Goal: Information Seeking & Learning: Learn about a topic

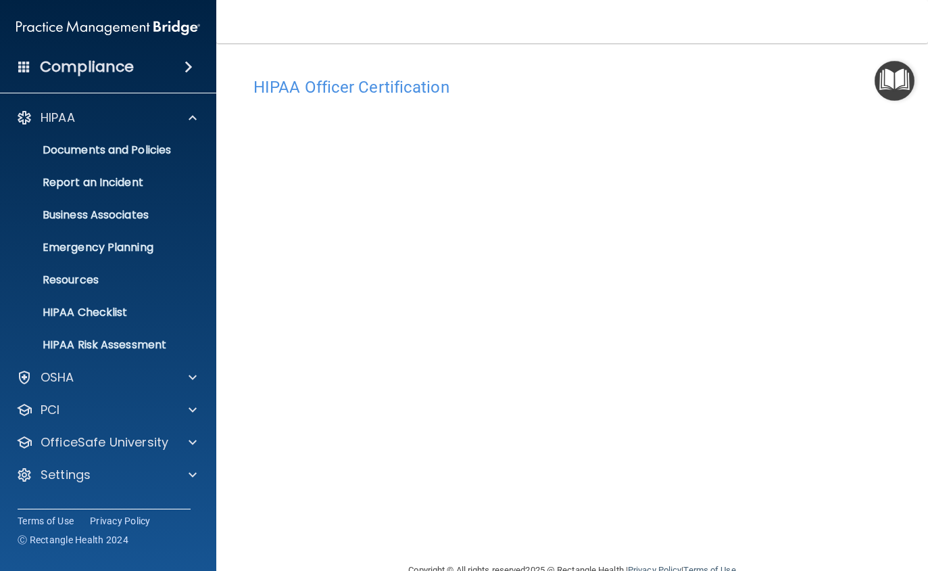
click at [65, 275] on p "Resources" at bounding box center [101, 280] width 185 height 14
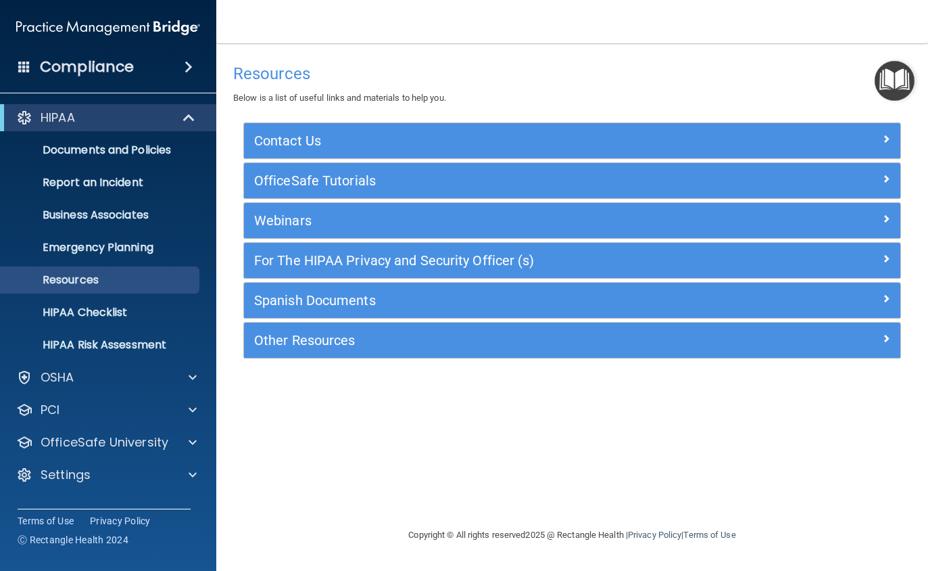
click at [890, 259] on span at bounding box center [886, 258] width 8 height 16
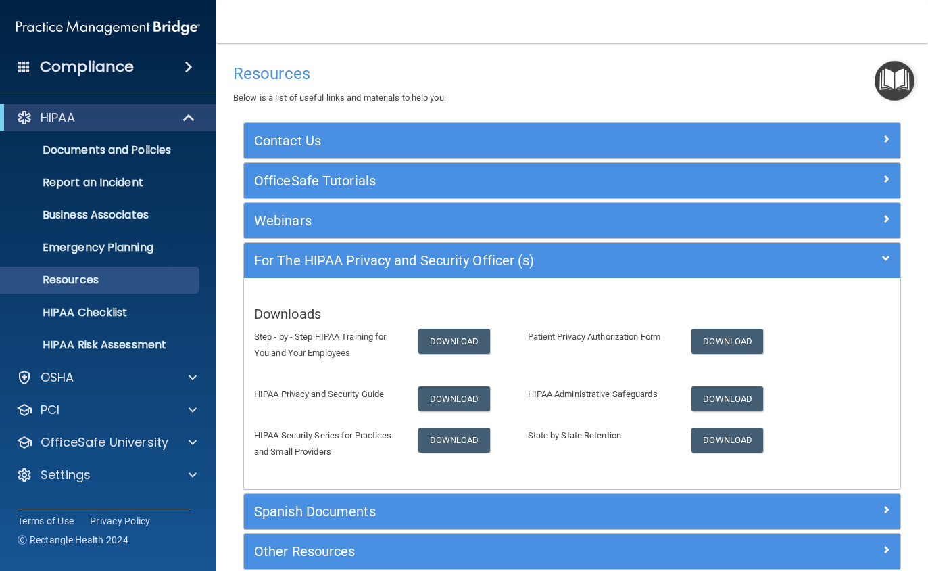
click at [114, 245] on p "Emergency Planning" at bounding box center [101, 248] width 185 height 14
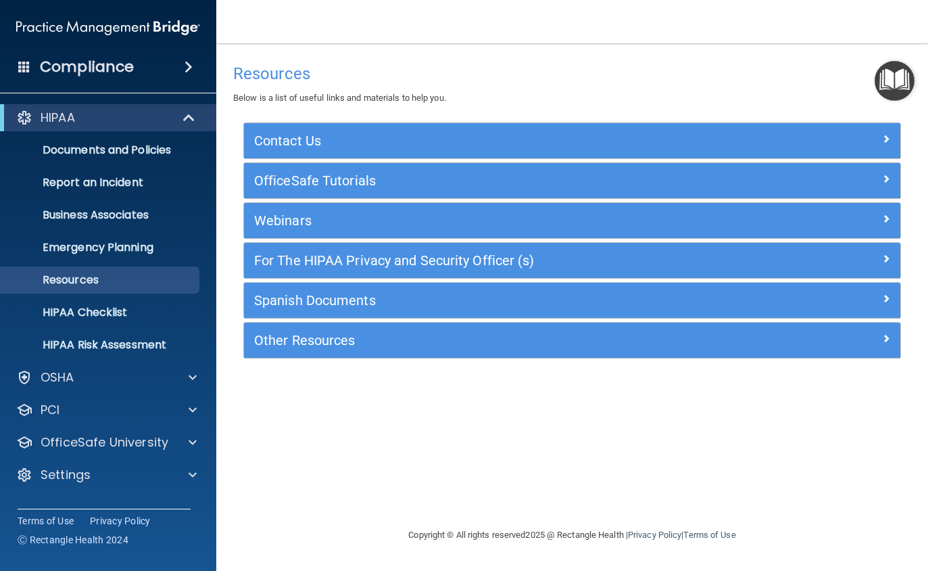
click at [889, 260] on span at bounding box center [886, 258] width 8 height 16
click at [197, 114] on div at bounding box center [189, 118] width 33 height 16
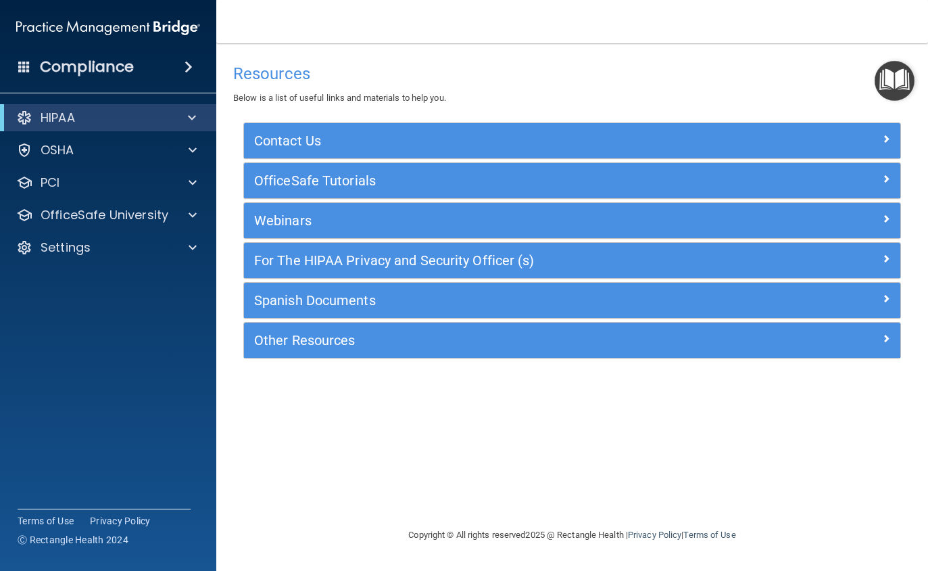
click at [197, 118] on div at bounding box center [189, 118] width 33 height 16
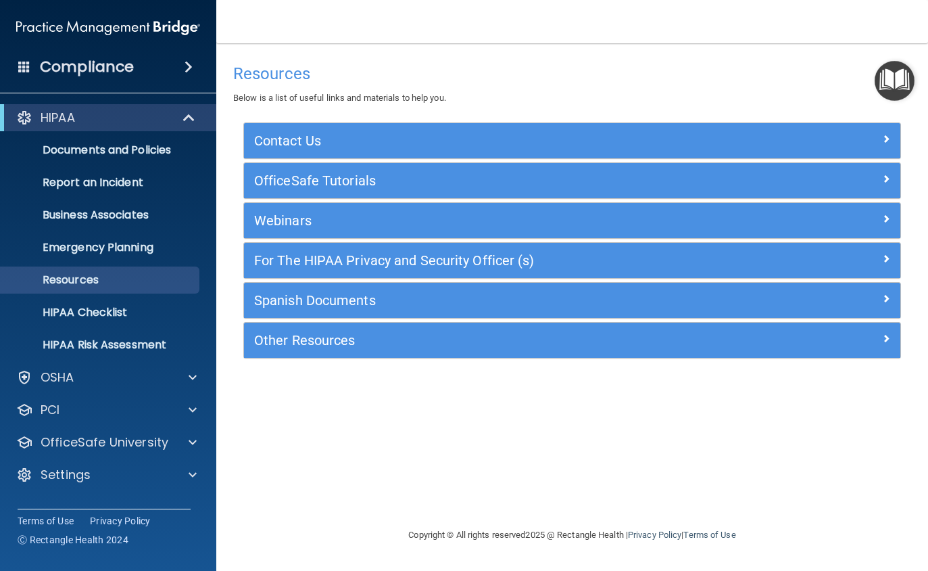
click at [193, 69] on span at bounding box center [189, 67] width 8 height 16
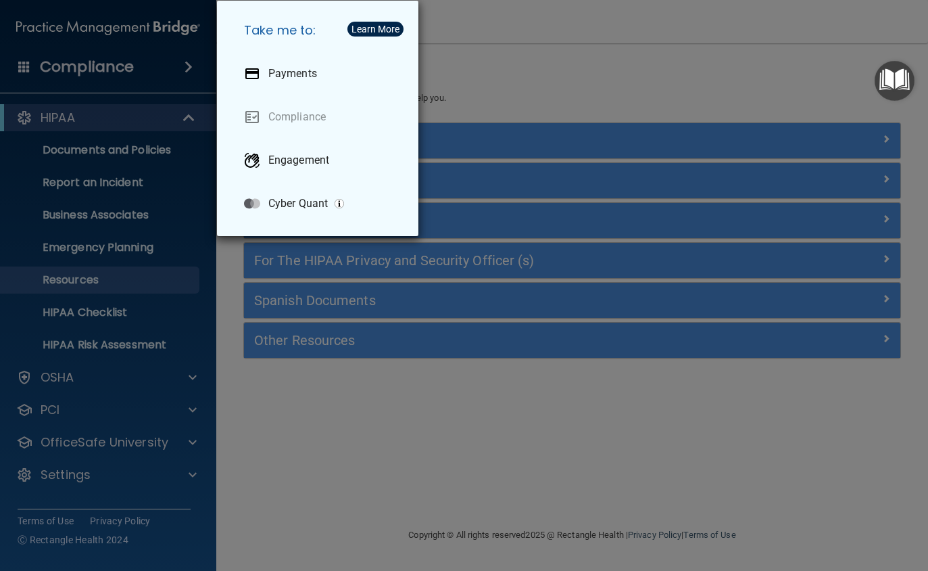
click at [501, 78] on div "Take me to: Payments Compliance Engagement Cyber Quant" at bounding box center [464, 285] width 928 height 571
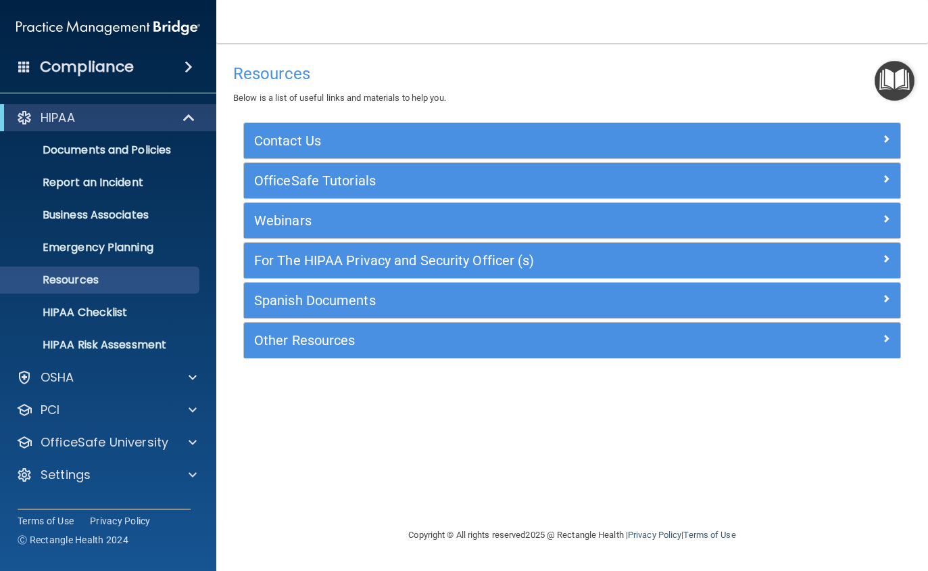
click at [901, 77] on img "Open Resource Center" at bounding box center [895, 81] width 40 height 40
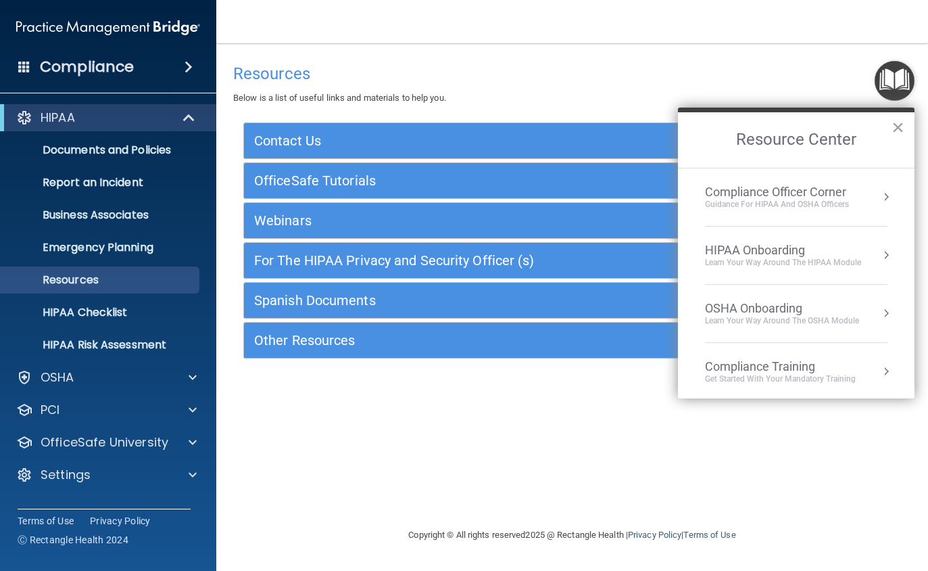
click at [901, 82] on img "Open Resource Center" at bounding box center [895, 81] width 40 height 40
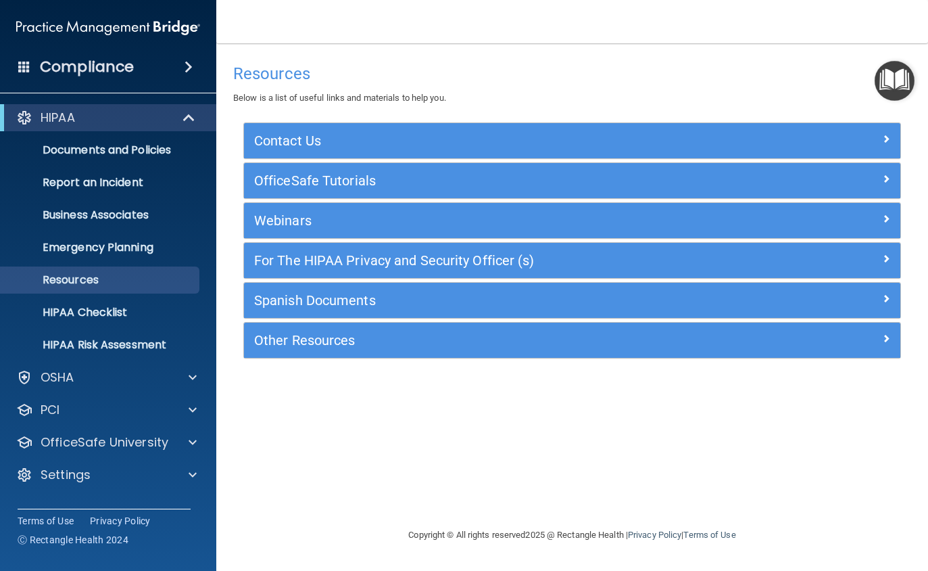
click at [110, 444] on p "OfficeSafe University" at bounding box center [105, 442] width 128 height 16
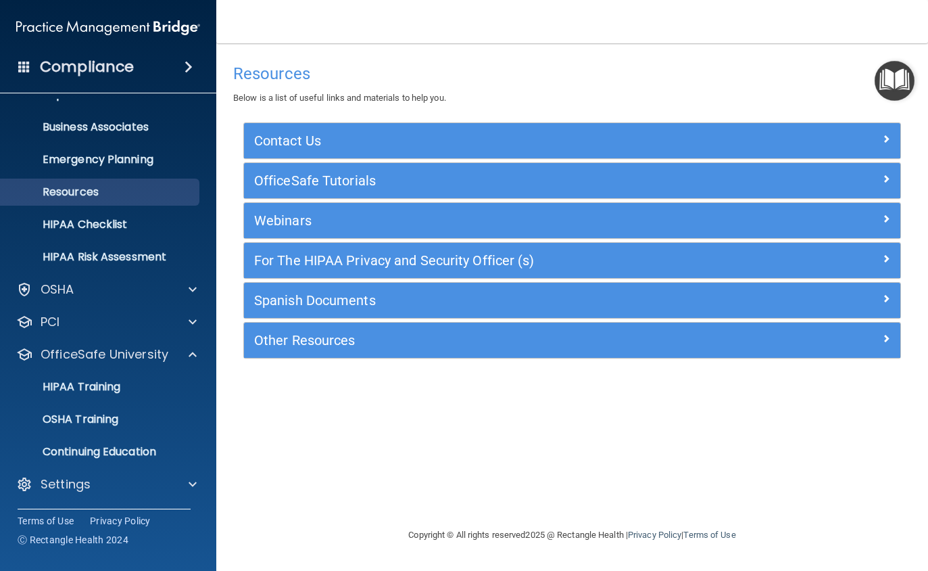
scroll to position [88, 0]
click at [106, 389] on p "HIPAA Training" at bounding box center [65, 387] width 112 height 14
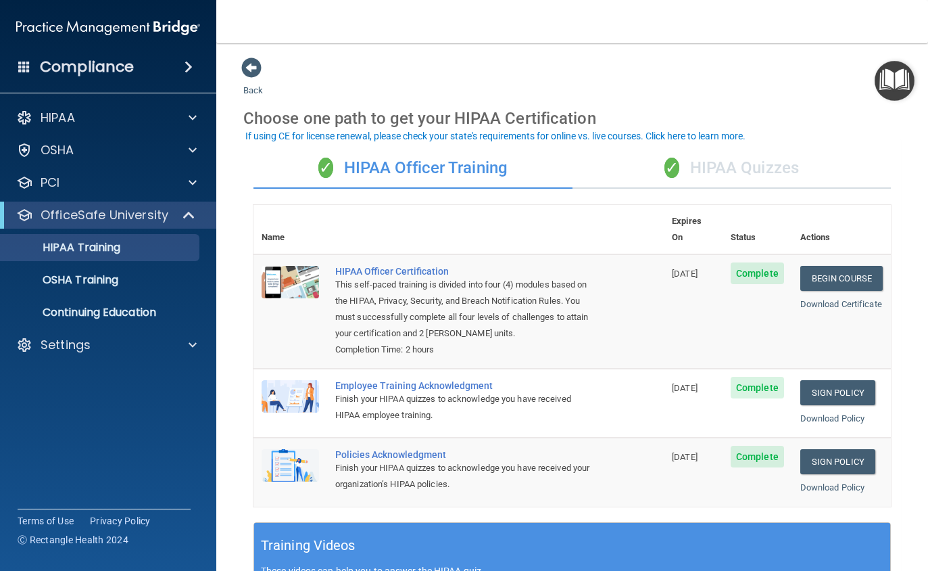
click at [847, 266] on link "Begin Course" at bounding box center [841, 278] width 82 height 25
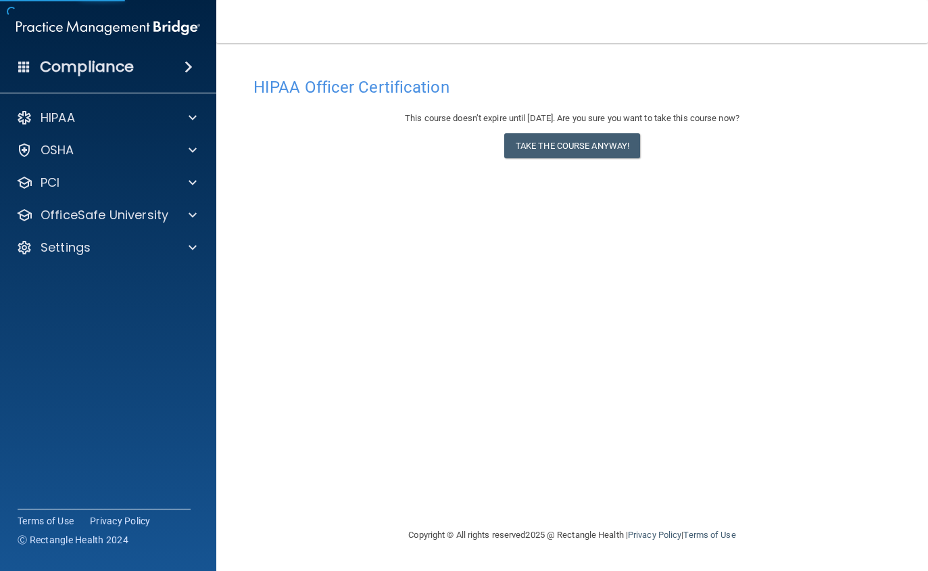
click at [580, 145] on button "Take the course anyway!" at bounding box center [572, 145] width 136 height 25
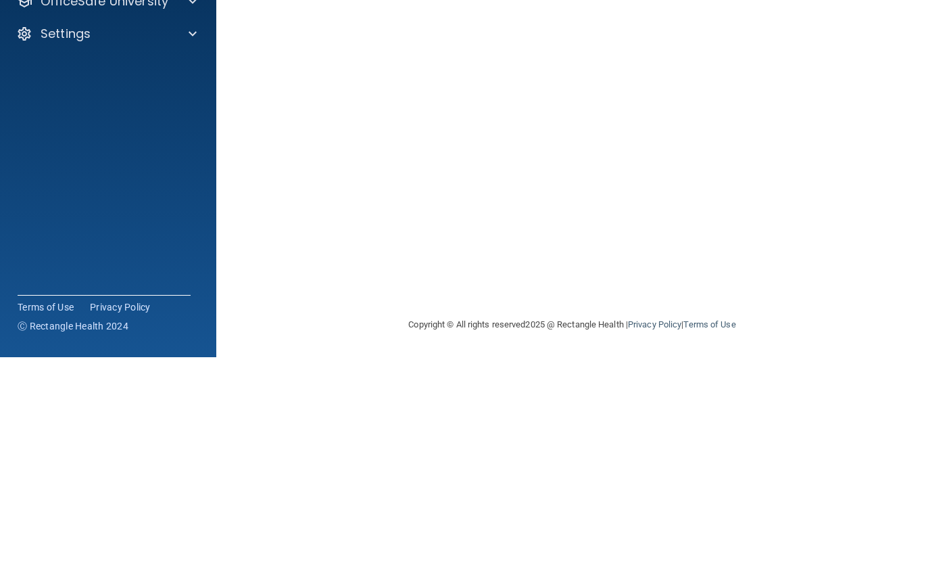
scroll to position [31, 0]
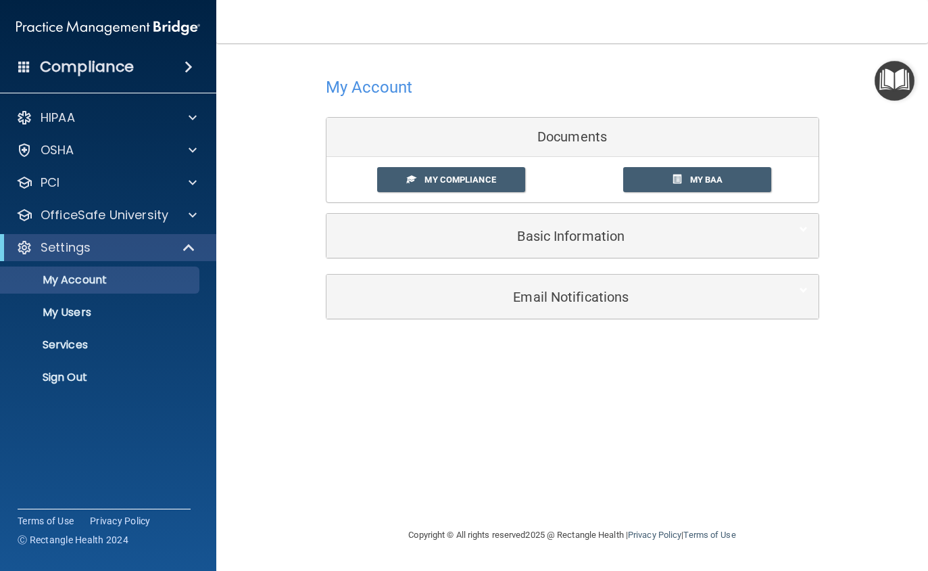
click at [446, 181] on span "My Compliance" at bounding box center [460, 179] width 71 height 10
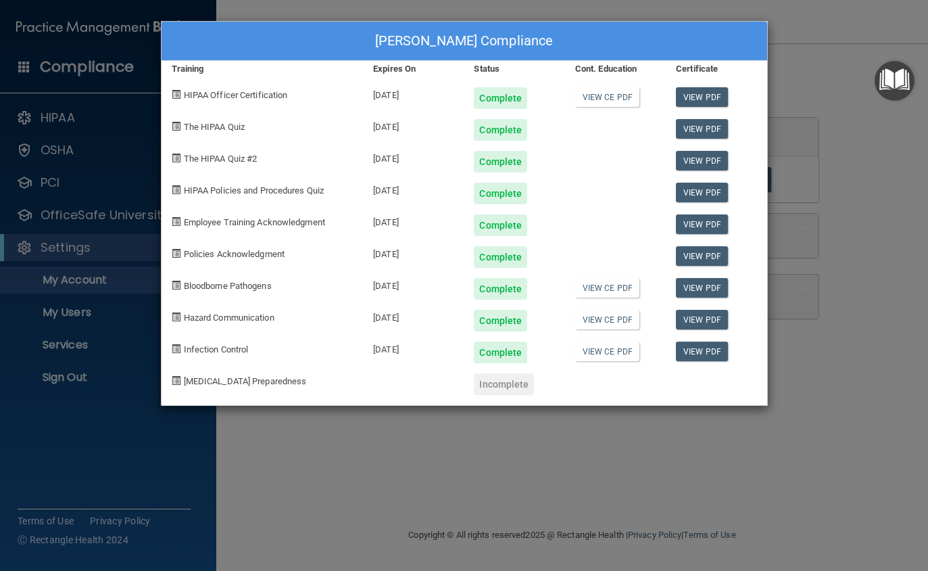
click at [872, 385] on div "[PERSON_NAME] Compliance Training Expires On Status Cont. Education Certificate…" at bounding box center [464, 285] width 928 height 571
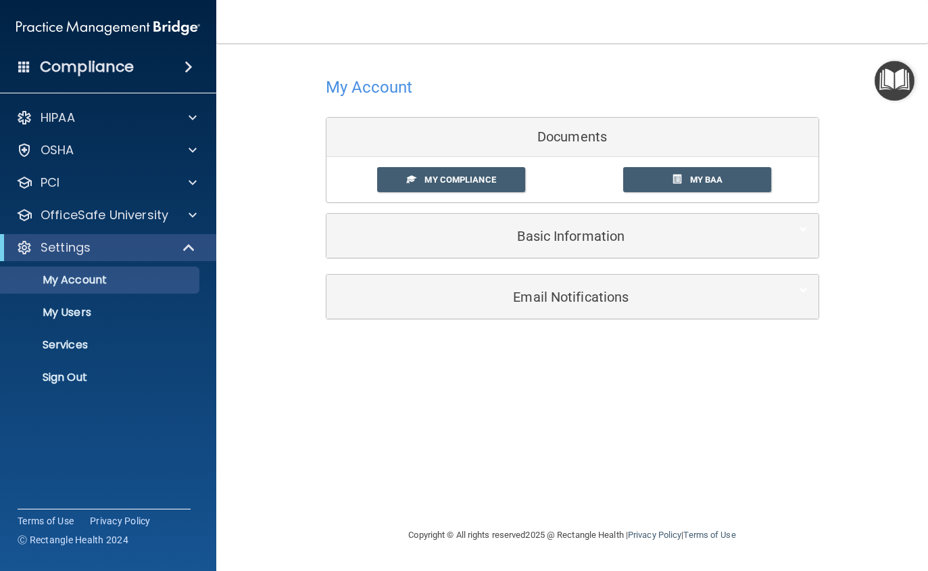
click at [133, 216] on p "OfficeSafe University" at bounding box center [105, 215] width 128 height 16
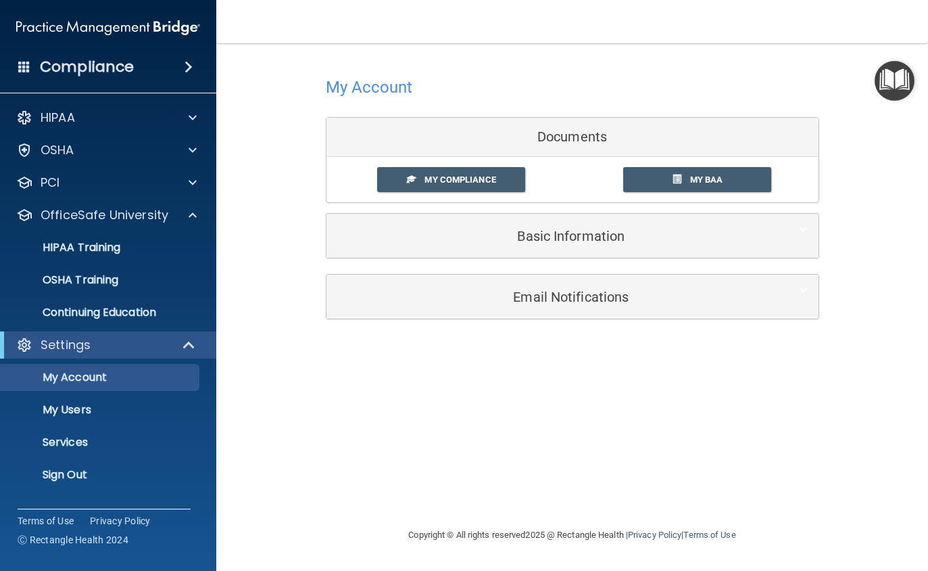
click at [110, 245] on p "HIPAA Training" at bounding box center [65, 248] width 112 height 14
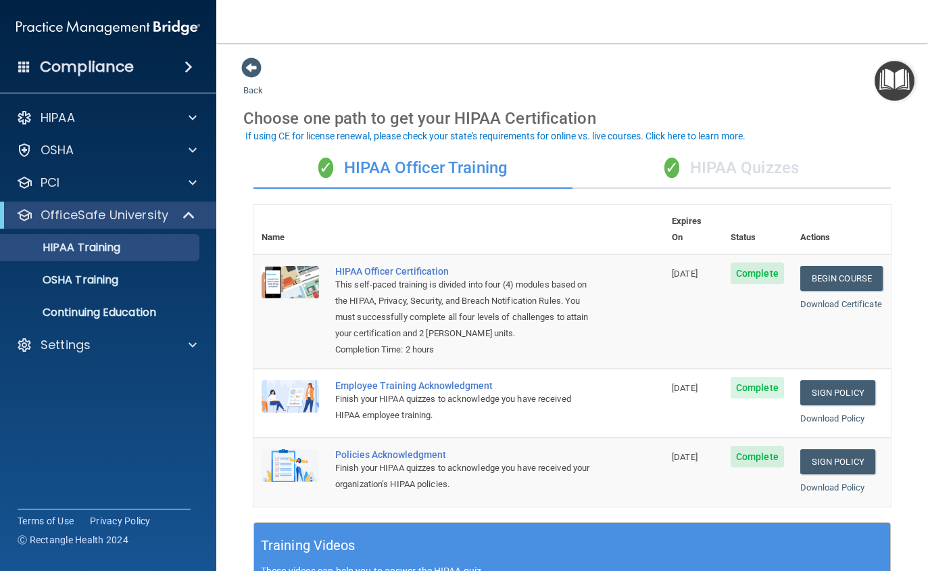
click at [819, 380] on link "Sign Policy" at bounding box center [837, 392] width 75 height 25
click at [832, 449] on link "Sign Policy" at bounding box center [837, 461] width 75 height 25
click at [749, 377] on span "Complete" at bounding box center [757, 388] width 53 height 22
click at [752, 377] on span "Complete" at bounding box center [757, 388] width 53 height 22
click at [832, 380] on link "Sign Policy" at bounding box center [837, 392] width 75 height 25
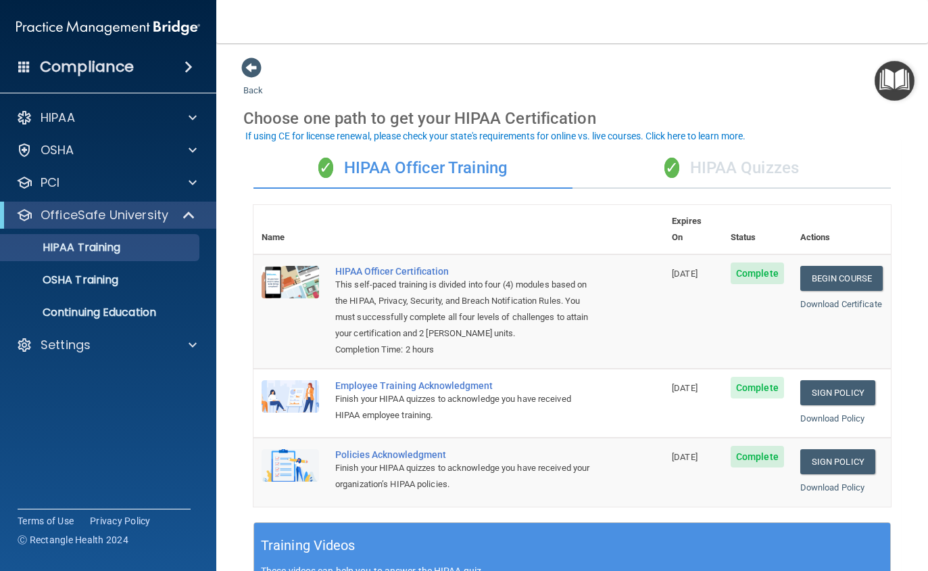
click at [684, 383] on span "12/27/2025" at bounding box center [685, 388] width 26 height 10
click at [754, 377] on span "Complete" at bounding box center [757, 388] width 53 height 22
click at [751, 377] on span "Complete" at bounding box center [757, 388] width 53 height 22
click at [826, 380] on link "Sign Policy" at bounding box center [837, 392] width 75 height 25
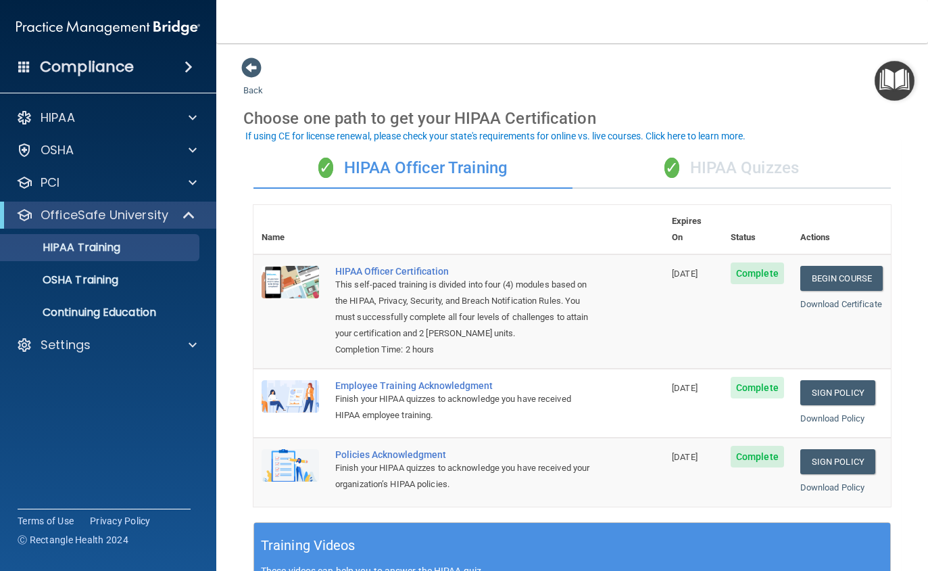
click at [817, 413] on link "Download Policy" at bounding box center [832, 418] width 65 height 10
click at [114, 250] on p "HIPAA Training" at bounding box center [65, 248] width 112 height 14
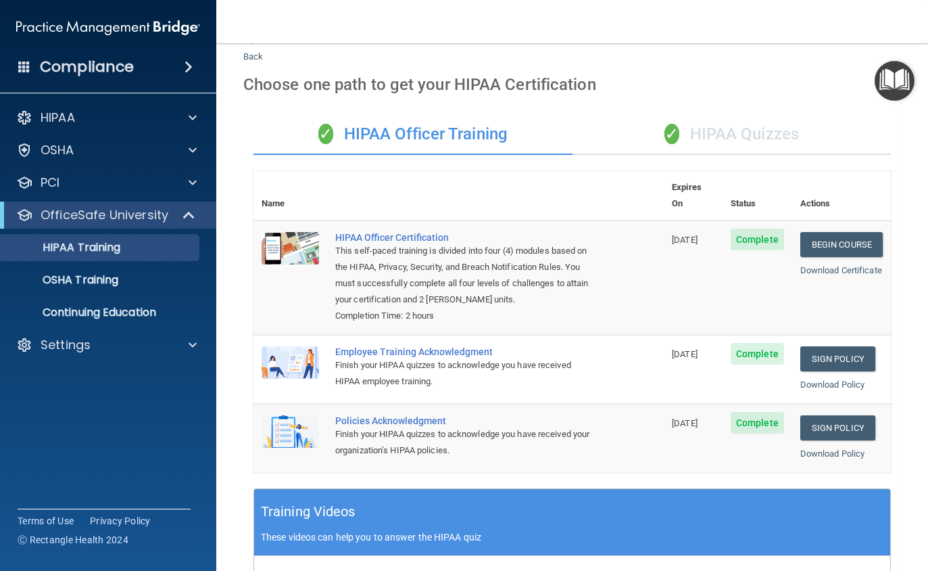
scroll to position [4, 0]
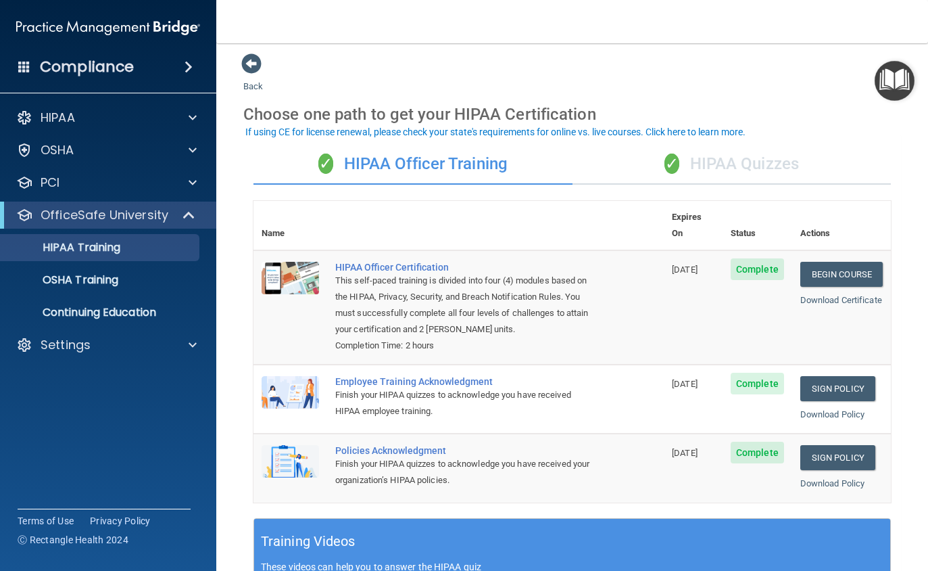
click at [103, 290] on link "OSHA Training" at bounding box center [92, 279] width 213 height 27
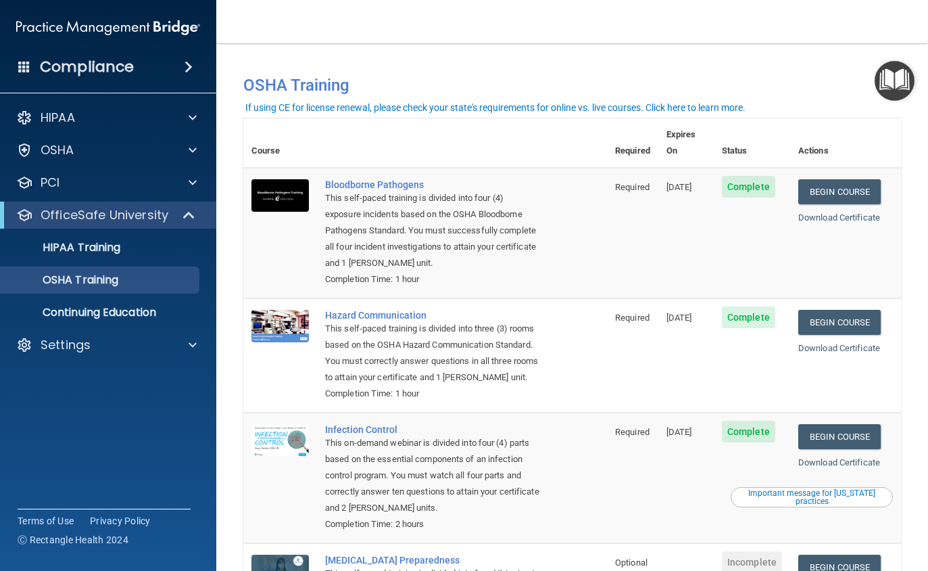
click at [840, 183] on link "Begin Course" at bounding box center [839, 191] width 82 height 25
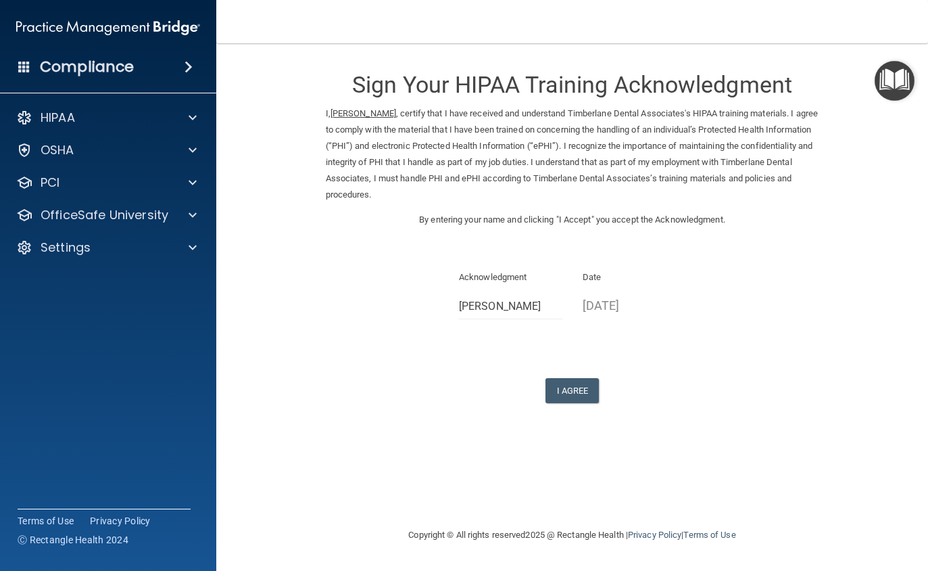
click at [571, 379] on button "I Agree" at bounding box center [573, 390] width 54 height 25
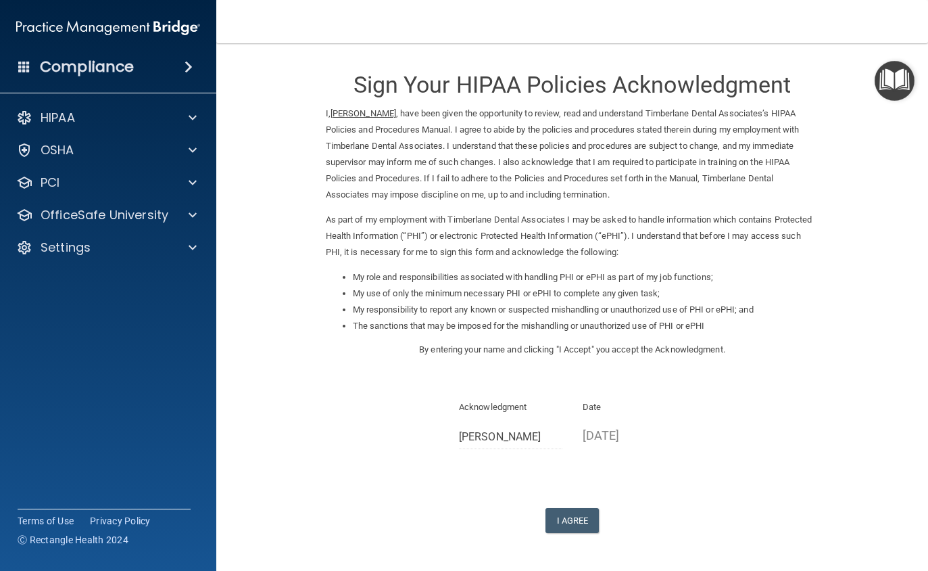
click at [569, 508] on button "I Agree" at bounding box center [573, 520] width 54 height 25
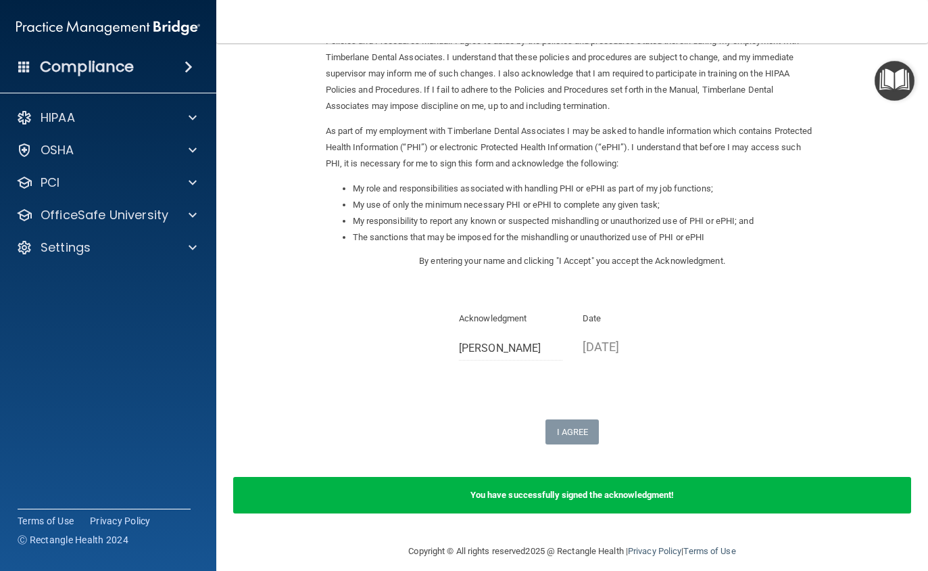
scroll to position [88, 0]
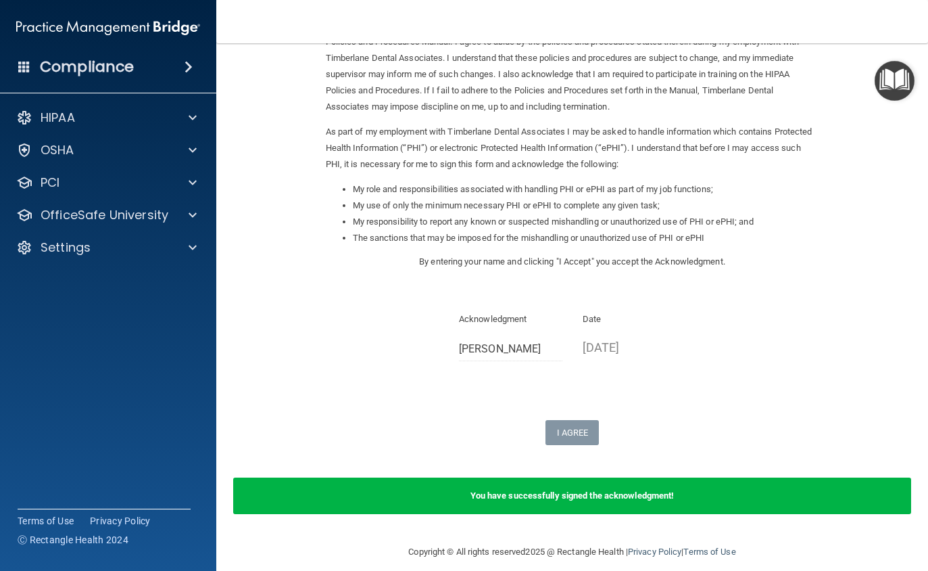
click at [640, 490] on b "You have successfully signed the acknowledgment!" at bounding box center [573, 495] width 204 height 10
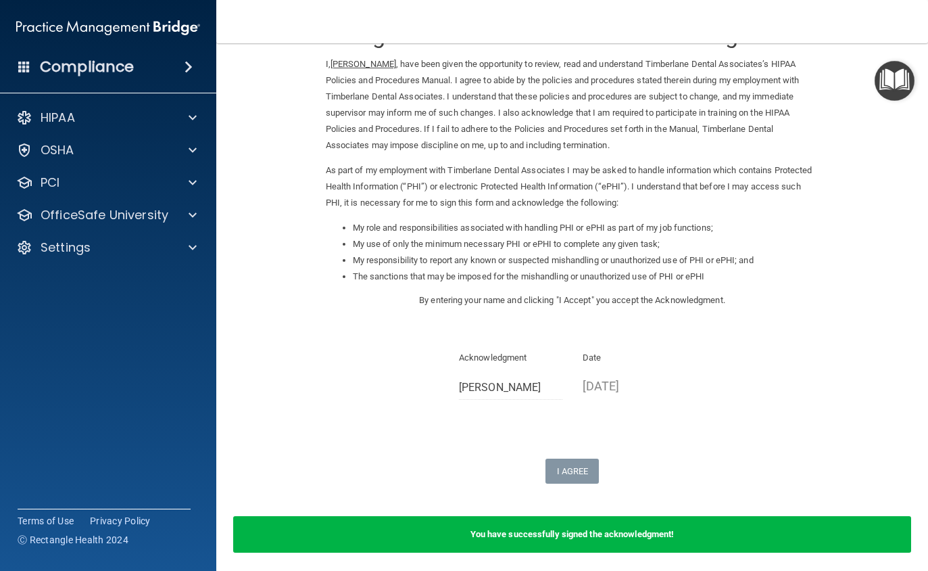
scroll to position [43, 0]
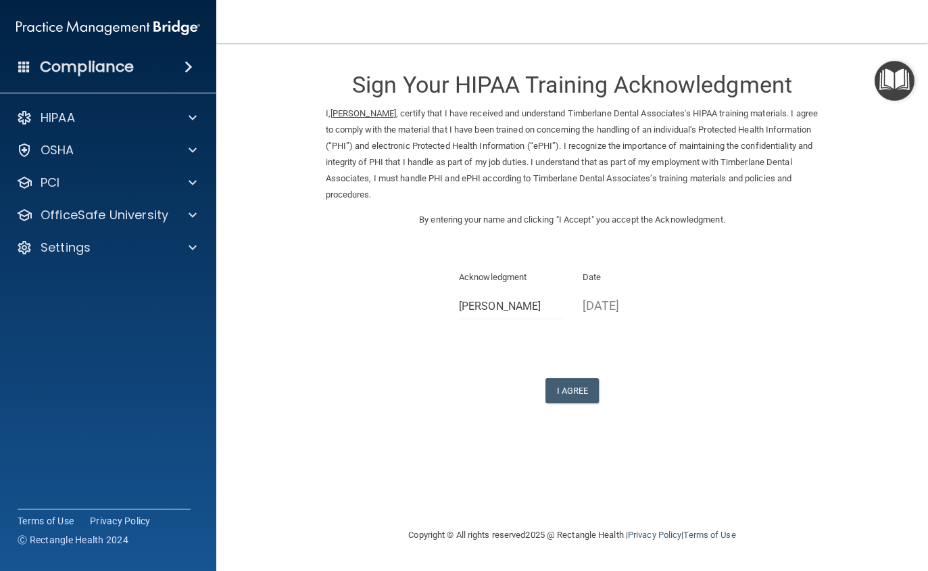
click at [576, 381] on button "I Agree" at bounding box center [573, 390] width 54 height 25
click at [561, 383] on button "I Agree" at bounding box center [573, 390] width 54 height 25
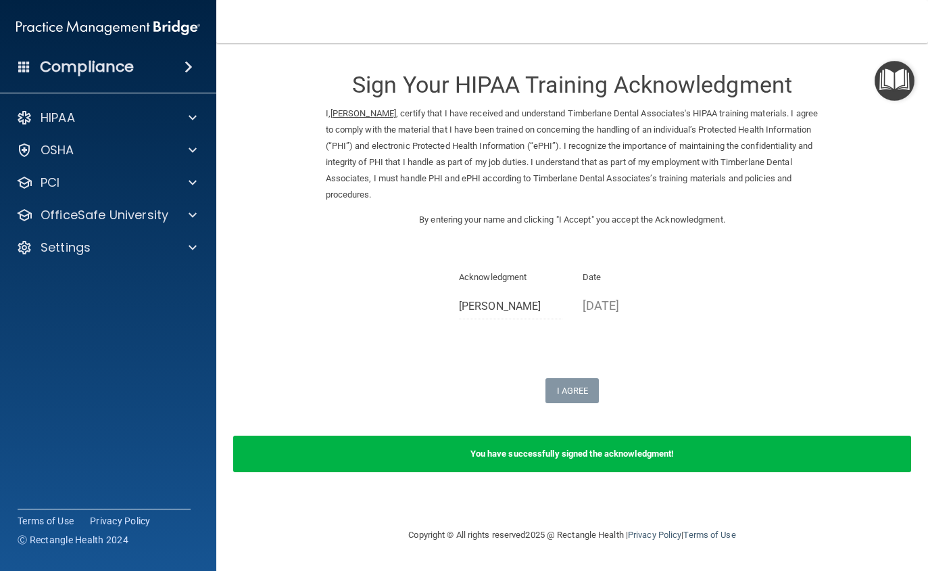
click at [675, 449] on div "You have successfully signed the acknowledgment!" at bounding box center [572, 453] width 678 height 37
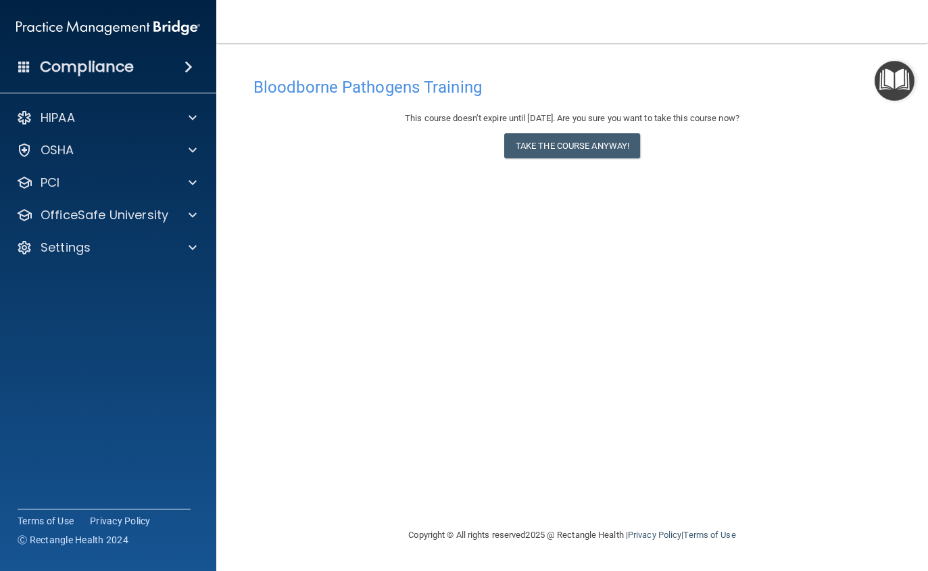
click at [573, 142] on button "Take the course anyway!" at bounding box center [572, 145] width 136 height 25
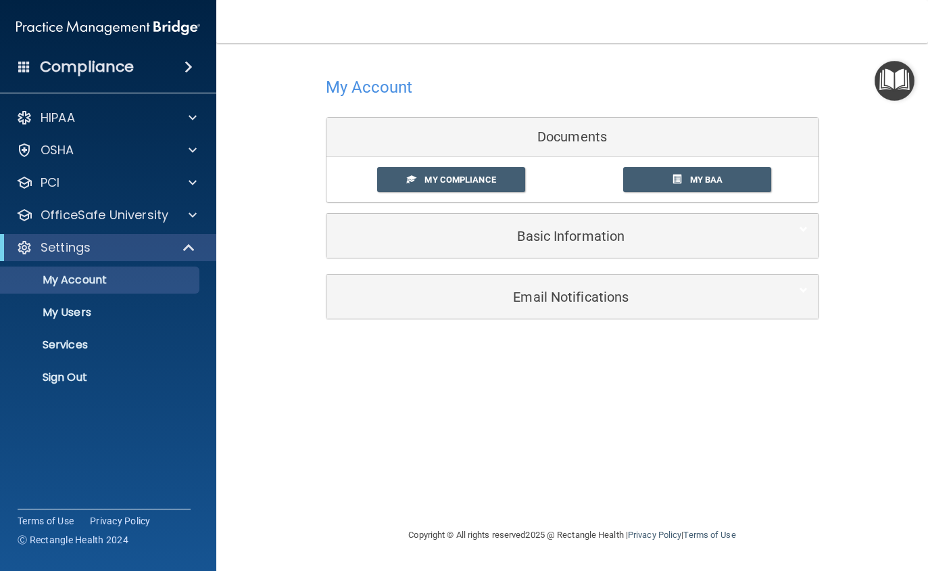
click at [142, 219] on p "OfficeSafe University" at bounding box center [105, 215] width 128 height 16
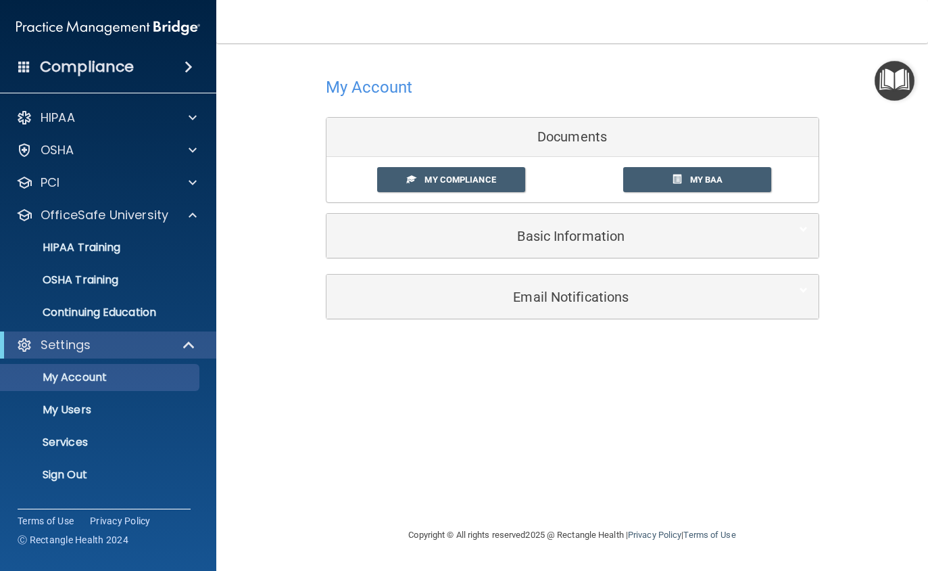
click at [110, 287] on link "OSHA Training" at bounding box center [92, 279] width 213 height 27
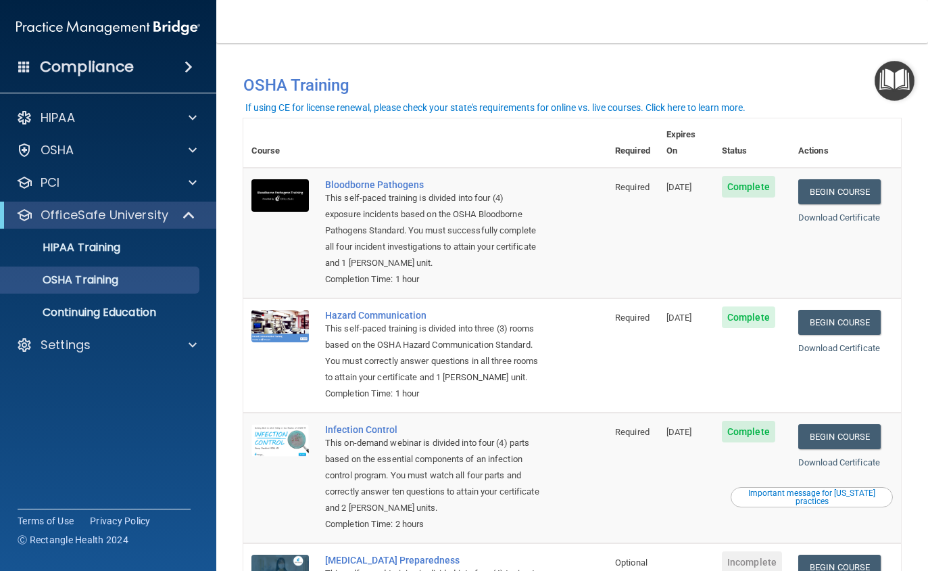
click at [844, 310] on link "Begin Course" at bounding box center [839, 322] width 82 height 25
click at [848, 310] on link "Begin Course" at bounding box center [839, 322] width 82 height 25
click at [859, 313] on link "Begin Course" at bounding box center [839, 322] width 82 height 25
click at [846, 310] on link "Begin Course" at bounding box center [839, 322] width 82 height 25
click at [851, 310] on link "Begin Course" at bounding box center [839, 322] width 82 height 25
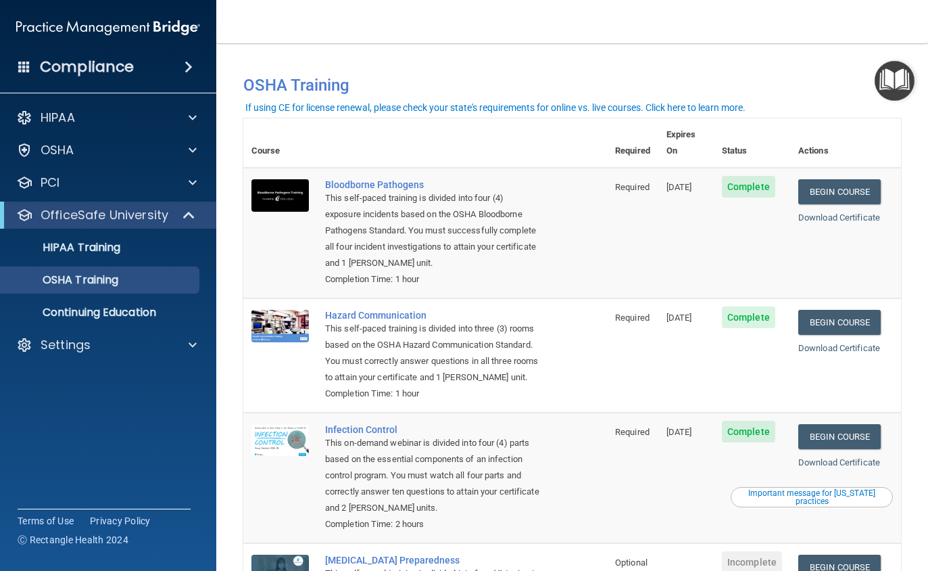
click at [858, 310] on link "Begin Course" at bounding box center [839, 322] width 82 height 25
click at [862, 310] on link "Begin Course" at bounding box center [839, 322] width 82 height 25
click at [855, 310] on link "Begin Course" at bounding box center [839, 322] width 82 height 25
click at [853, 310] on link "Begin Course" at bounding box center [839, 322] width 82 height 25
click at [835, 424] on link "Begin Course" at bounding box center [839, 436] width 82 height 25
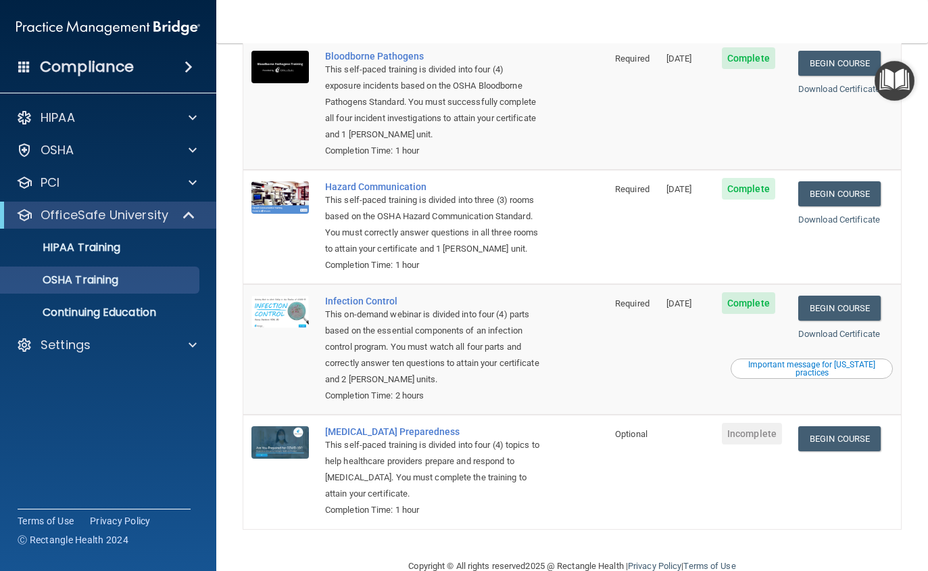
scroll to position [128, 0]
click at [850, 329] on link "Download Certificate" at bounding box center [839, 334] width 82 height 10
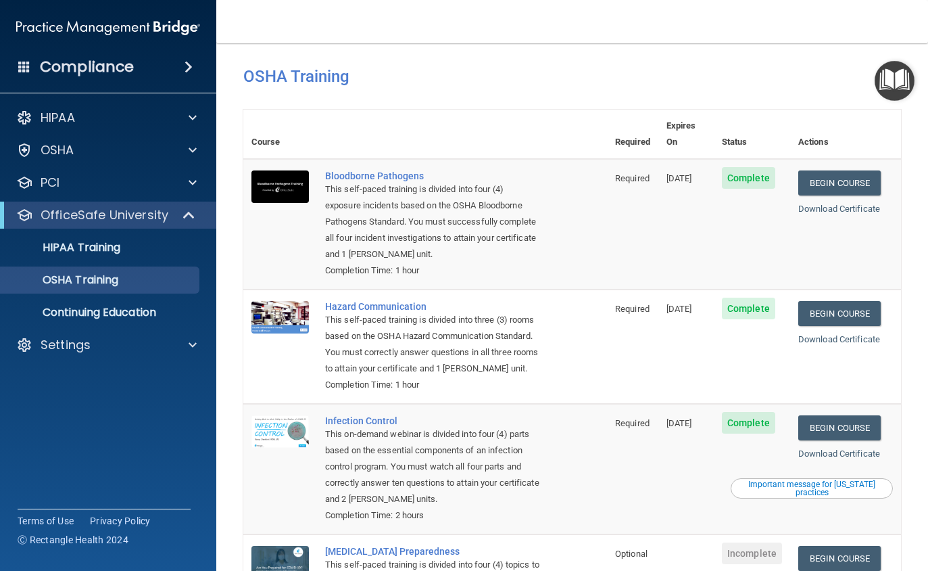
scroll to position [3, 0]
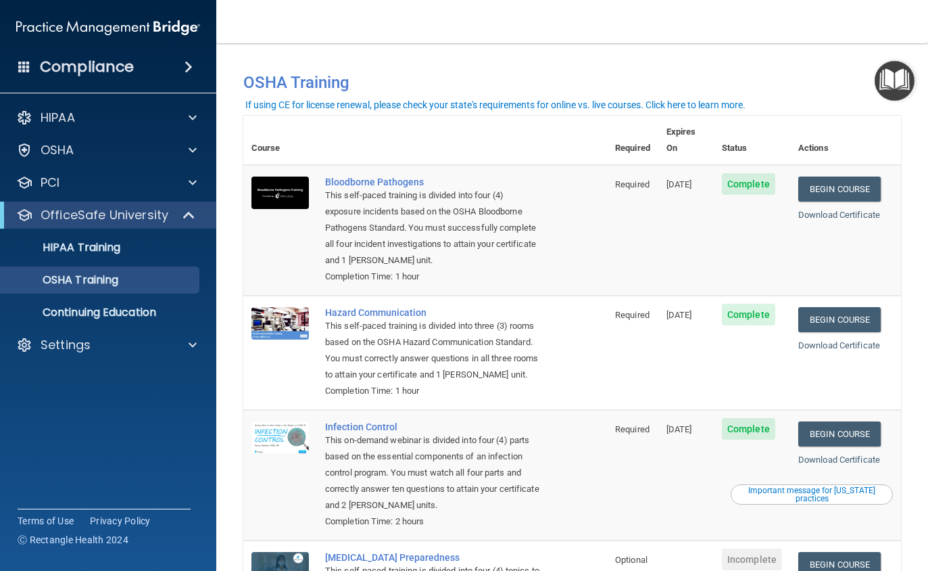
click at [845, 421] on link "Begin Course" at bounding box center [839, 433] width 82 height 25
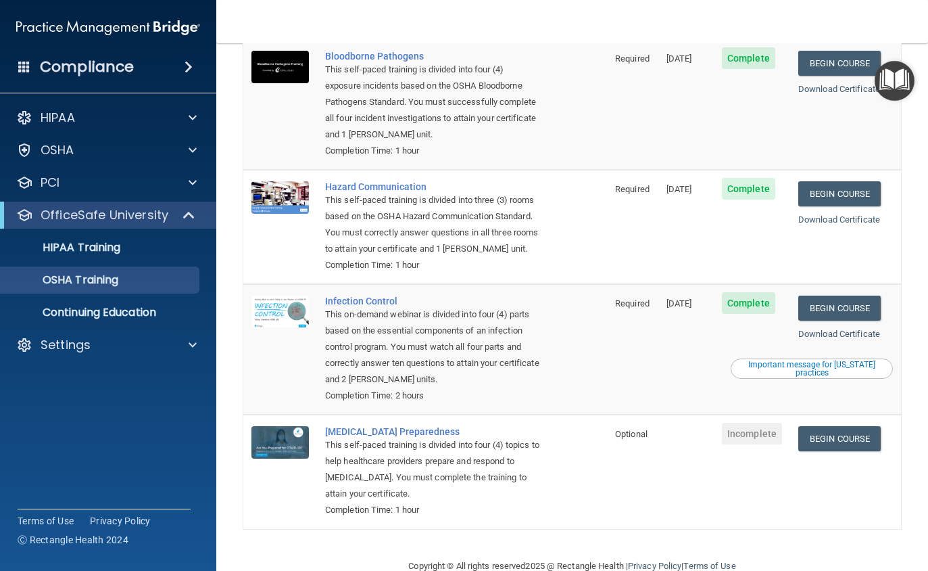
scroll to position [128, 0]
click at [839, 296] on link "Begin Course" at bounding box center [839, 308] width 82 height 25
click at [191, 342] on span at bounding box center [193, 345] width 8 height 16
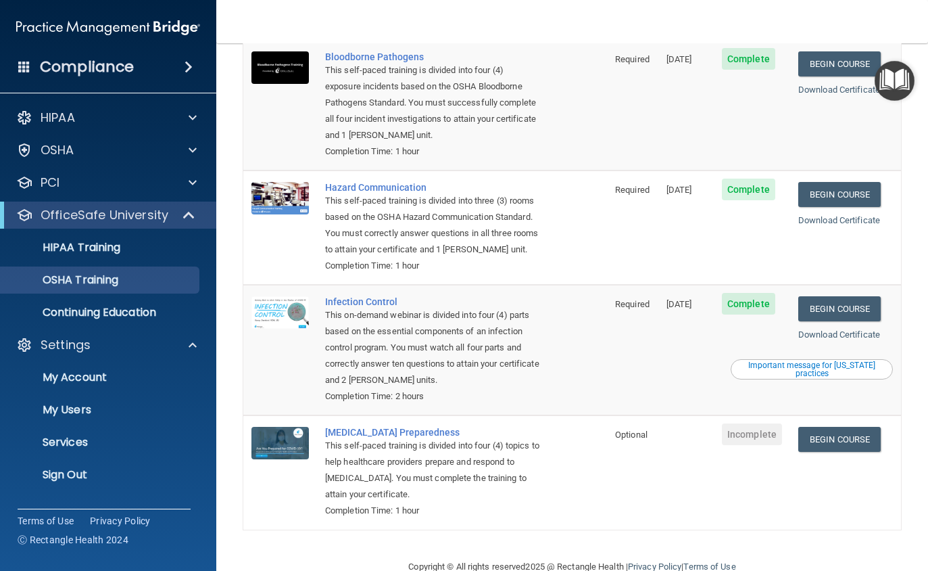
click at [82, 378] on p "My Account" at bounding box center [101, 377] width 185 height 14
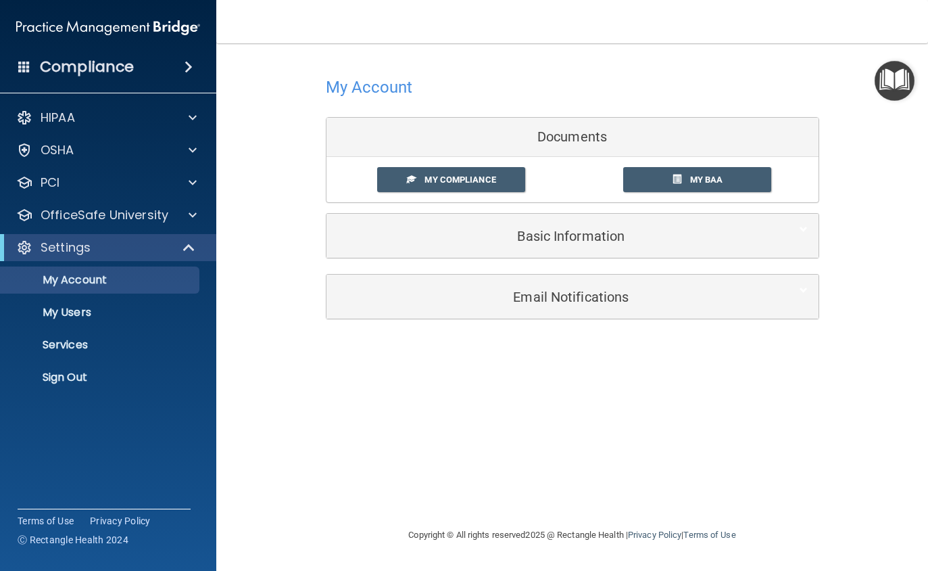
click at [579, 297] on h5 "Email Notifications" at bounding box center [552, 296] width 431 height 15
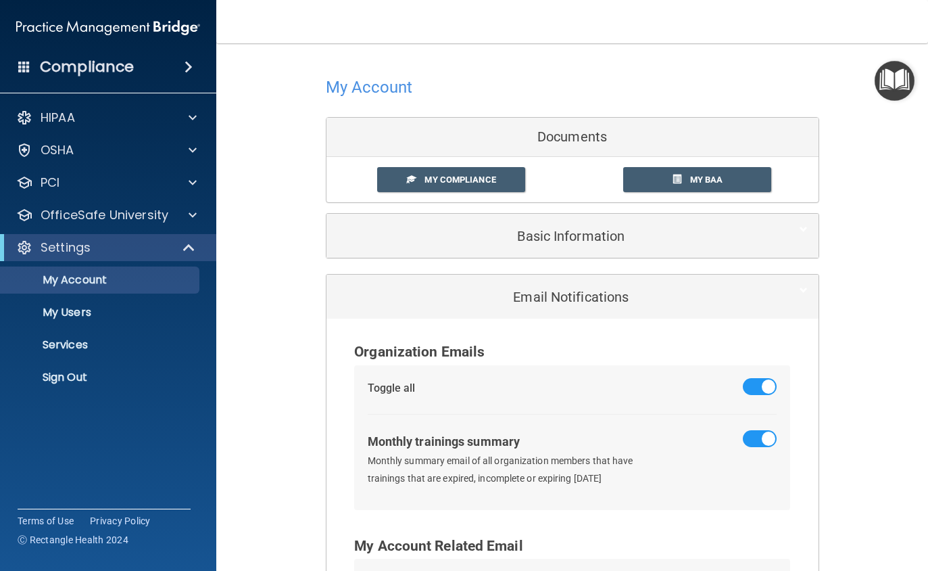
click at [561, 238] on h5 "Basic Information" at bounding box center [552, 236] width 431 height 15
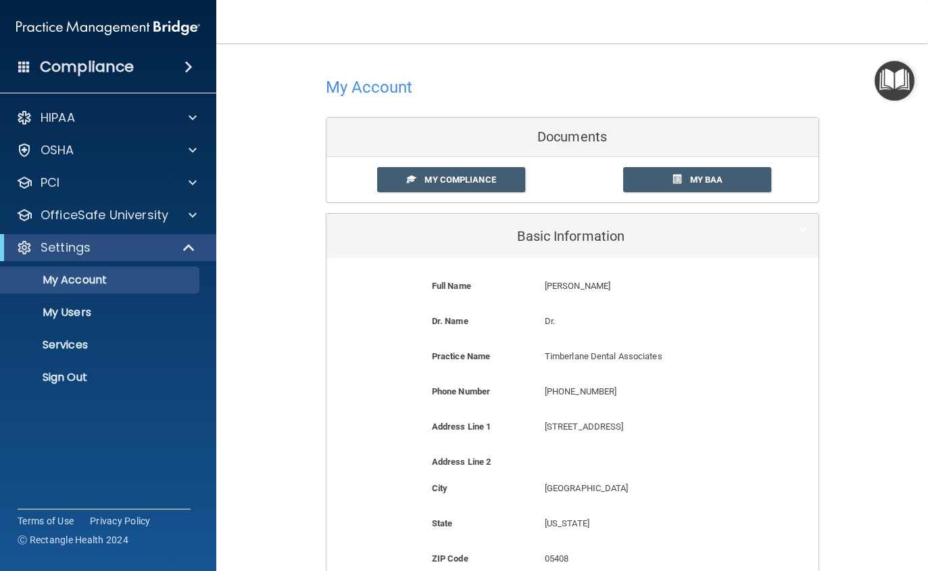
click at [447, 180] on span "My Compliance" at bounding box center [460, 179] width 71 height 10
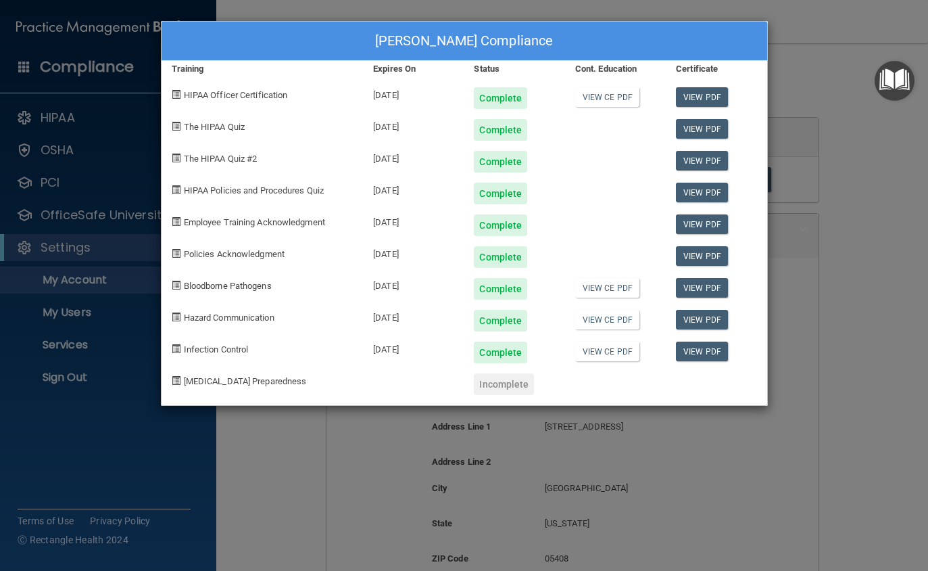
click at [846, 335] on div "Cindy Allen's Compliance Training Expires On Status Cont. Education Certificate…" at bounding box center [464, 285] width 928 height 571
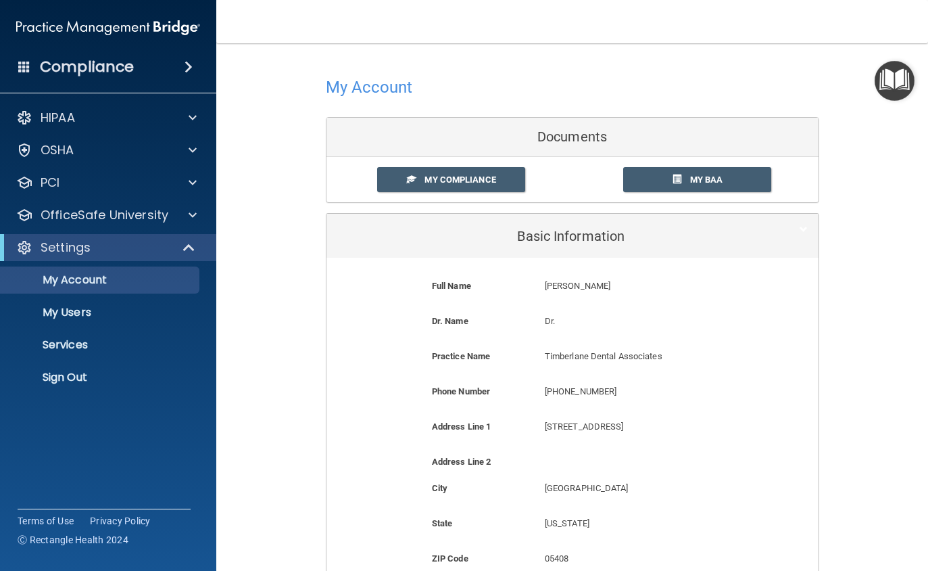
click at [198, 215] on div at bounding box center [191, 215] width 34 height 16
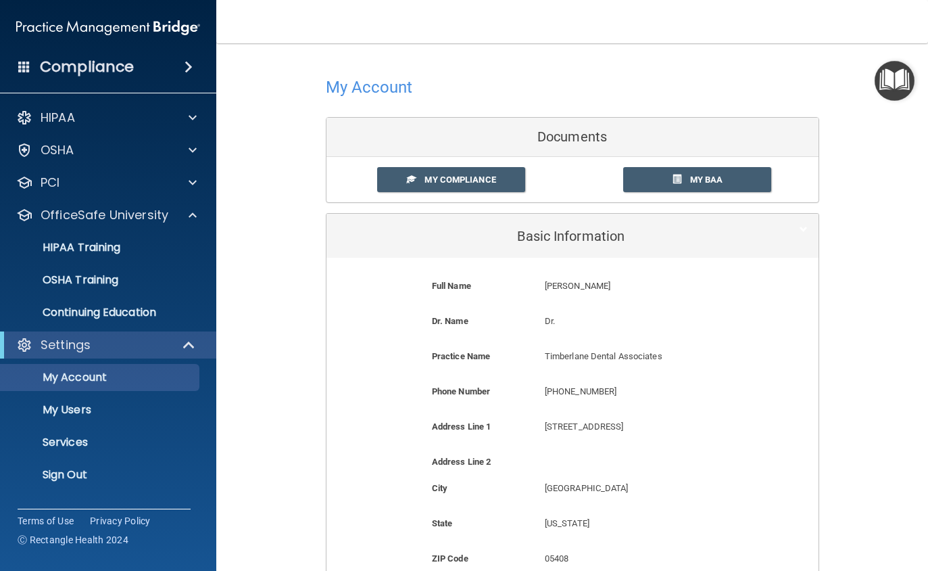
click at [97, 284] on p "OSHA Training" at bounding box center [64, 280] width 110 height 14
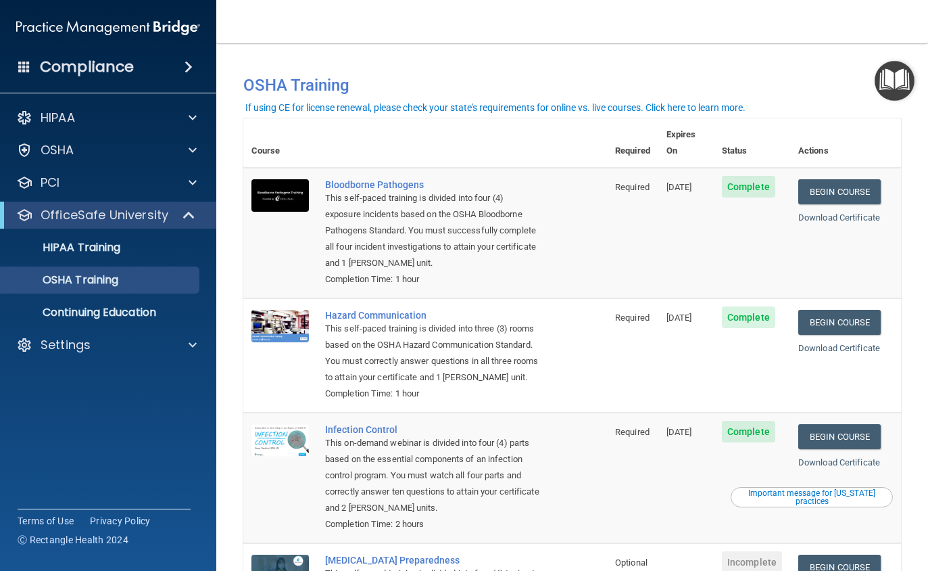
click at [108, 249] on p "HIPAA Training" at bounding box center [65, 248] width 112 height 14
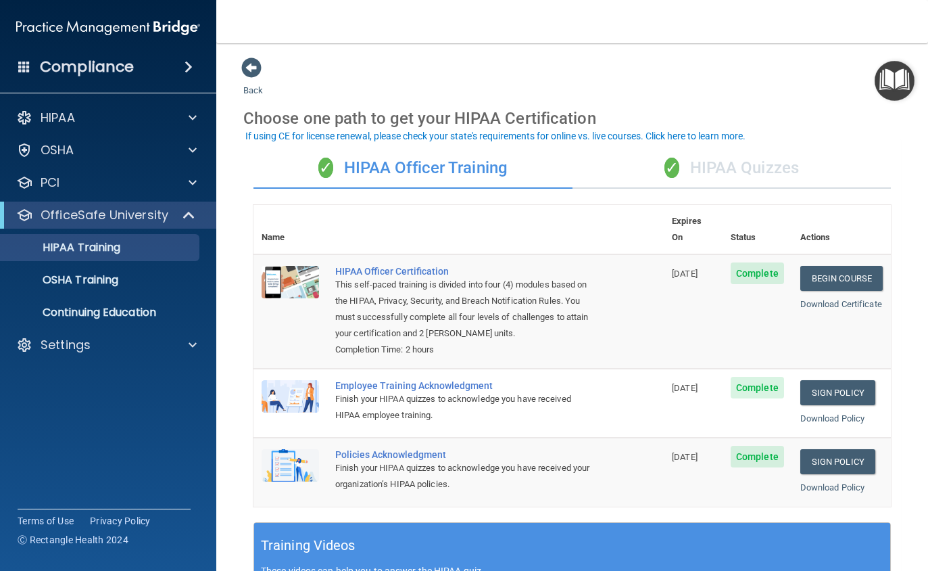
click at [67, 347] on p "Settings" at bounding box center [66, 345] width 50 height 16
click at [92, 377] on p "My Account" at bounding box center [101, 377] width 185 height 14
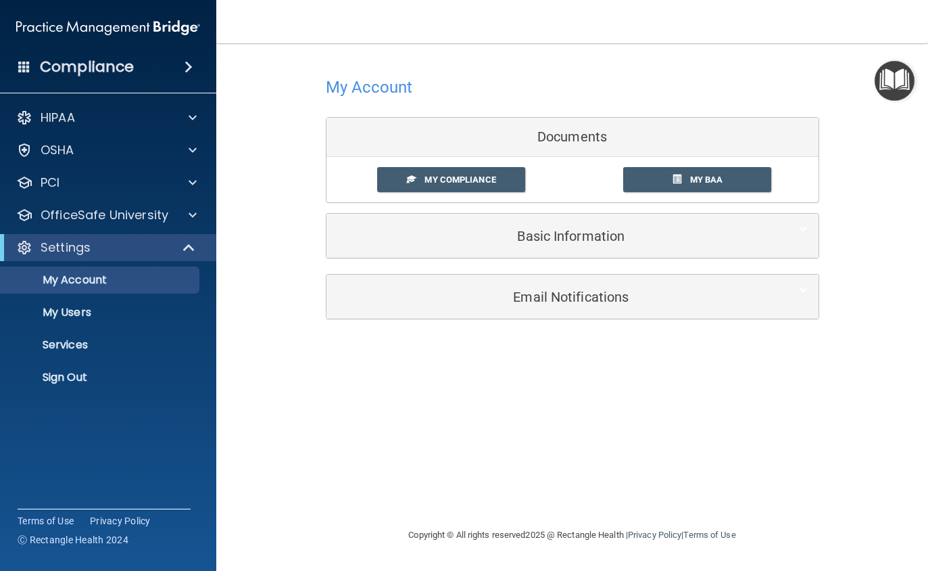
click at [696, 181] on span "My BAA" at bounding box center [706, 179] width 33 height 10
click at [446, 177] on span "My Compliance" at bounding box center [460, 179] width 71 height 10
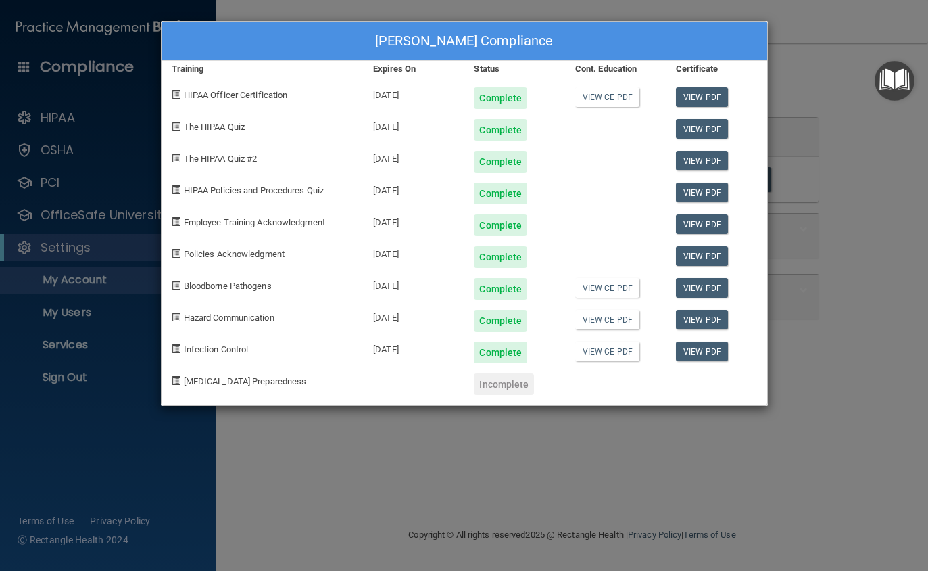
click at [214, 125] on span "The HIPAA Quiz" at bounding box center [214, 127] width 61 height 10
click at [865, 408] on div "Cindy Allen's Compliance Training Expires On Status Cont. Education Certificate…" at bounding box center [464, 285] width 928 height 571
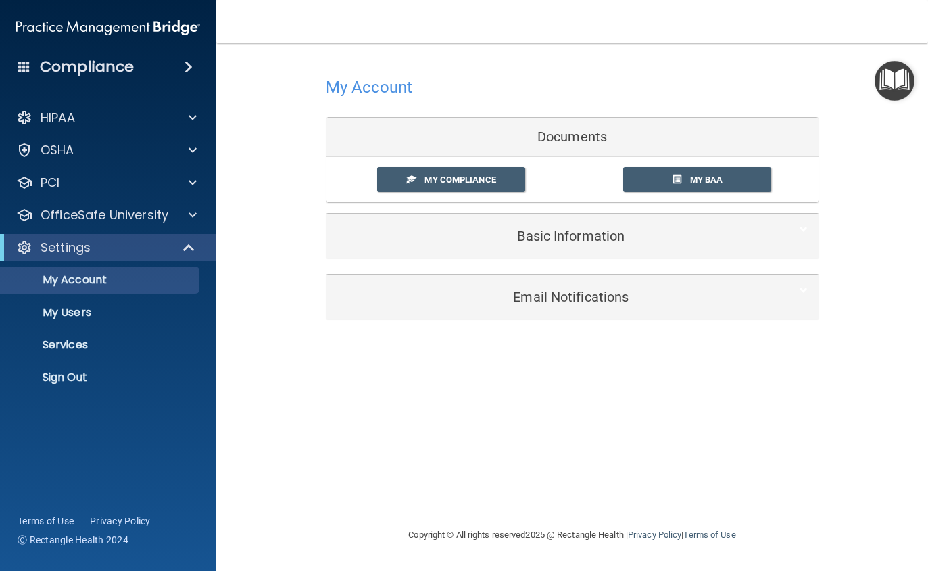
click at [190, 222] on span at bounding box center [193, 215] width 8 height 16
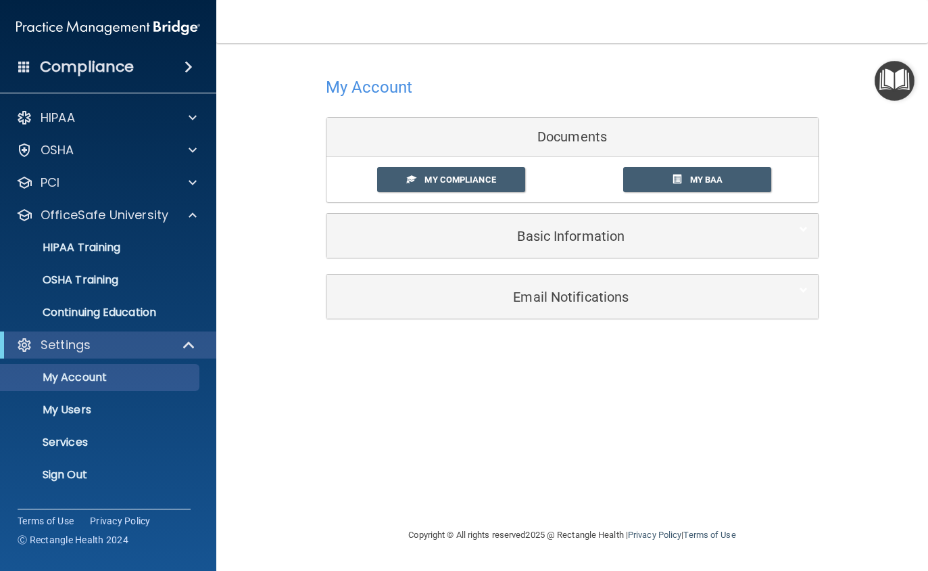
click at [109, 245] on p "HIPAA Training" at bounding box center [65, 248] width 112 height 14
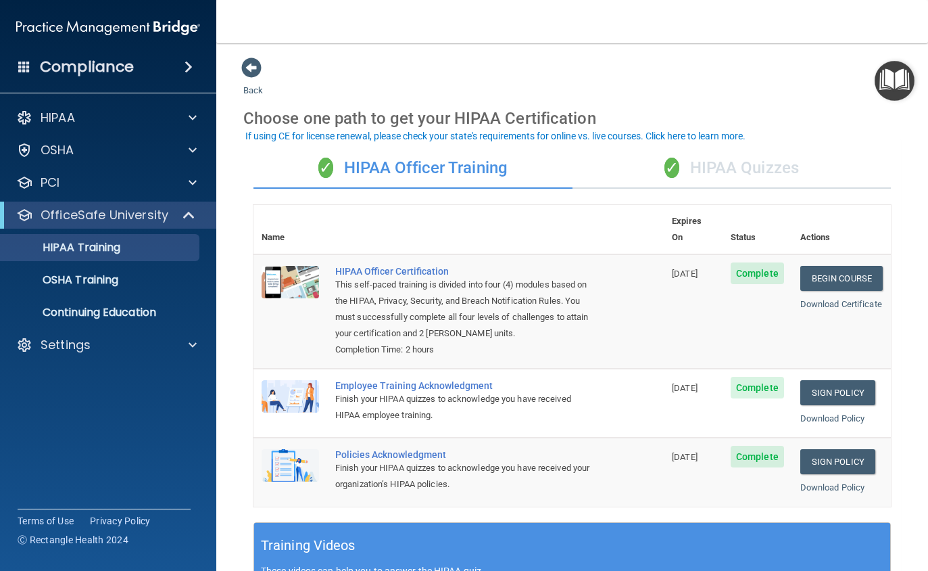
click at [667, 162] on span "✓" at bounding box center [672, 168] width 15 height 20
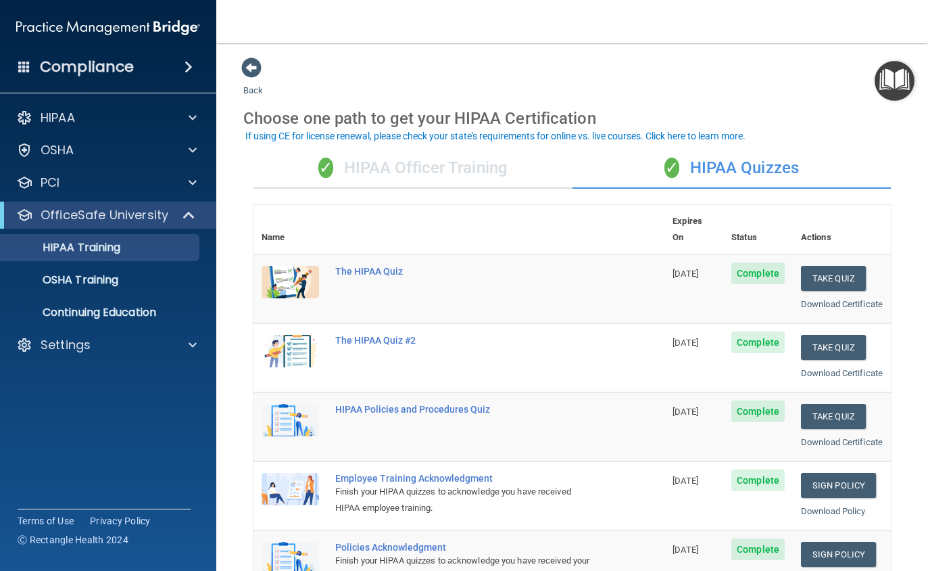
click at [832, 266] on button "Take Quiz" at bounding box center [833, 278] width 65 height 25
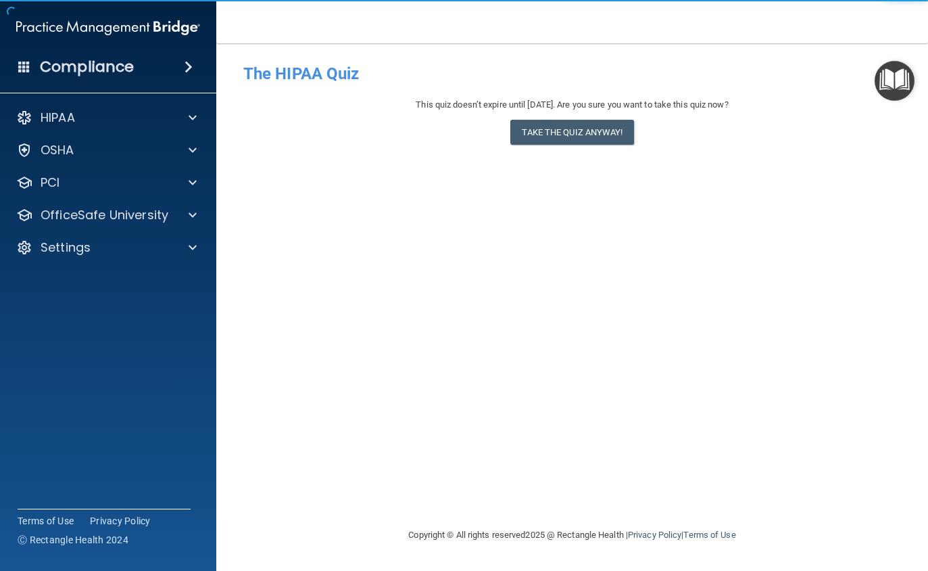
click at [564, 124] on button "Take the quiz anyway!" at bounding box center [571, 132] width 123 height 25
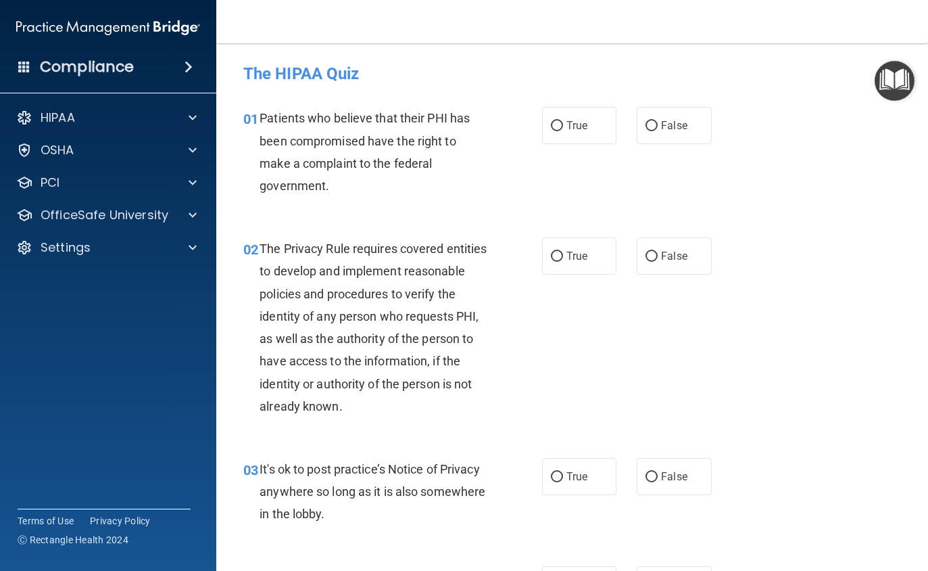
click at [556, 126] on input "True" at bounding box center [557, 126] width 12 height 10
radio input "true"
click at [562, 250] on label "True" at bounding box center [579, 255] width 75 height 37
click at [562, 251] on input "True" at bounding box center [557, 256] width 12 height 10
radio input "true"
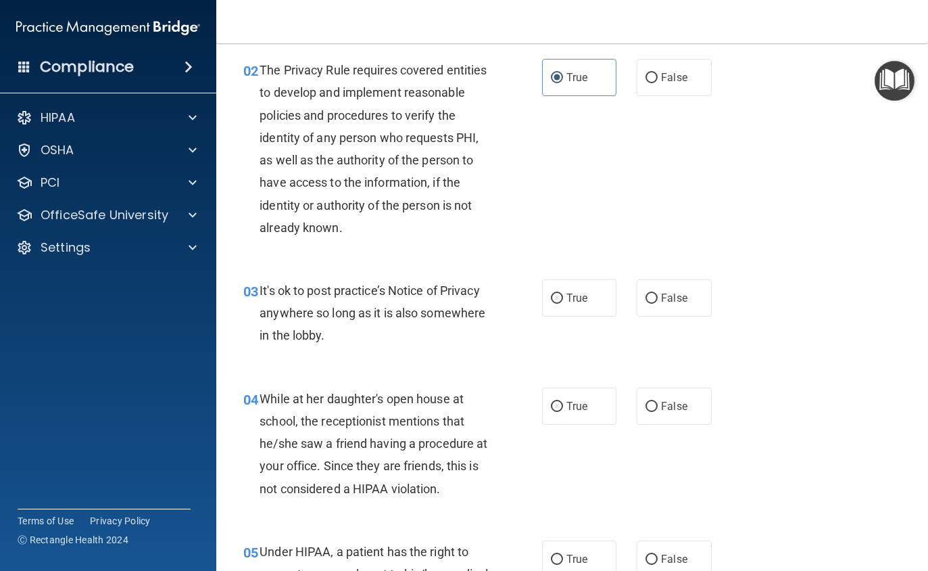
scroll to position [197, 0]
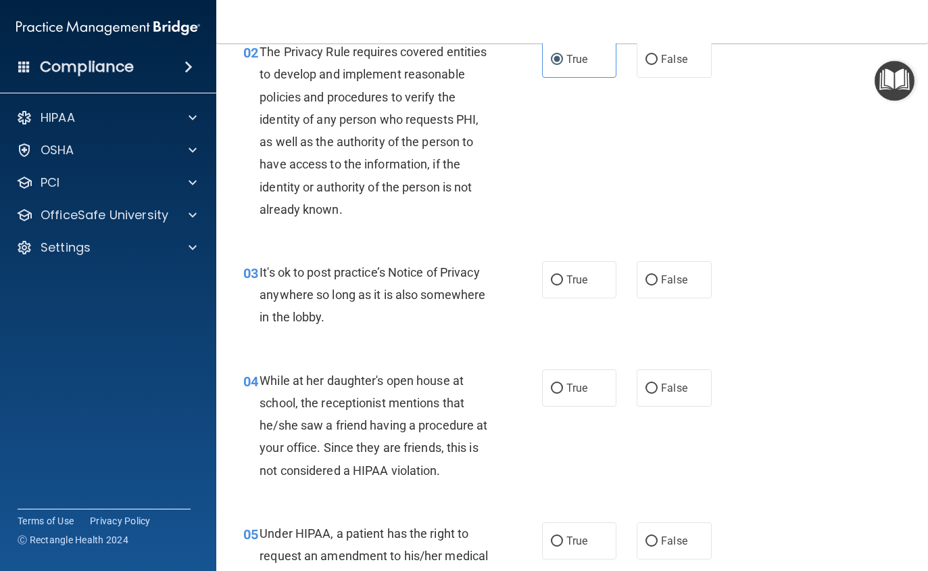
click at [560, 275] on input "True" at bounding box center [557, 280] width 12 height 10
radio input "true"
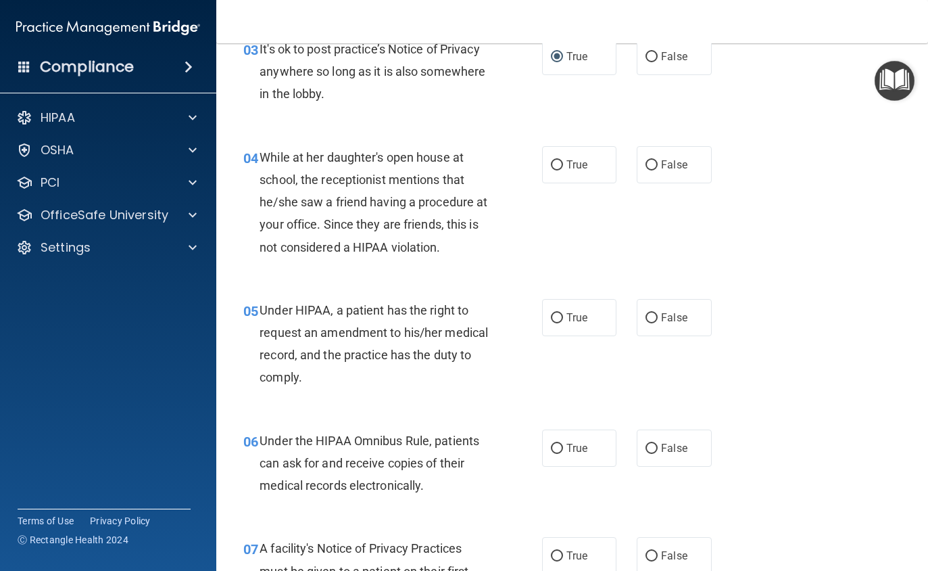
scroll to position [421, 0]
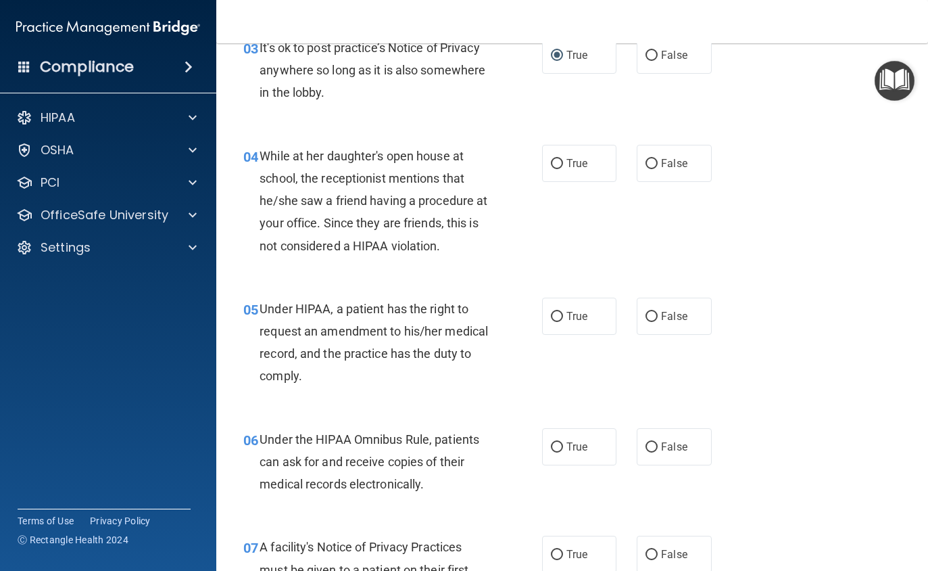
click at [653, 165] on input "False" at bounding box center [652, 164] width 12 height 10
radio input "true"
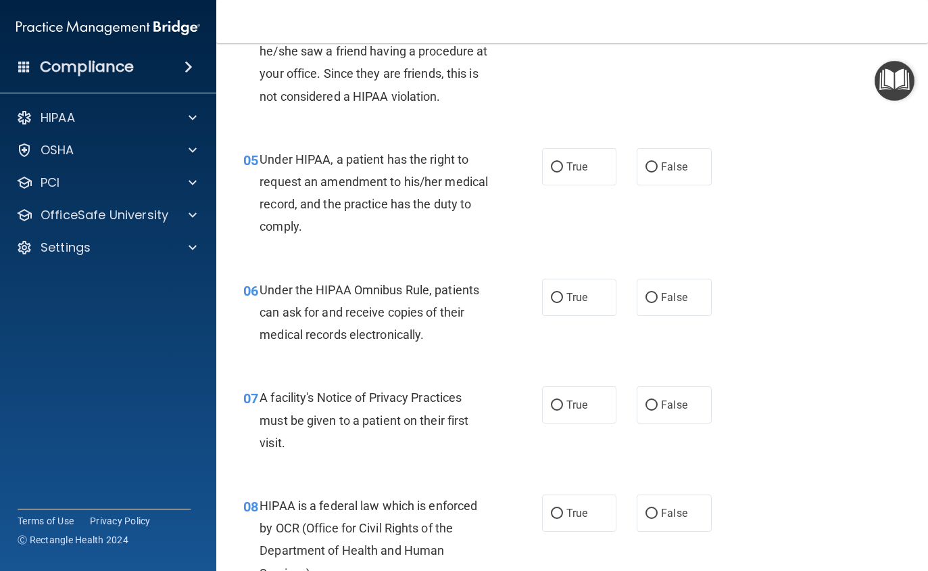
scroll to position [577, 0]
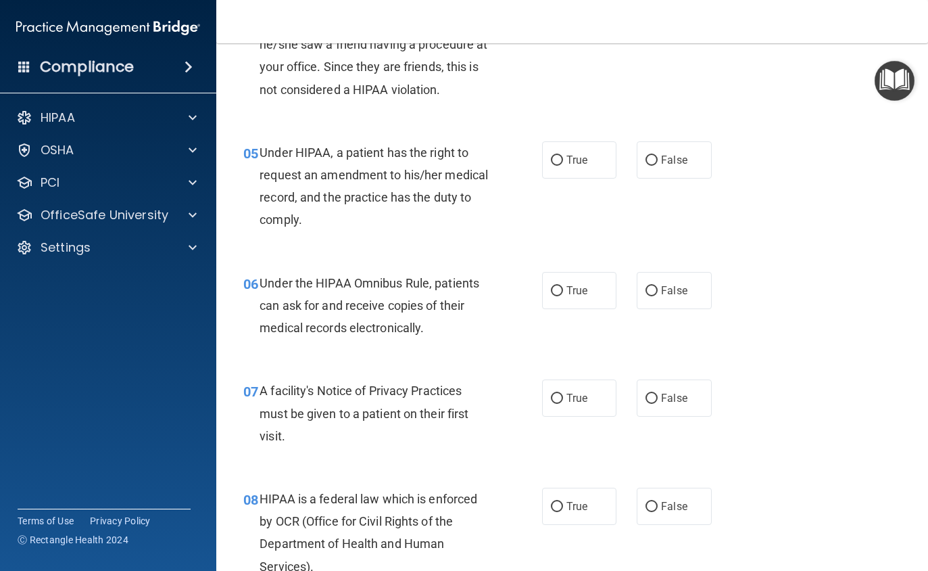
click at [560, 159] on input "True" at bounding box center [557, 160] width 12 height 10
radio input "true"
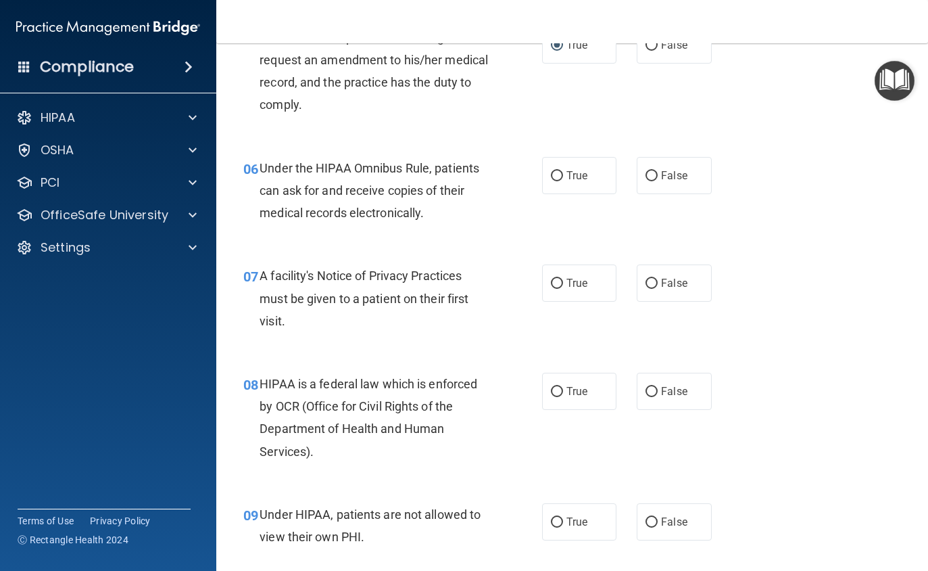
scroll to position [694, 0]
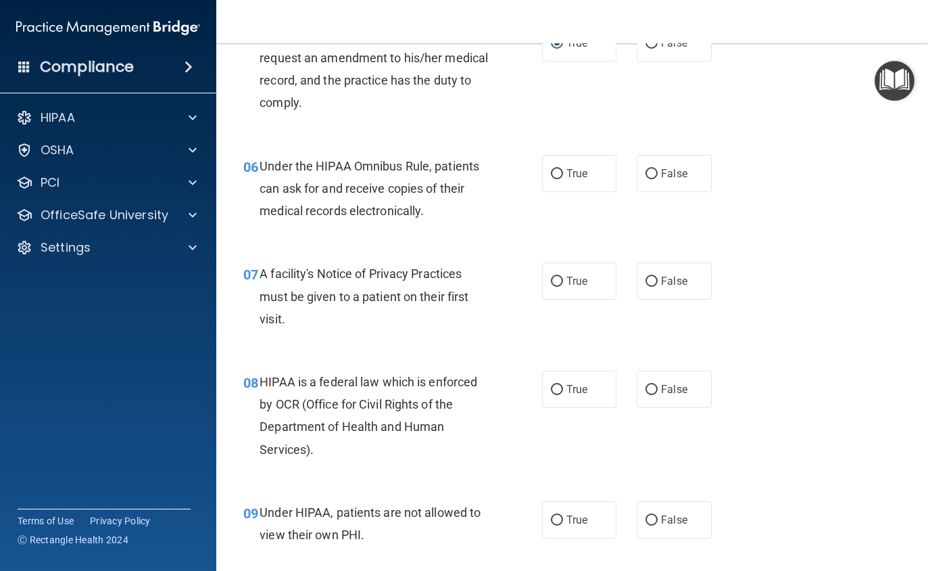
click at [560, 172] on input "True" at bounding box center [557, 174] width 12 height 10
radio input "true"
click at [554, 278] on input "True" at bounding box center [557, 282] width 12 height 10
radio input "true"
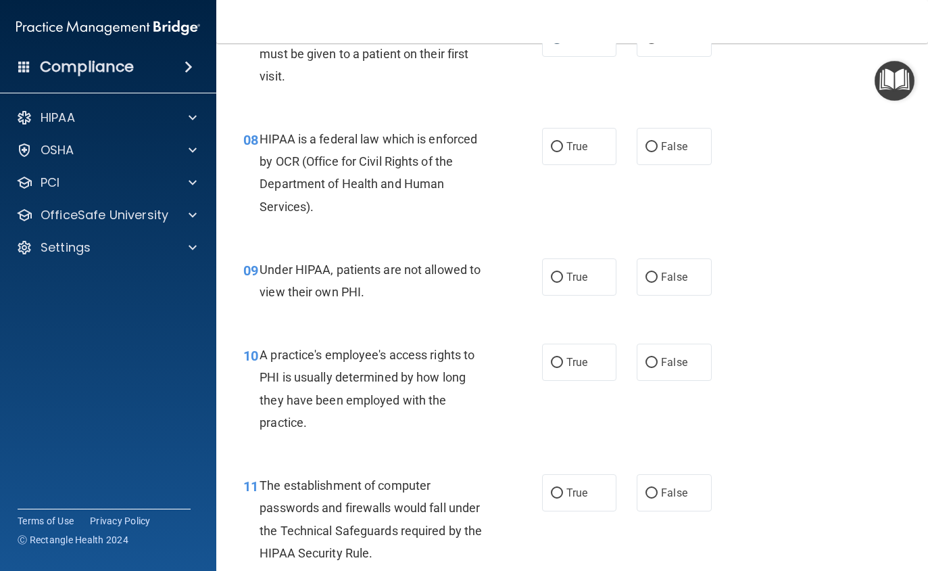
scroll to position [968, 0]
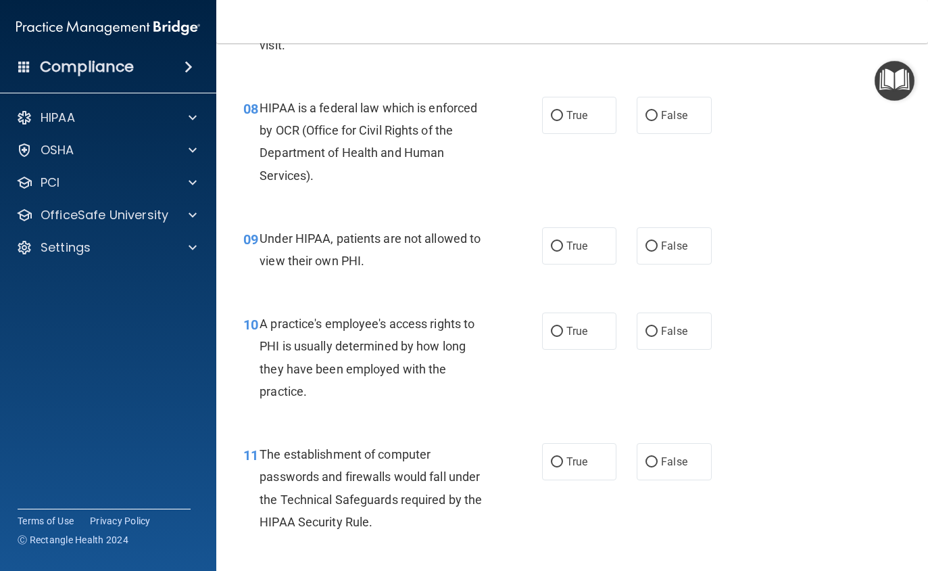
click at [558, 114] on input "True" at bounding box center [557, 116] width 12 height 10
radio input "true"
click at [656, 241] on input "False" at bounding box center [652, 246] width 12 height 10
radio input "true"
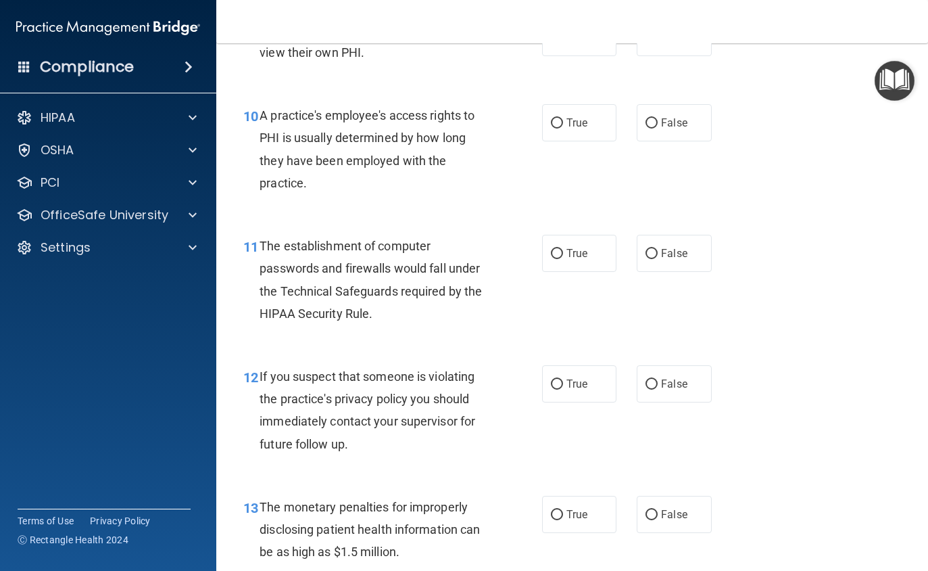
scroll to position [1179, 0]
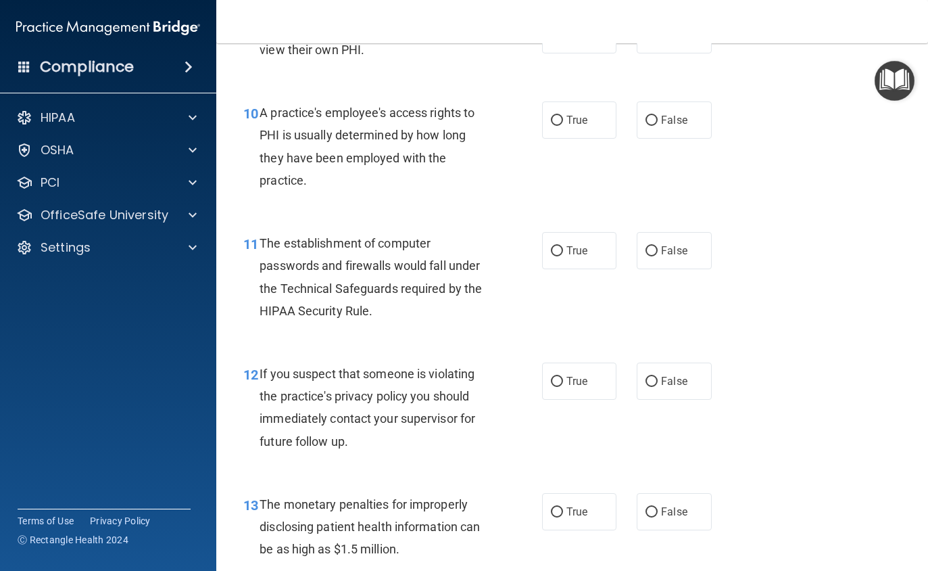
click at [655, 116] on input "False" at bounding box center [652, 121] width 12 height 10
radio input "true"
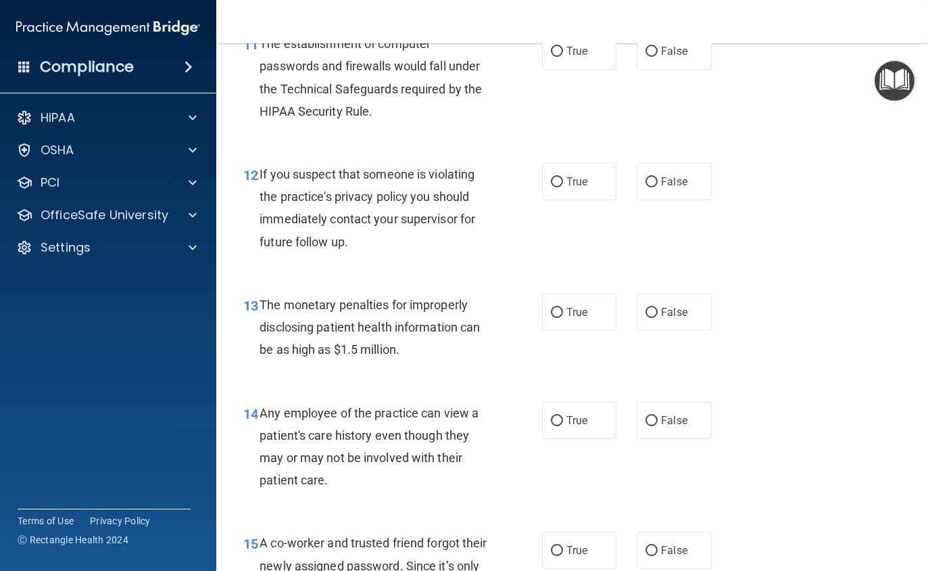
scroll to position [1316, 0]
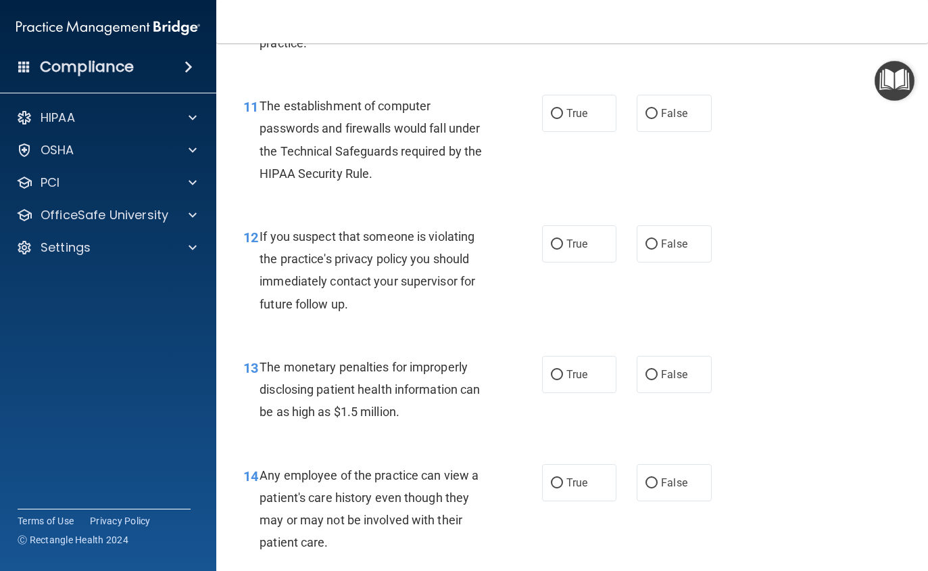
click at [557, 109] on input "True" at bounding box center [557, 114] width 12 height 10
radio input "true"
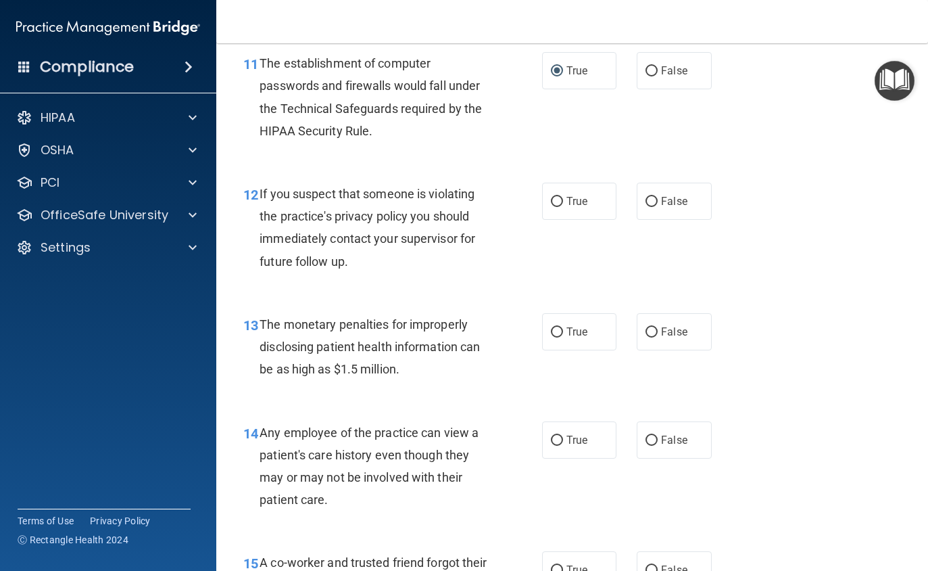
scroll to position [1424, 0]
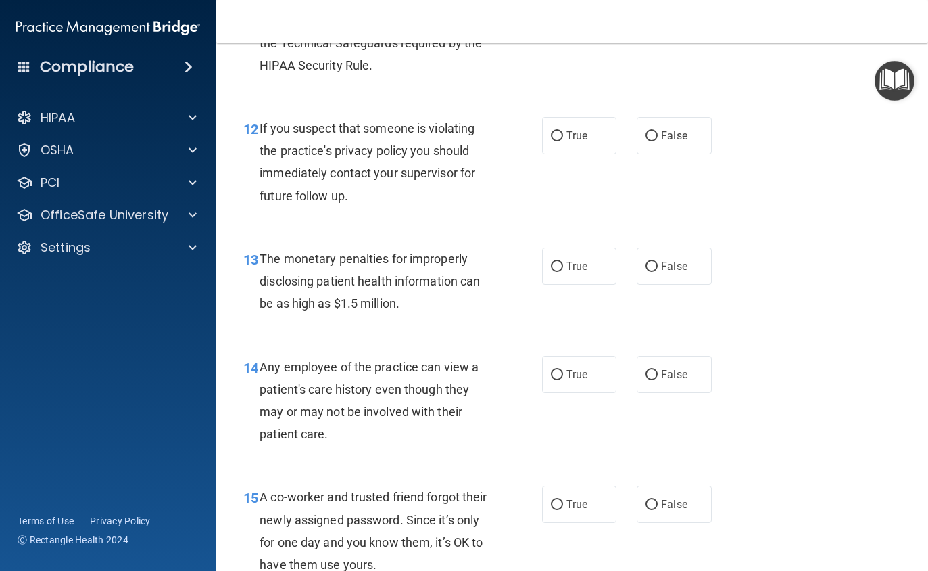
click at [560, 131] on input "True" at bounding box center [557, 136] width 12 height 10
radio input "true"
click at [562, 262] on input "True" at bounding box center [557, 267] width 12 height 10
radio input "true"
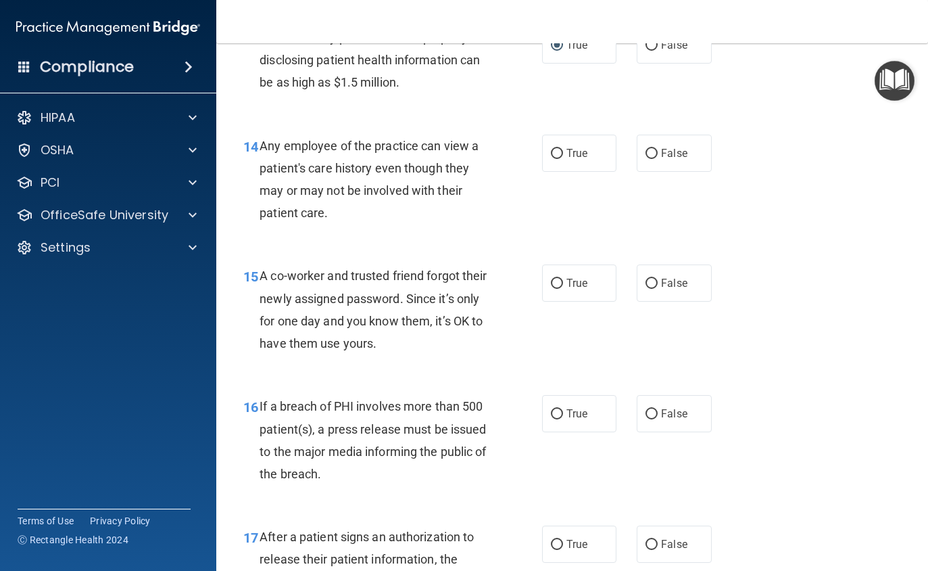
scroll to position [1646, 0]
click at [652, 148] on input "False" at bounding box center [652, 153] width 12 height 10
radio input "true"
click at [650, 278] on input "False" at bounding box center [652, 283] width 12 height 10
radio input "true"
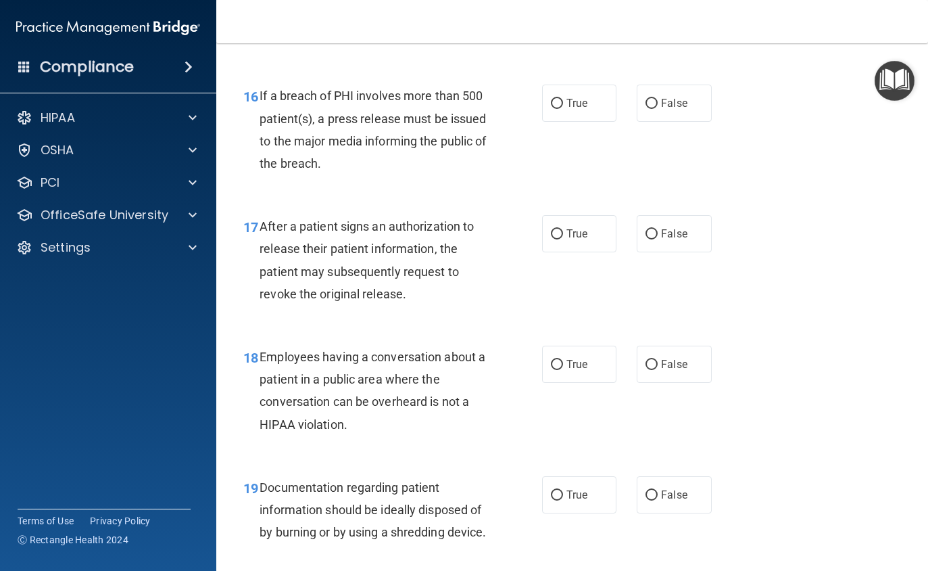
scroll to position [1963, 0]
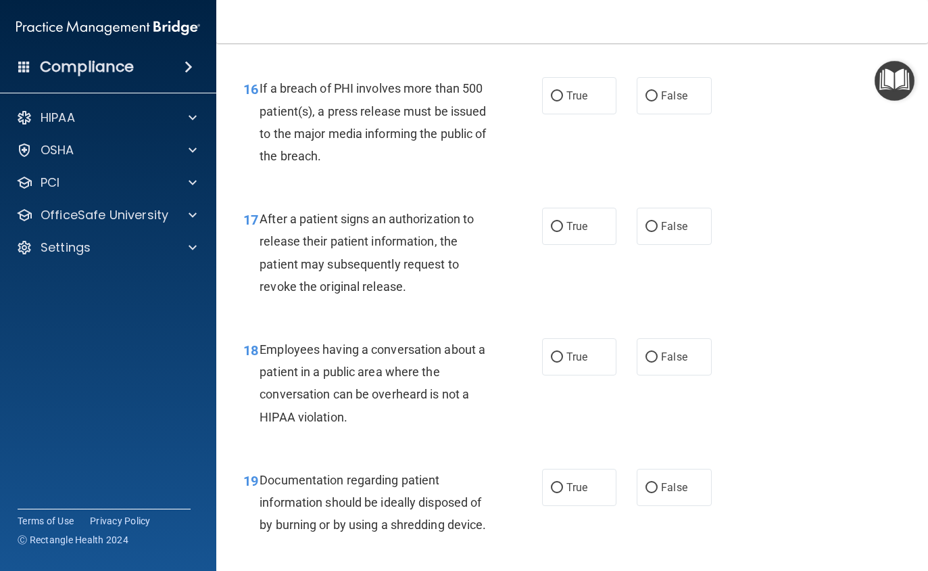
click at [561, 91] on input "True" at bounding box center [557, 96] width 12 height 10
radio input "true"
click at [553, 222] on input "True" at bounding box center [557, 227] width 12 height 10
radio input "true"
click at [656, 340] on label "False" at bounding box center [674, 356] width 75 height 37
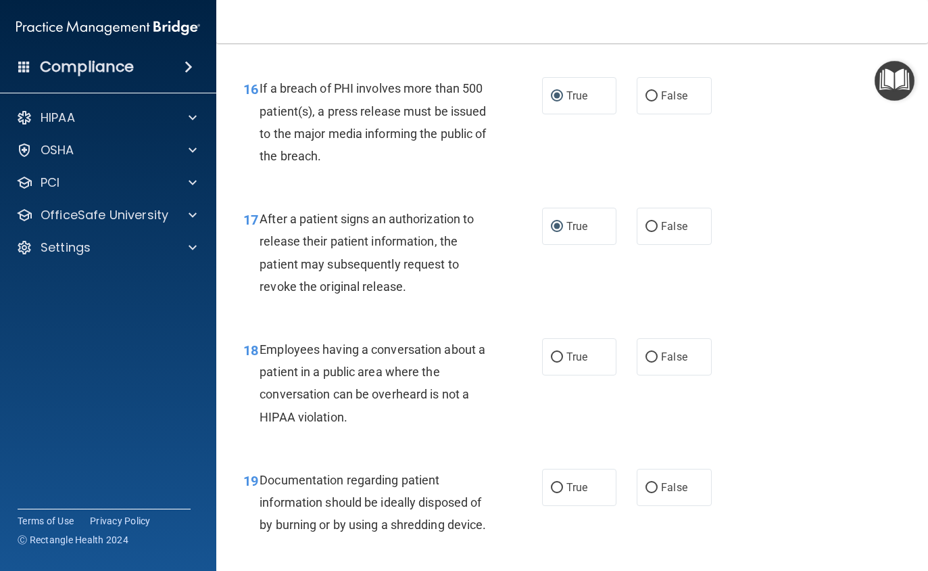
click at [656, 352] on input "False" at bounding box center [652, 357] width 12 height 10
radio input "true"
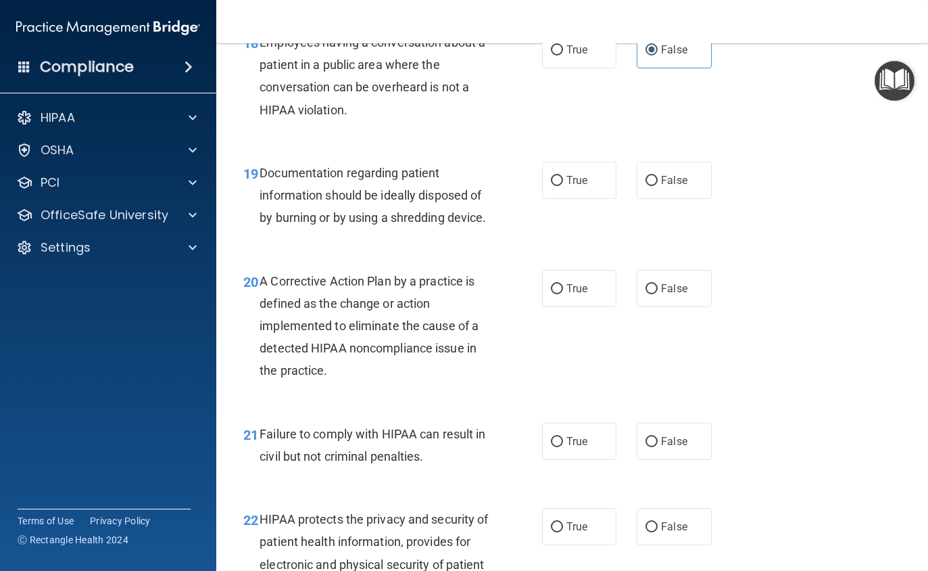
scroll to position [2272, 0]
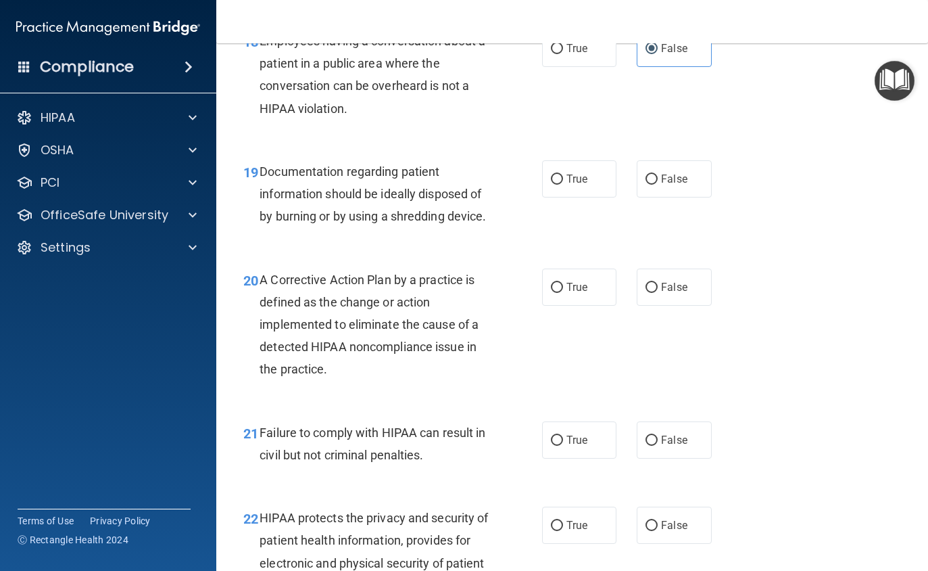
click at [557, 174] on input "True" at bounding box center [557, 179] width 12 height 10
radio input "true"
click at [560, 283] on input "True" at bounding box center [557, 288] width 12 height 10
radio input "true"
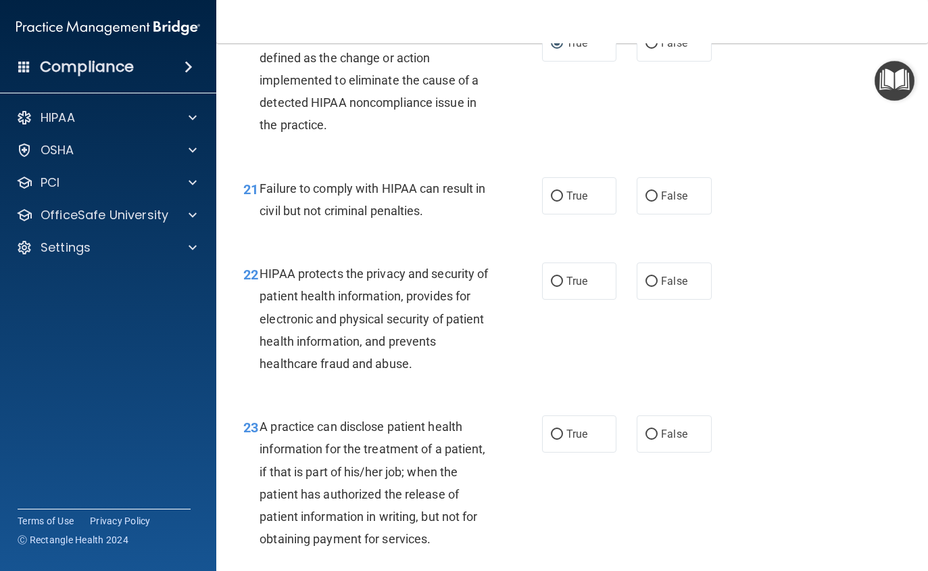
scroll to position [2530, 0]
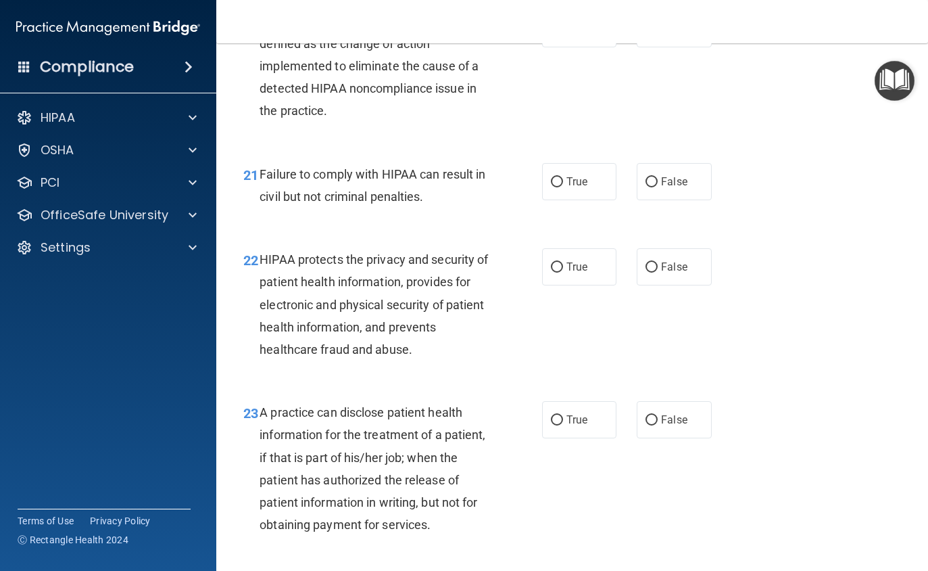
click at [655, 177] on input "False" at bounding box center [652, 182] width 12 height 10
radio input "true"
click at [554, 262] on input "True" at bounding box center [557, 267] width 12 height 10
radio input "true"
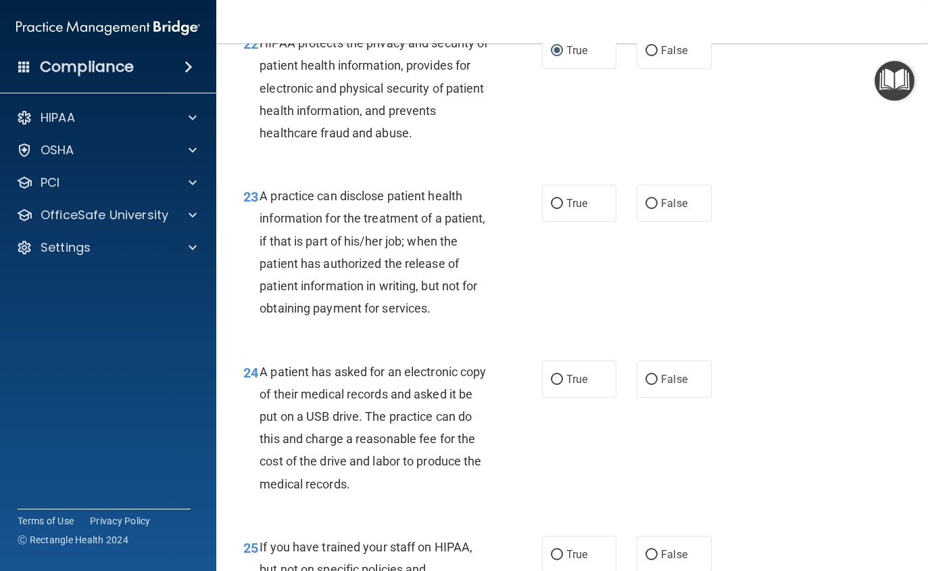
scroll to position [2781, 0]
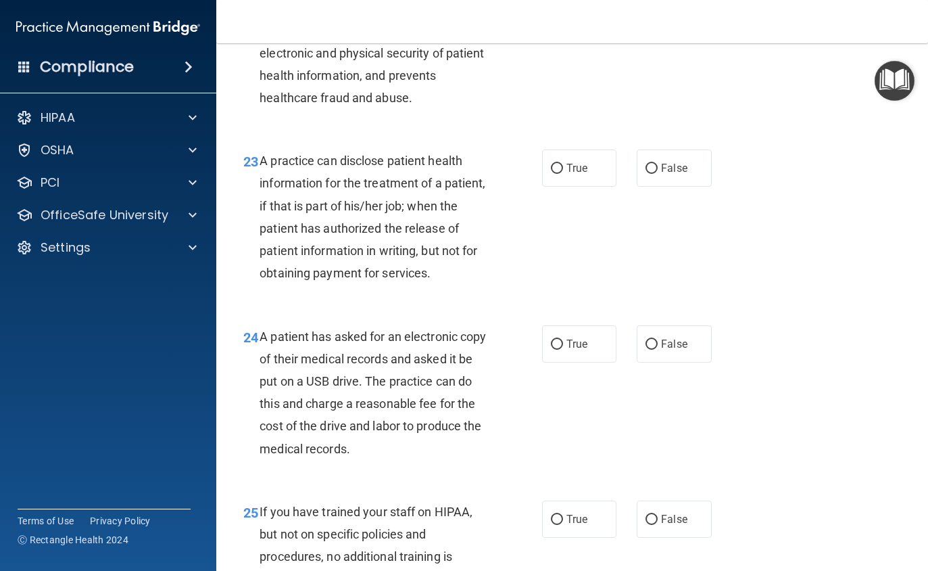
click at [656, 164] on input "False" at bounding box center [652, 169] width 12 height 10
radio input "true"
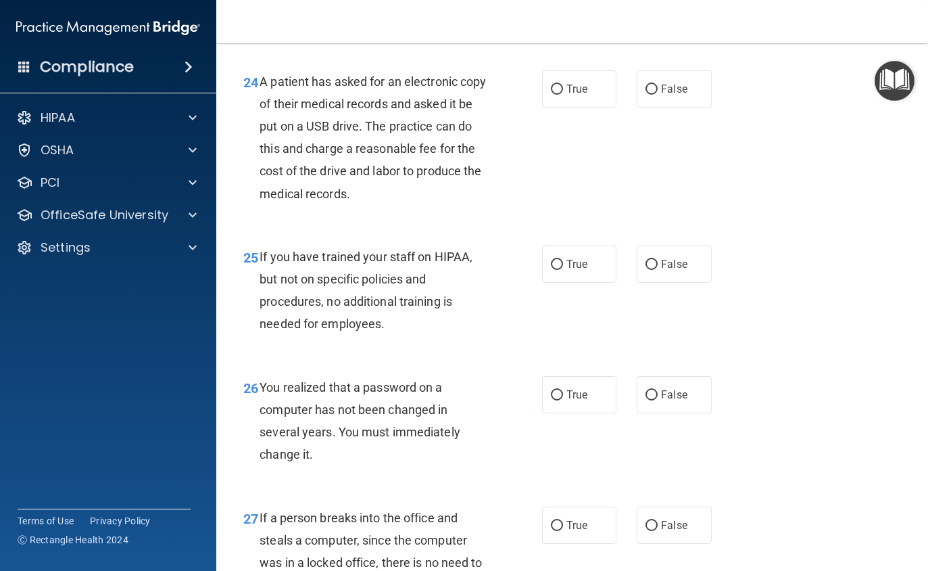
scroll to position [3037, 0]
click at [561, 84] on input "True" at bounding box center [557, 89] width 12 height 10
radio input "true"
click at [562, 259] on input "True" at bounding box center [557, 264] width 12 height 10
radio input "true"
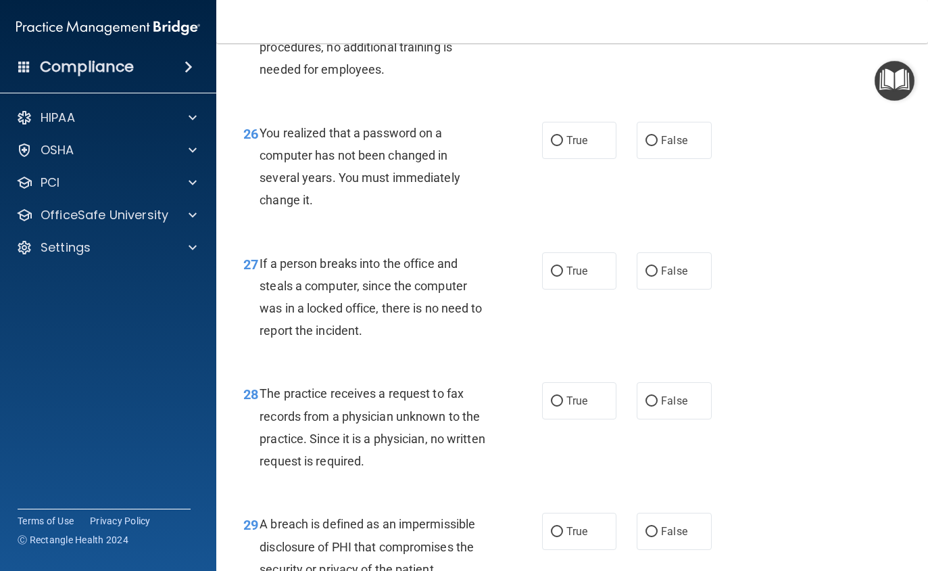
scroll to position [3295, 0]
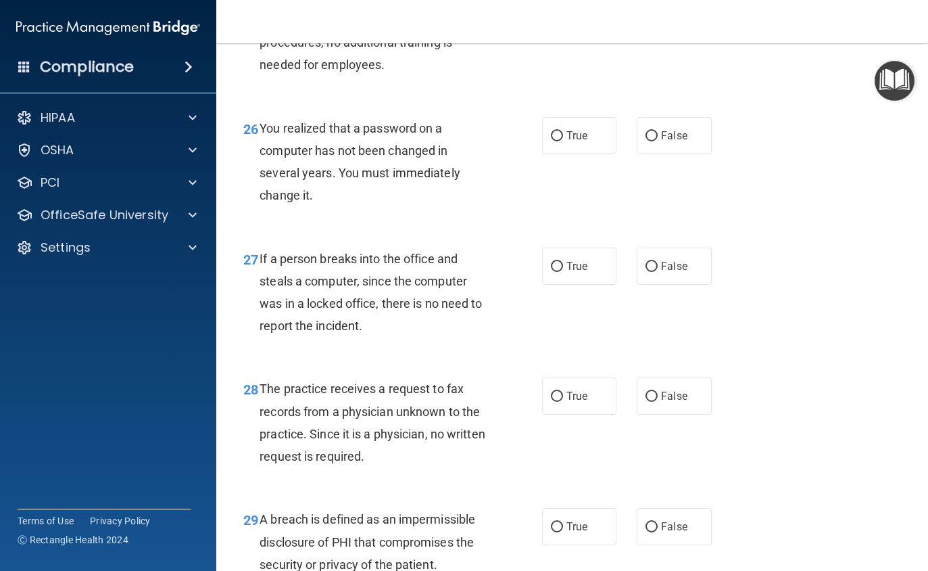
click at [562, 131] on input "True" at bounding box center [557, 136] width 12 height 10
radio input "true"
click at [648, 262] on input "False" at bounding box center [652, 267] width 12 height 10
radio input "true"
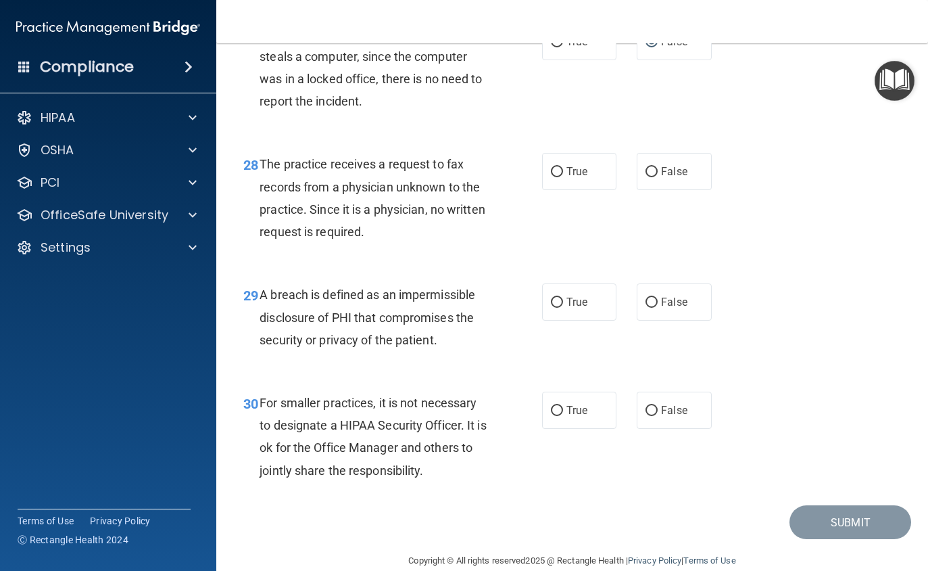
scroll to position [3522, 0]
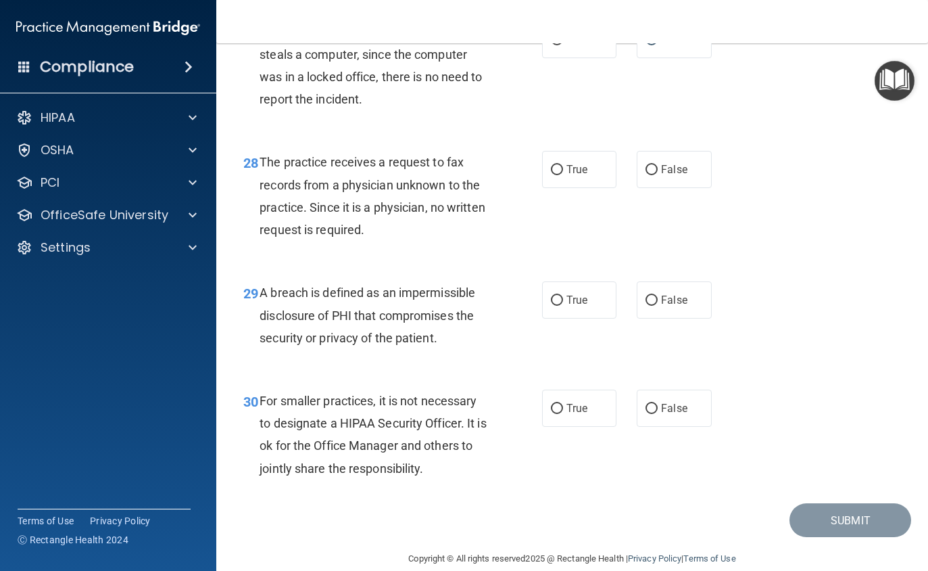
click at [653, 165] on input "False" at bounding box center [652, 170] width 12 height 10
radio input "true"
click at [558, 295] on input "True" at bounding box center [557, 300] width 12 height 10
radio input "true"
click at [652, 404] on input "False" at bounding box center [652, 409] width 12 height 10
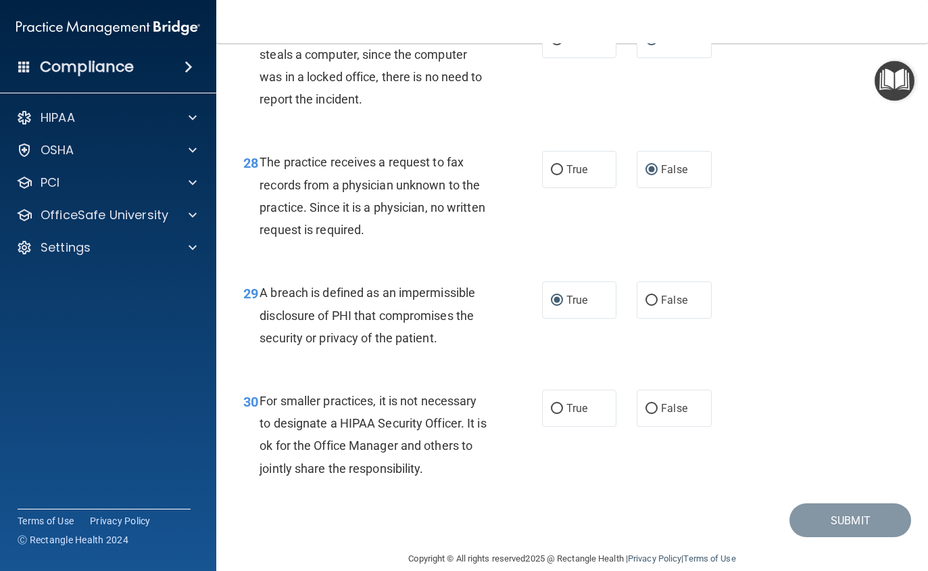
radio input "true"
click at [857, 503] on button "Submit" at bounding box center [851, 520] width 122 height 34
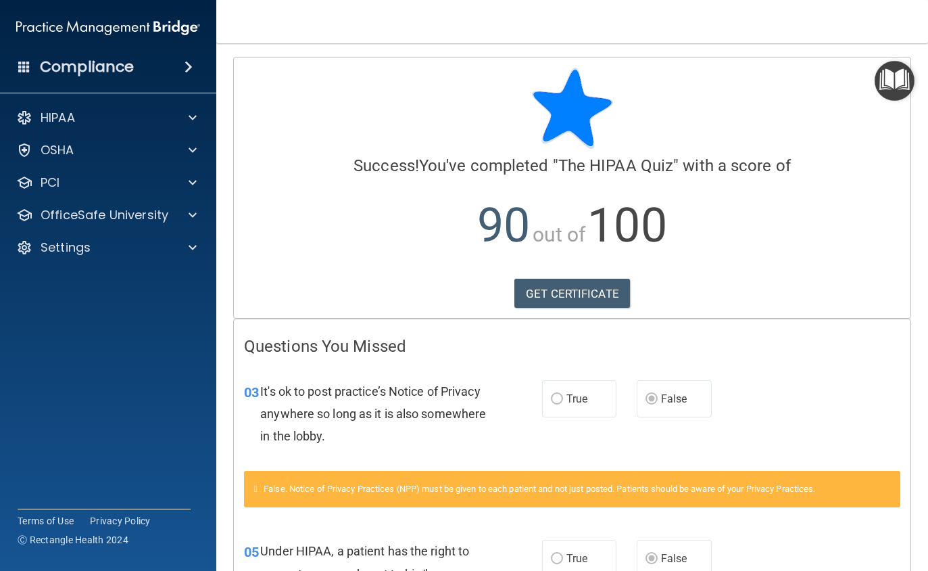
click at [554, 295] on link "GET CERTIFICATE" at bounding box center [572, 294] width 116 height 30
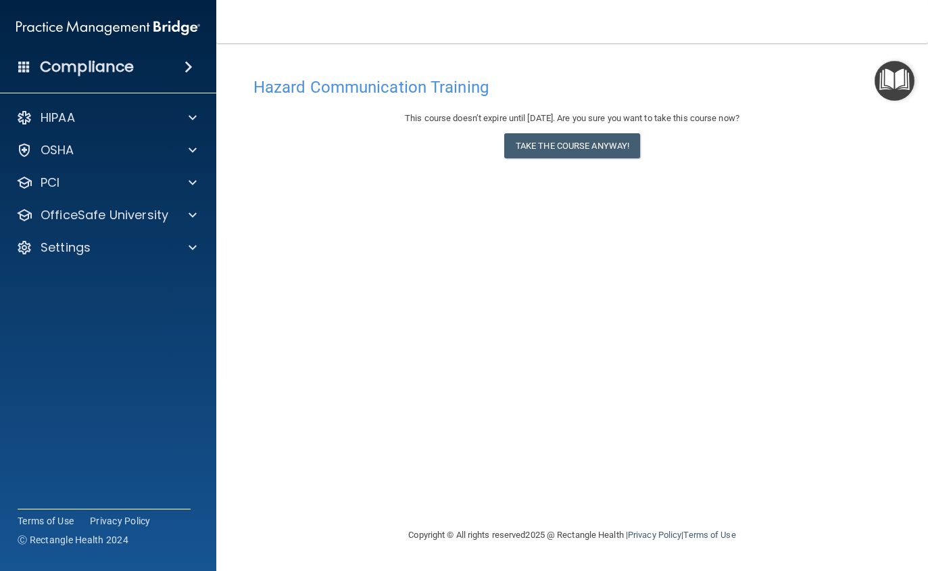
click at [560, 143] on button "Take the course anyway!" at bounding box center [572, 145] width 136 height 25
click at [574, 142] on button "Take the course anyway!" at bounding box center [572, 145] width 136 height 25
click at [569, 140] on button "Take the course anyway!" at bounding box center [572, 145] width 136 height 25
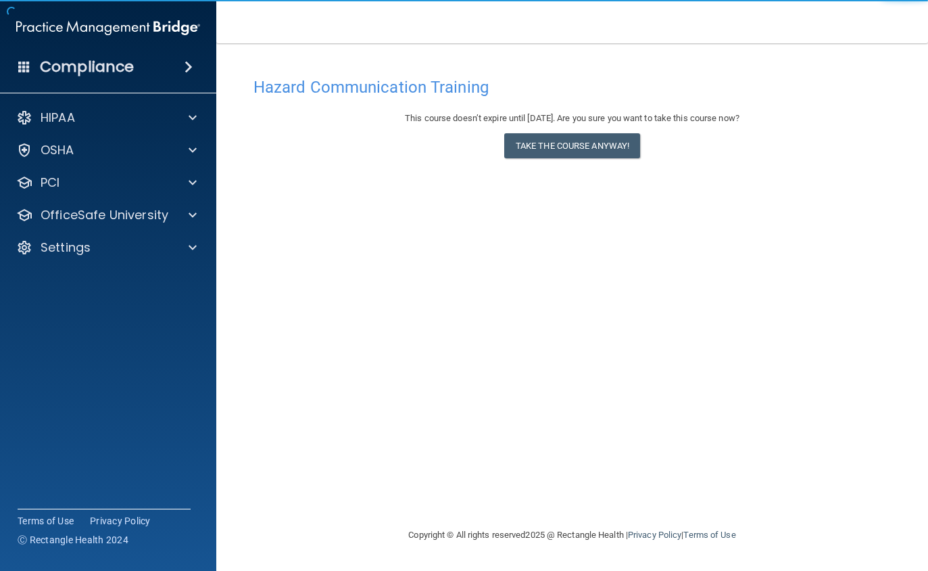
click at [565, 149] on button "Take the course anyway!" at bounding box center [572, 145] width 136 height 25
click at [568, 144] on button "Take the course anyway!" at bounding box center [572, 145] width 136 height 25
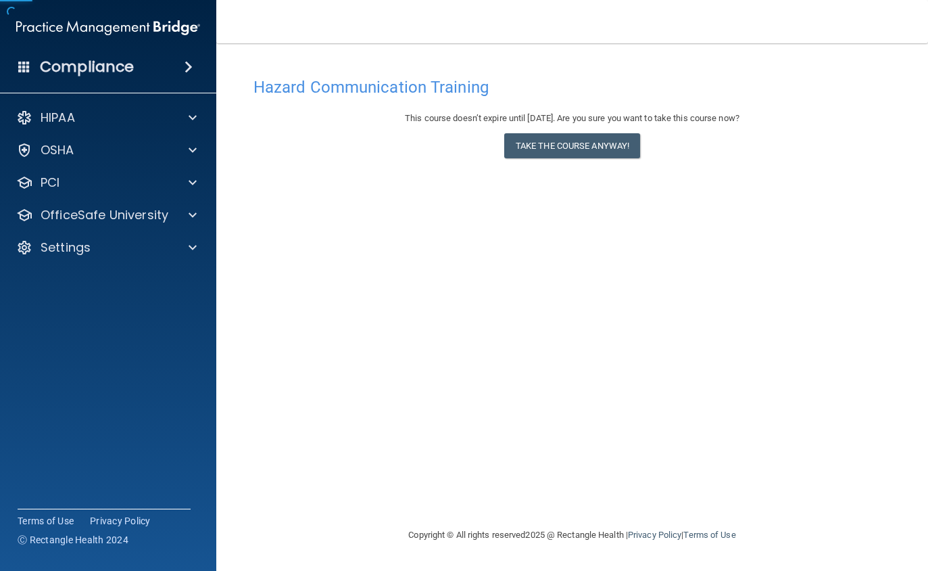
click at [570, 139] on button "Take the course anyway!" at bounding box center [572, 145] width 136 height 25
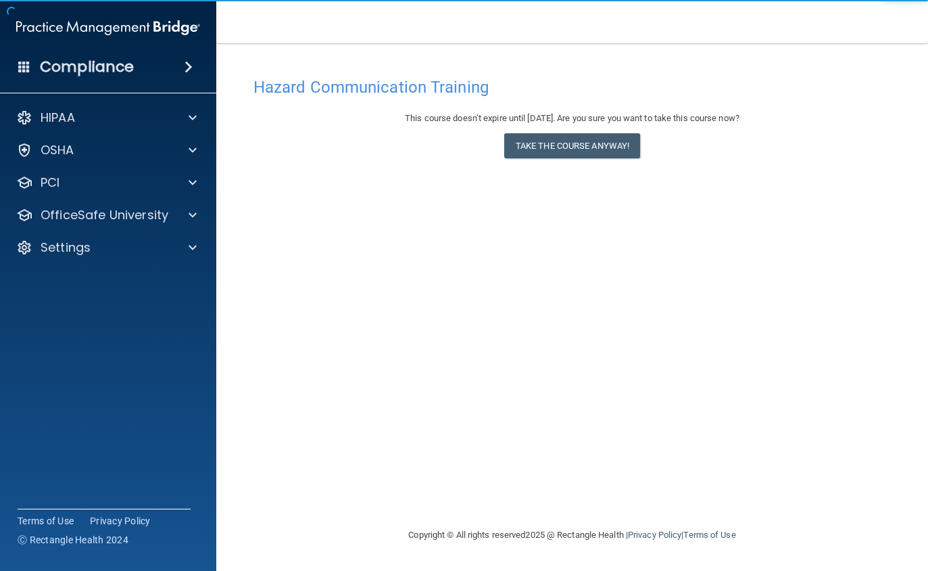
click at [573, 139] on button "Take the course anyway!" at bounding box center [572, 145] width 136 height 25
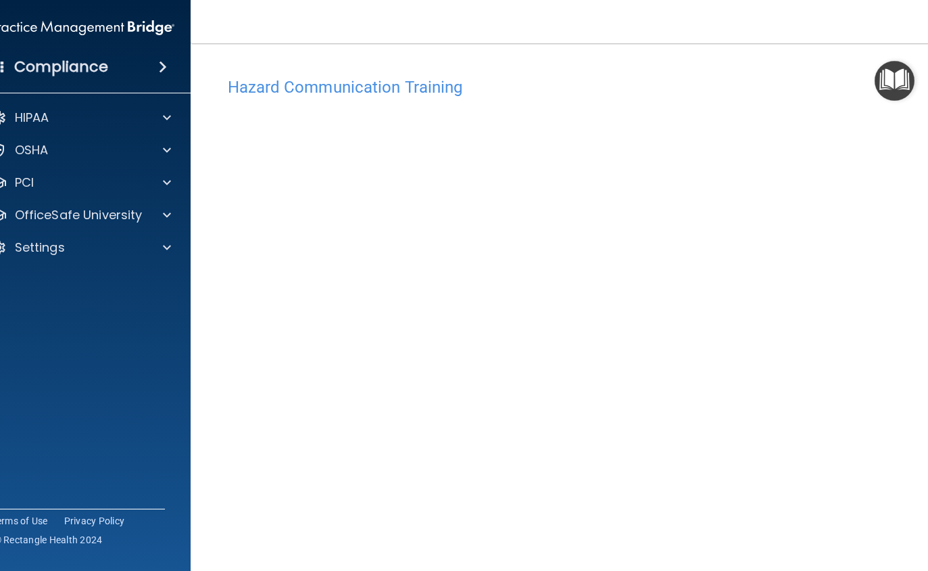
click at [898, 84] on img "Open Resource Center" at bounding box center [895, 81] width 40 height 40
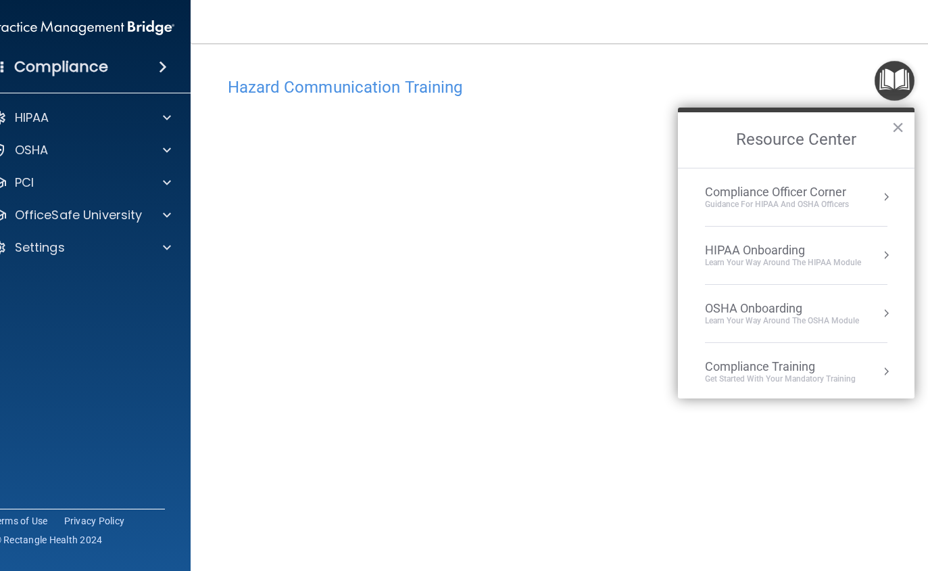
click at [883, 317] on button "Resource Center" at bounding box center [887, 313] width 14 height 14
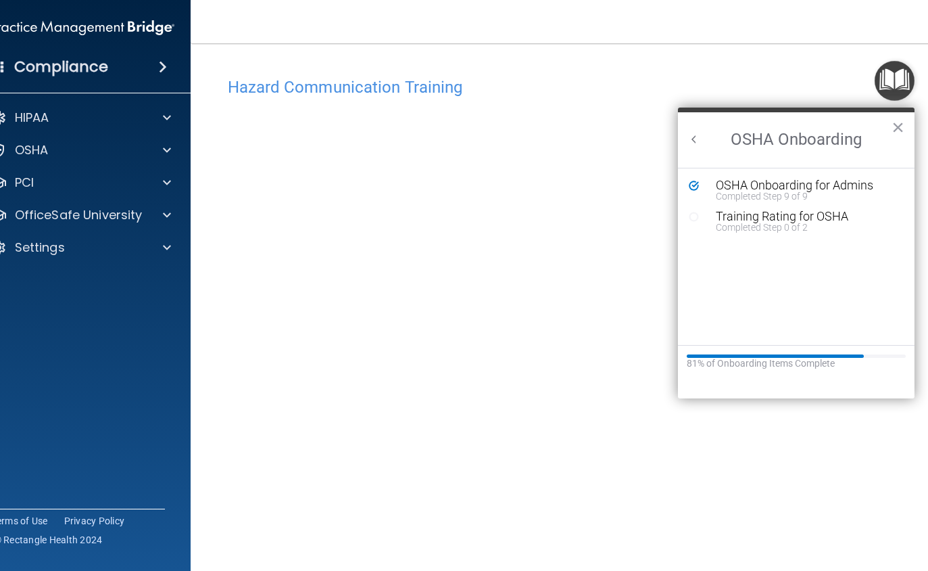
click at [901, 126] on button "×" at bounding box center [898, 127] width 13 height 22
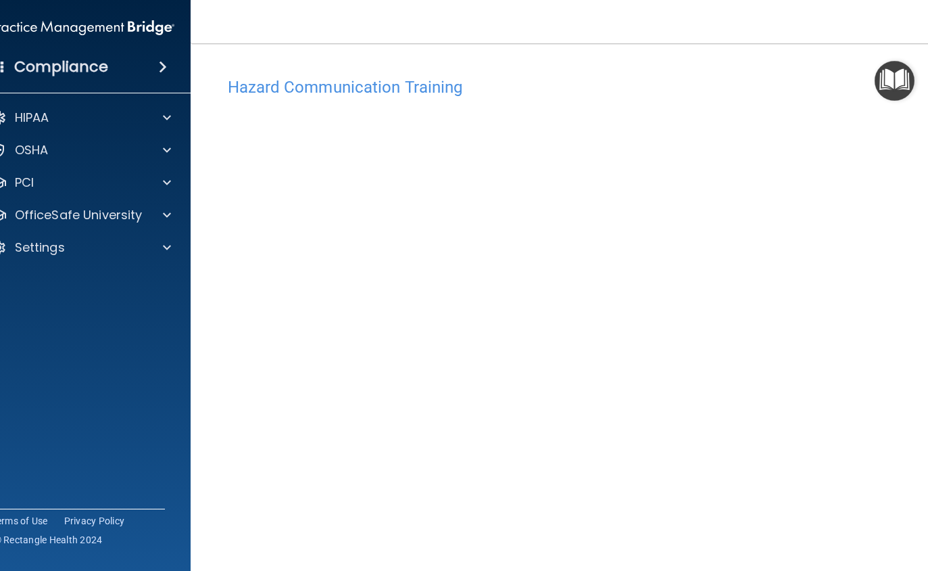
click at [893, 89] on img "Open Resource Center" at bounding box center [895, 81] width 40 height 40
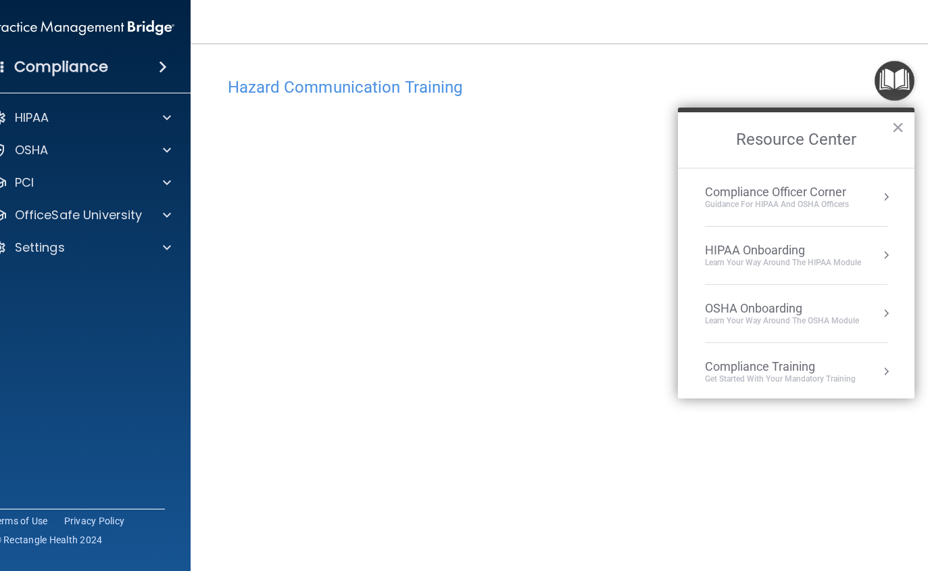
click at [892, 133] on button "×" at bounding box center [898, 127] width 13 height 22
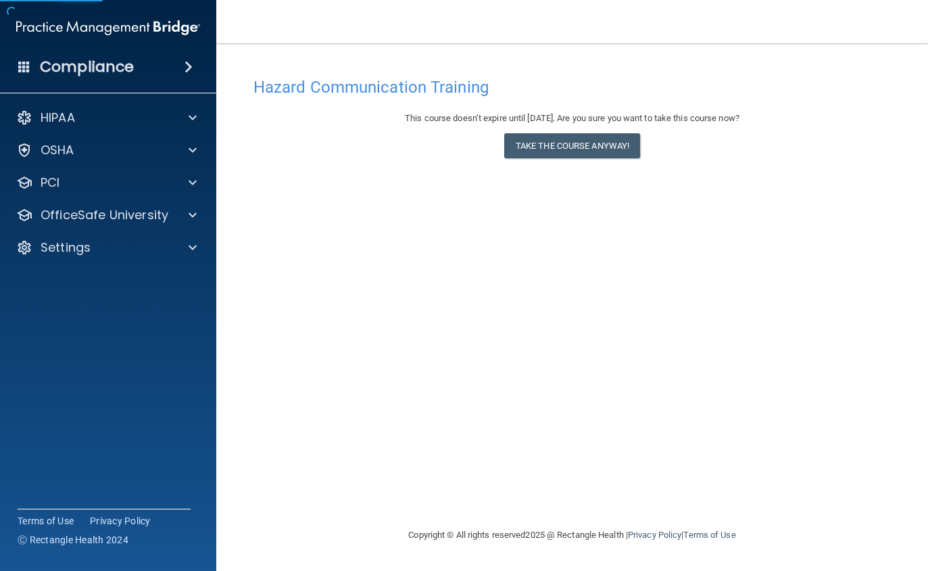
click at [577, 148] on button "Take the course anyway!" at bounding box center [572, 145] width 136 height 25
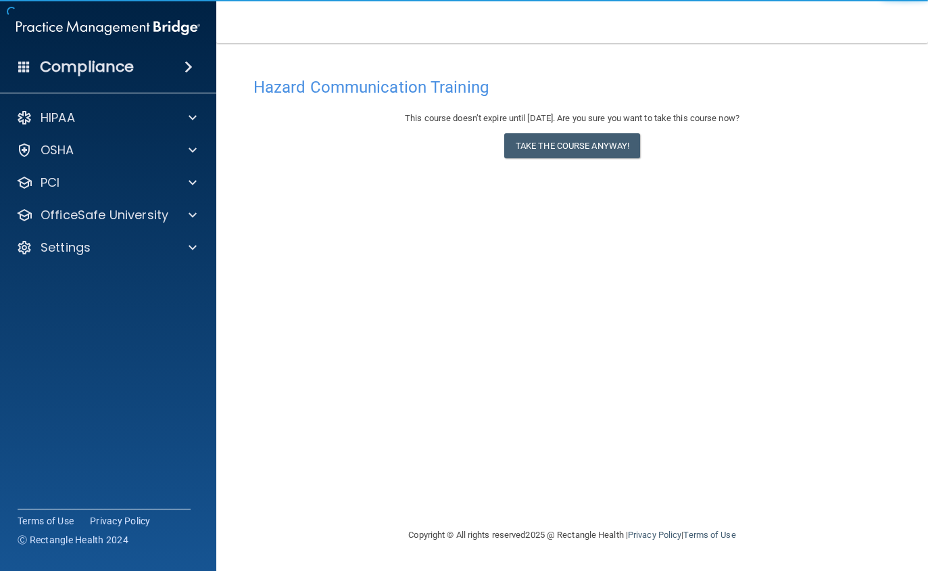
click at [581, 145] on button "Take the course anyway!" at bounding box center [572, 145] width 136 height 25
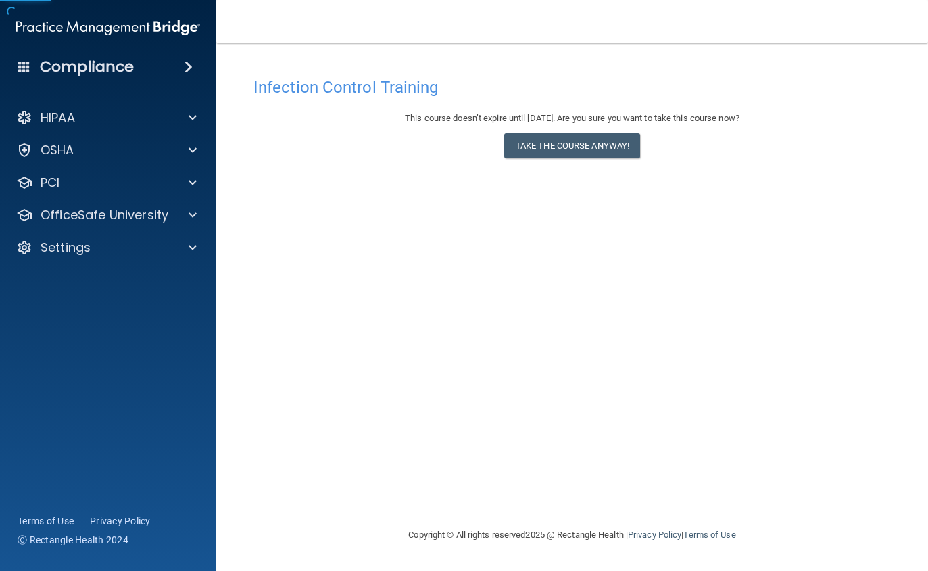
click at [562, 154] on button "Take the course anyway!" at bounding box center [572, 145] width 136 height 25
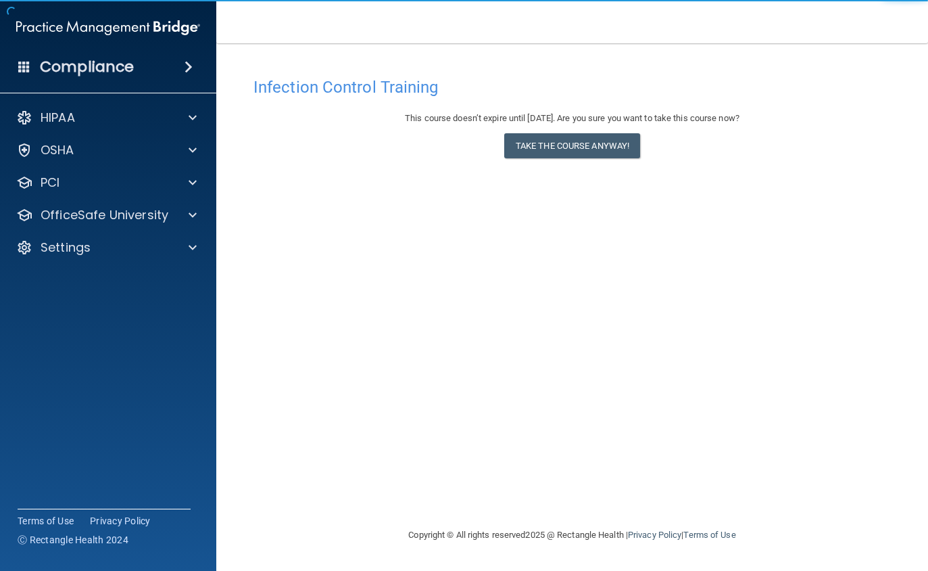
click at [562, 139] on button "Take the course anyway!" at bounding box center [572, 145] width 136 height 25
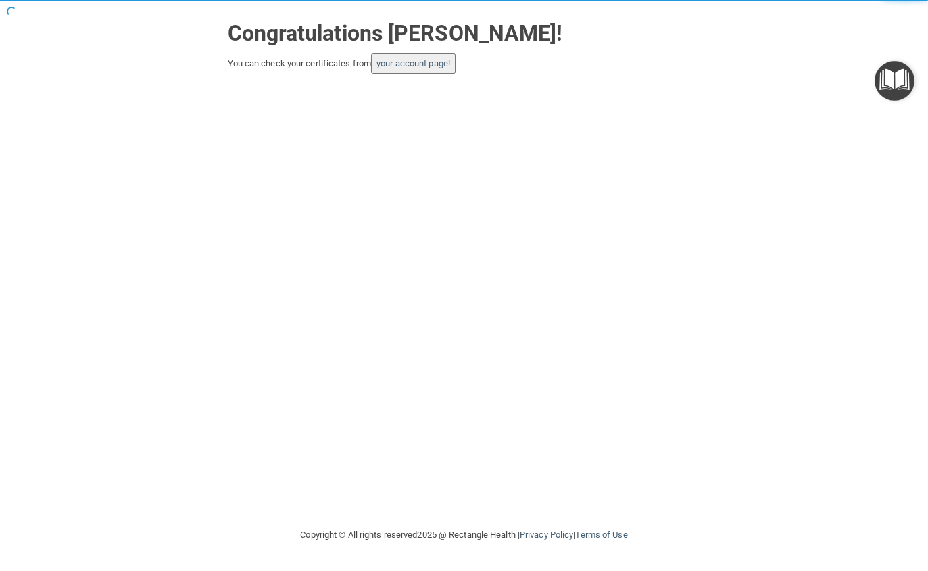
click at [416, 62] on link "your account page!" at bounding box center [414, 63] width 74 height 10
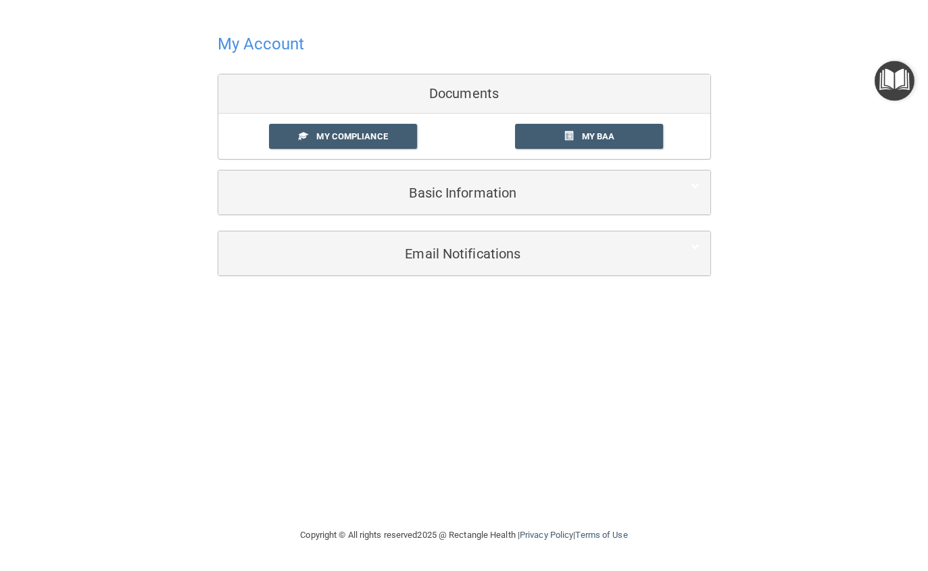
click at [337, 141] on span "My Compliance" at bounding box center [351, 136] width 71 height 10
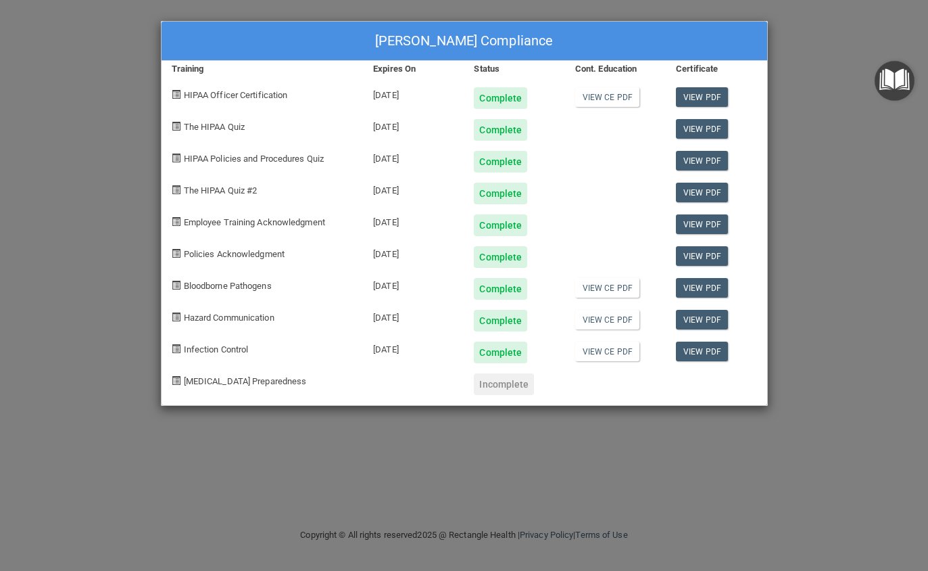
click at [492, 126] on div "Complete" at bounding box center [500, 130] width 53 height 22
click at [702, 134] on link "View PDF" at bounding box center [702, 129] width 52 height 20
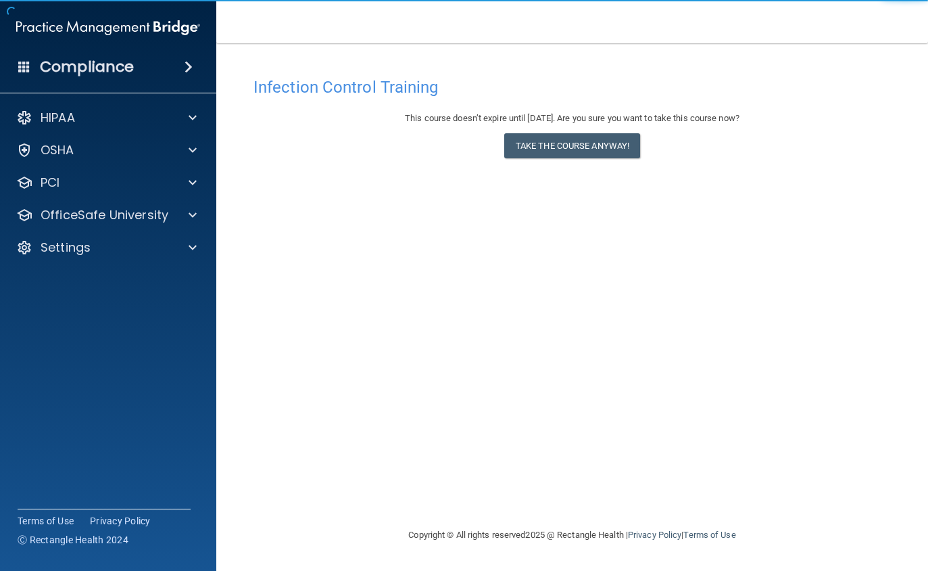
click at [566, 143] on button "Take the course anyway!" at bounding box center [572, 145] width 136 height 25
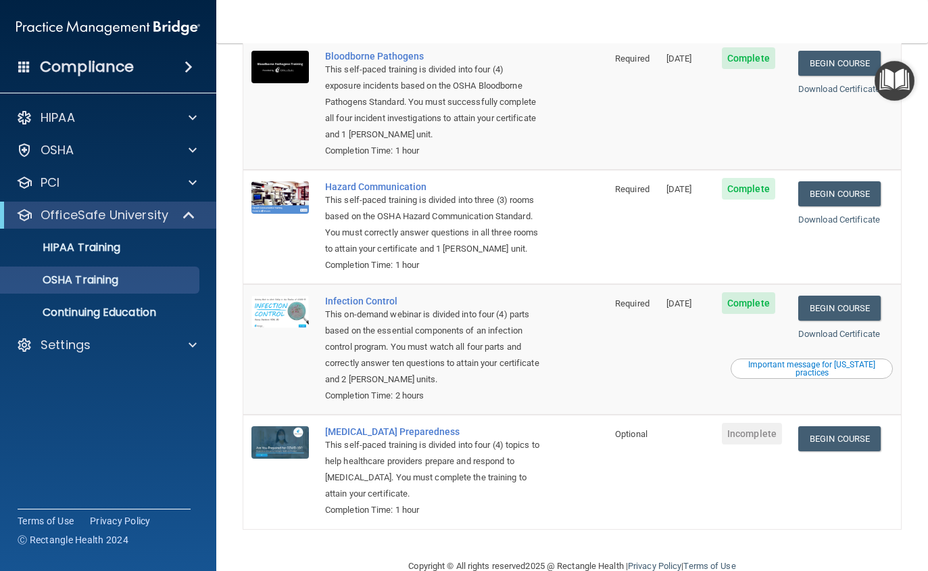
scroll to position [128, 0]
click at [102, 251] on p "HIPAA Training" at bounding box center [65, 248] width 112 height 14
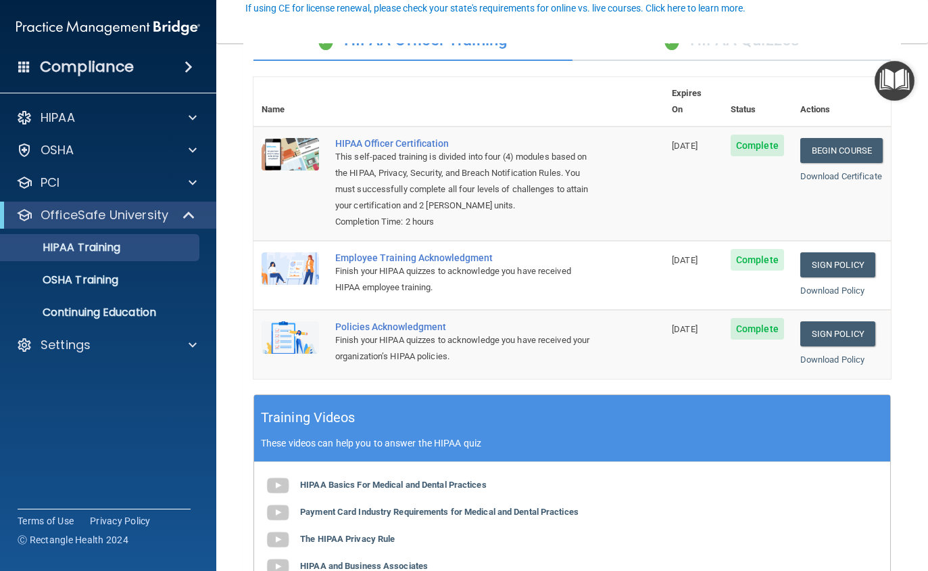
click at [70, 344] on p "Settings" at bounding box center [66, 345] width 50 height 16
click at [93, 377] on p "My Account" at bounding box center [101, 377] width 185 height 14
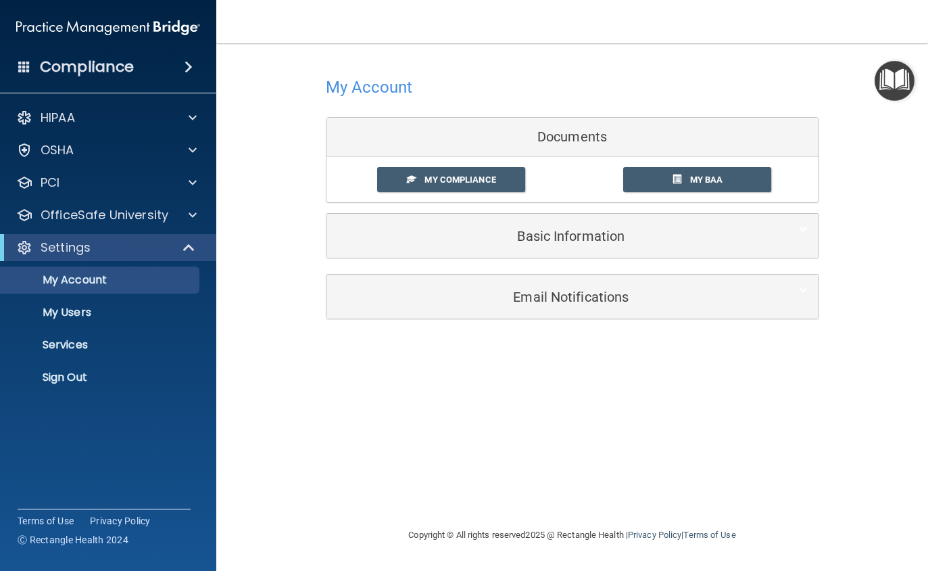
click at [435, 174] on span "My Compliance" at bounding box center [460, 179] width 71 height 10
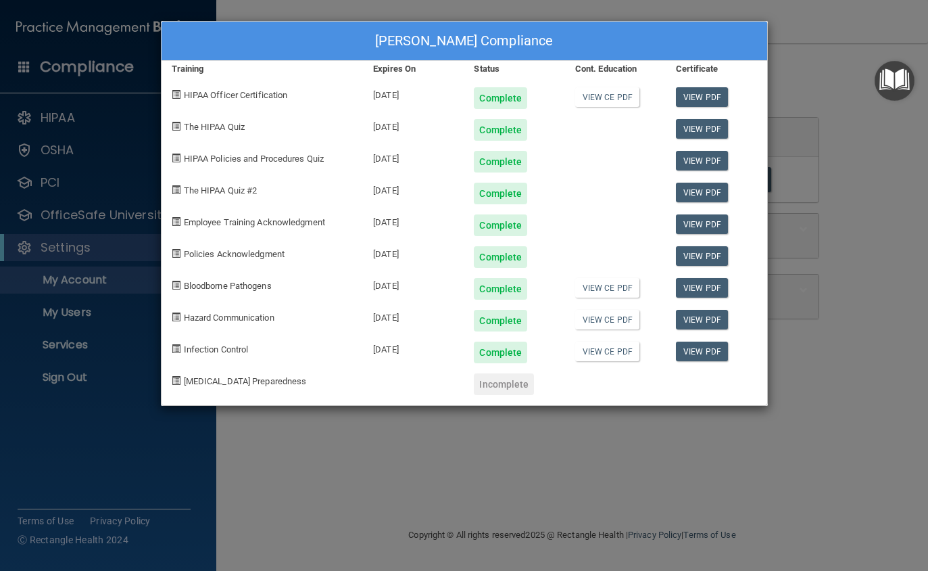
click at [248, 165] on div "HIPAA Policies and Procedures Quiz" at bounding box center [263, 157] width 202 height 32
click at [174, 162] on div "HIPAA Policies and Procedures Quiz" at bounding box center [263, 157] width 202 height 32
click at [210, 187] on span "The HIPAA Quiz #2" at bounding box center [221, 190] width 74 height 10
click at [504, 164] on div "Complete" at bounding box center [500, 162] width 53 height 22
click at [705, 162] on link "View PDF" at bounding box center [702, 161] width 52 height 20
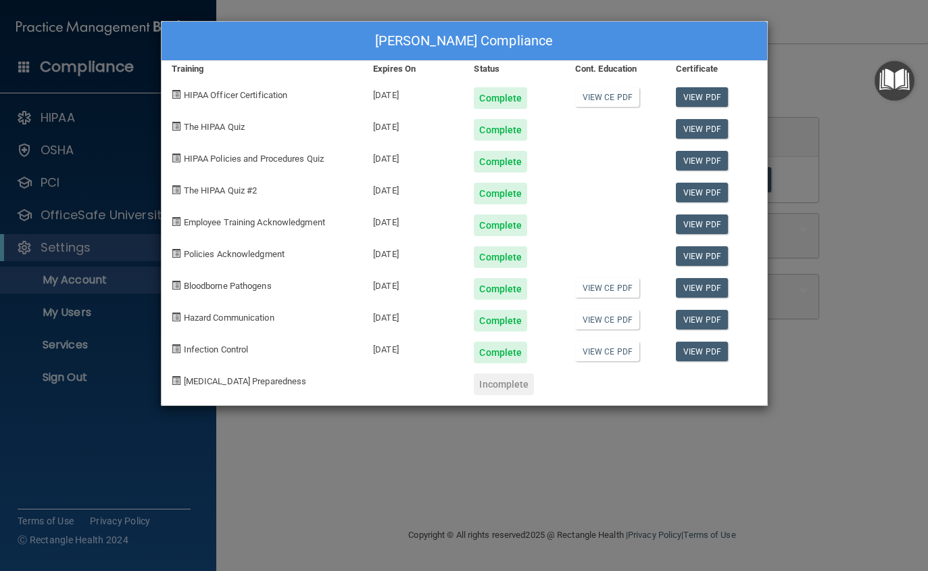
click at [173, 191] on span at bounding box center [176, 189] width 9 height 9
click at [226, 186] on span "The HIPAA Quiz #2" at bounding box center [221, 190] width 74 height 10
click at [195, 194] on span "The HIPAA Quiz #2" at bounding box center [221, 190] width 74 height 10
click at [181, 195] on div "The HIPAA Quiz #2" at bounding box center [263, 188] width 202 height 32
click at [224, 209] on div "Employee Training Acknowledgment" at bounding box center [263, 220] width 202 height 32
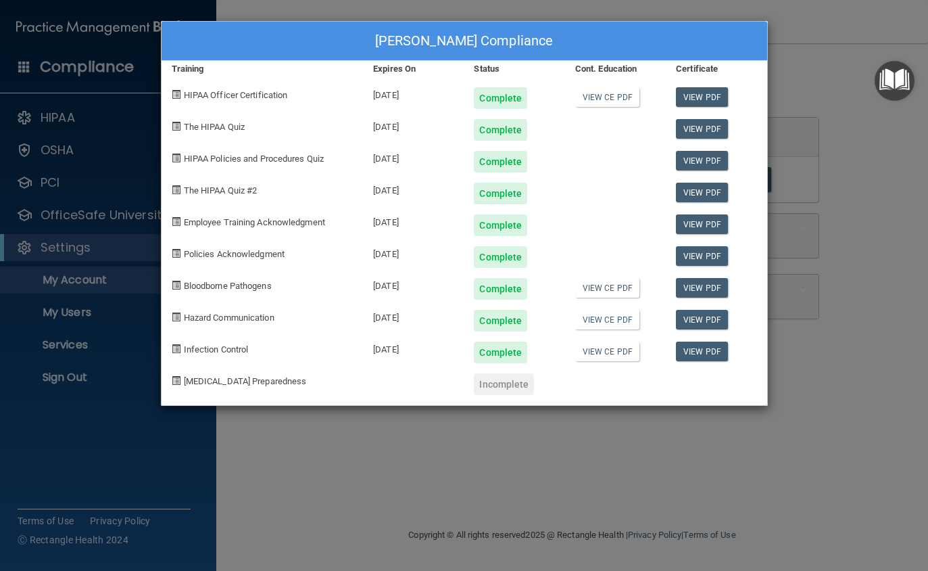
click at [252, 169] on div "HIPAA Policies and Procedures Quiz" at bounding box center [263, 157] width 202 height 32
click at [274, 151] on div "HIPAA Policies and Procedures Quiz" at bounding box center [263, 157] width 202 height 32
click at [176, 168] on div "HIPAA Policies and Procedures Quiz" at bounding box center [263, 157] width 202 height 32
click at [252, 153] on span "HIPAA Policies and Procedures Quiz" at bounding box center [254, 158] width 140 height 10
click at [306, 170] on div "HIPAA Policies and Procedures Quiz" at bounding box center [263, 157] width 202 height 32
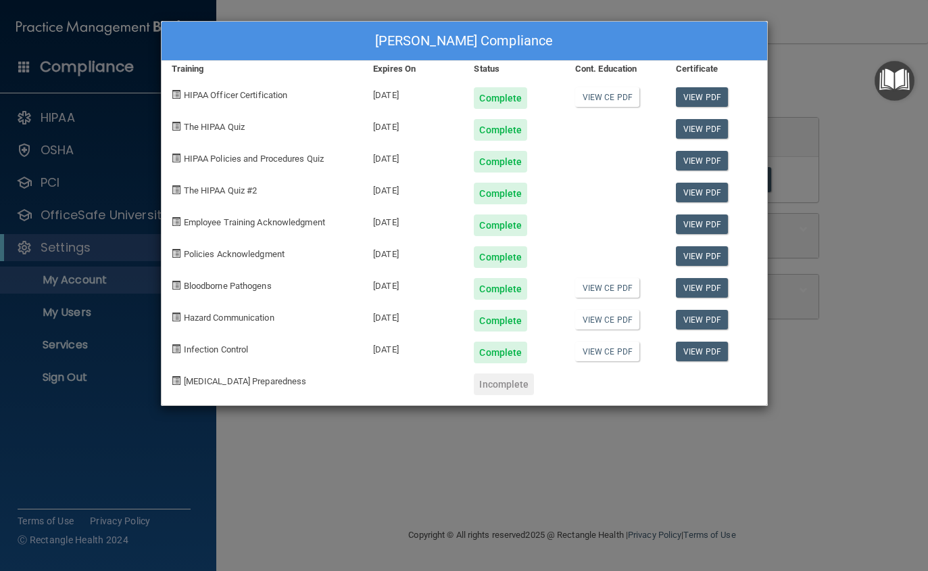
click at [492, 331] on div "Complete" at bounding box center [514, 347] width 101 height 32
click at [491, 325] on div "Complete" at bounding box center [500, 321] width 53 height 22
click at [485, 338] on div "Complete" at bounding box center [514, 347] width 101 height 32
click at [825, 412] on div "[PERSON_NAME] Compliance Training Expires On Status Cont. Education Certificate…" at bounding box center [464, 285] width 928 height 571
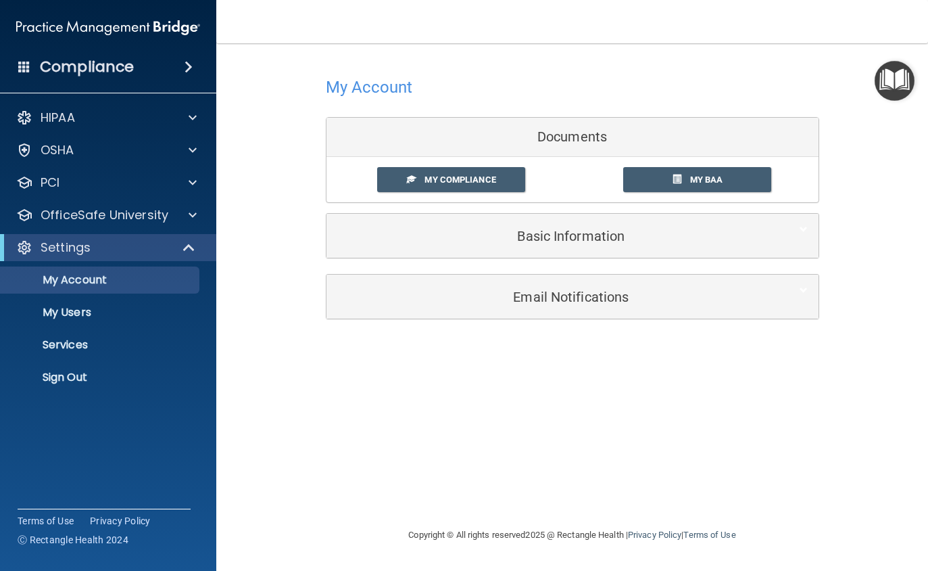
click at [197, 219] on div at bounding box center [191, 215] width 34 height 16
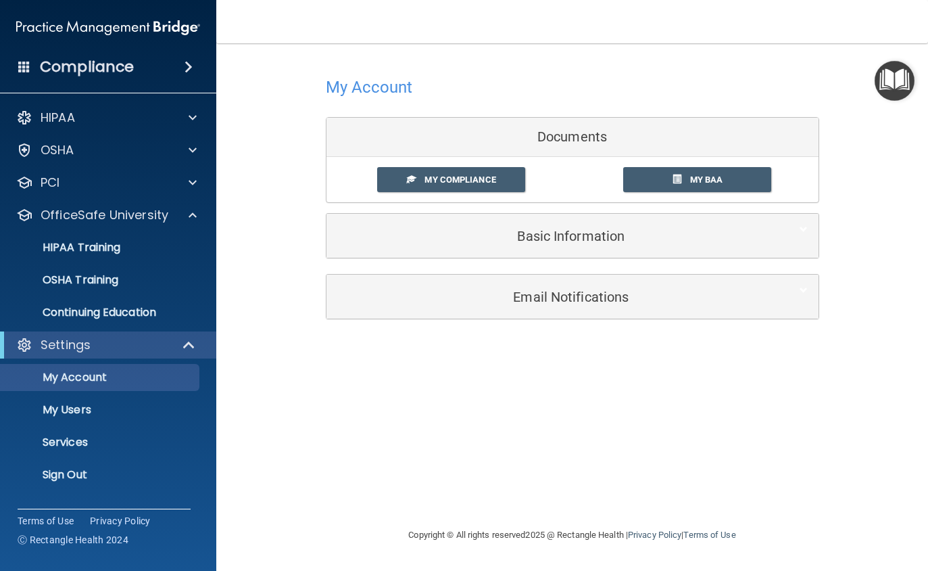
click at [96, 250] on p "HIPAA Training" at bounding box center [65, 248] width 112 height 14
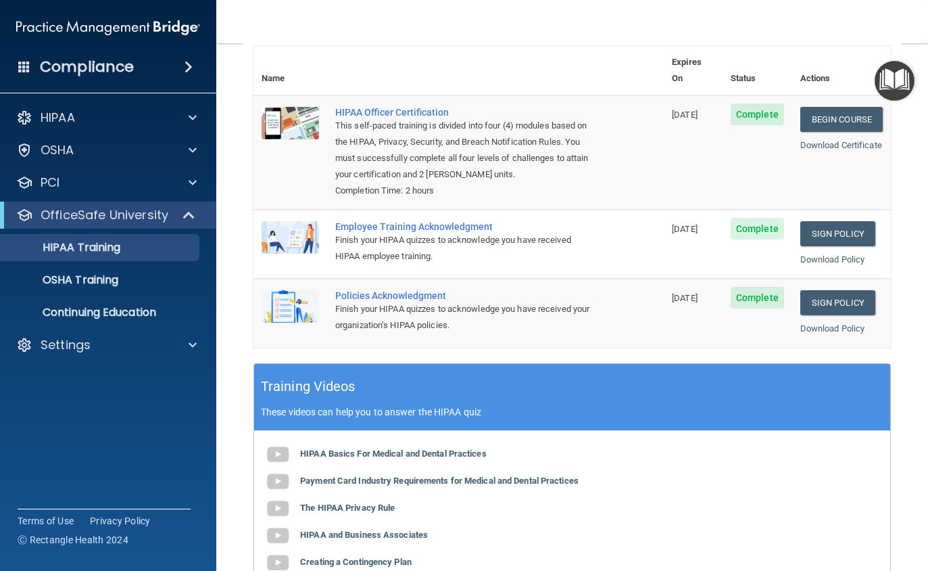
scroll to position [158, 0]
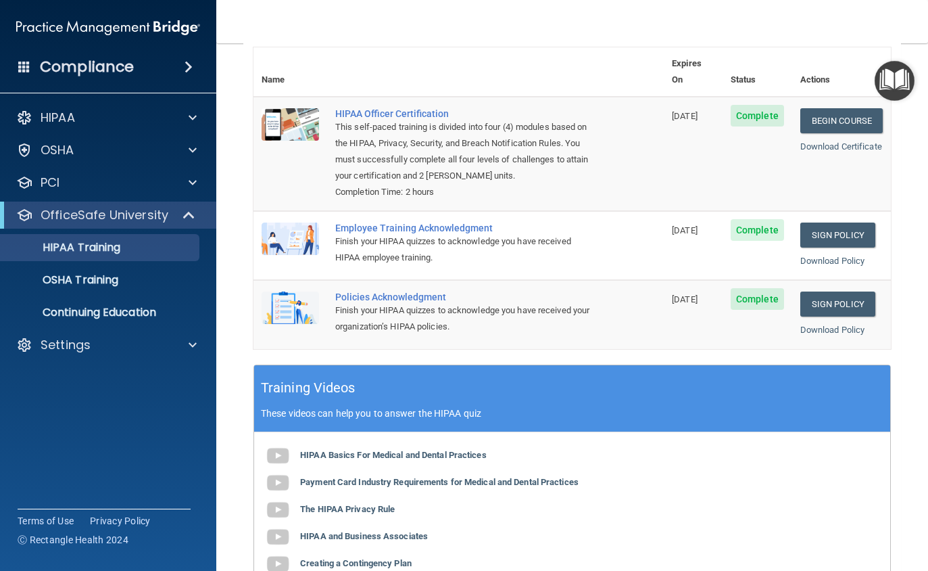
click at [399, 222] on div "Employee Training Acknowledgment" at bounding box center [465, 227] width 261 height 11
click at [366, 233] on div "Finish your HIPAA quizzes to acknowledge you have received HIPAA employee train…" at bounding box center [465, 249] width 261 height 32
click at [283, 222] on img at bounding box center [290, 238] width 57 height 32
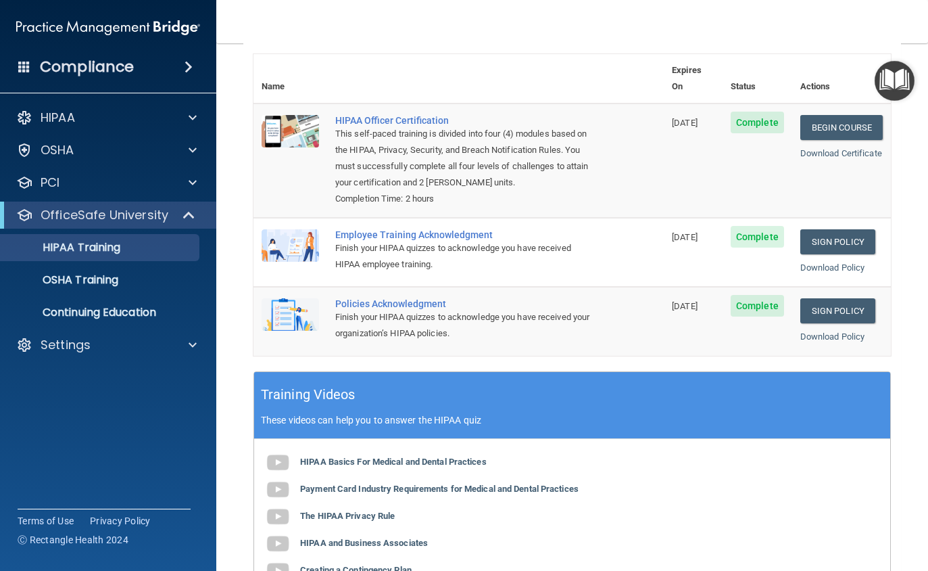
click at [384, 229] on div "Employee Training Acknowledgment" at bounding box center [465, 234] width 261 height 11
click at [419, 240] on div "Finish your HIPAA quizzes to acknowledge you have received HIPAA employee train…" at bounding box center [465, 256] width 261 height 32
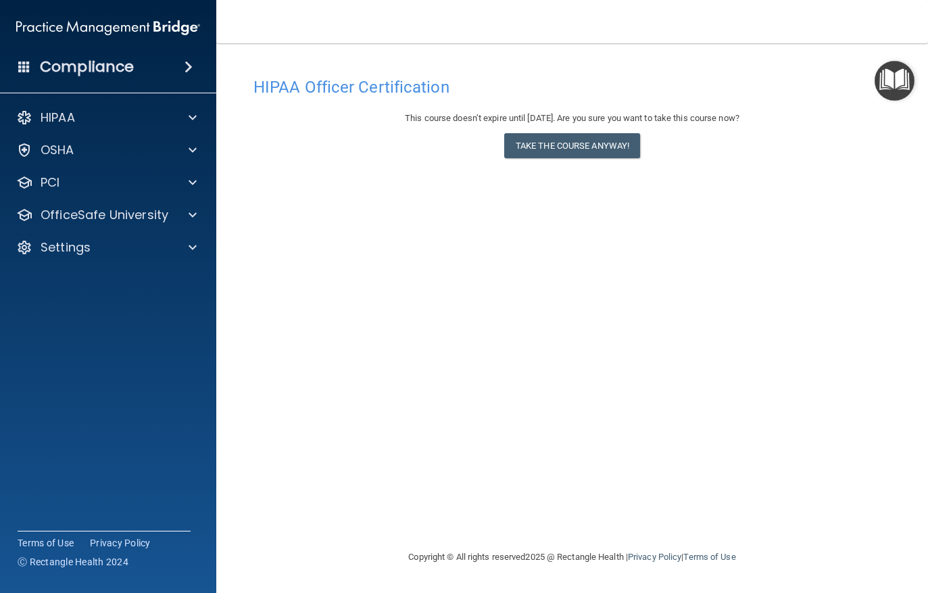
click at [575, 145] on button "Take the course anyway!" at bounding box center [572, 145] width 136 height 25
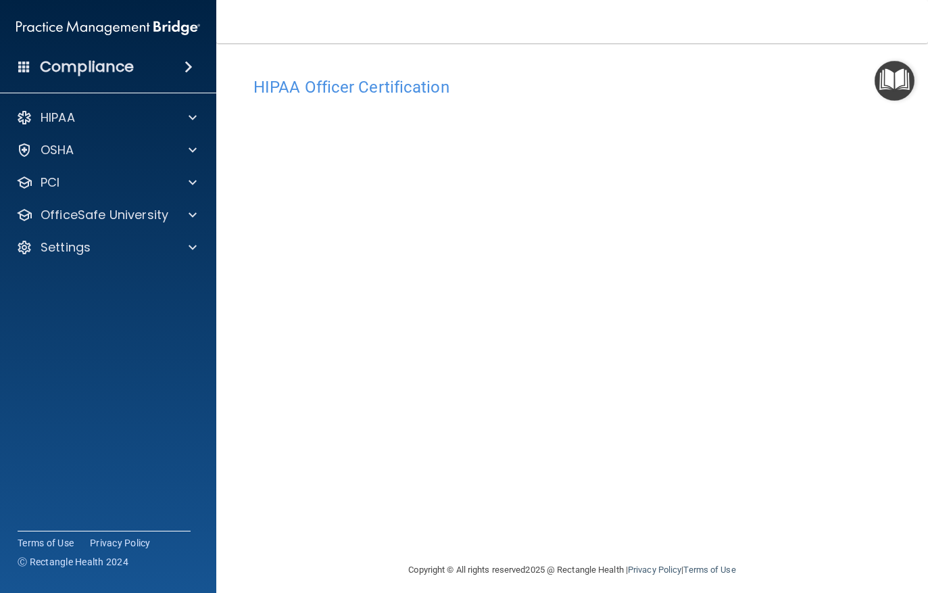
click at [142, 211] on p "OfficeSafe University" at bounding box center [105, 215] width 128 height 16
click at [105, 249] on p "HIPAA Training" at bounding box center [65, 248] width 112 height 14
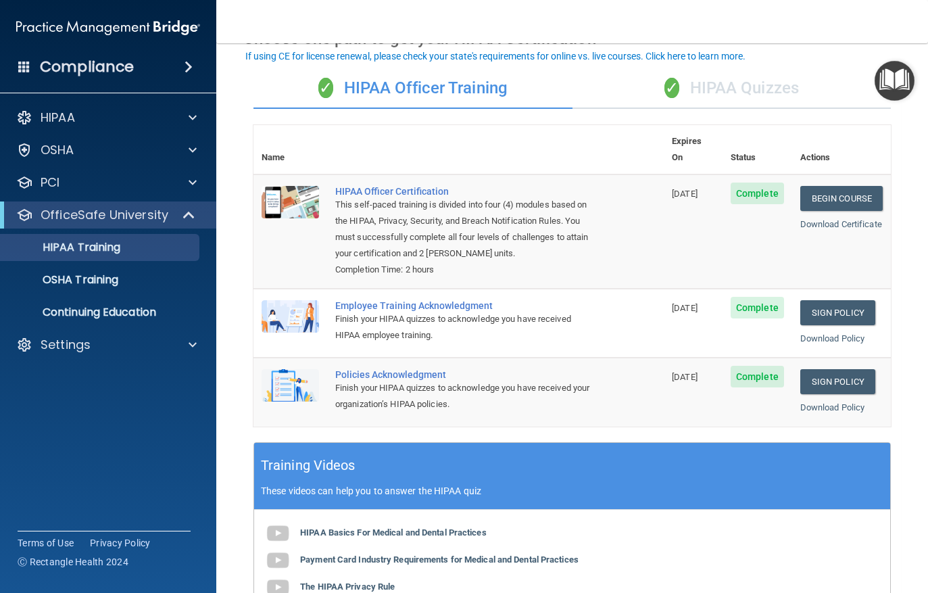
scroll to position [79, 0]
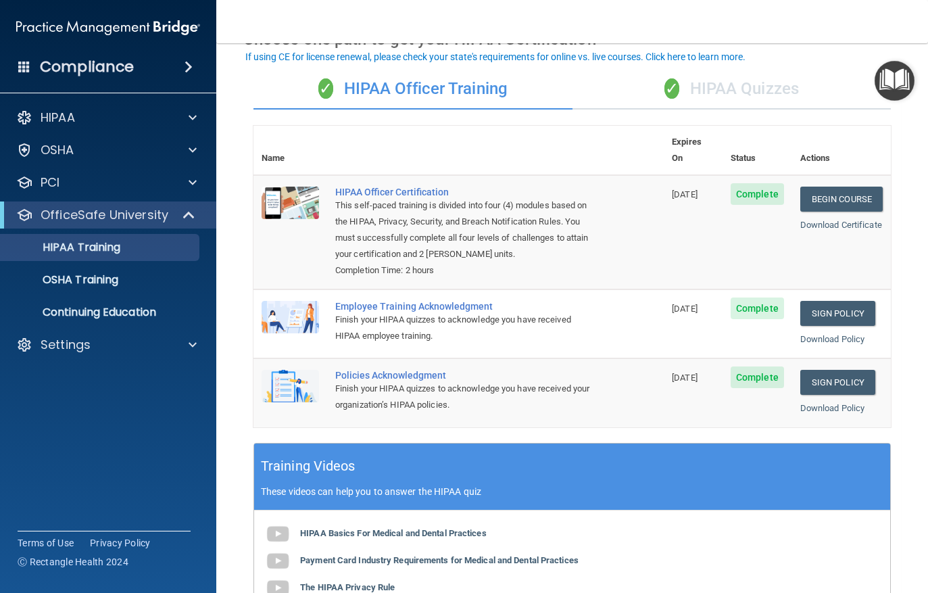
click at [745, 84] on div "✓ HIPAA Quizzes" at bounding box center [732, 89] width 319 height 41
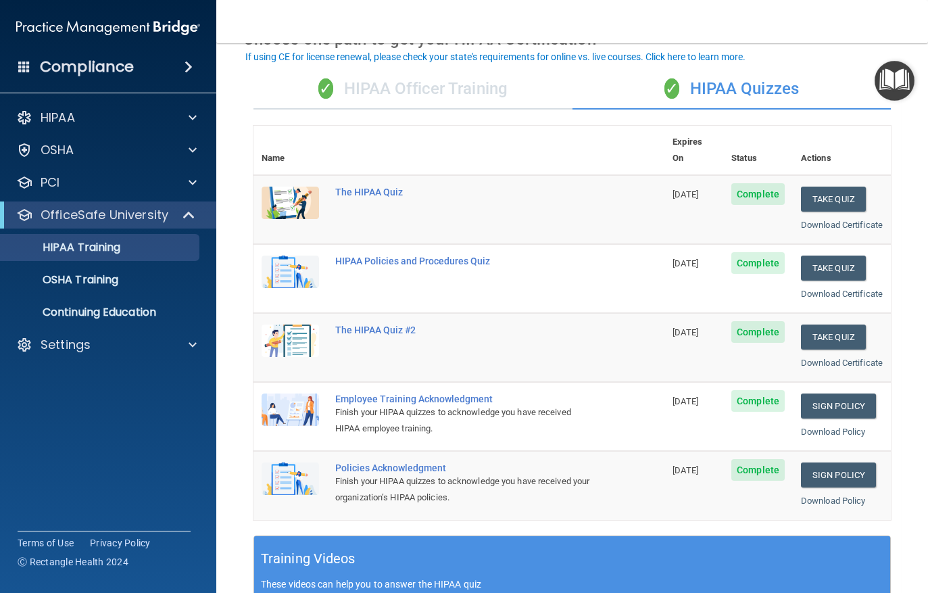
click at [413, 258] on div "HIPAA Policies and Procedures Quiz" at bounding box center [466, 261] width 262 height 11
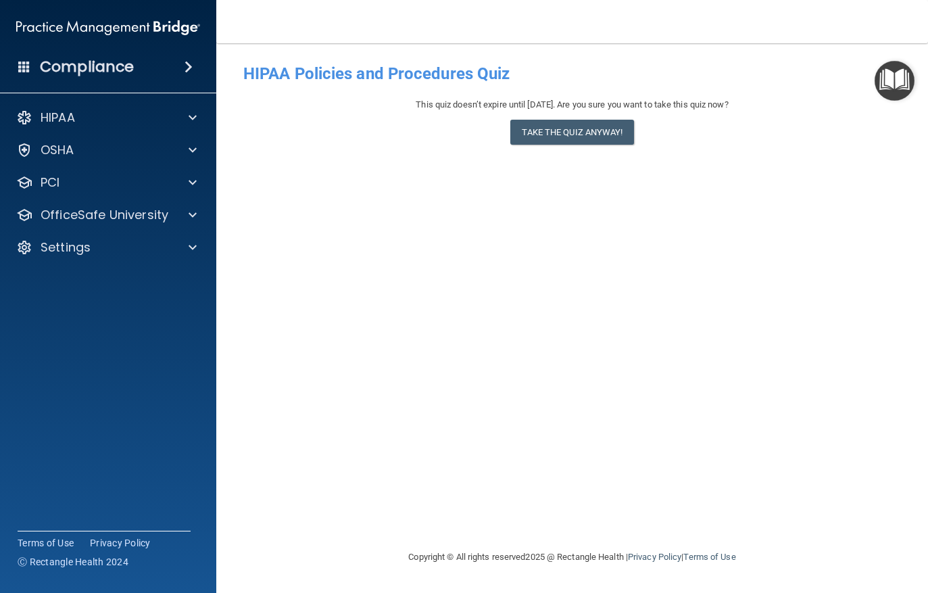
click at [569, 134] on button "Take the quiz anyway!" at bounding box center [571, 132] width 123 height 25
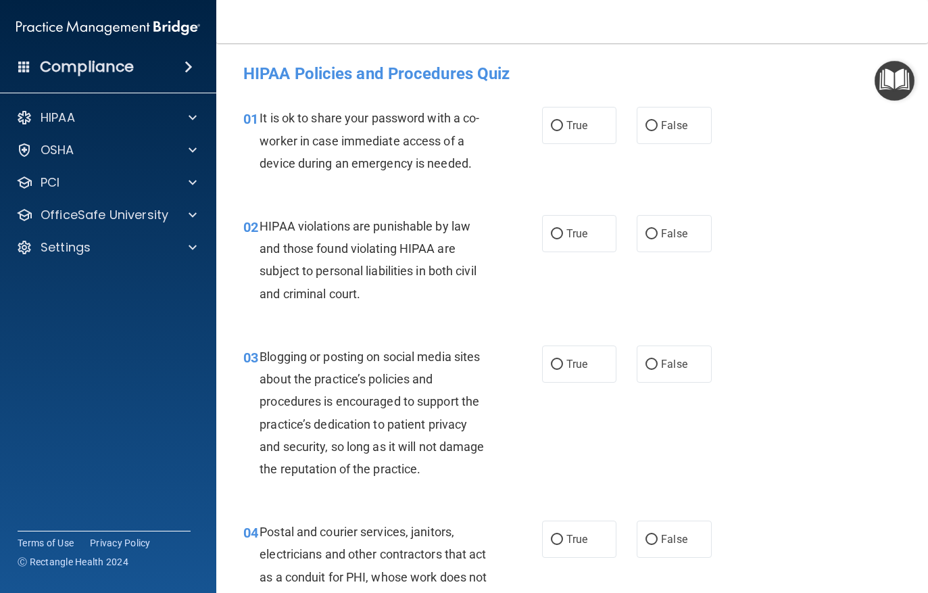
click at [654, 229] on input "False" at bounding box center [652, 234] width 12 height 10
radio input "true"
click at [653, 122] on input "False" at bounding box center [652, 126] width 12 height 10
radio input "true"
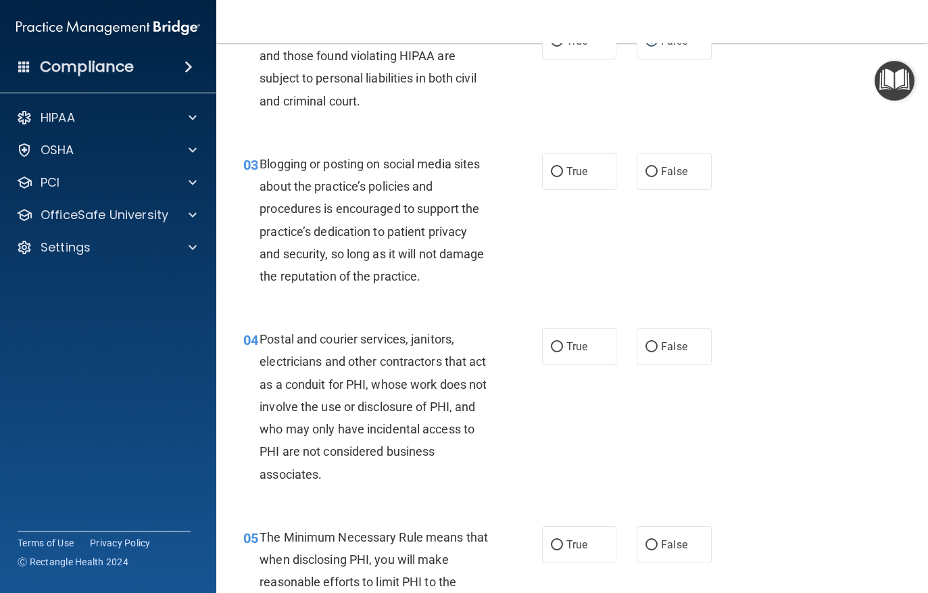
scroll to position [224, 0]
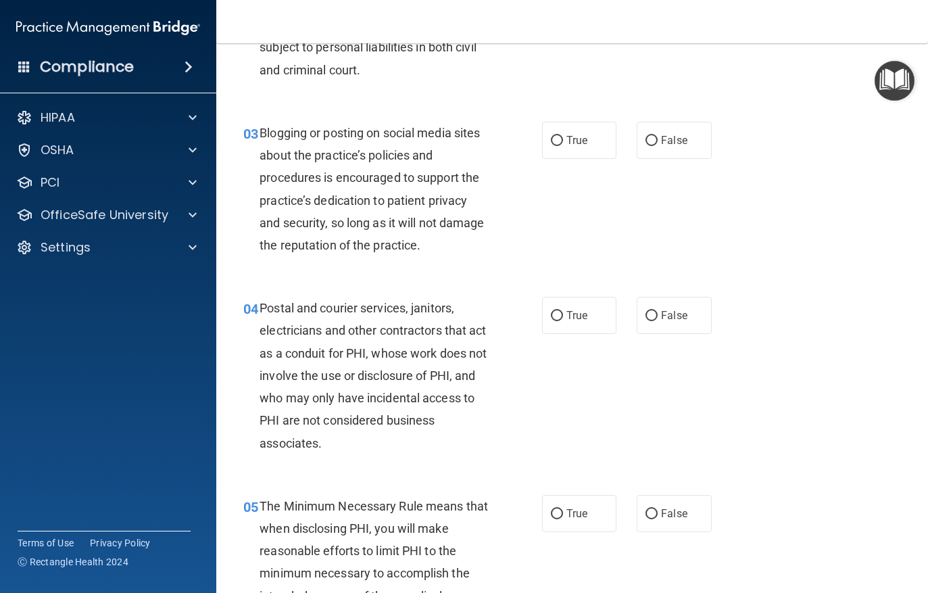
click at [560, 142] on input "True" at bounding box center [557, 141] width 12 height 10
radio input "true"
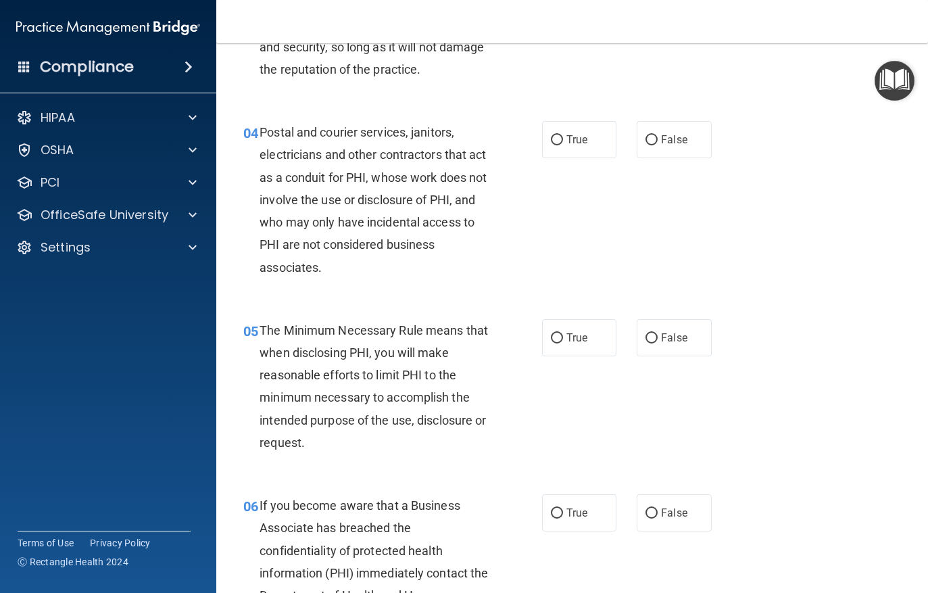
scroll to position [406, 0]
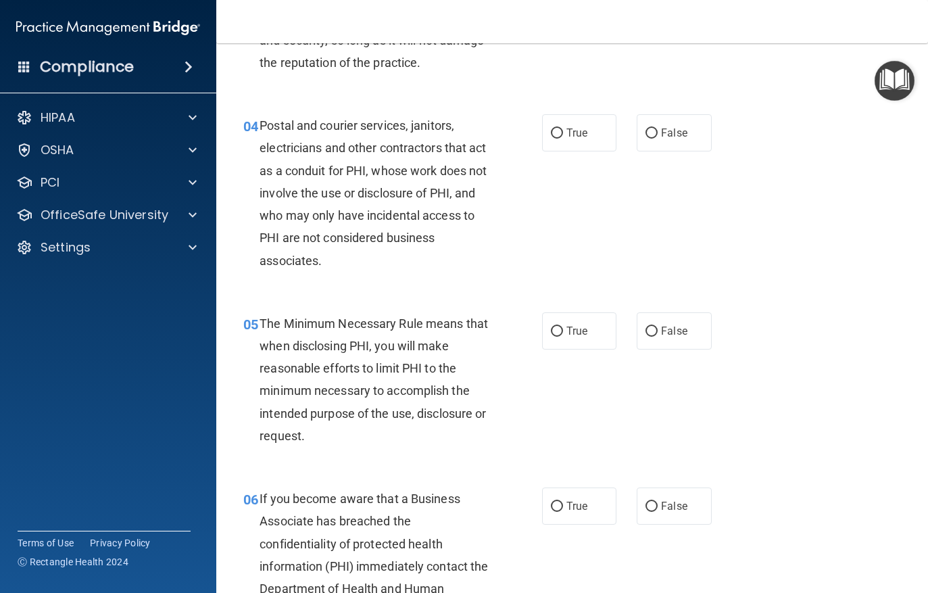
click at [564, 127] on label "True" at bounding box center [579, 132] width 75 height 37
click at [563, 128] on input "True" at bounding box center [557, 133] width 12 height 10
radio input "true"
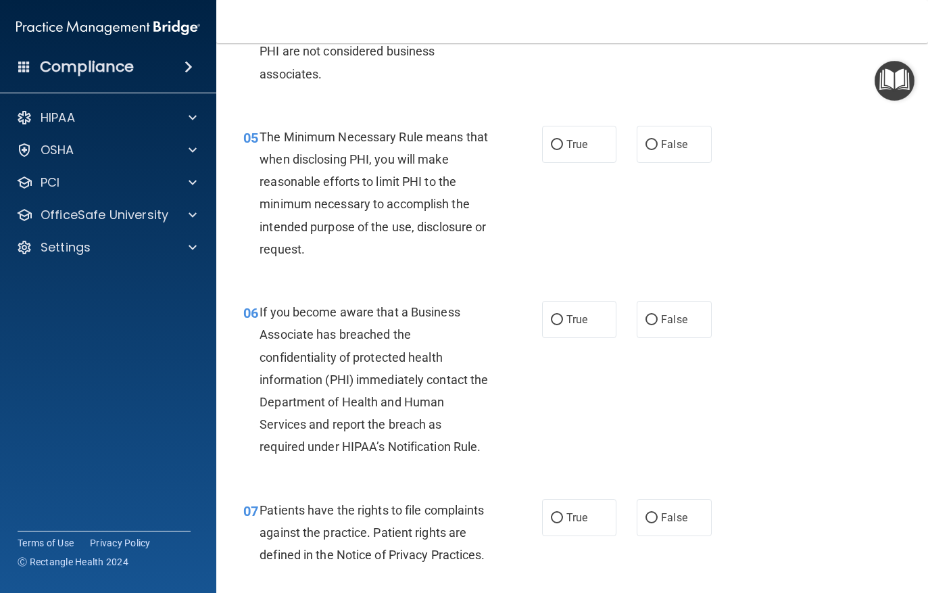
scroll to position [602, 0]
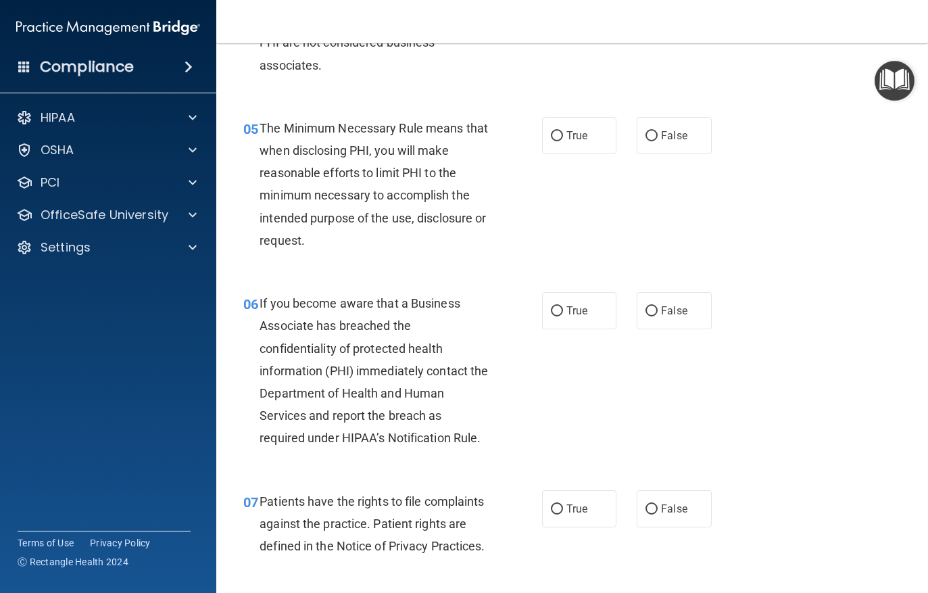
click at [557, 134] on input "True" at bounding box center [557, 136] width 12 height 10
radio input "true"
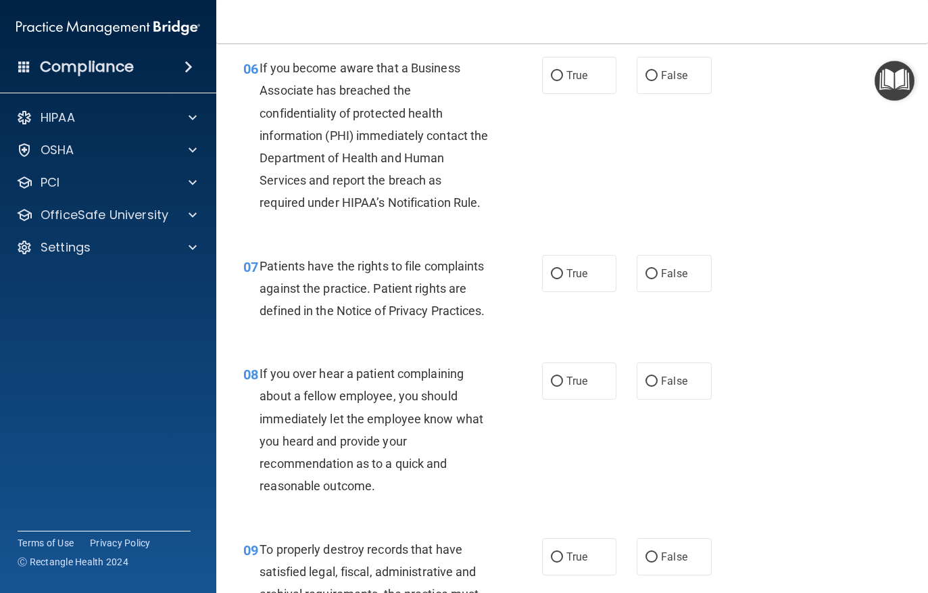
scroll to position [836, 0]
click at [555, 76] on input "True" at bounding box center [557, 77] width 12 height 10
radio input "true"
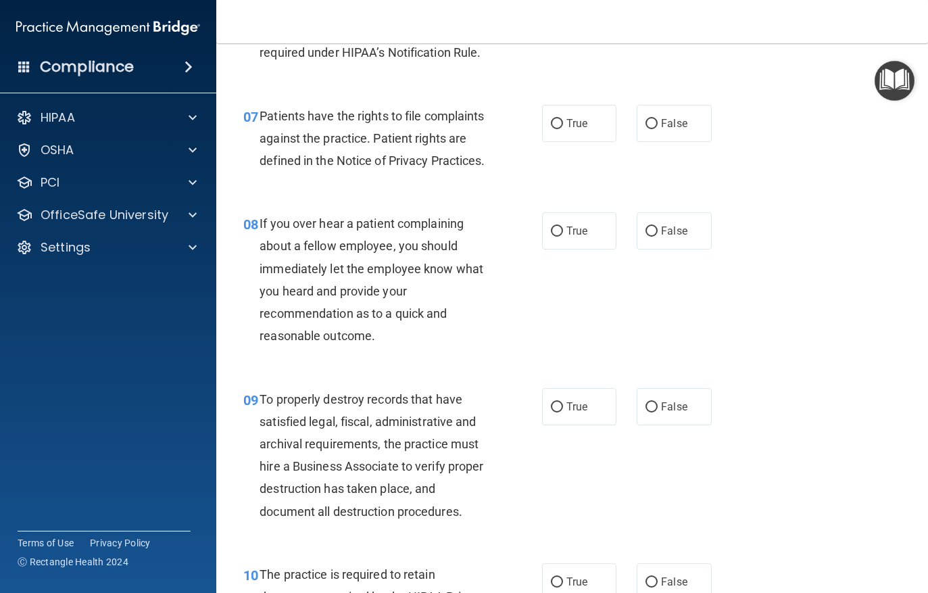
scroll to position [986, 0]
click at [550, 126] on label "True" at bounding box center [579, 123] width 75 height 37
click at [551, 126] on input "True" at bounding box center [557, 125] width 12 height 10
radio input "true"
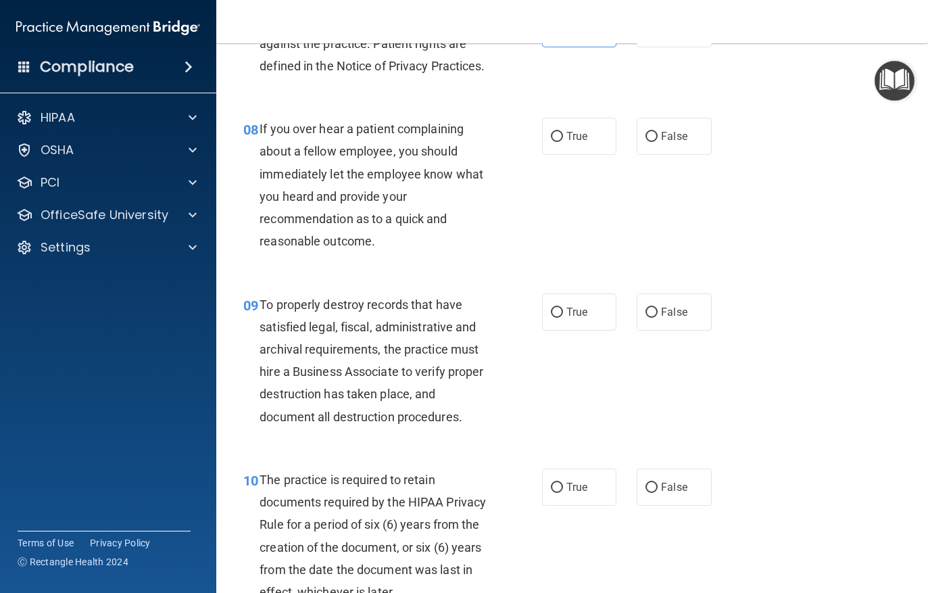
scroll to position [1078, 0]
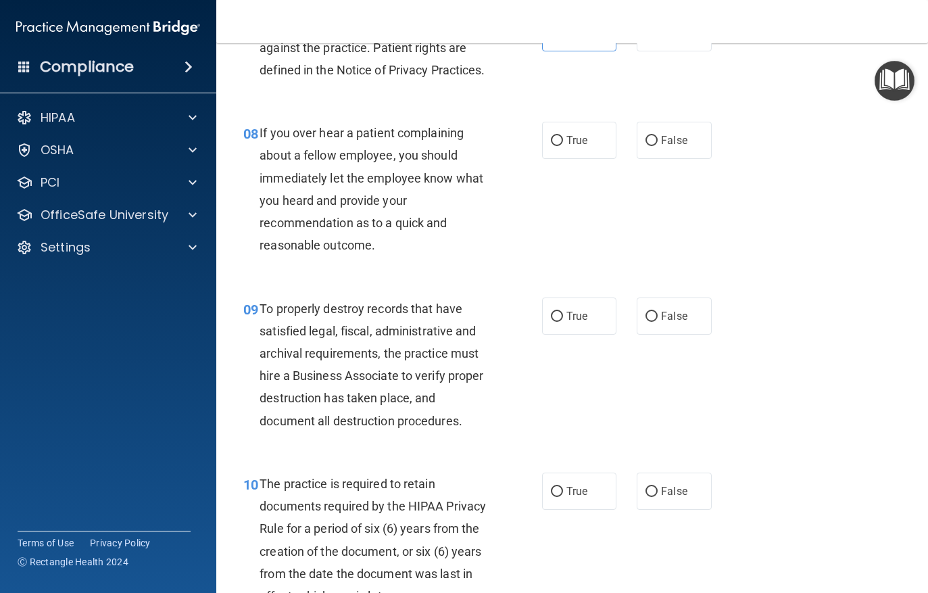
click at [656, 136] on input "False" at bounding box center [652, 141] width 12 height 10
radio input "true"
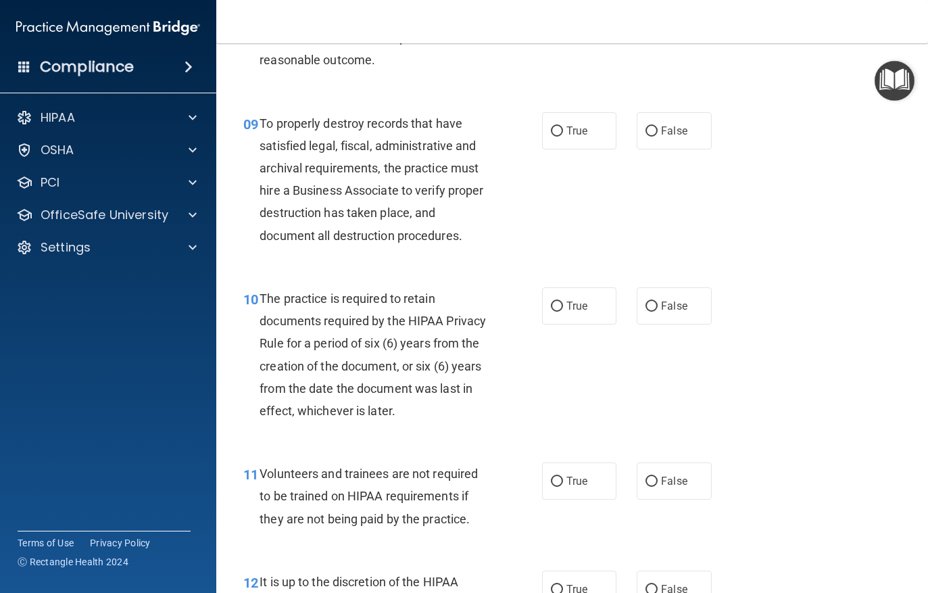
scroll to position [1268, 0]
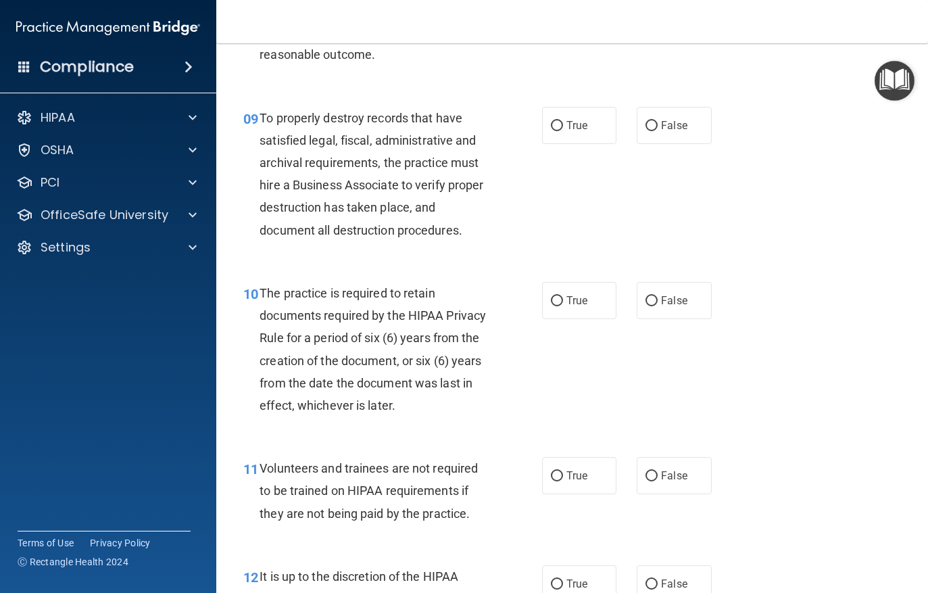
click at [643, 116] on label "False" at bounding box center [674, 125] width 75 height 37
click at [646, 121] on input "False" at bounding box center [652, 126] width 12 height 10
radio input "true"
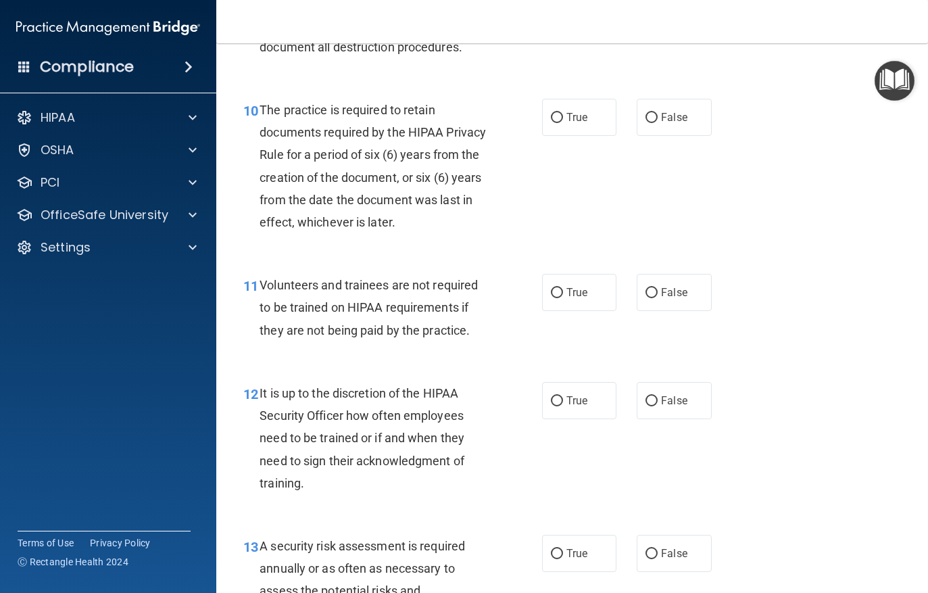
scroll to position [1464, 0]
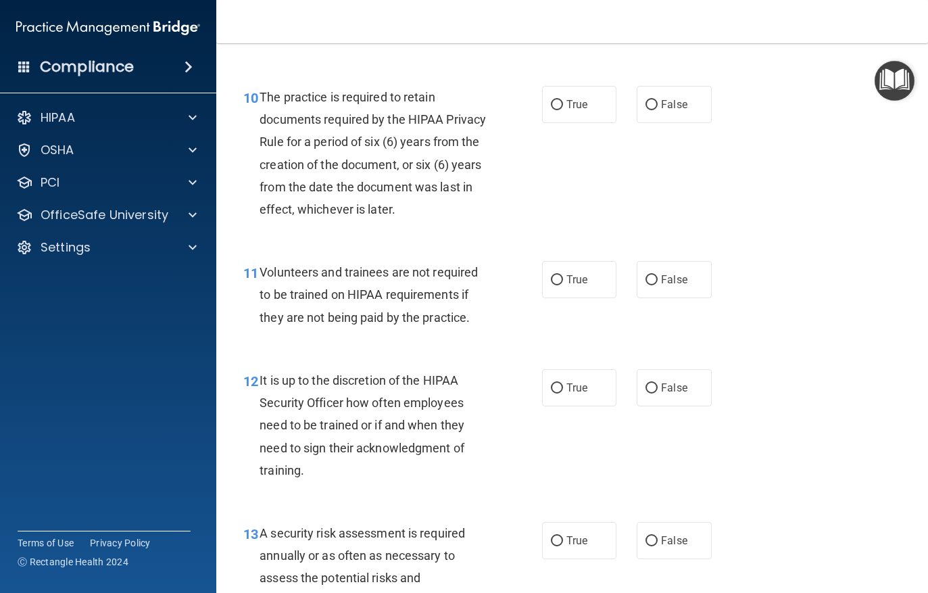
click at [567, 98] on span "True" at bounding box center [577, 104] width 21 height 13
click at [563, 100] on input "True" at bounding box center [557, 105] width 12 height 10
radio input "true"
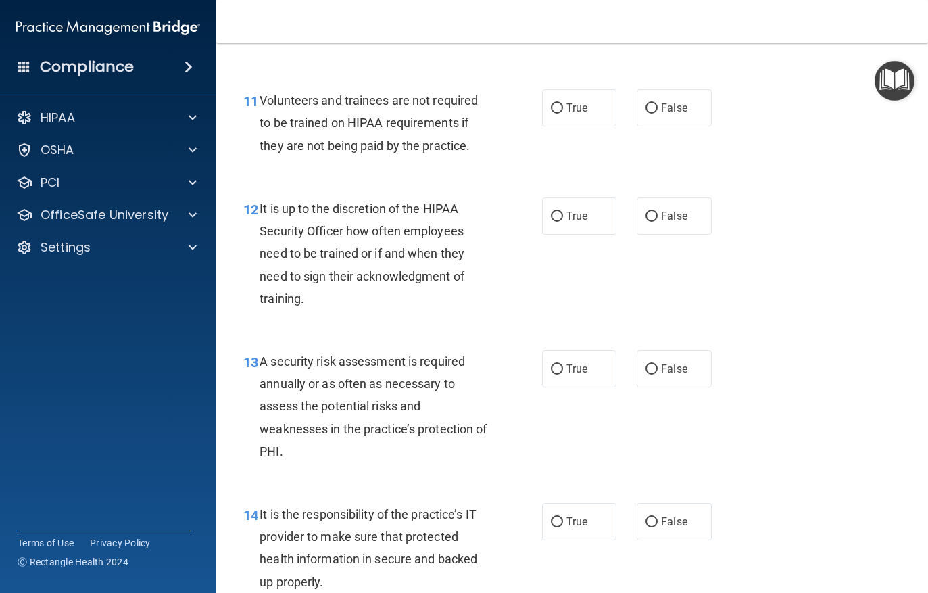
scroll to position [1625, 0]
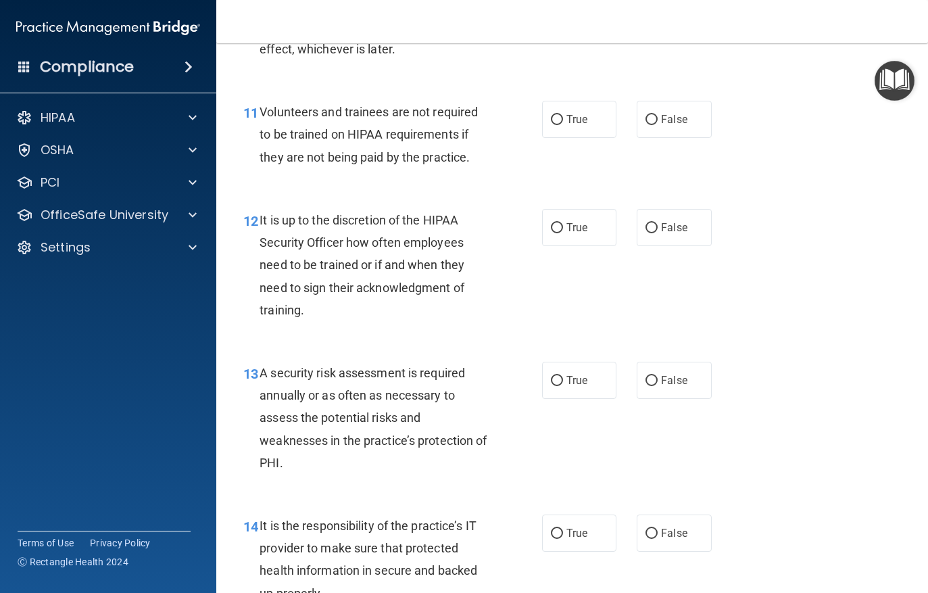
click at [561, 115] on input "True" at bounding box center [557, 120] width 12 height 10
radio input "true"
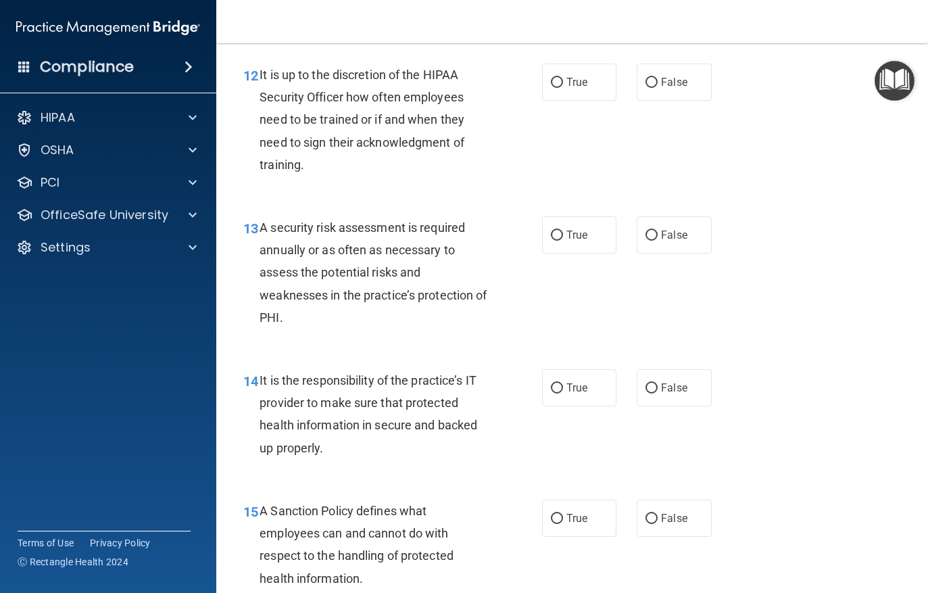
scroll to position [1768, 0]
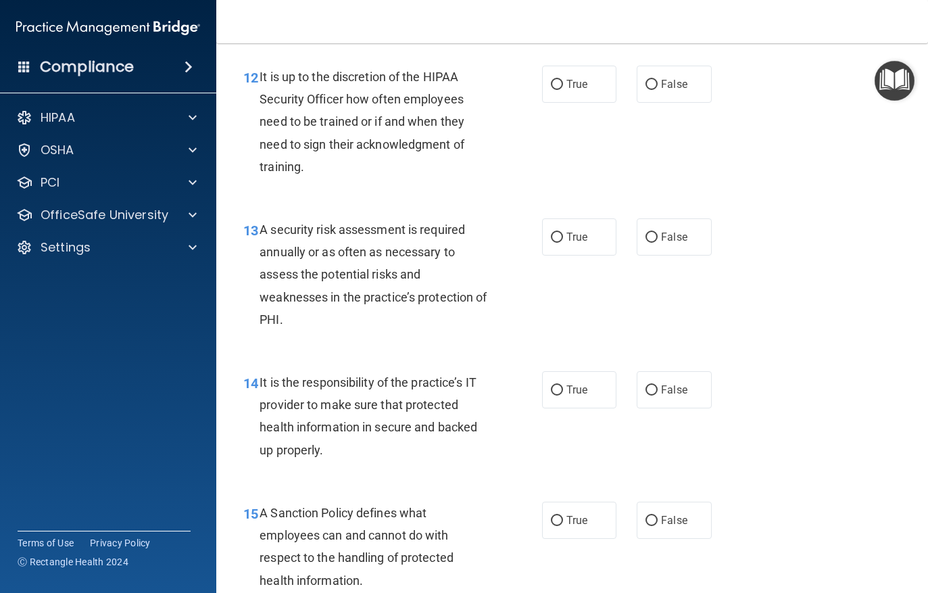
click at [657, 80] on input "False" at bounding box center [652, 85] width 12 height 10
radio input "true"
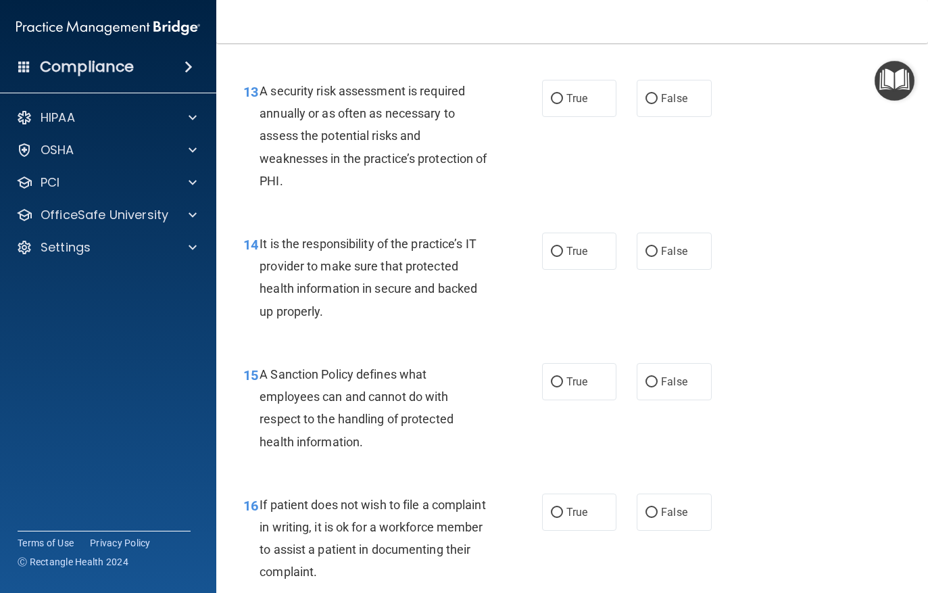
scroll to position [1910, 0]
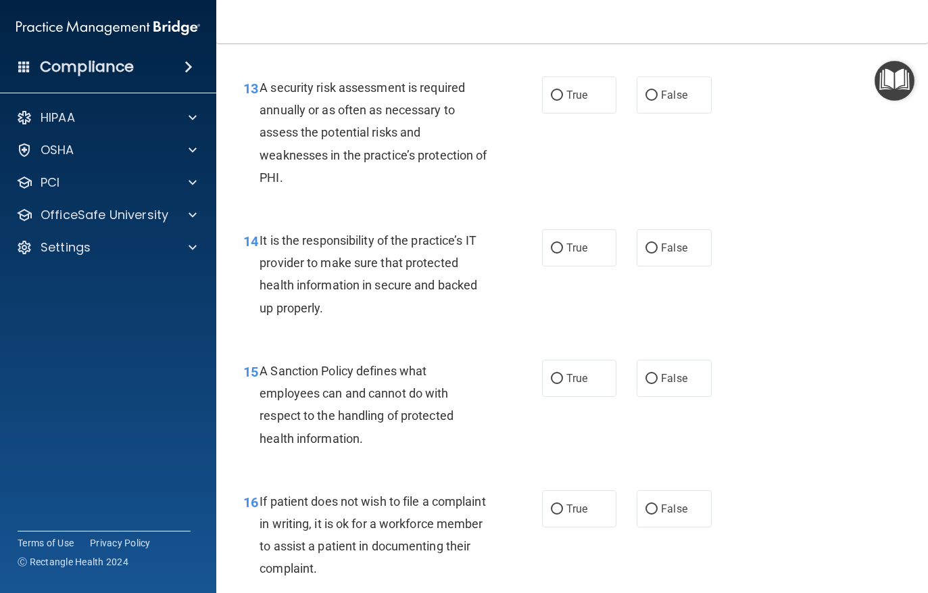
click at [560, 91] on input "True" at bounding box center [557, 96] width 12 height 10
radio input "true"
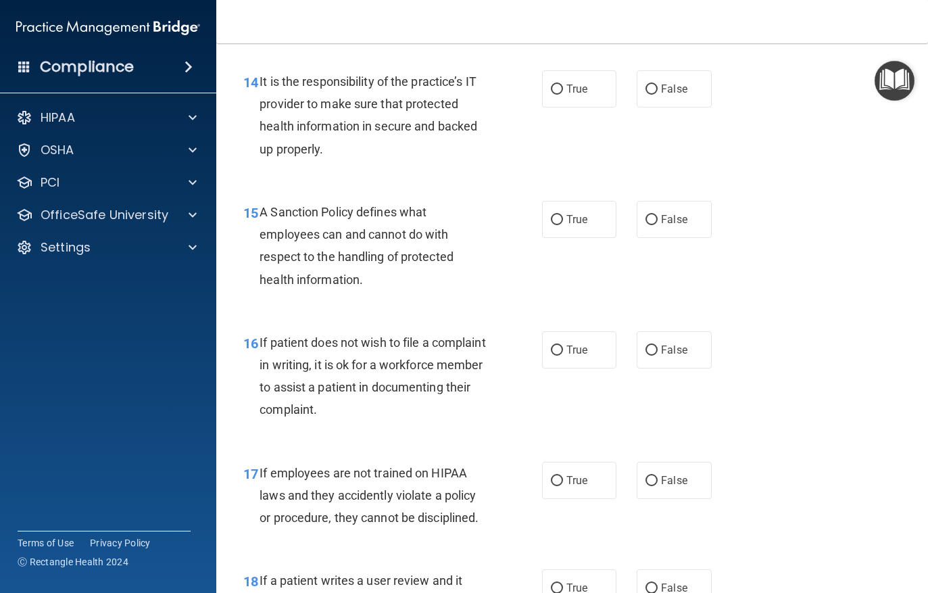
scroll to position [2074, 0]
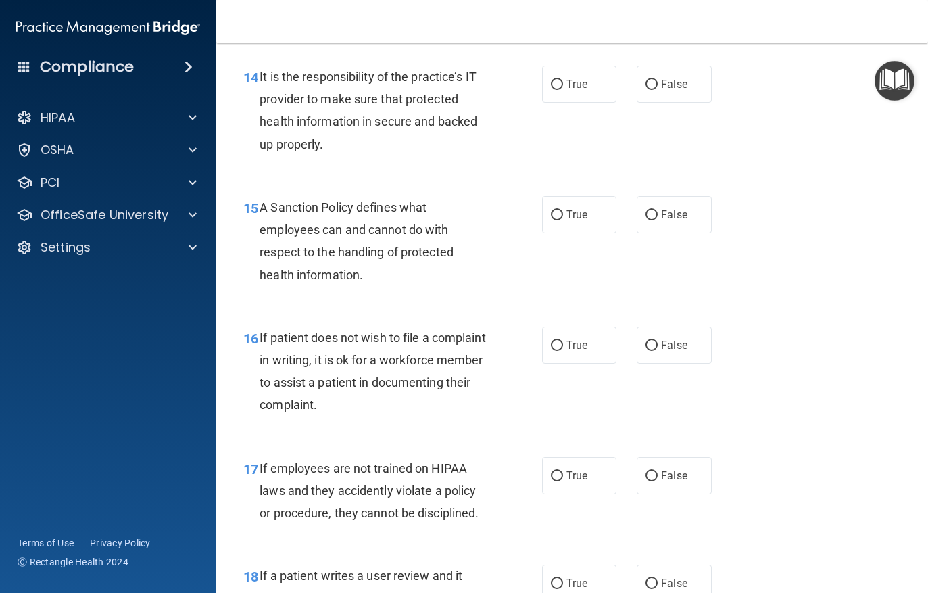
click at [656, 80] on input "False" at bounding box center [652, 85] width 12 height 10
radio input "true"
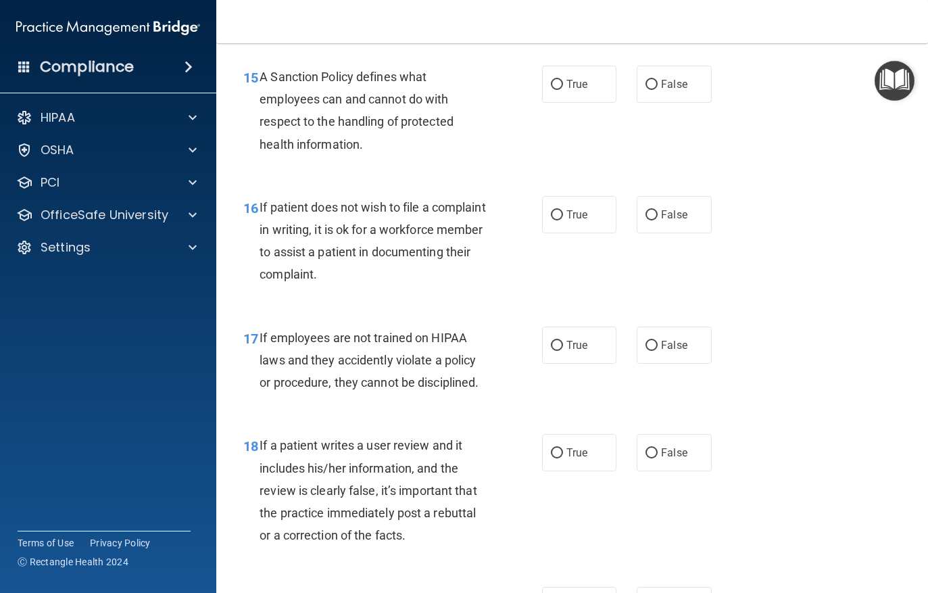
scroll to position [2213, 0]
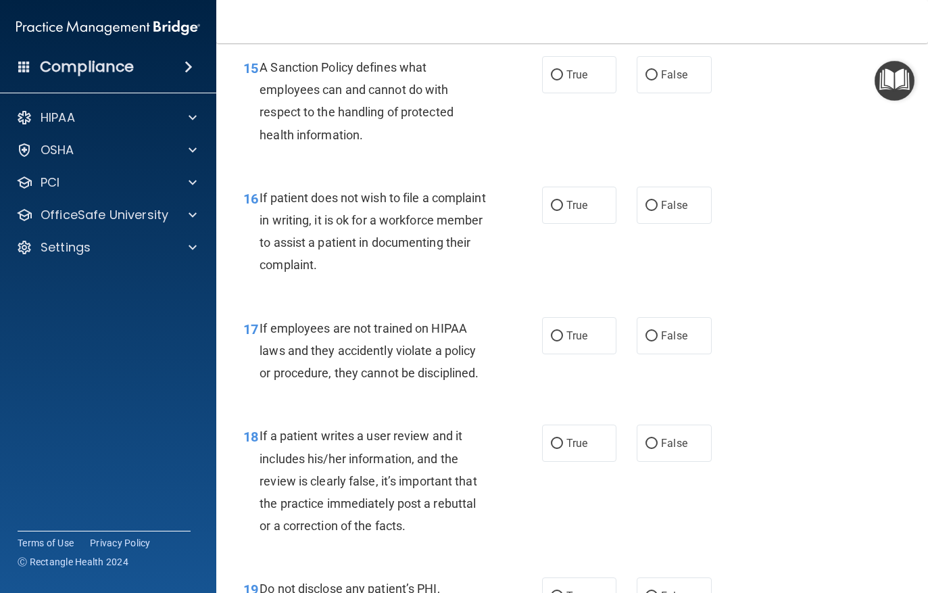
click at [657, 70] on input "False" at bounding box center [652, 75] width 12 height 10
radio input "true"
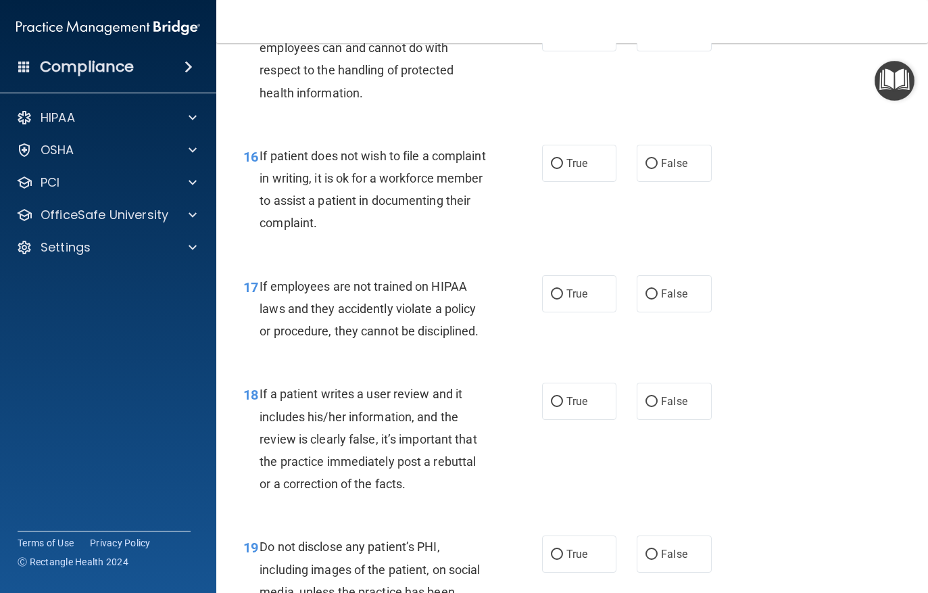
scroll to position [2312, 0]
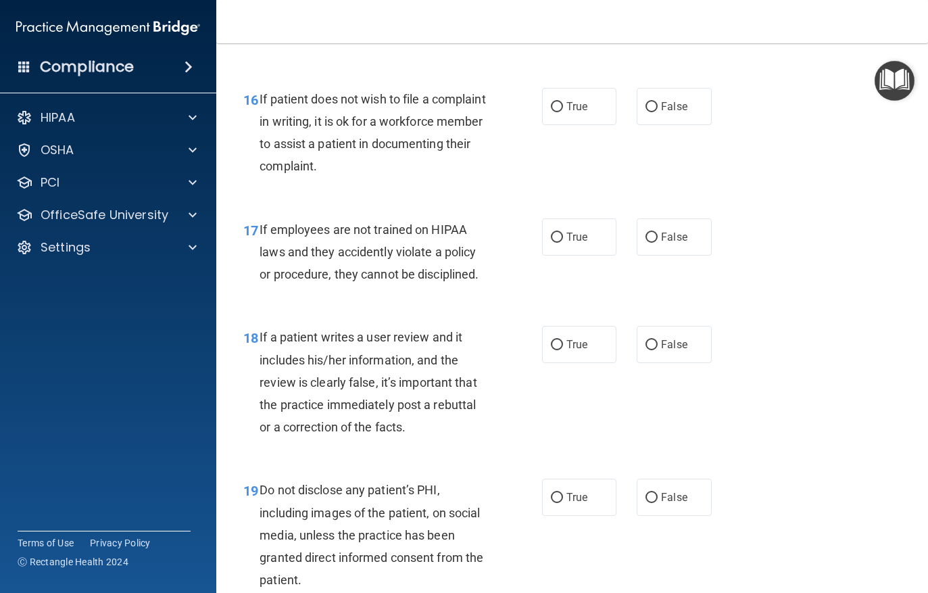
click at [561, 102] on input "True" at bounding box center [557, 107] width 12 height 10
radio input "true"
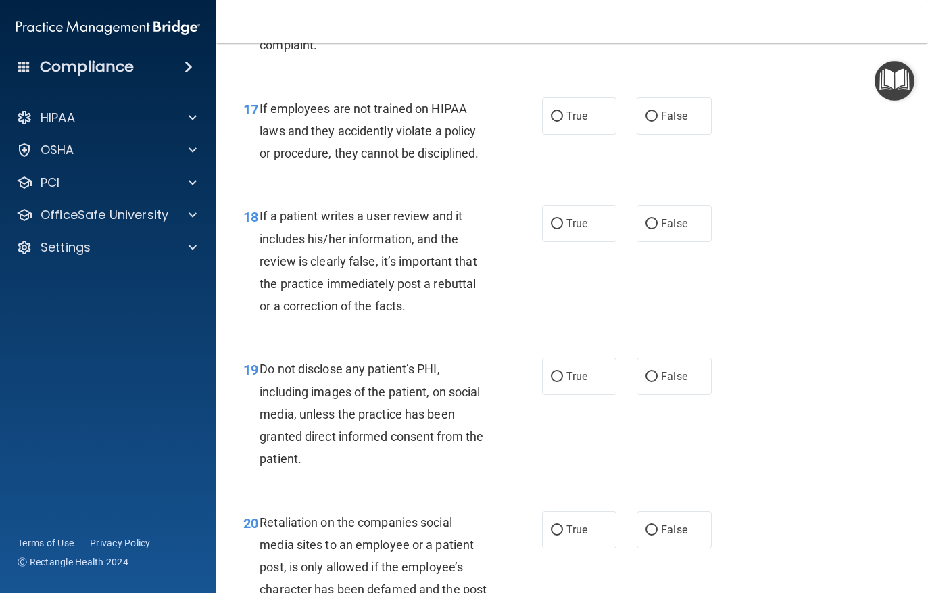
scroll to position [2448, 0]
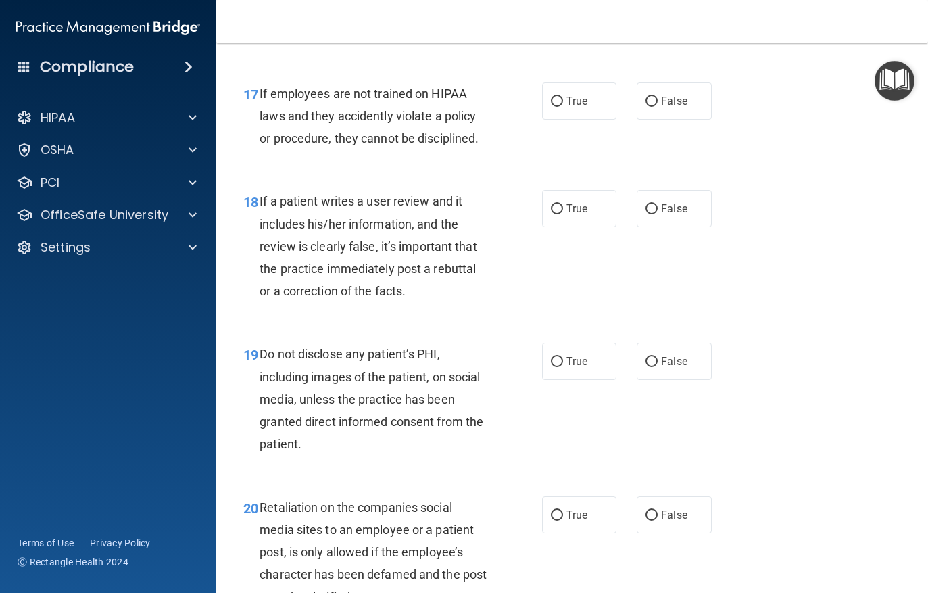
click at [656, 97] on input "False" at bounding box center [652, 102] width 12 height 10
radio input "true"
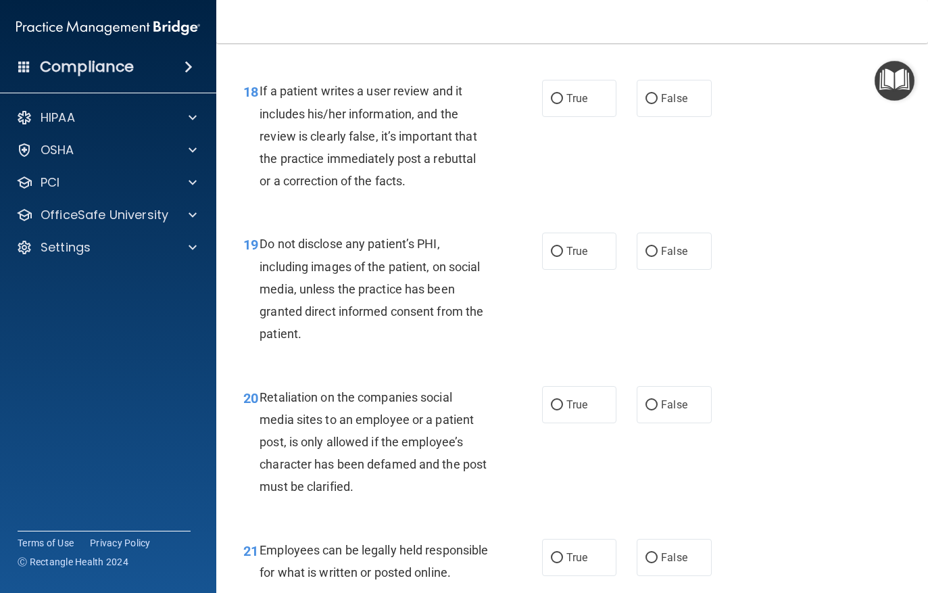
scroll to position [2562, 0]
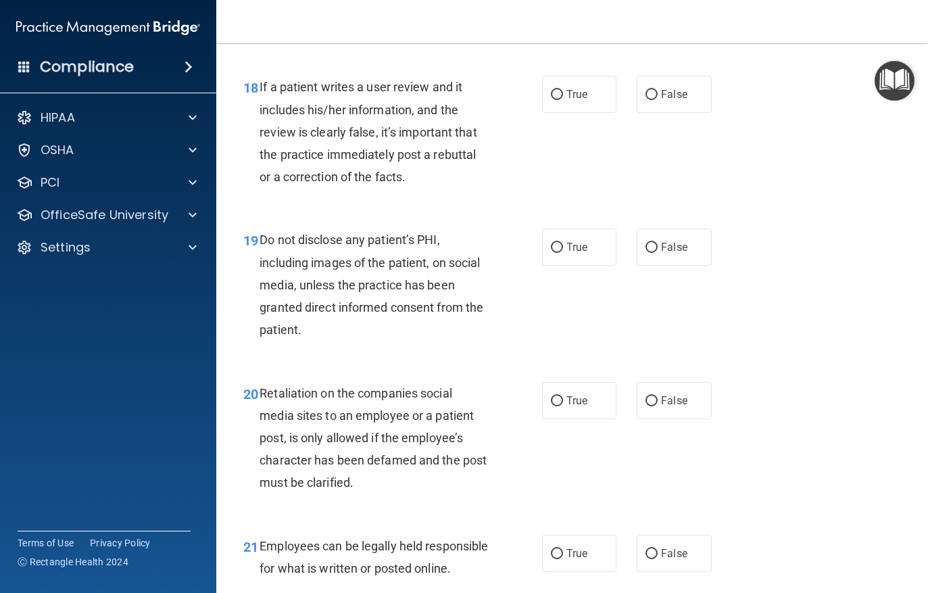
click at [653, 90] on input "False" at bounding box center [652, 95] width 12 height 10
radio input "true"
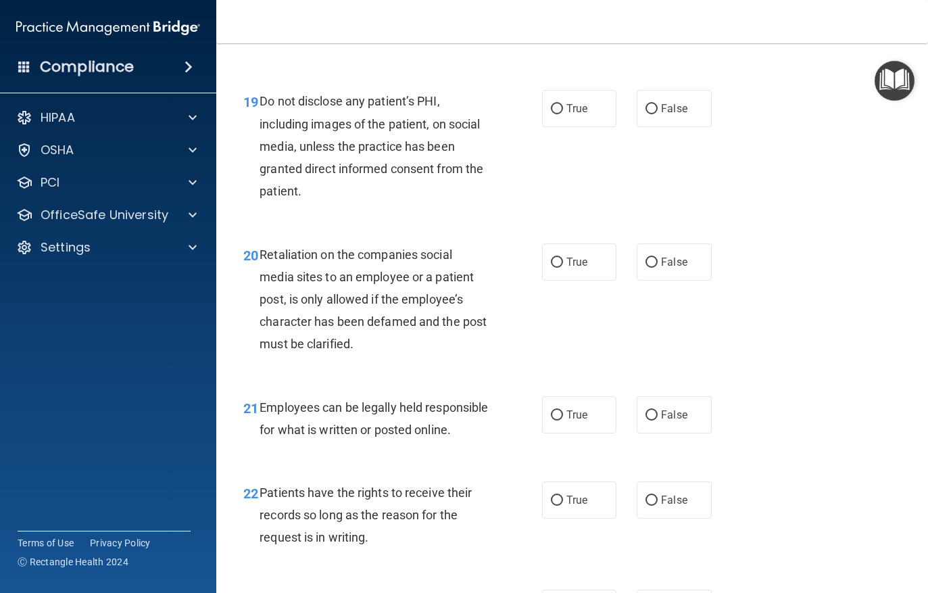
scroll to position [2703, 0]
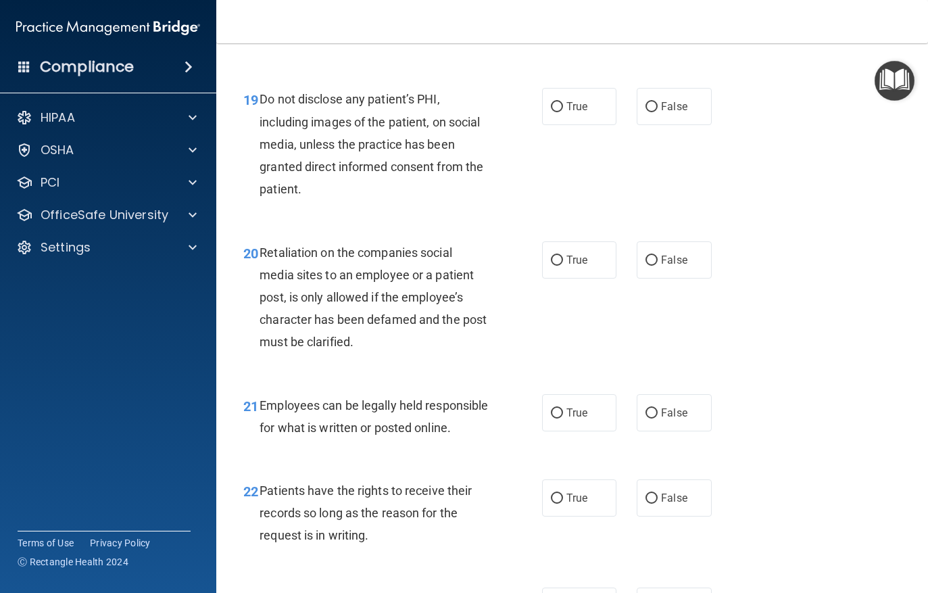
click at [560, 102] on input "True" at bounding box center [557, 107] width 12 height 10
radio input "true"
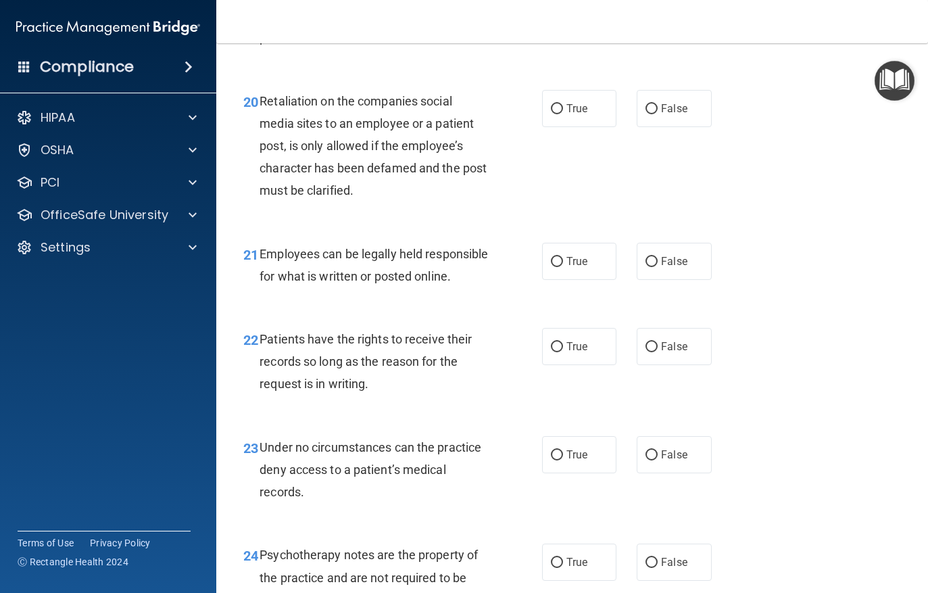
scroll to position [2852, 0]
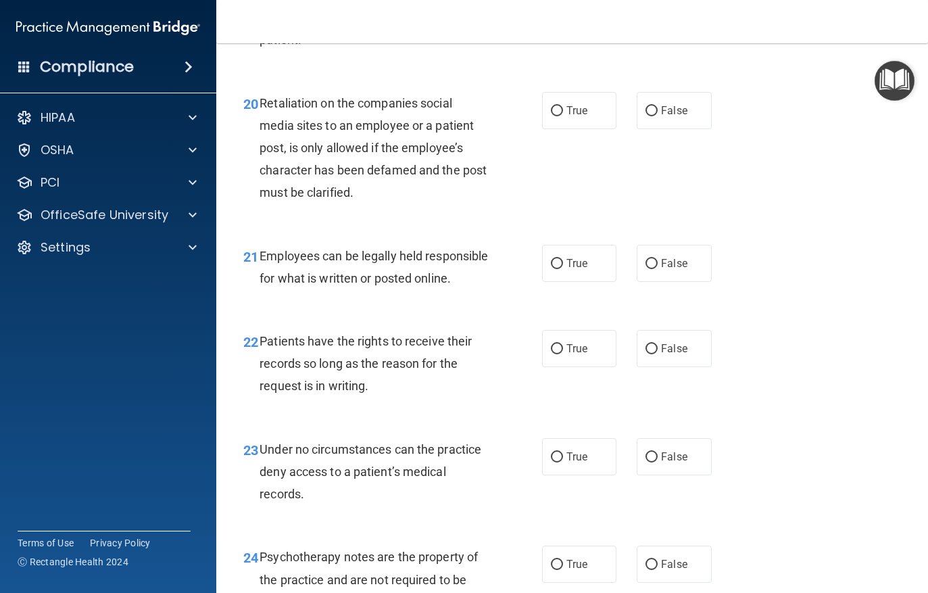
click at [561, 106] on input "True" at bounding box center [557, 111] width 12 height 10
radio input "true"
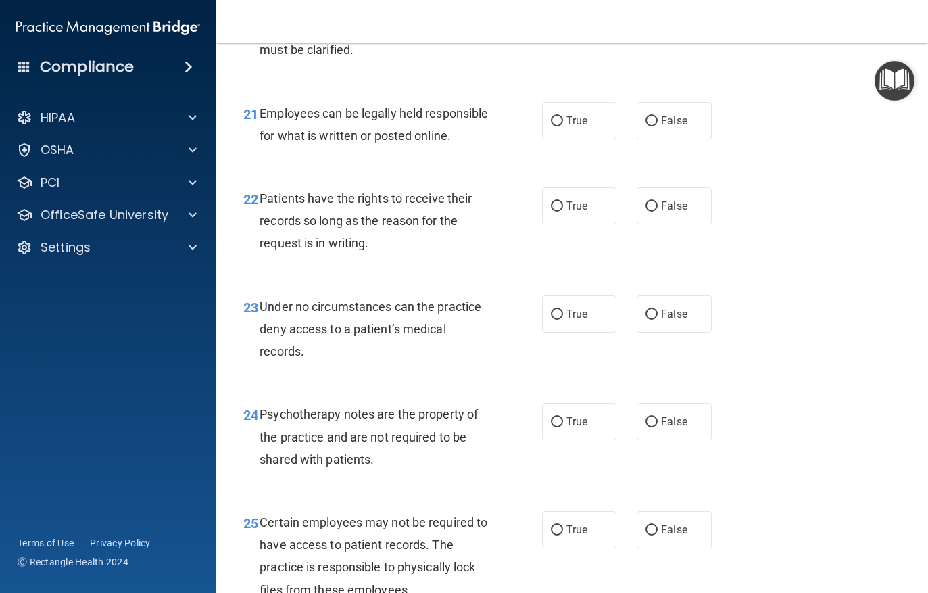
scroll to position [3007, 0]
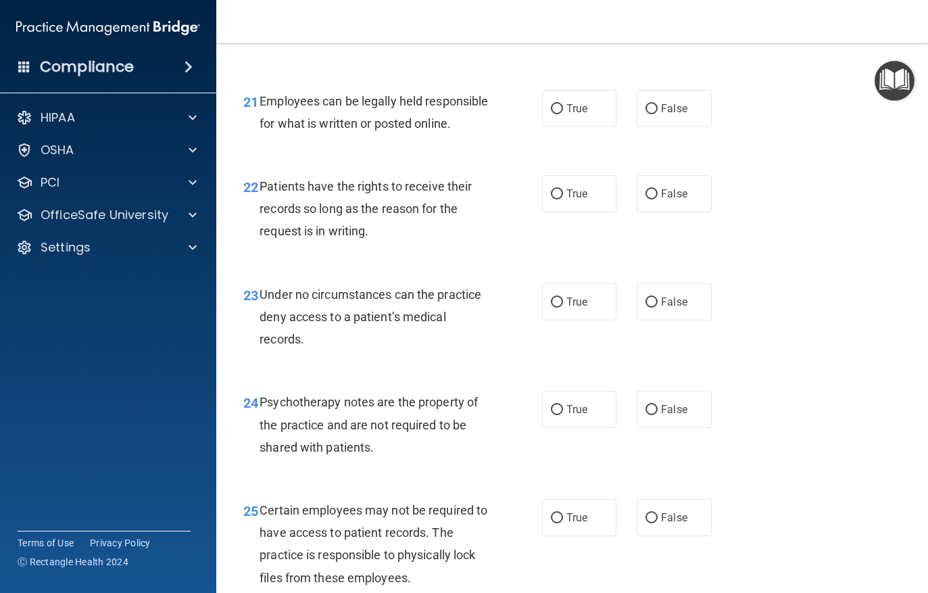
click at [652, 104] on input "False" at bounding box center [652, 109] width 12 height 10
radio input "true"
click at [554, 199] on input "True" at bounding box center [557, 194] width 12 height 10
radio input "true"
click at [557, 306] on input "True" at bounding box center [557, 302] width 12 height 10
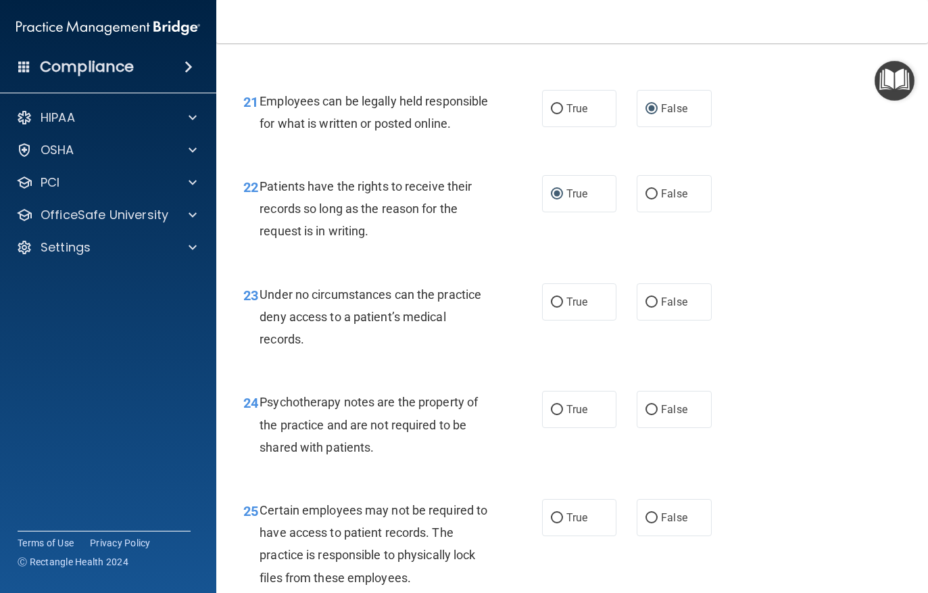
radio input "true"
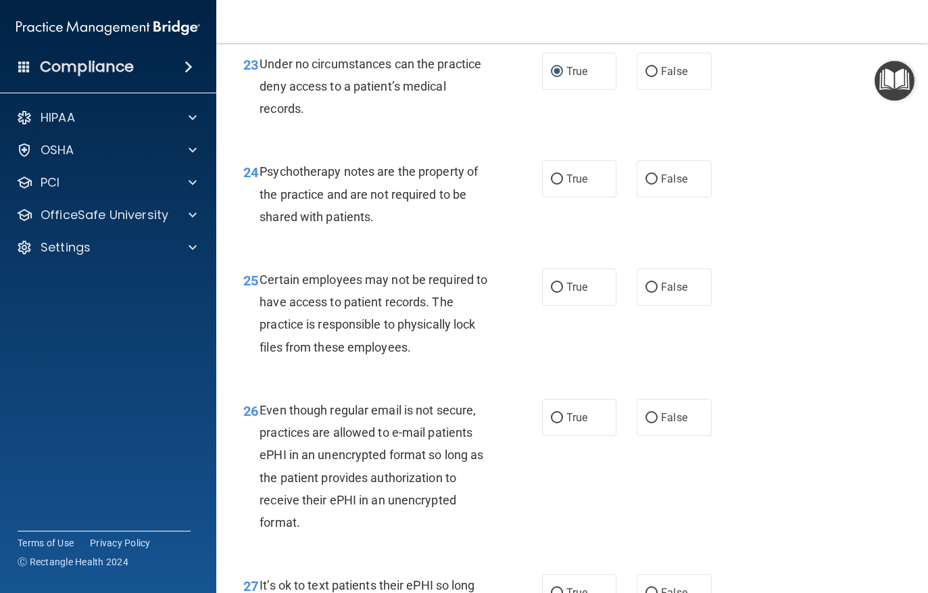
scroll to position [3234, 0]
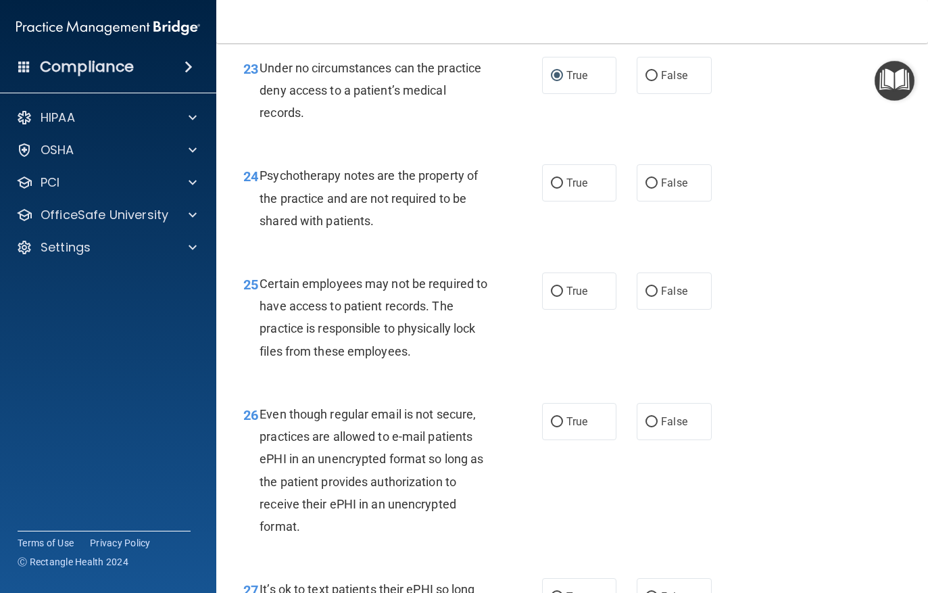
click at [553, 189] on input "True" at bounding box center [557, 183] width 12 height 10
radio input "true"
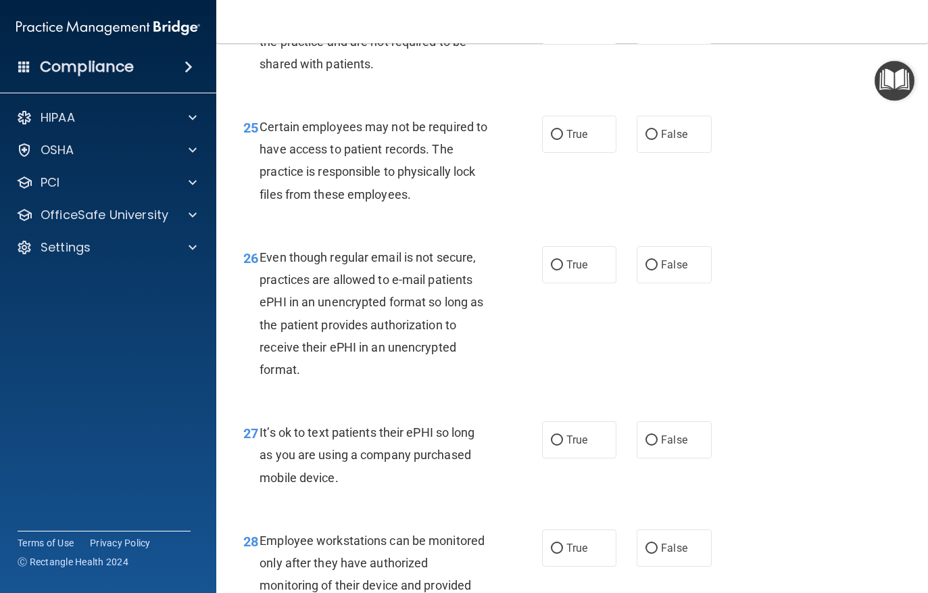
scroll to position [3390, 0]
click at [557, 141] on input "True" at bounding box center [557, 135] width 12 height 10
radio input "true"
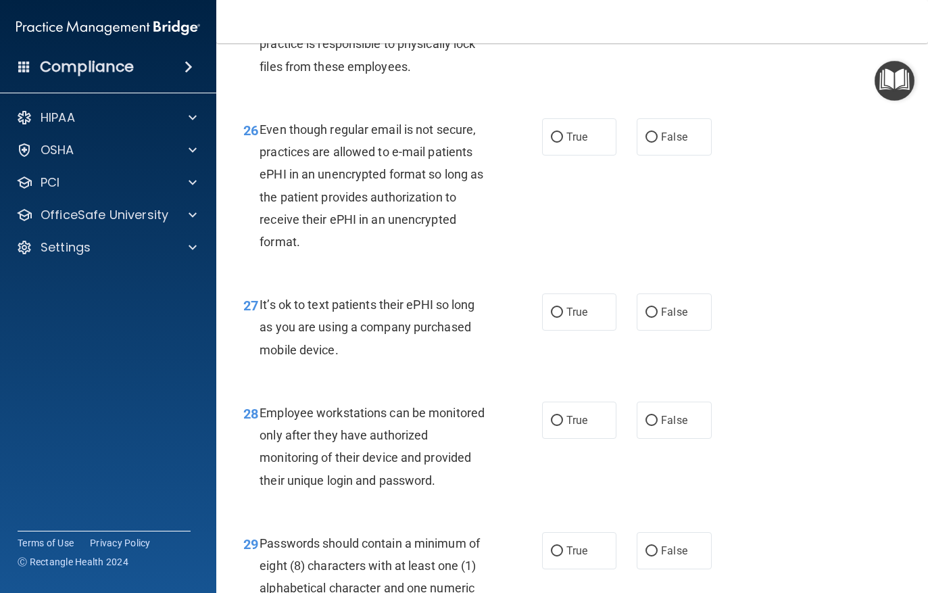
scroll to position [3526, 0]
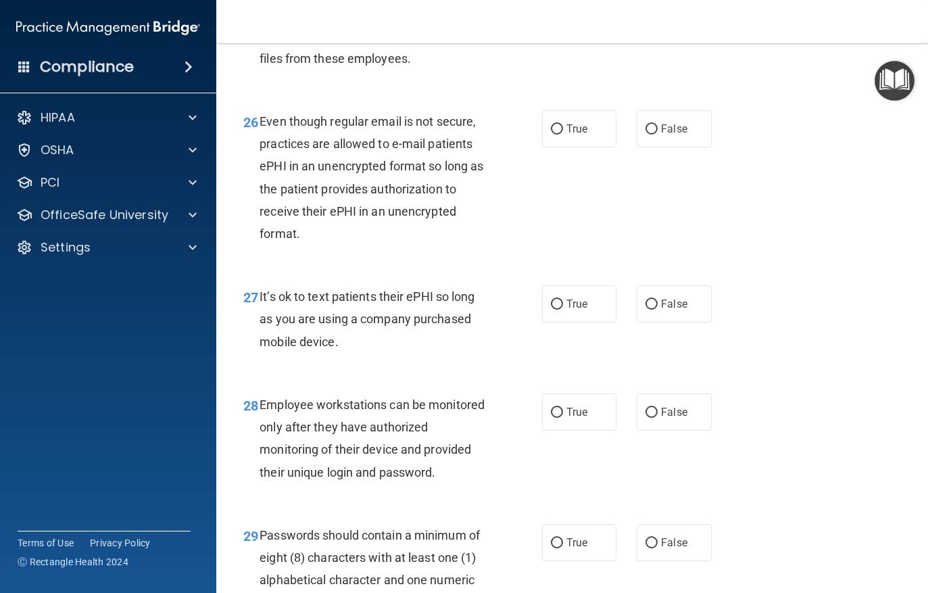
click at [560, 135] on input "True" at bounding box center [557, 129] width 12 height 10
radio input "true"
click at [648, 310] on input "False" at bounding box center [652, 305] width 12 height 10
radio input "true"
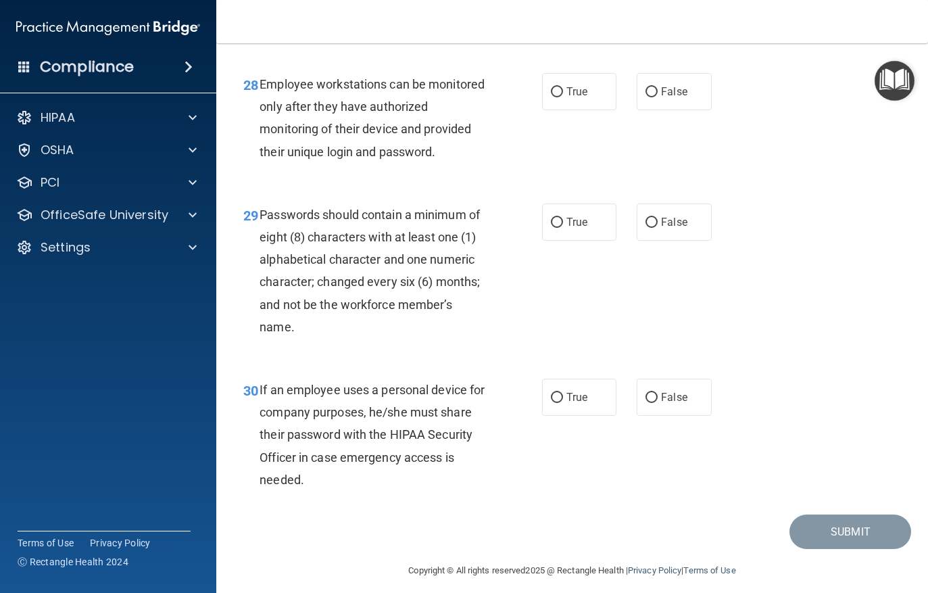
scroll to position [3846, 0]
click at [654, 94] on input "False" at bounding box center [652, 93] width 12 height 10
radio input "true"
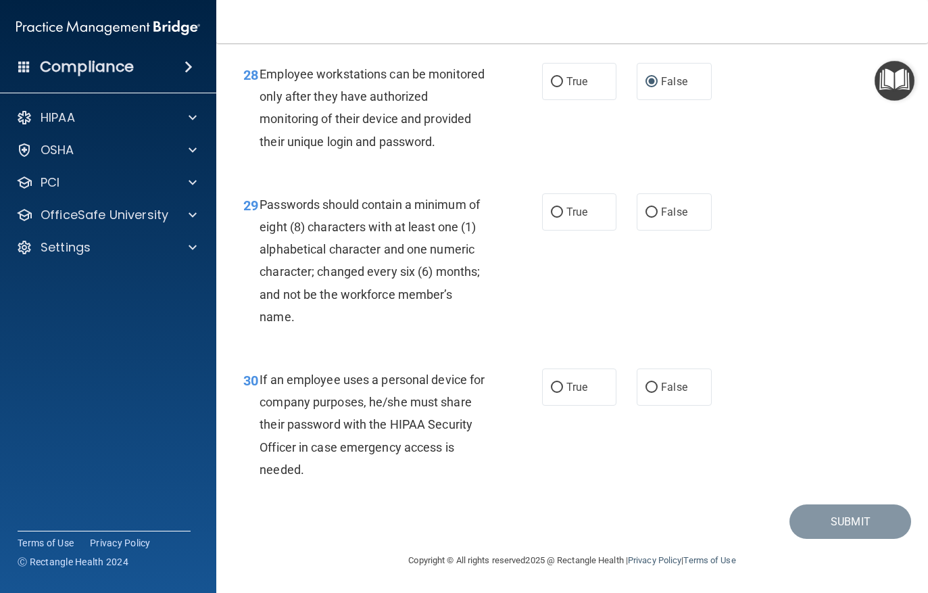
scroll to position [3858, 0]
click at [556, 218] on input "True" at bounding box center [557, 213] width 12 height 10
radio input "true"
click at [562, 385] on input "True" at bounding box center [557, 388] width 12 height 10
radio input "true"
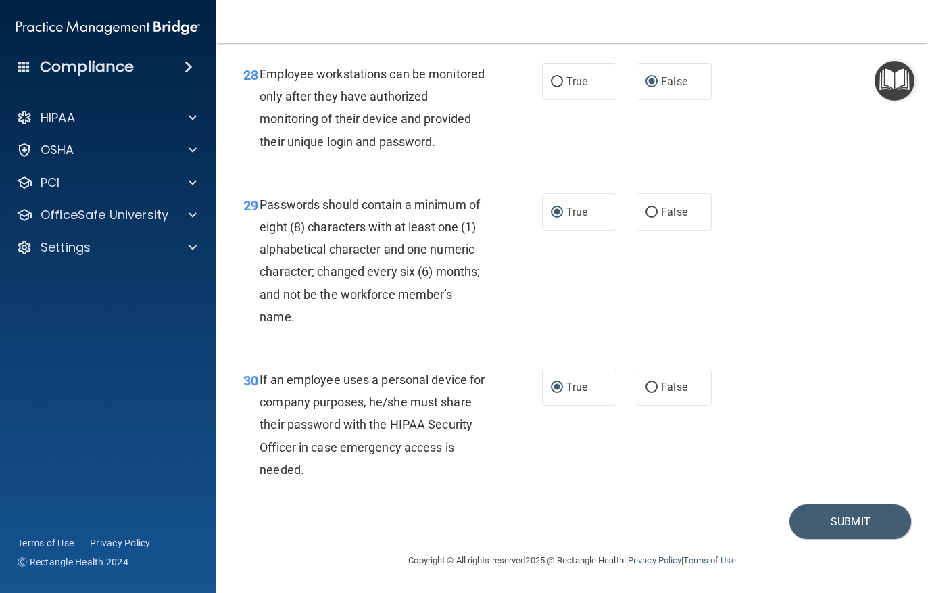
click at [846, 524] on button "Submit" at bounding box center [851, 521] width 122 height 34
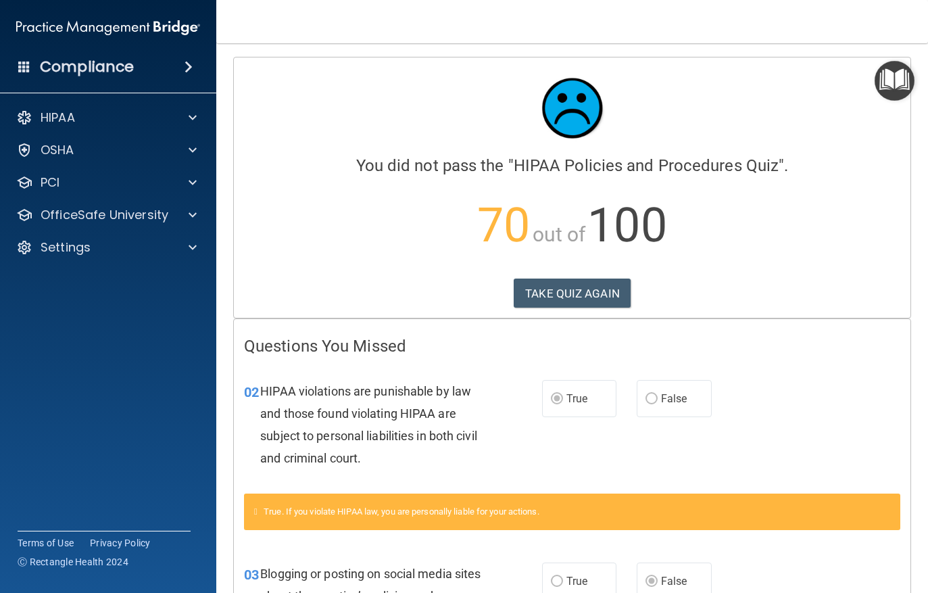
click at [579, 300] on button "TAKE QUIZ AGAIN" at bounding box center [572, 294] width 117 height 30
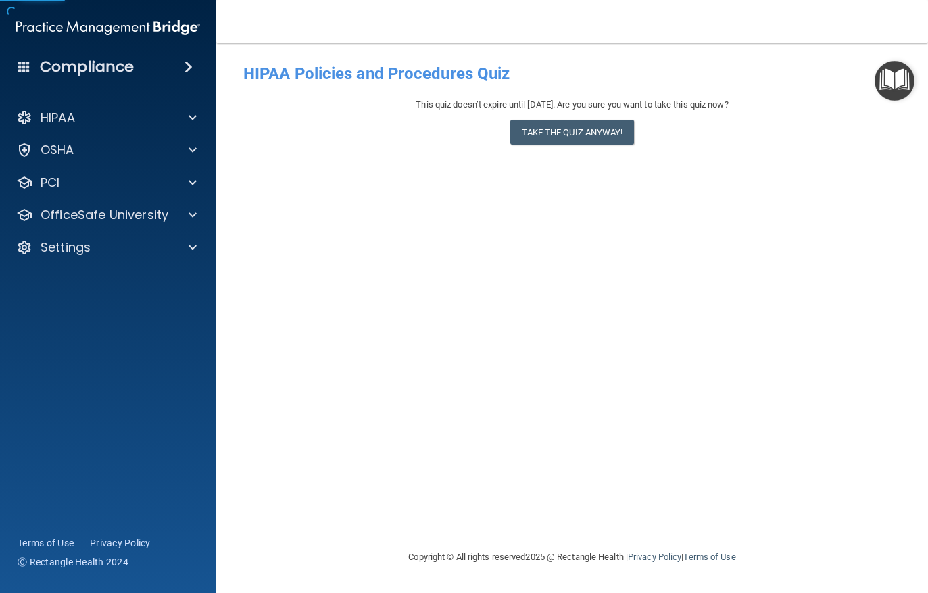
click at [565, 133] on button "Take the quiz anyway!" at bounding box center [571, 132] width 123 height 25
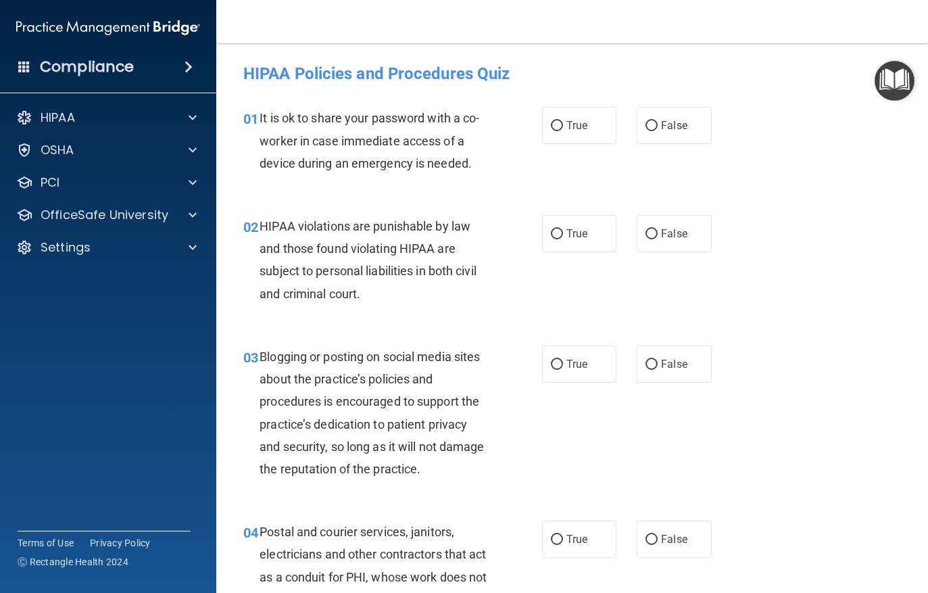
click at [654, 129] on input "False" at bounding box center [652, 126] width 12 height 10
radio input "true"
click at [552, 239] on label "True" at bounding box center [579, 233] width 75 height 37
click at [552, 239] on input "True" at bounding box center [557, 234] width 12 height 10
radio input "true"
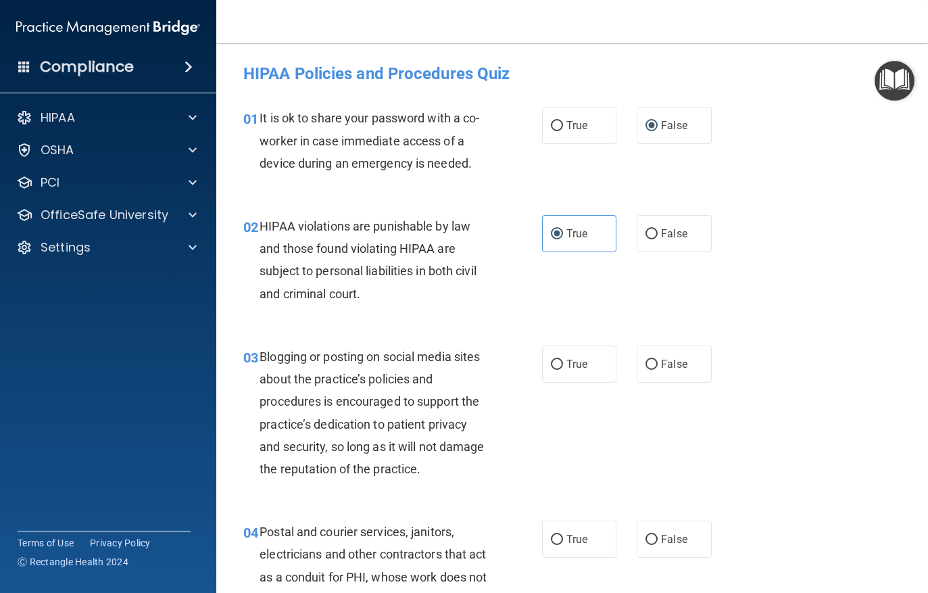
click at [652, 368] on input "False" at bounding box center [652, 365] width 12 height 10
radio input "true"
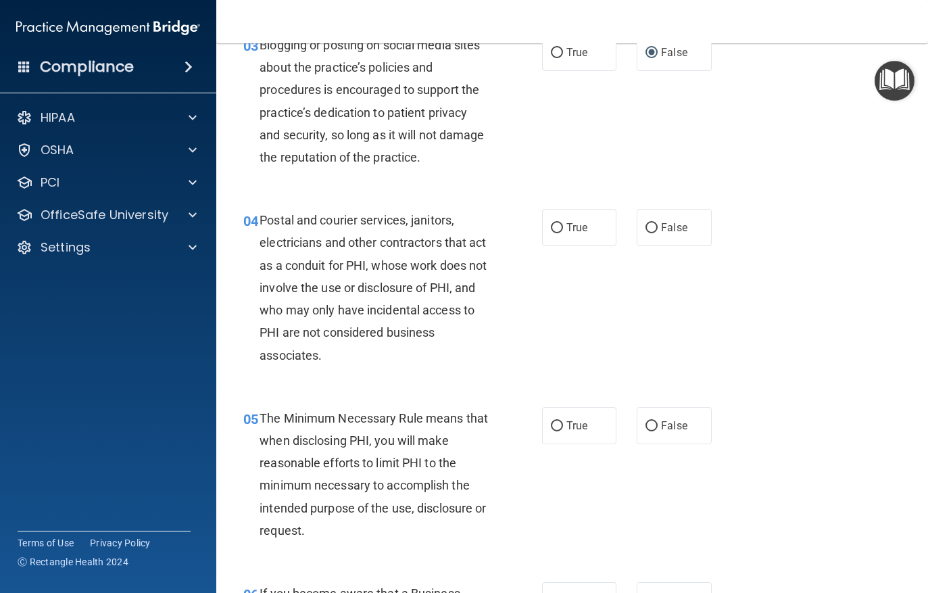
scroll to position [310, 0]
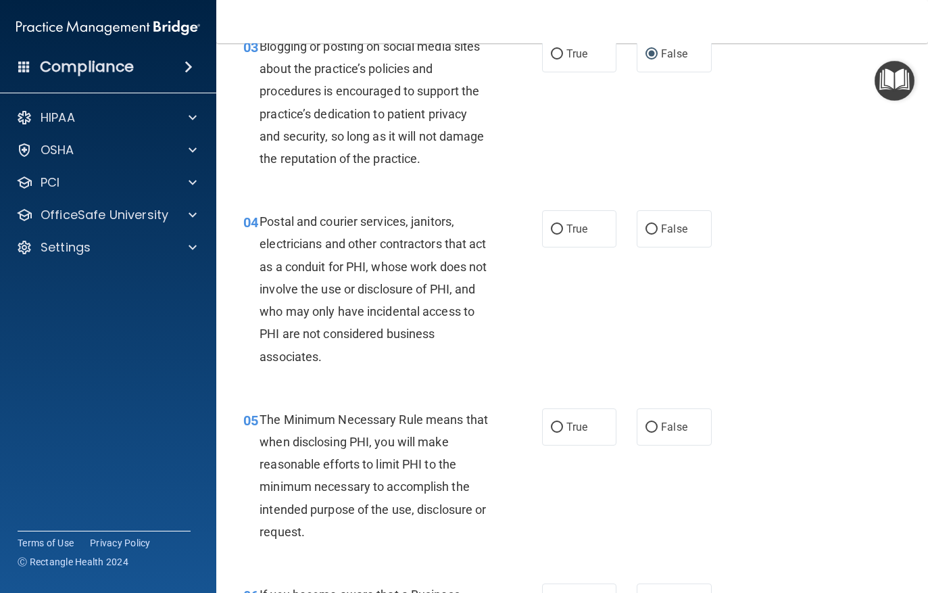
click at [552, 232] on input "True" at bounding box center [557, 229] width 12 height 10
radio input "true"
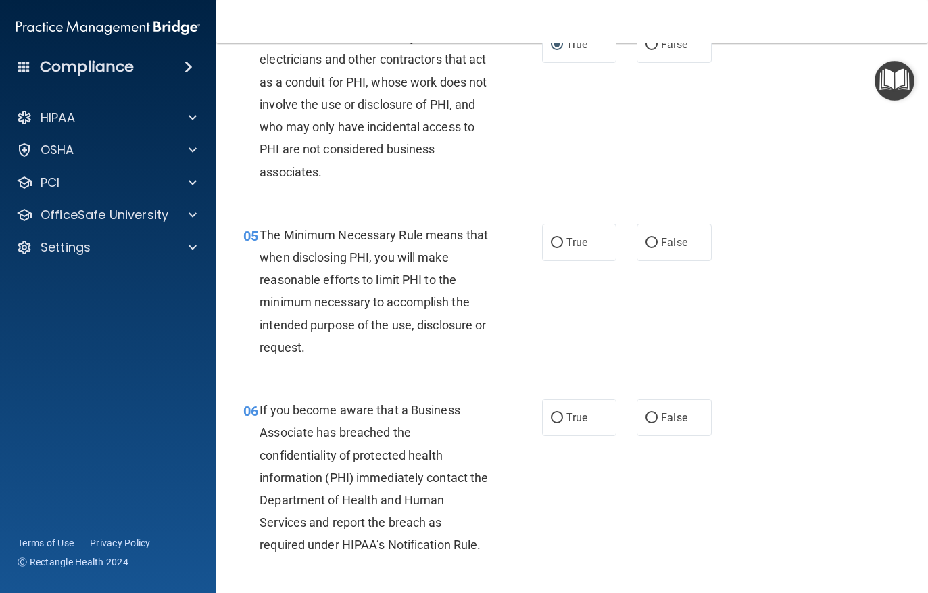
scroll to position [510, 0]
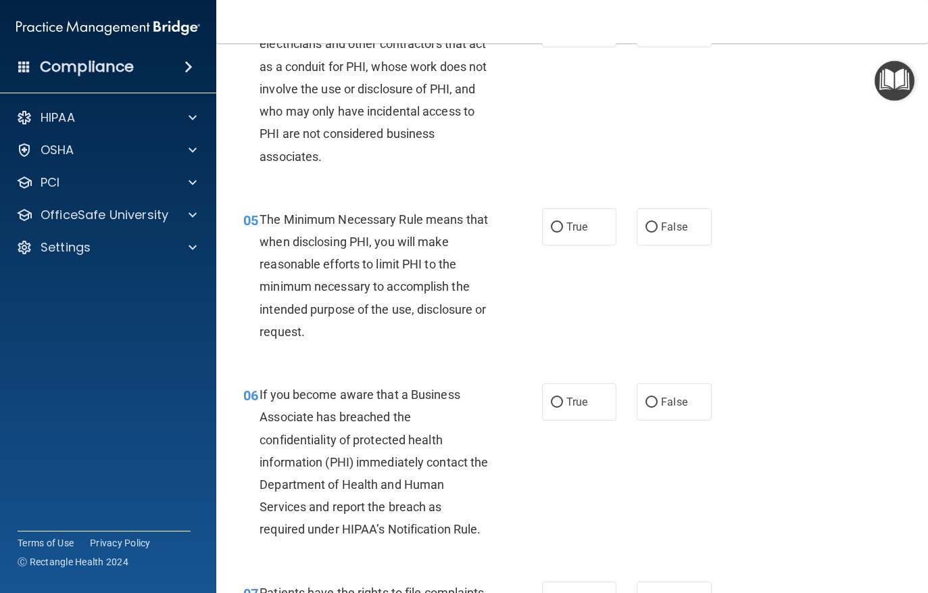
click at [560, 225] on input "True" at bounding box center [557, 227] width 12 height 10
radio input "true"
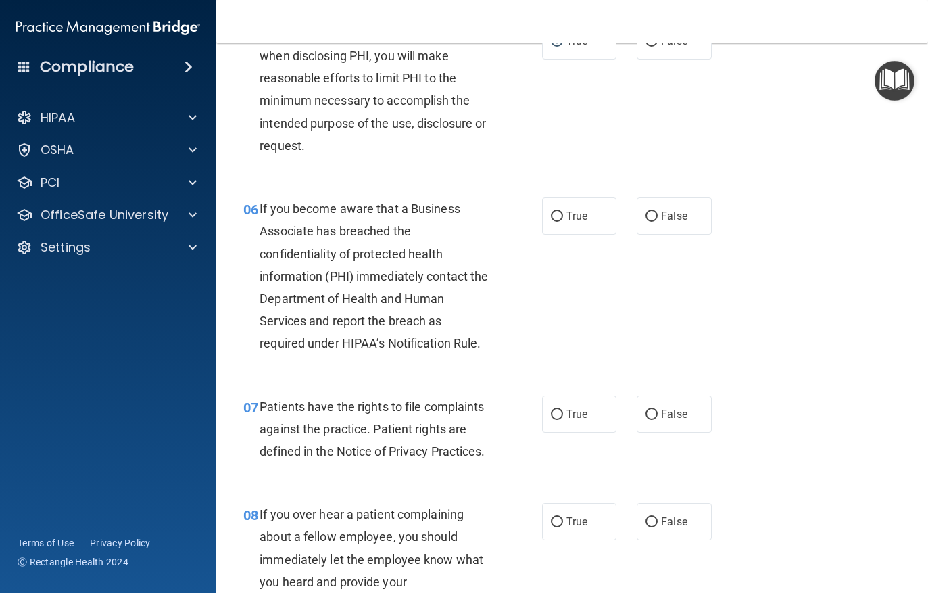
scroll to position [696, 0]
click at [653, 217] on input "False" at bounding box center [652, 217] width 12 height 10
radio input "true"
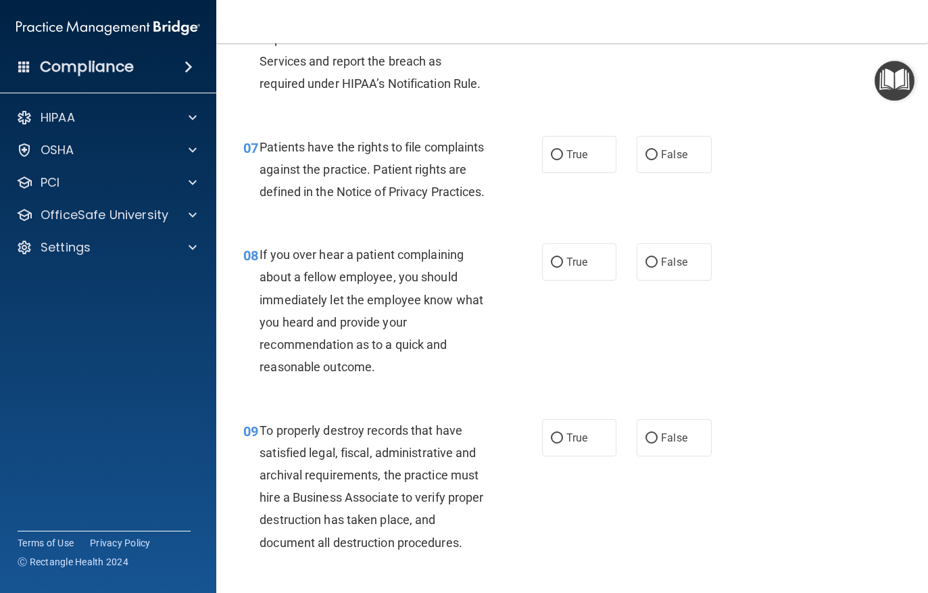
scroll to position [955, 0]
click at [654, 260] on input "False" at bounding box center [652, 264] width 12 height 10
radio input "true"
click at [554, 151] on input "True" at bounding box center [557, 156] width 12 height 10
radio input "true"
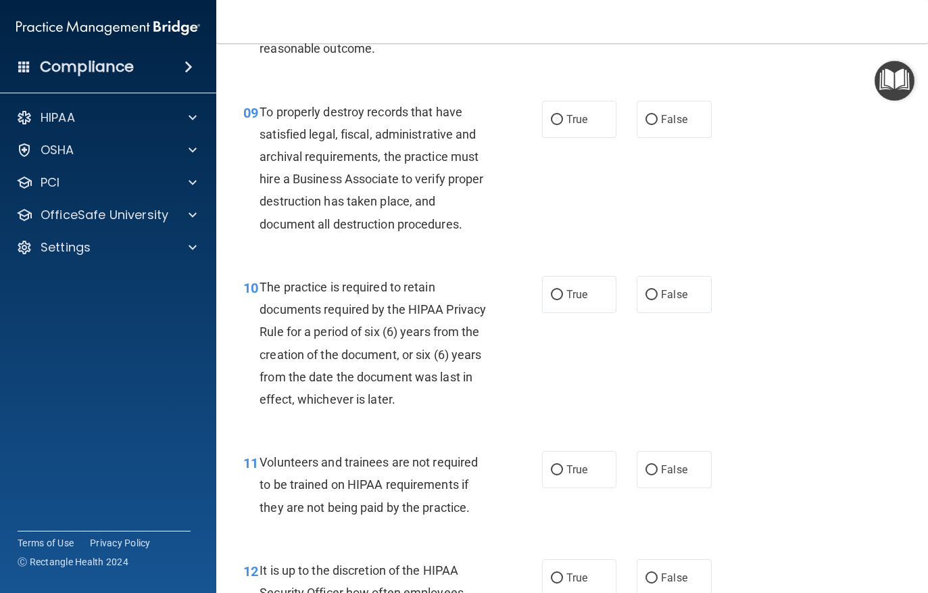
scroll to position [1274, 0]
click at [646, 122] on label "False" at bounding box center [674, 119] width 75 height 37
click at [646, 122] on input "False" at bounding box center [652, 121] width 12 height 10
radio input "true"
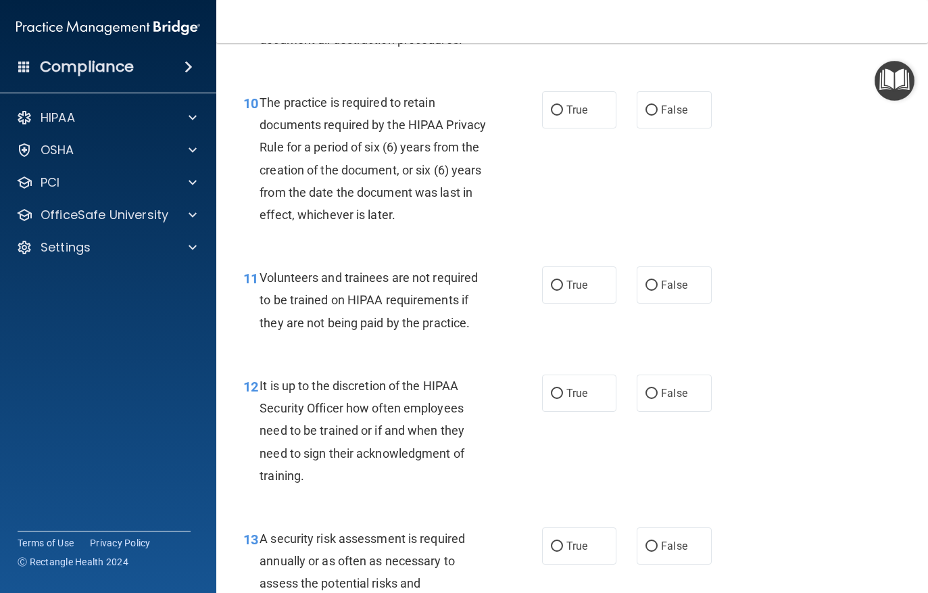
scroll to position [1458, 0]
click at [558, 106] on input "True" at bounding box center [557, 111] width 12 height 10
radio input "true"
click at [560, 281] on input "True" at bounding box center [557, 286] width 12 height 10
radio input "true"
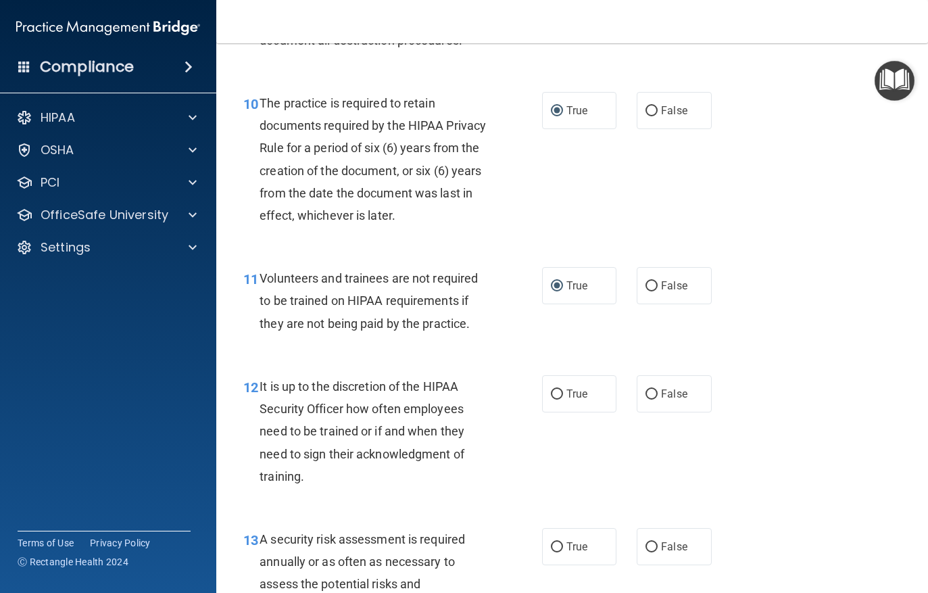
click at [646, 289] on label "False" at bounding box center [674, 285] width 75 height 37
click at [646, 289] on input "False" at bounding box center [652, 286] width 12 height 10
radio input "true"
radio input "false"
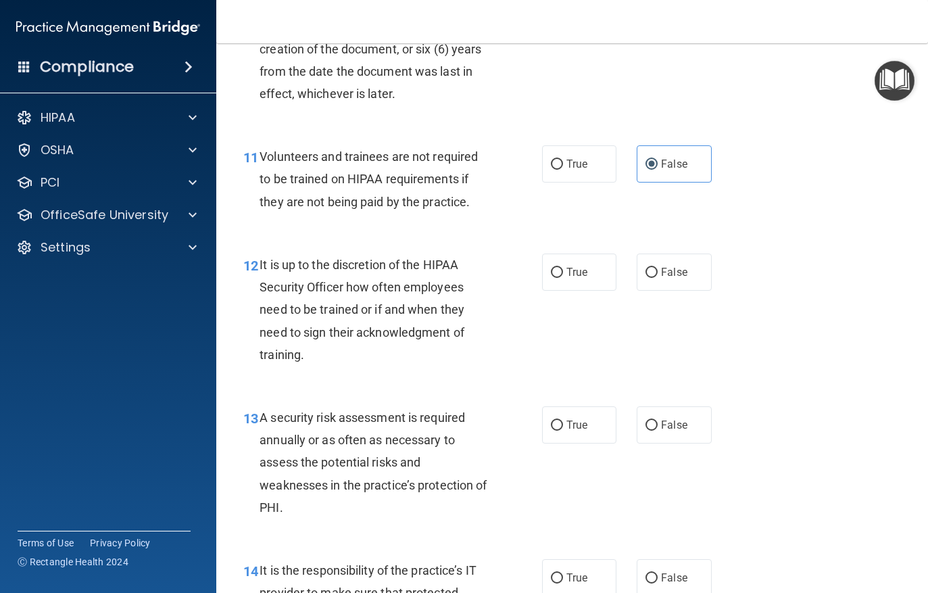
scroll to position [1584, 0]
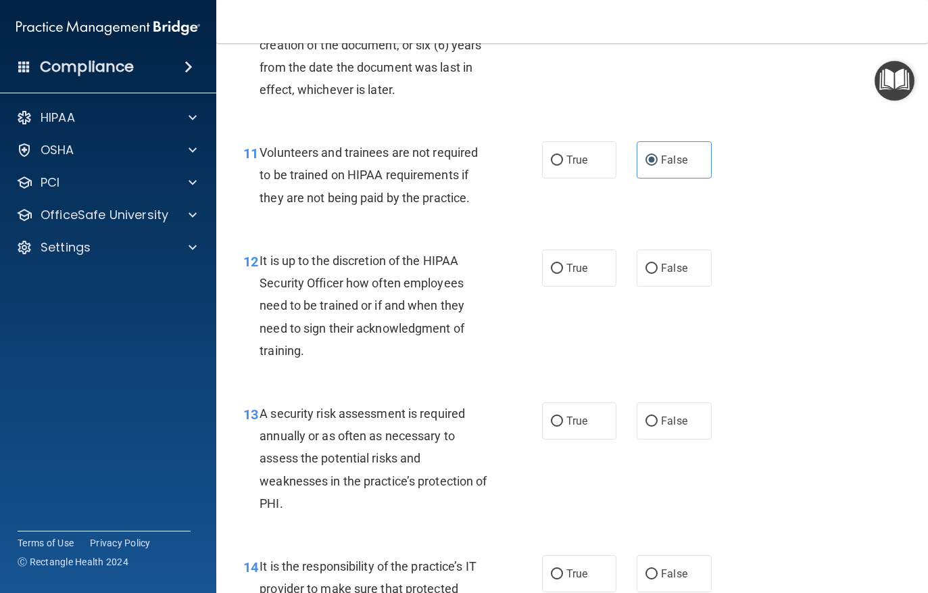
click at [653, 264] on input "False" at bounding box center [652, 269] width 12 height 10
radio input "true"
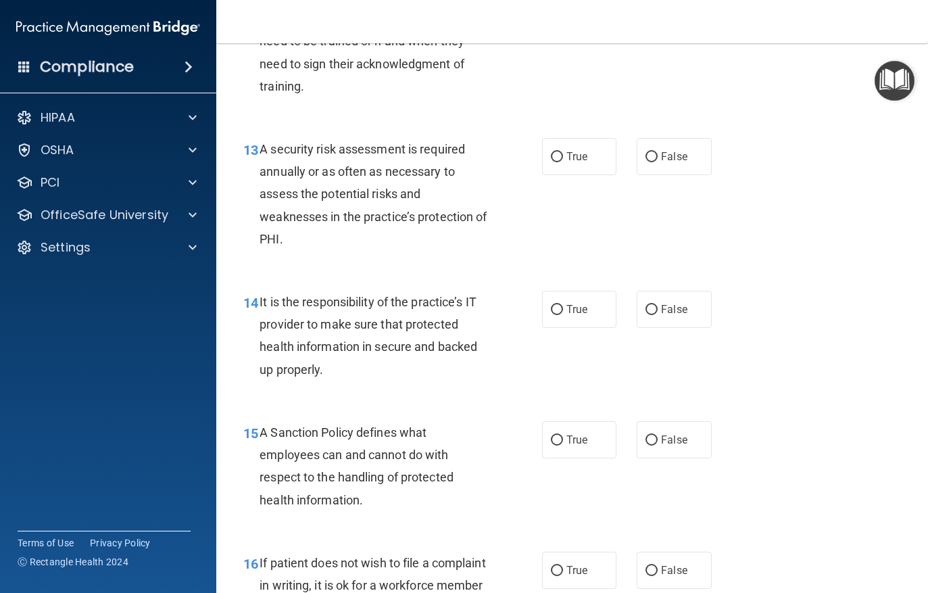
scroll to position [1848, 0]
click at [561, 153] on input "True" at bounding box center [557, 158] width 12 height 10
radio input "true"
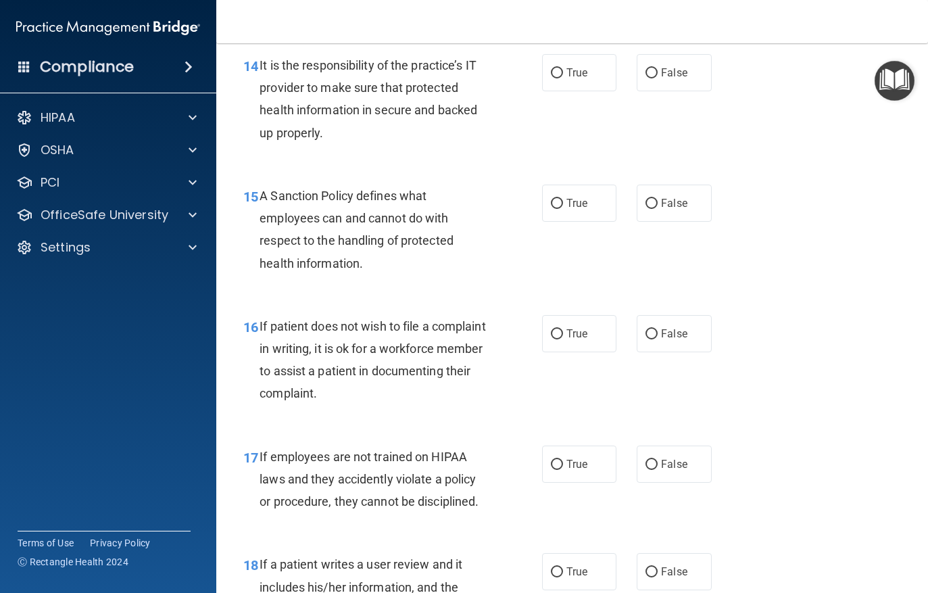
scroll to position [2084, 0]
click at [656, 69] on input "False" at bounding box center [652, 74] width 12 height 10
radio input "true"
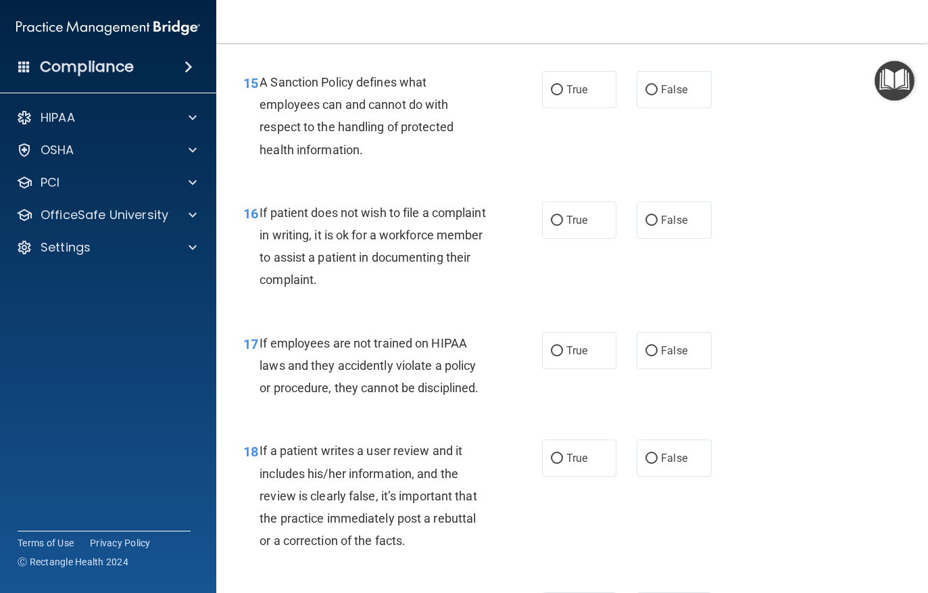
scroll to position [2210, 0]
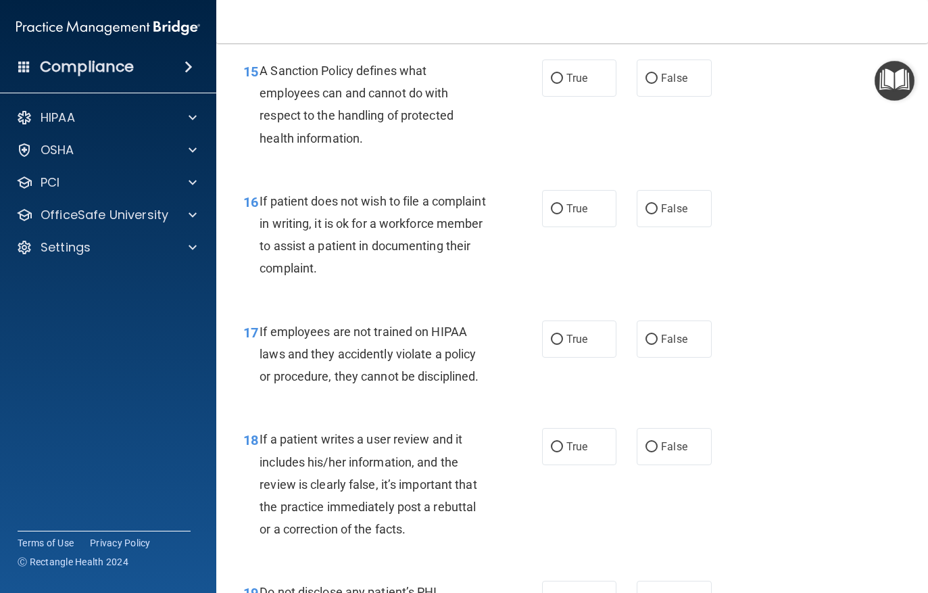
click at [649, 74] on input "False" at bounding box center [652, 79] width 12 height 10
radio input "true"
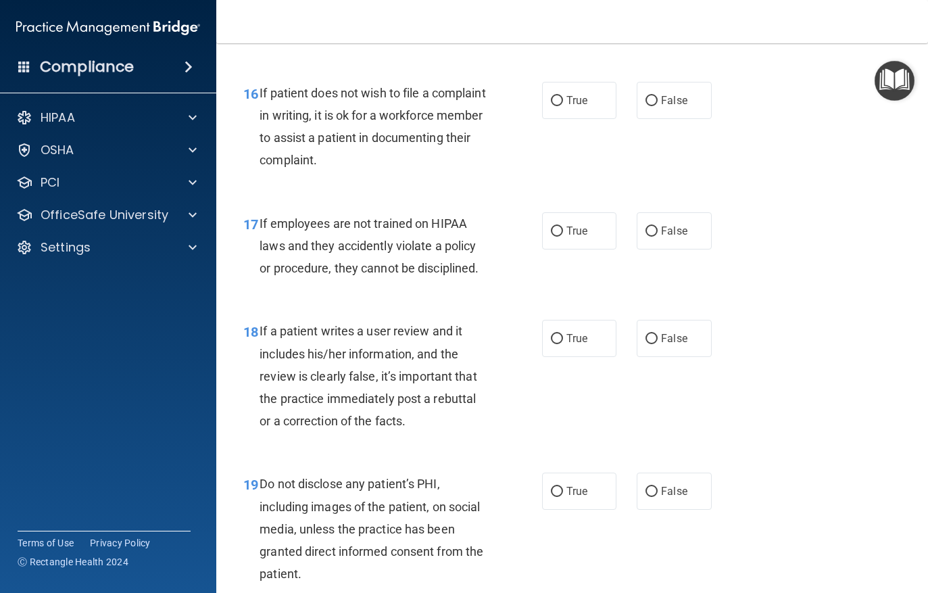
scroll to position [2322, 0]
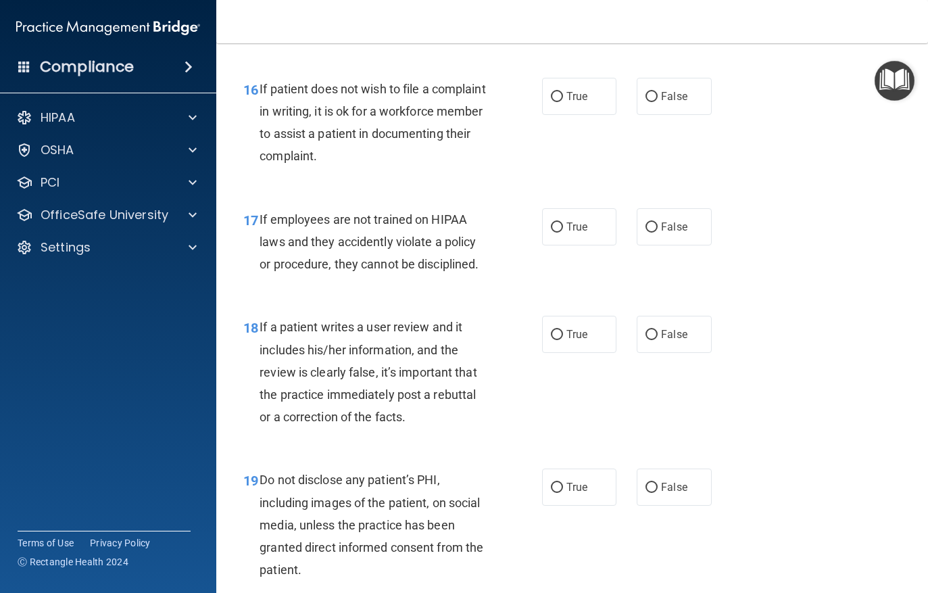
click at [561, 92] on input "True" at bounding box center [557, 97] width 12 height 10
radio input "true"
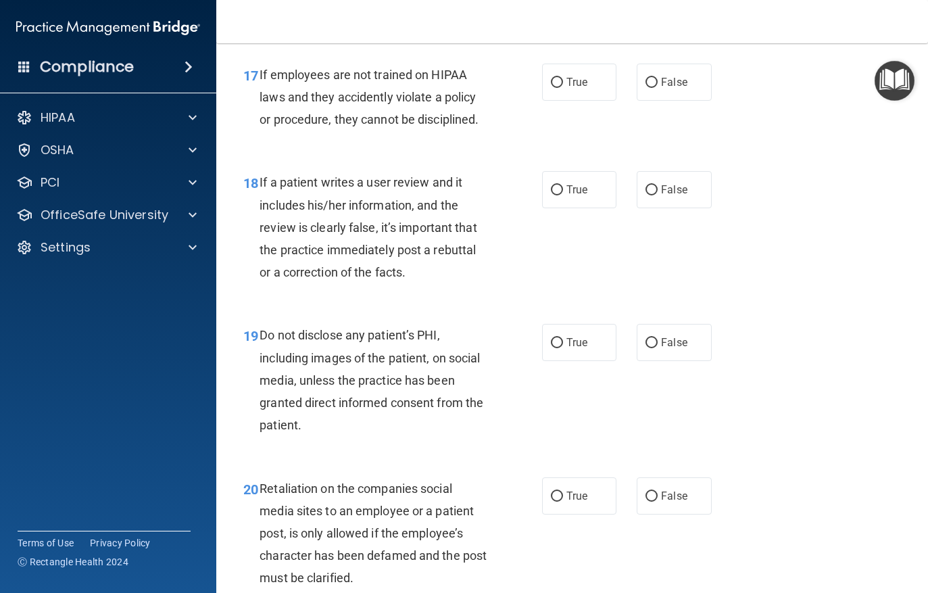
scroll to position [2466, 0]
click at [650, 78] on input "False" at bounding box center [652, 83] width 12 height 10
radio input "true"
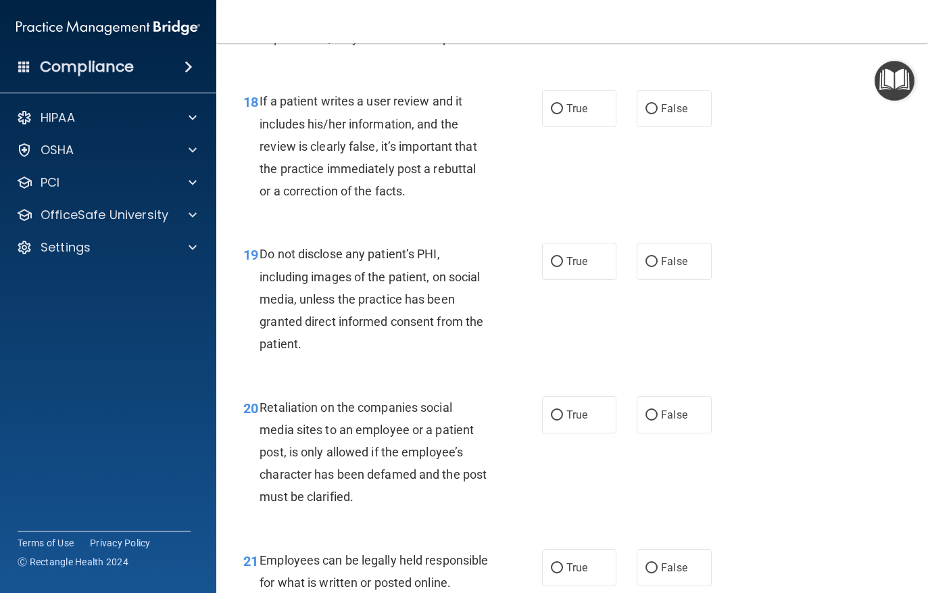
scroll to position [2559, 0]
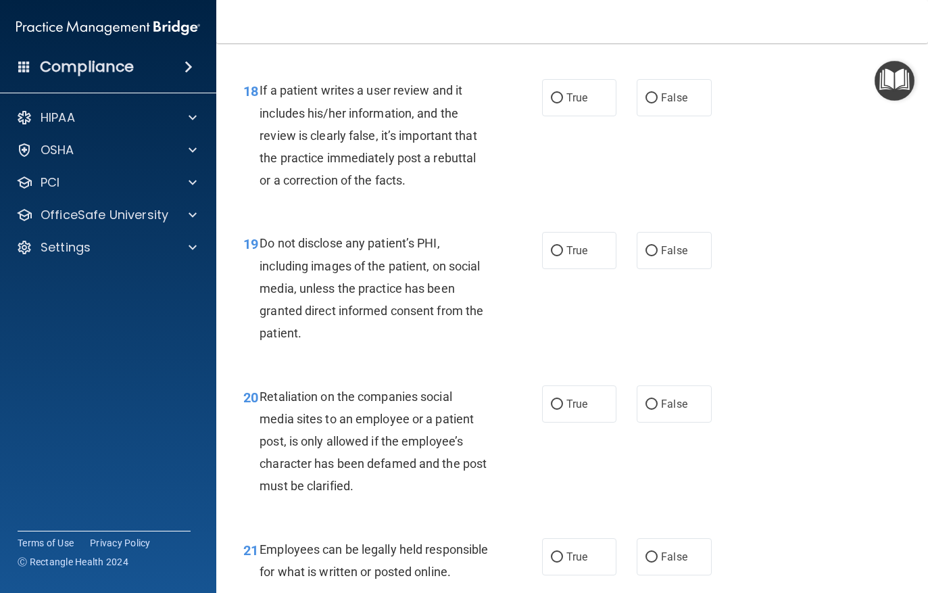
click at [643, 101] on label "False" at bounding box center [674, 97] width 75 height 37
click at [646, 101] on input "False" at bounding box center [652, 98] width 12 height 10
radio input "true"
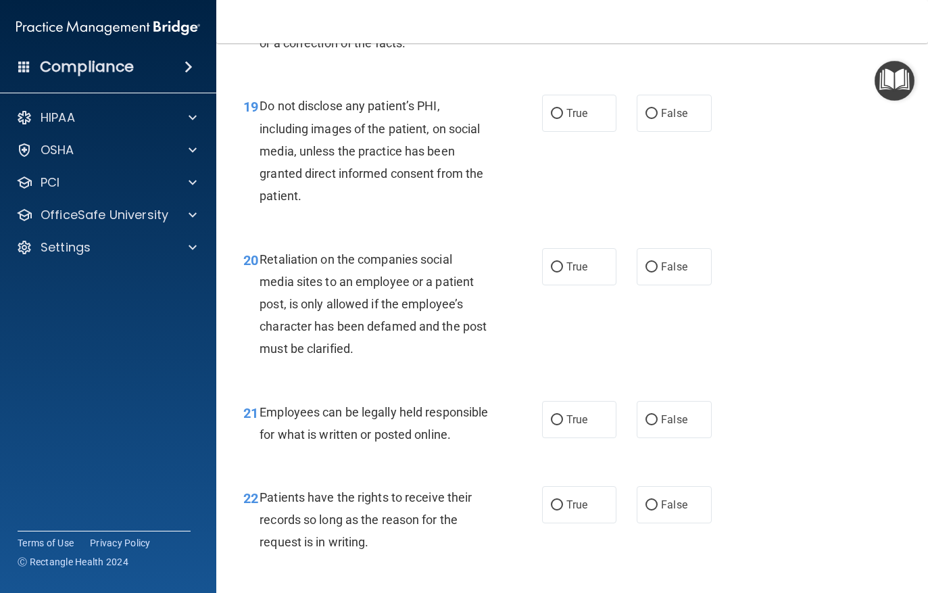
scroll to position [2696, 0]
click at [561, 110] on input "True" at bounding box center [557, 115] width 12 height 10
radio input "true"
click at [654, 263] on input "False" at bounding box center [652, 268] width 12 height 10
radio input "true"
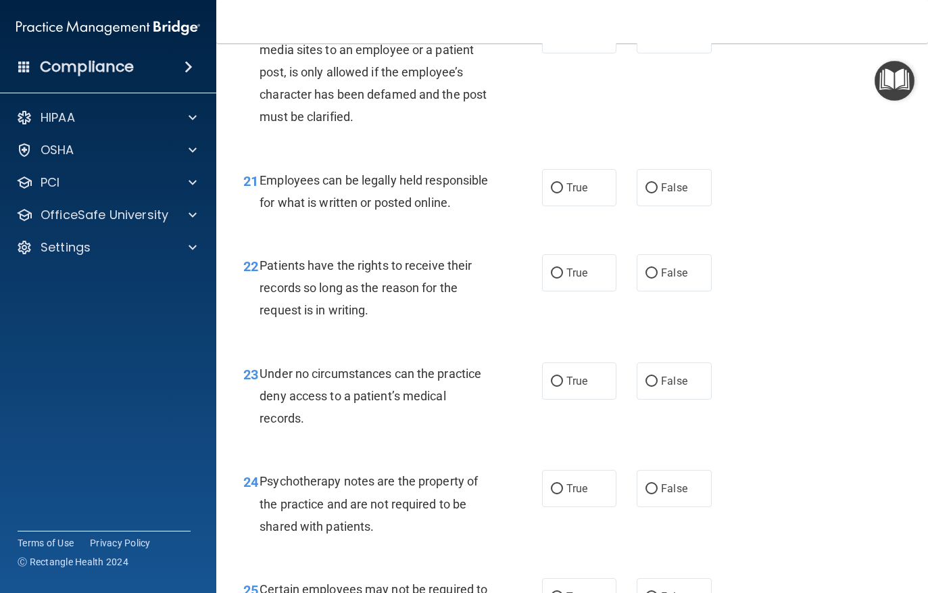
scroll to position [2934, 0]
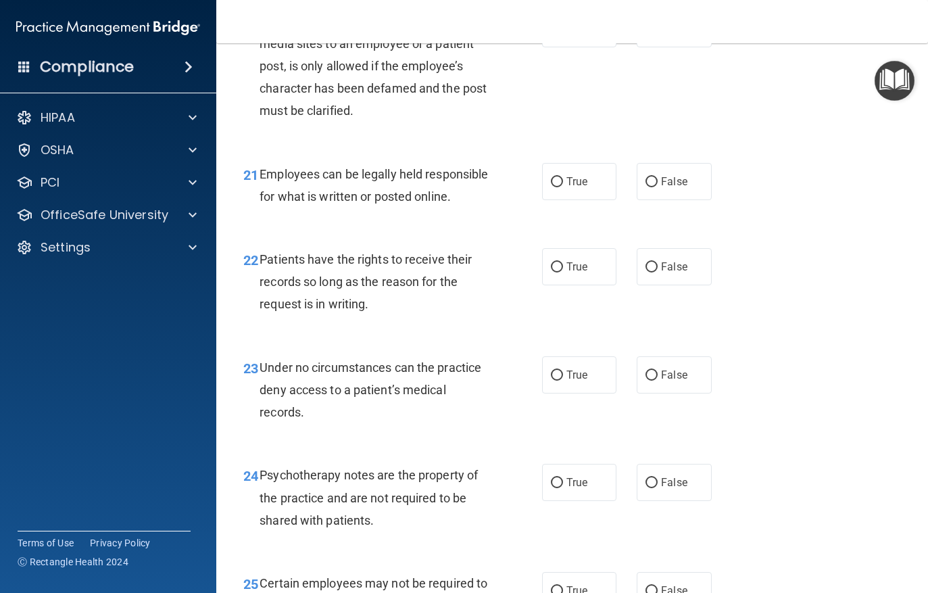
click at [564, 163] on label "True" at bounding box center [579, 181] width 75 height 37
click at [563, 177] on input "True" at bounding box center [557, 182] width 12 height 10
radio input "true"
click at [663, 272] on span "False" at bounding box center [674, 266] width 26 height 13
click at [658, 272] on input "False" at bounding box center [652, 267] width 12 height 10
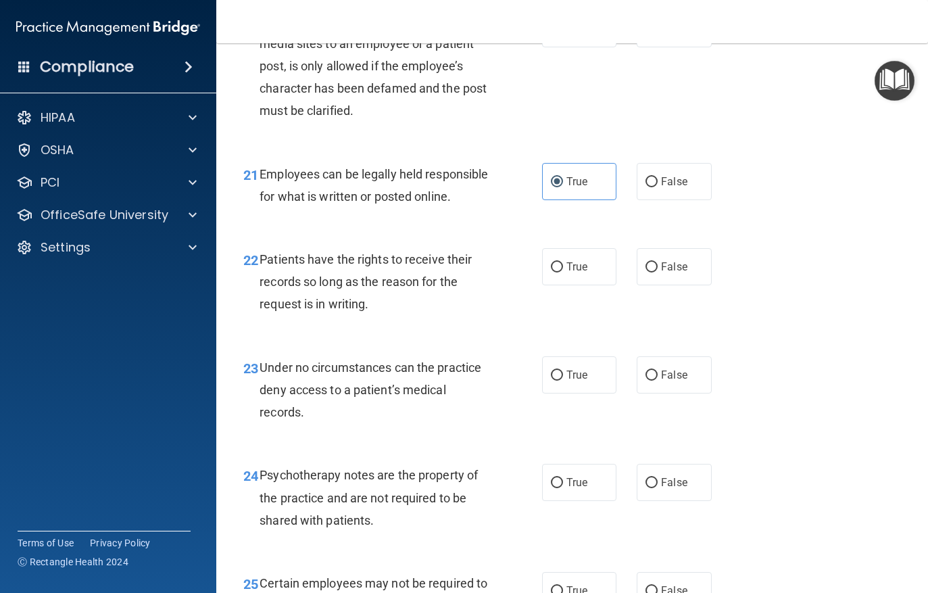
radio input "true"
click at [656, 378] on input "False" at bounding box center [652, 375] width 12 height 10
radio input "true"
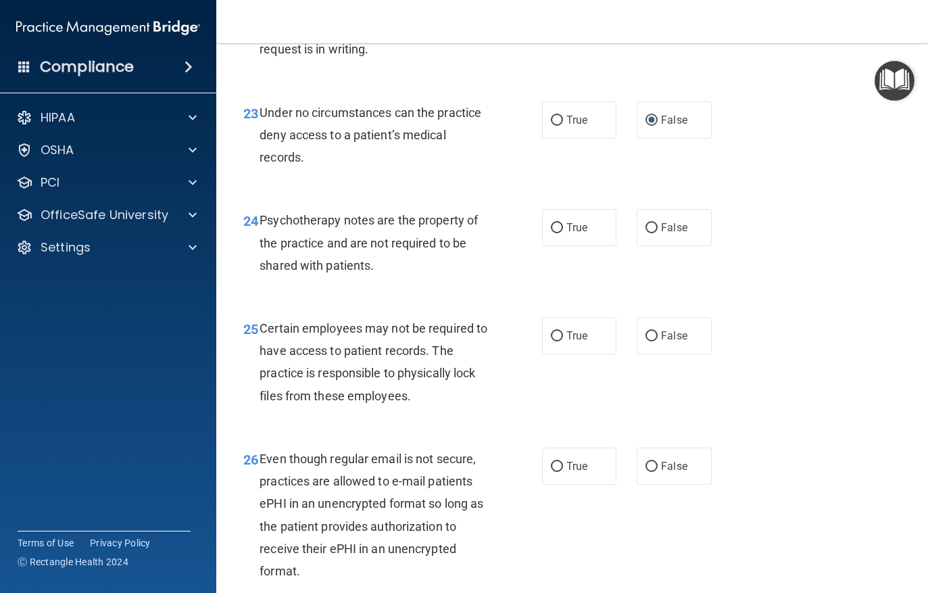
scroll to position [3195, 0]
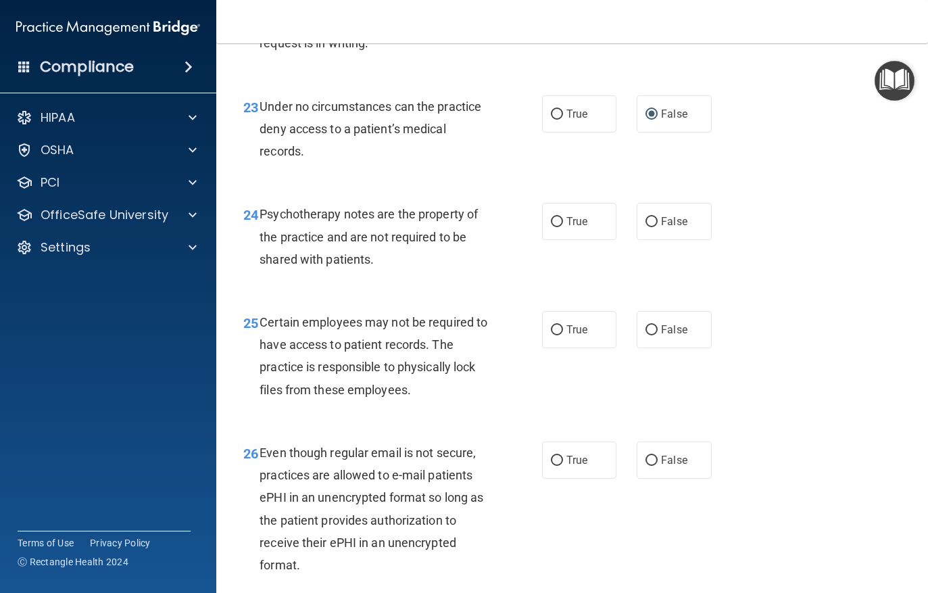
click at [559, 334] on input "True" at bounding box center [557, 330] width 12 height 10
radio input "true"
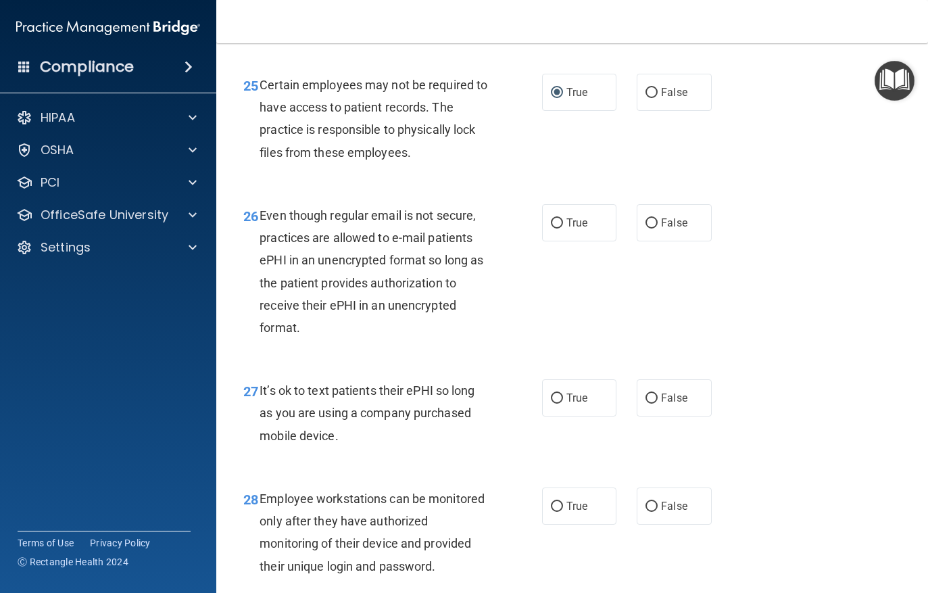
scroll to position [3431, 0]
click at [560, 226] on input "True" at bounding box center [557, 225] width 12 height 10
radio input "true"
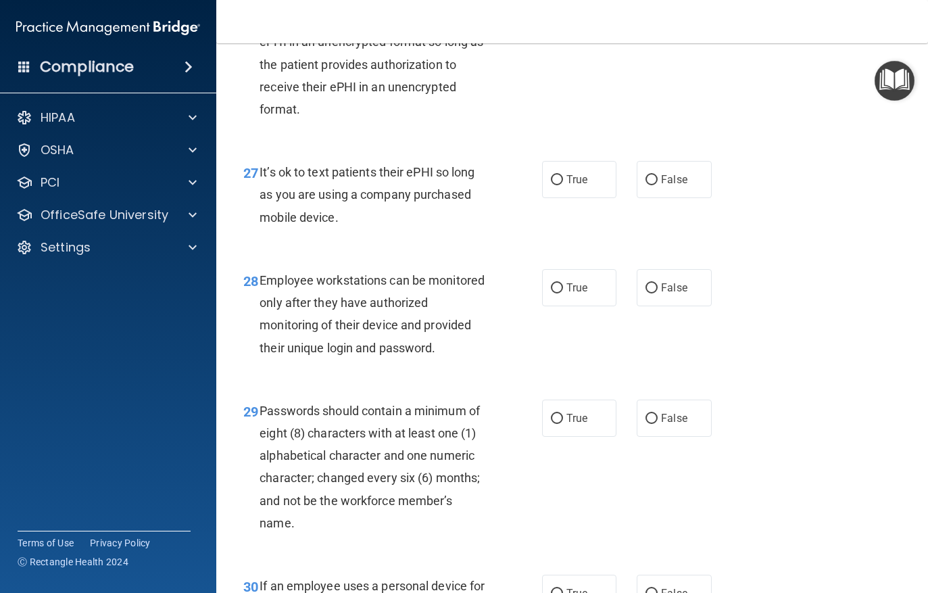
scroll to position [3687, 0]
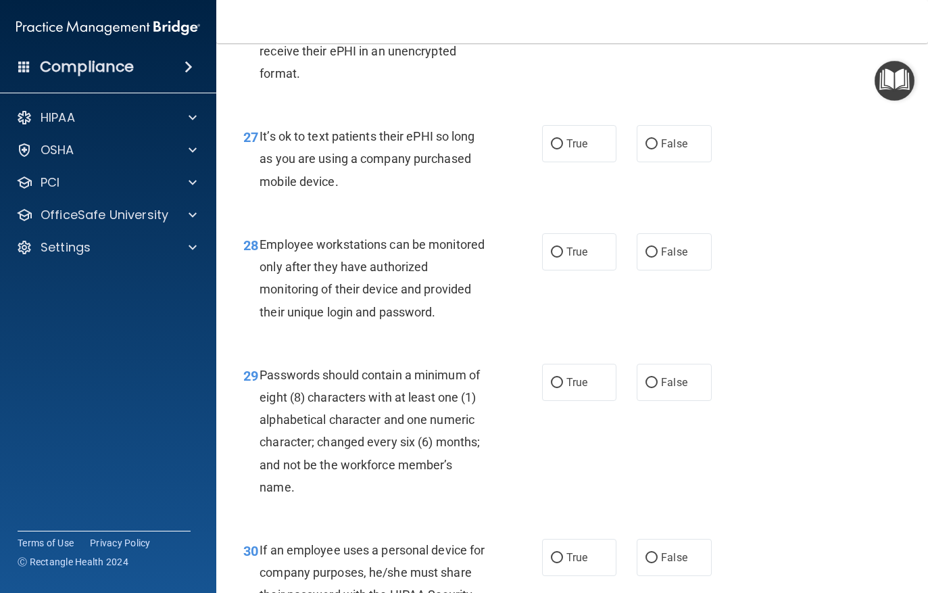
click at [655, 149] on input "False" at bounding box center [652, 144] width 12 height 10
radio input "true"
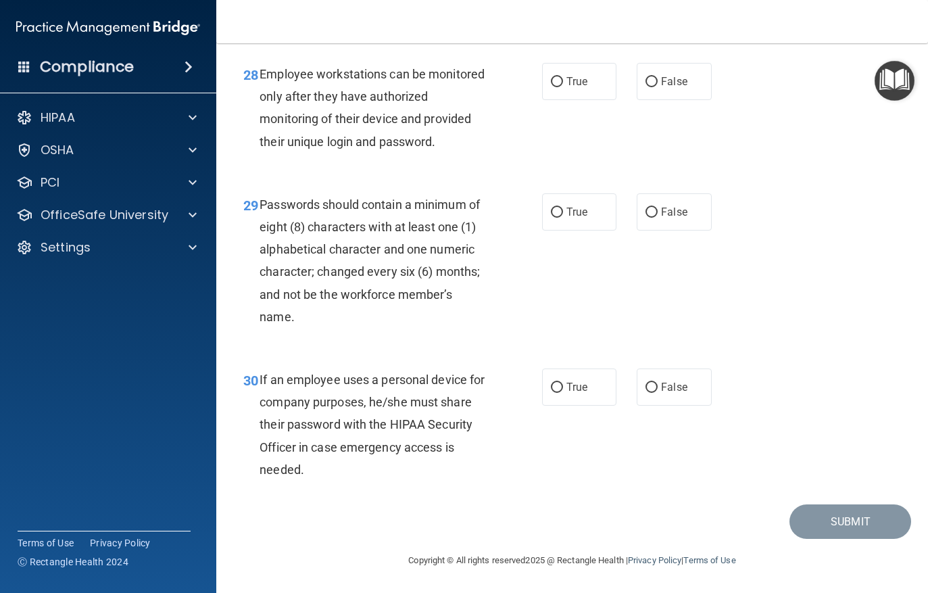
scroll to position [3858, 0]
click at [657, 85] on input "False" at bounding box center [652, 82] width 12 height 10
radio input "true"
click at [562, 214] on input "True" at bounding box center [557, 213] width 12 height 10
radio input "true"
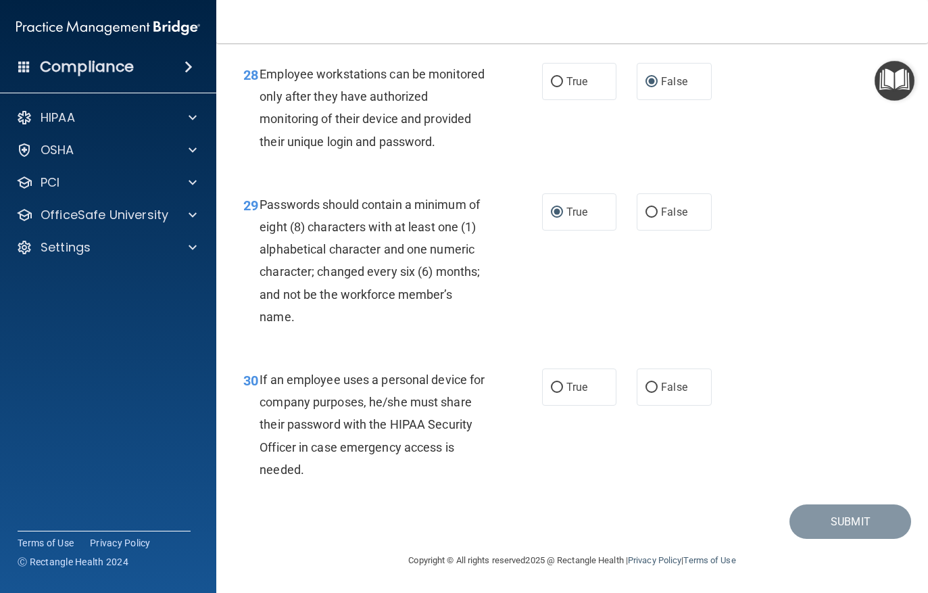
click at [654, 390] on input "False" at bounding box center [652, 388] width 12 height 10
radio input "true"
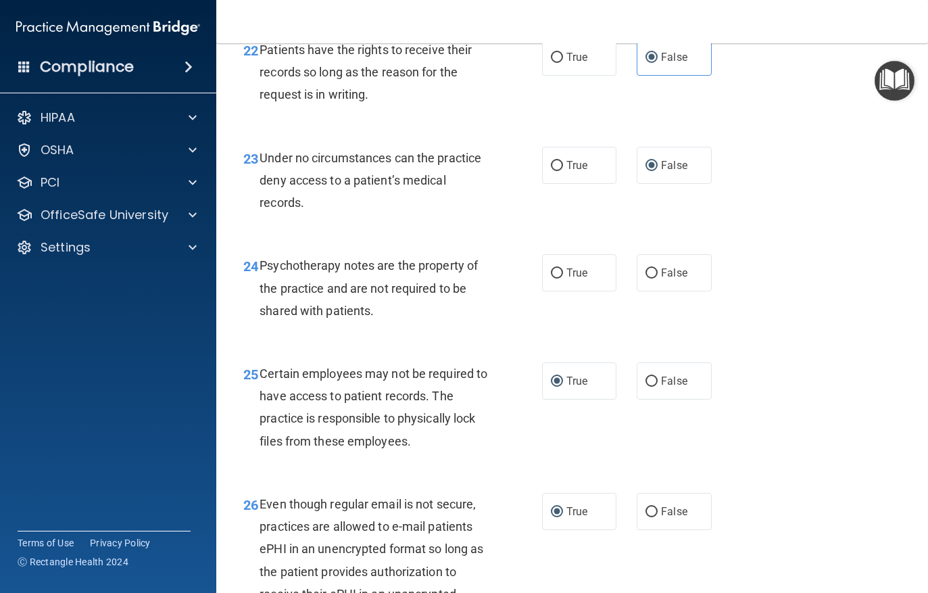
scroll to position [3146, 0]
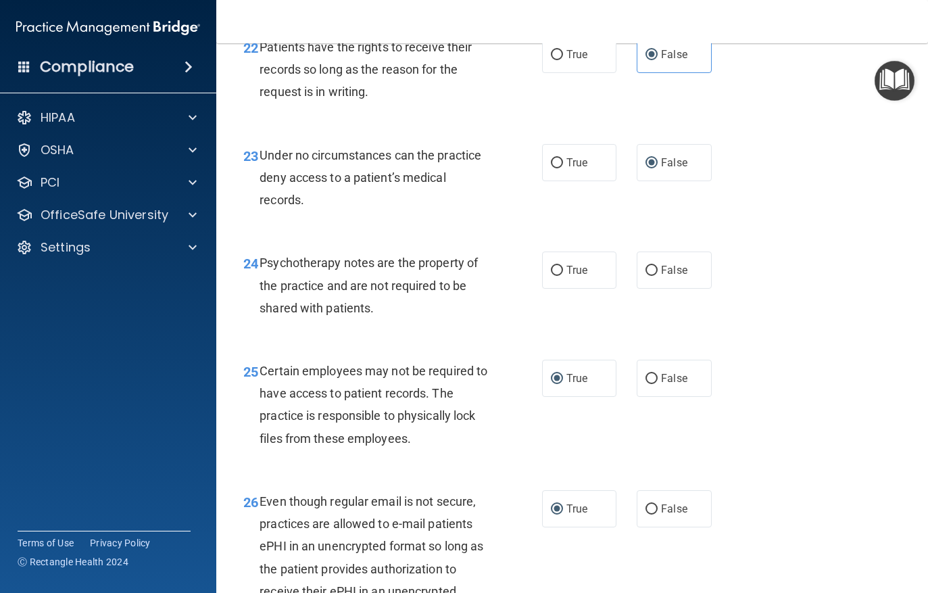
click at [558, 276] on input "True" at bounding box center [557, 271] width 12 height 10
radio input "true"
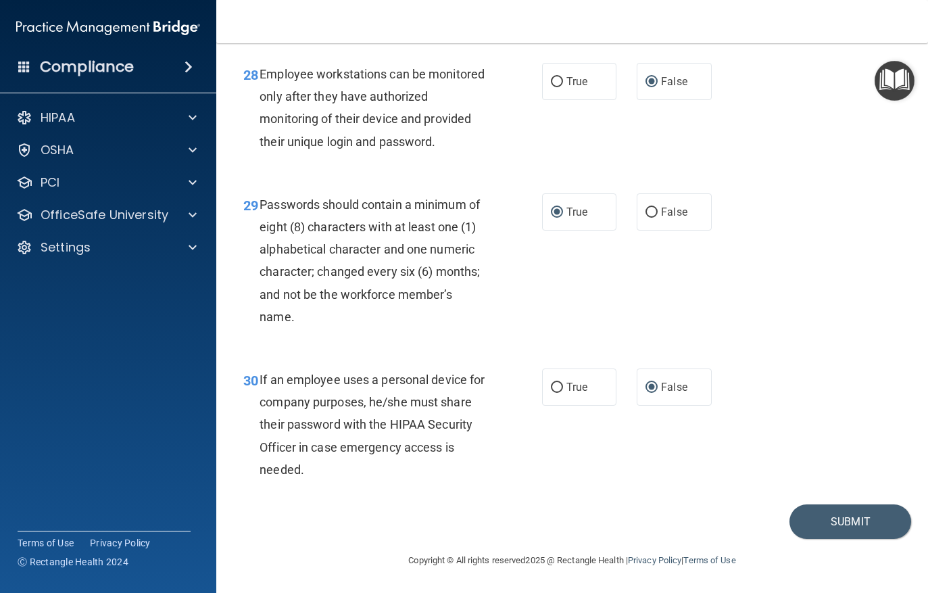
scroll to position [3858, 0]
click at [839, 525] on button "Submit" at bounding box center [851, 521] width 122 height 34
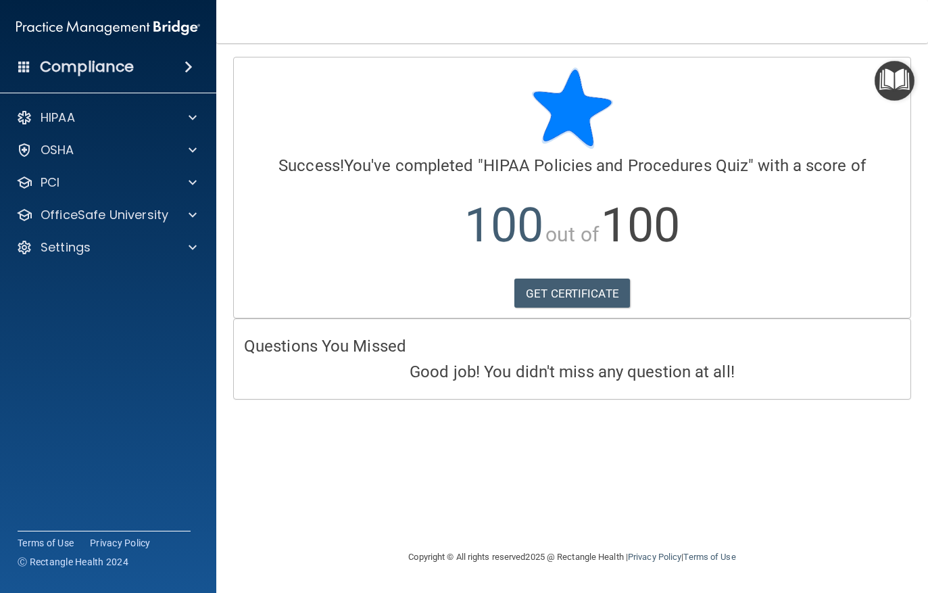
click at [568, 295] on link "GET CERTIFICATE" at bounding box center [572, 294] width 116 height 30
click at [130, 219] on p "OfficeSafe University" at bounding box center [105, 215] width 128 height 16
click at [107, 246] on p "HIPAA Training" at bounding box center [65, 248] width 112 height 14
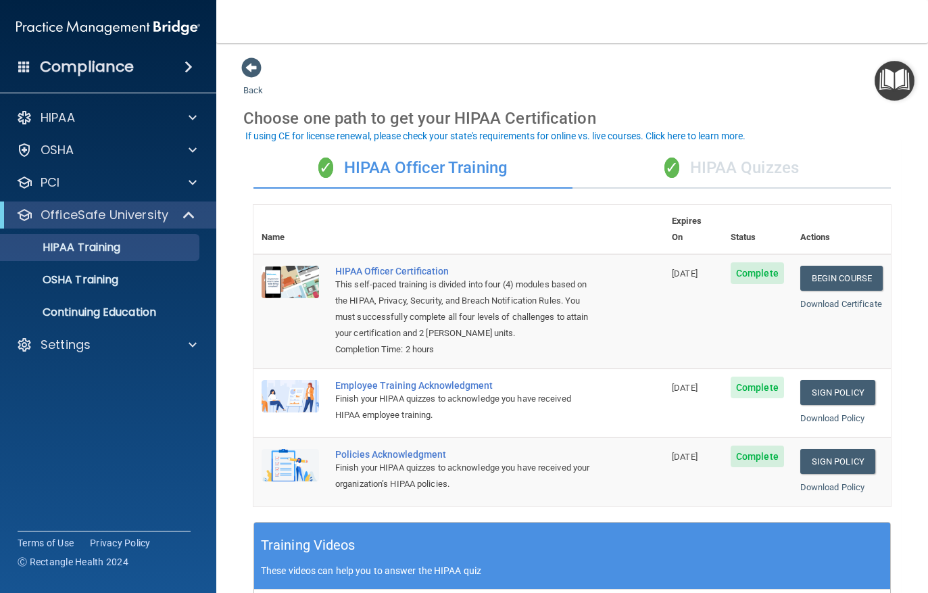
click at [722, 172] on div "✓ HIPAA Quizzes" at bounding box center [732, 168] width 319 height 41
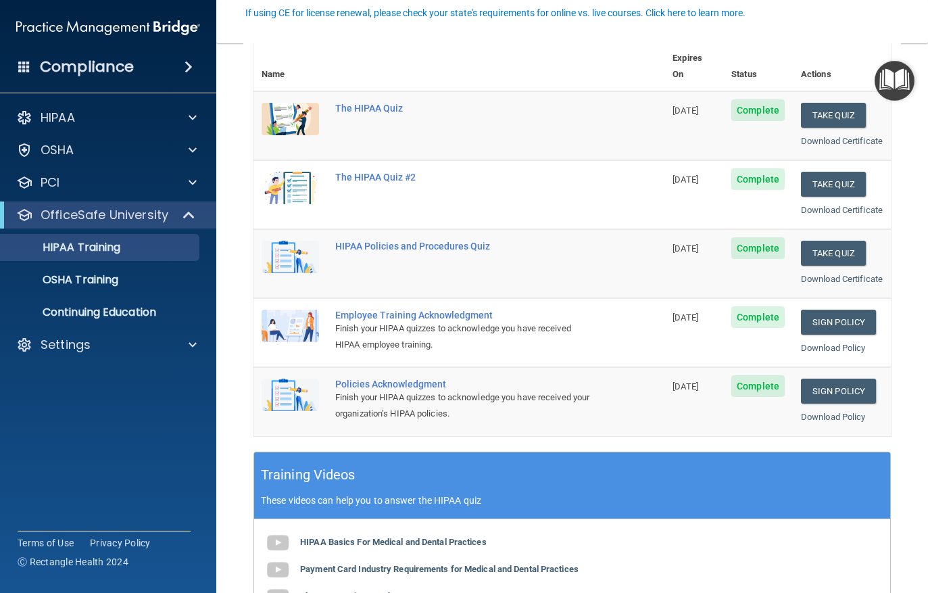
scroll to position [164, 0]
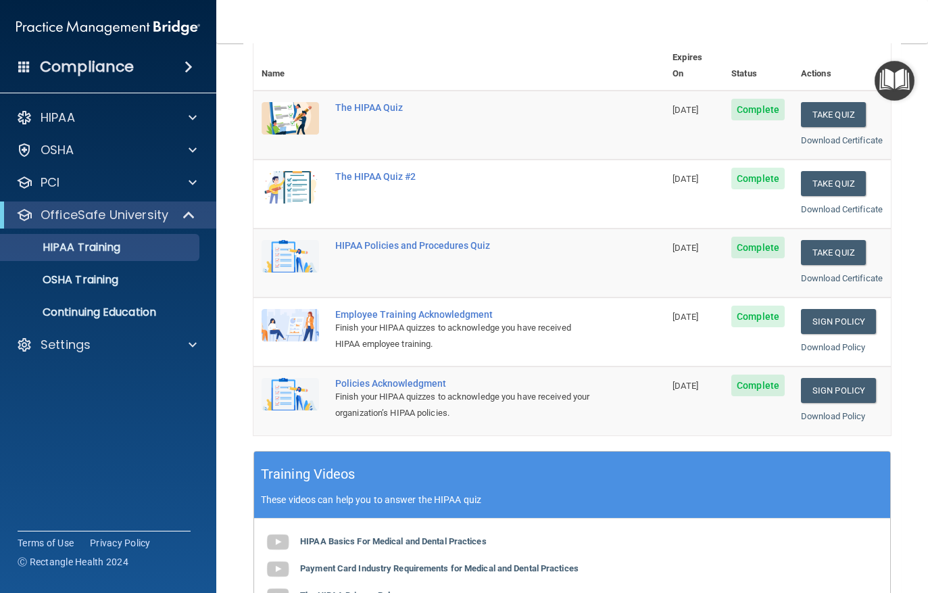
click at [383, 171] on div "The HIPAA Quiz #2" at bounding box center [466, 176] width 262 height 11
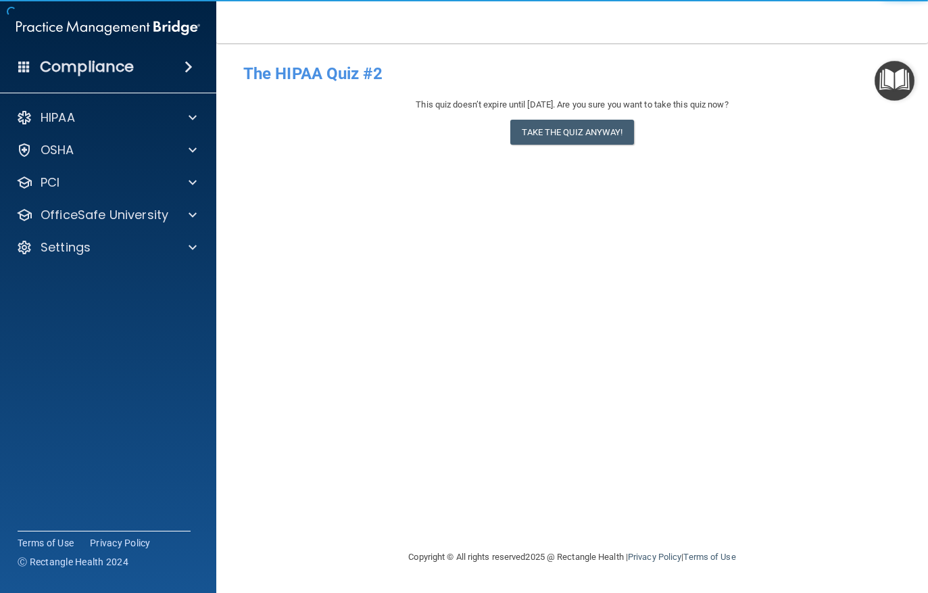
click at [580, 130] on button "Take the quiz anyway!" at bounding box center [571, 132] width 123 height 25
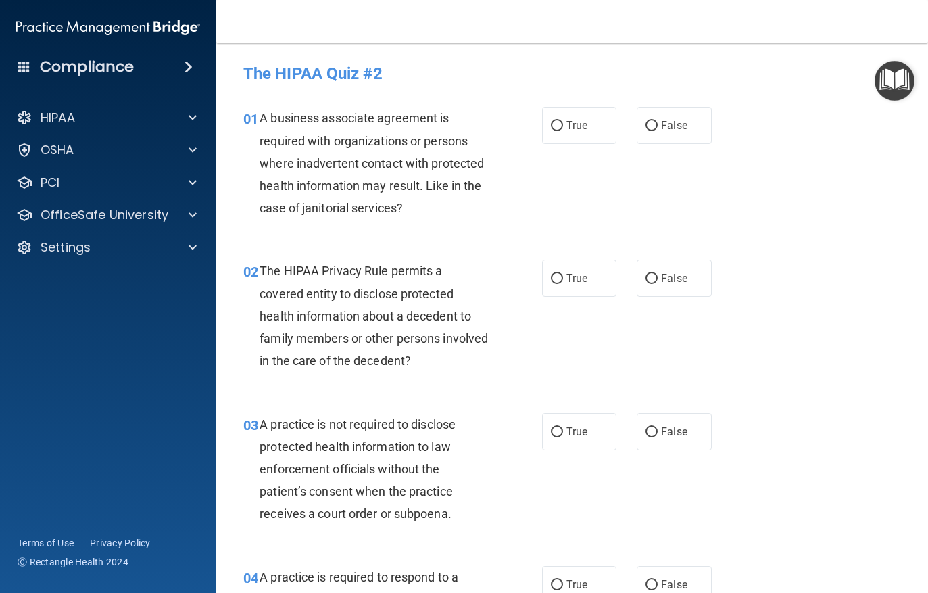
click at [656, 122] on input "False" at bounding box center [652, 126] width 12 height 10
radio input "true"
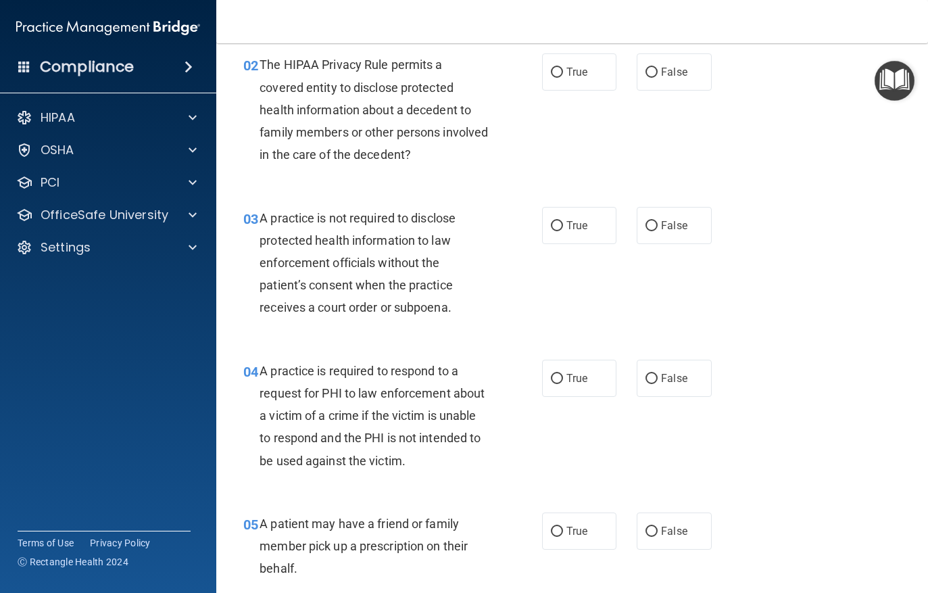
scroll to position [206, 0]
click at [556, 74] on input "True" at bounding box center [557, 73] width 12 height 10
radio input "true"
click at [654, 229] on input "False" at bounding box center [652, 227] width 12 height 10
radio input "true"
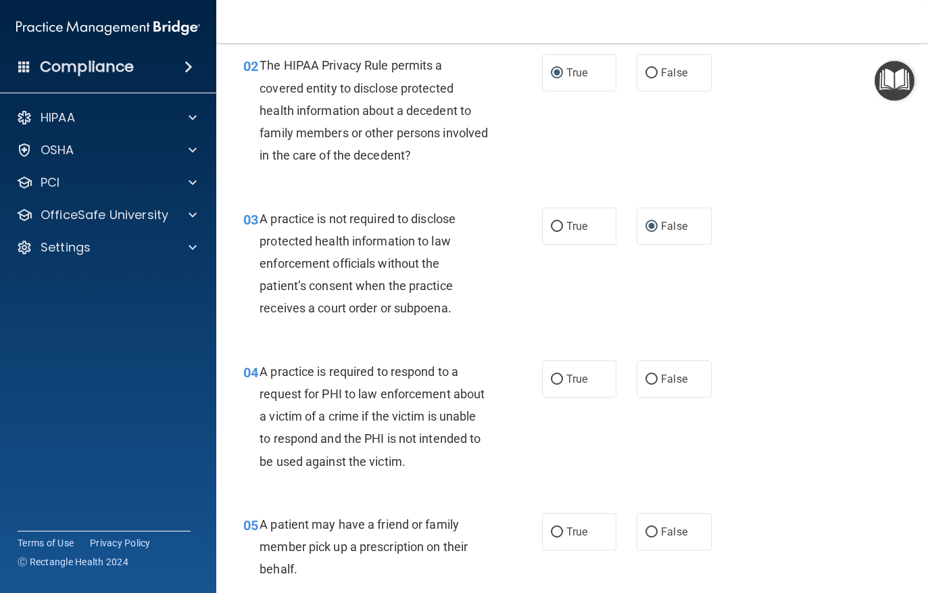
click at [655, 378] on input "False" at bounding box center [652, 380] width 12 height 10
radio input "true"
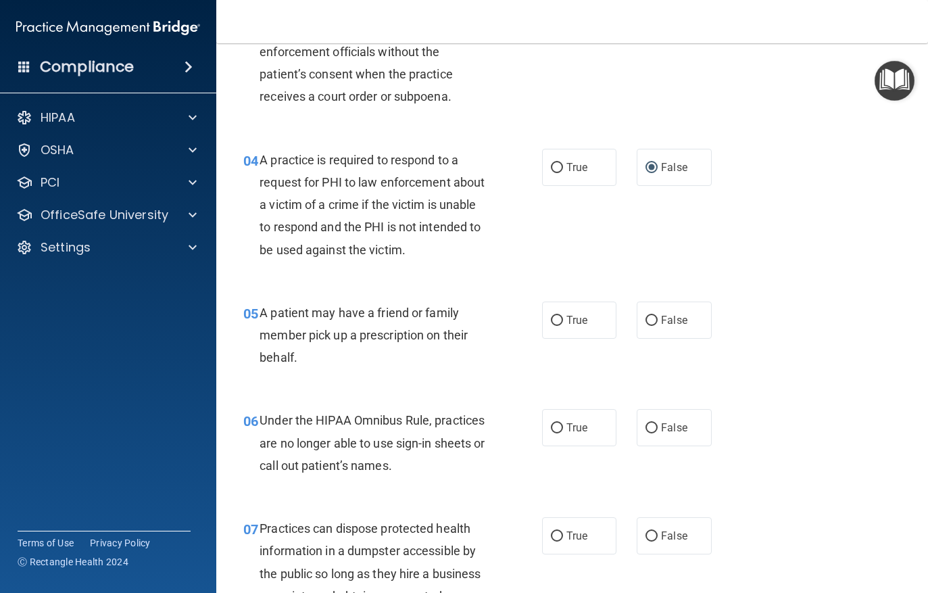
scroll to position [416, 0]
click at [560, 317] on input "True" at bounding box center [557, 321] width 12 height 10
radio input "true"
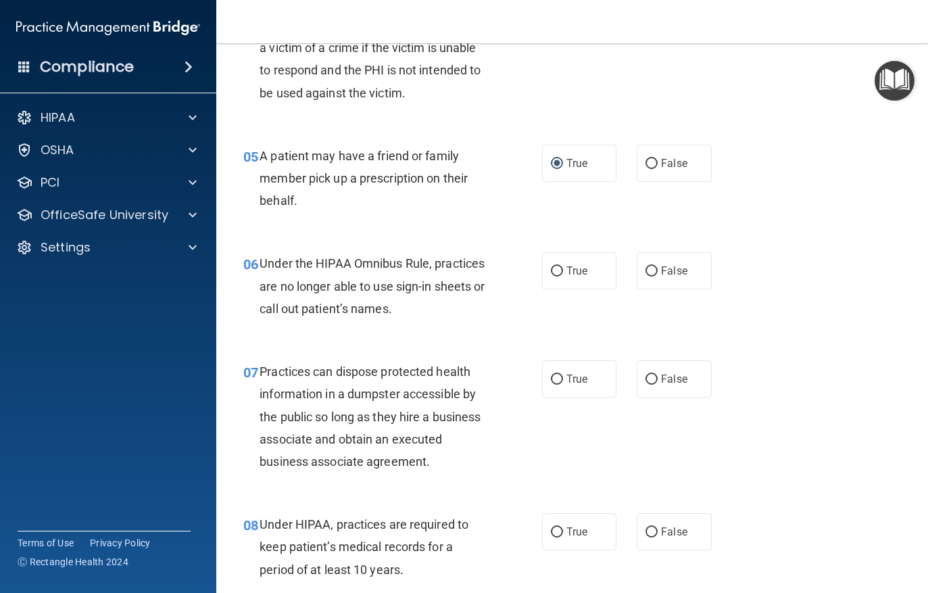
scroll to position [587, 0]
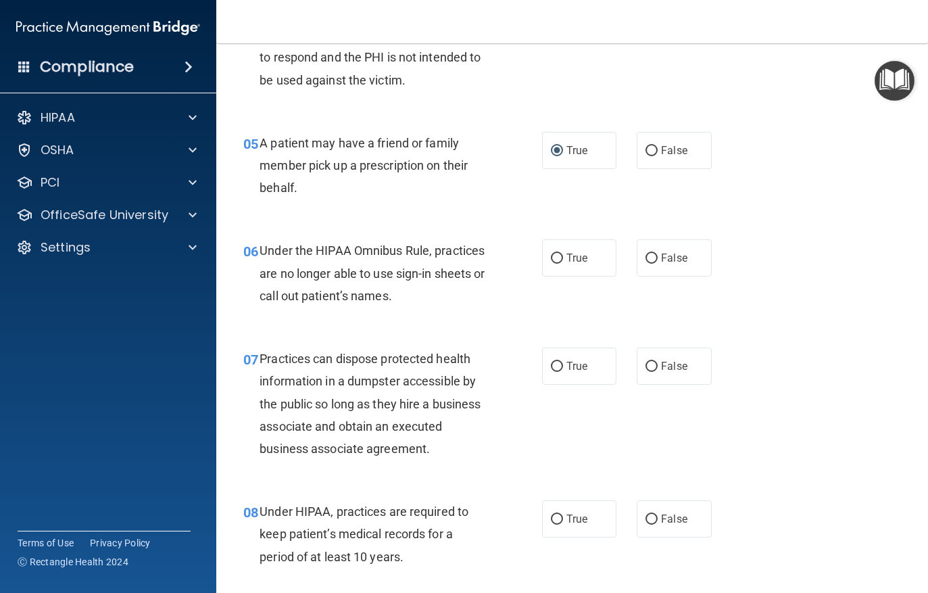
click at [656, 254] on input "False" at bounding box center [652, 259] width 12 height 10
radio input "true"
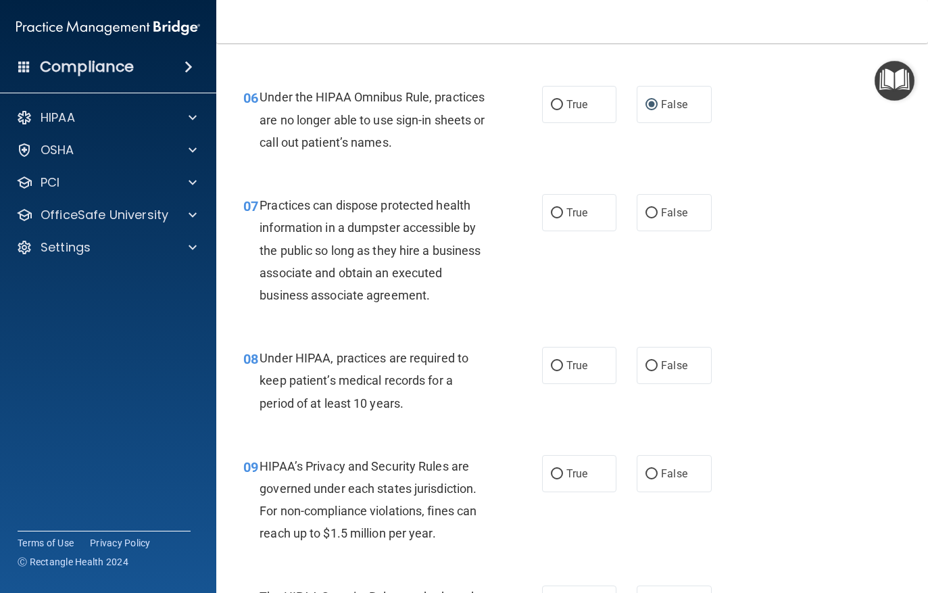
scroll to position [758, 0]
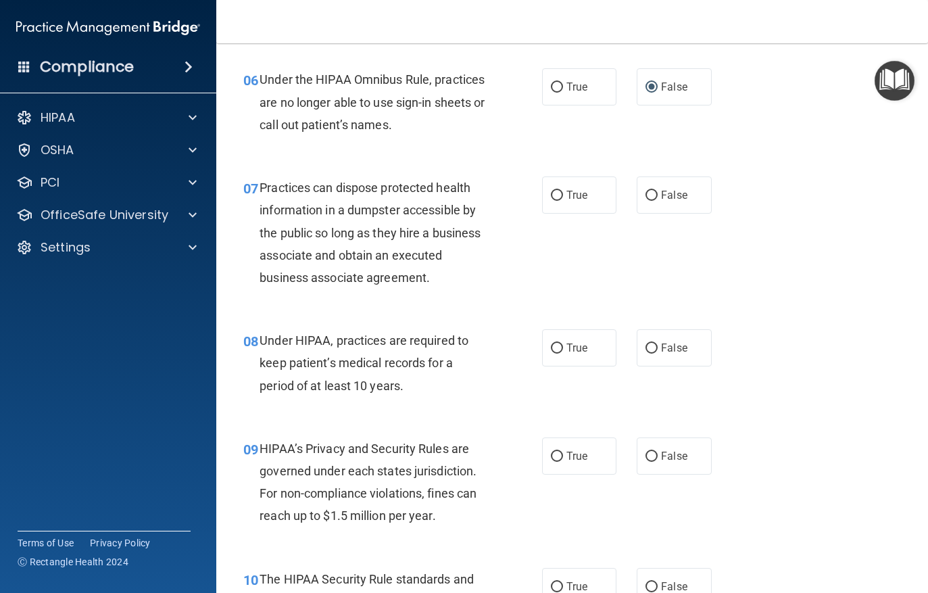
click at [556, 194] on input "True" at bounding box center [557, 196] width 12 height 10
radio input "true"
click at [654, 196] on input "False" at bounding box center [652, 196] width 12 height 10
radio input "true"
radio input "false"
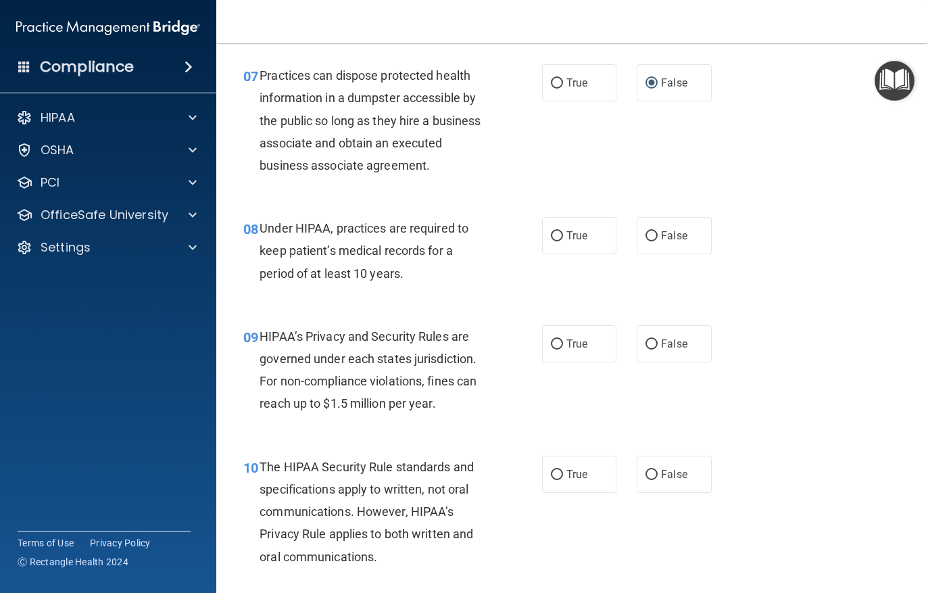
scroll to position [897, 0]
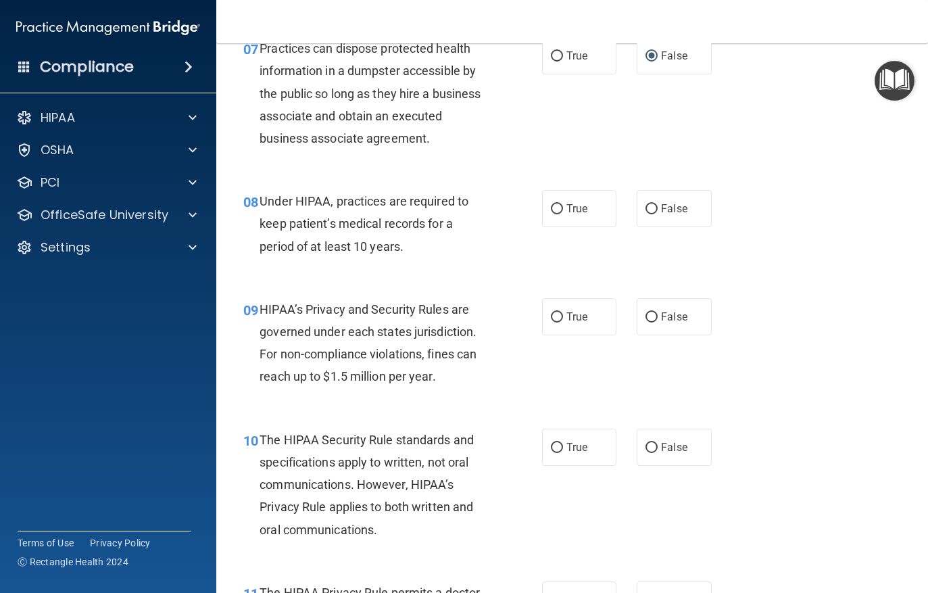
click at [661, 199] on label "False" at bounding box center [674, 208] width 75 height 37
click at [658, 204] on input "False" at bounding box center [652, 209] width 12 height 10
radio input "true"
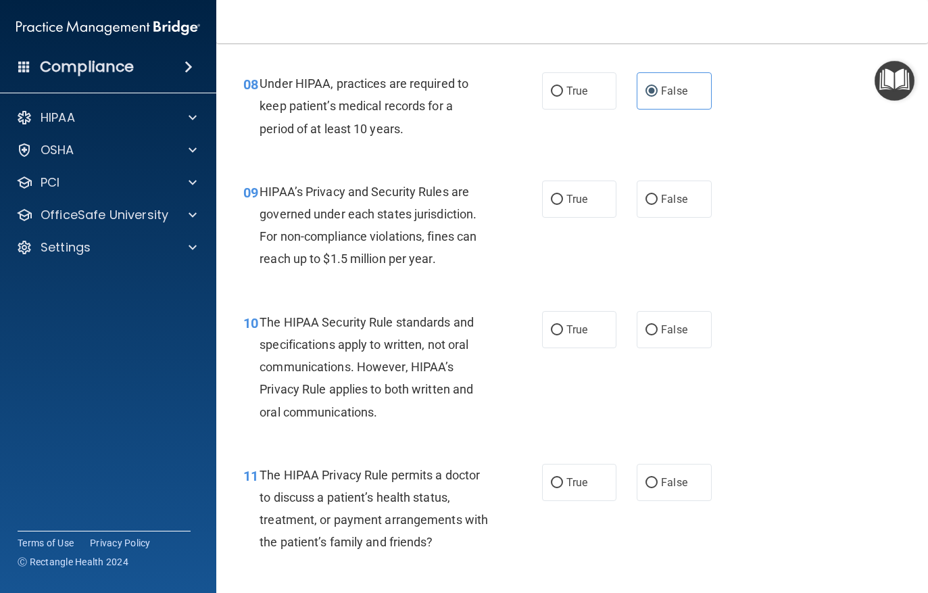
scroll to position [1016, 0]
click at [561, 193] on input "True" at bounding box center [557, 198] width 12 height 10
radio input "true"
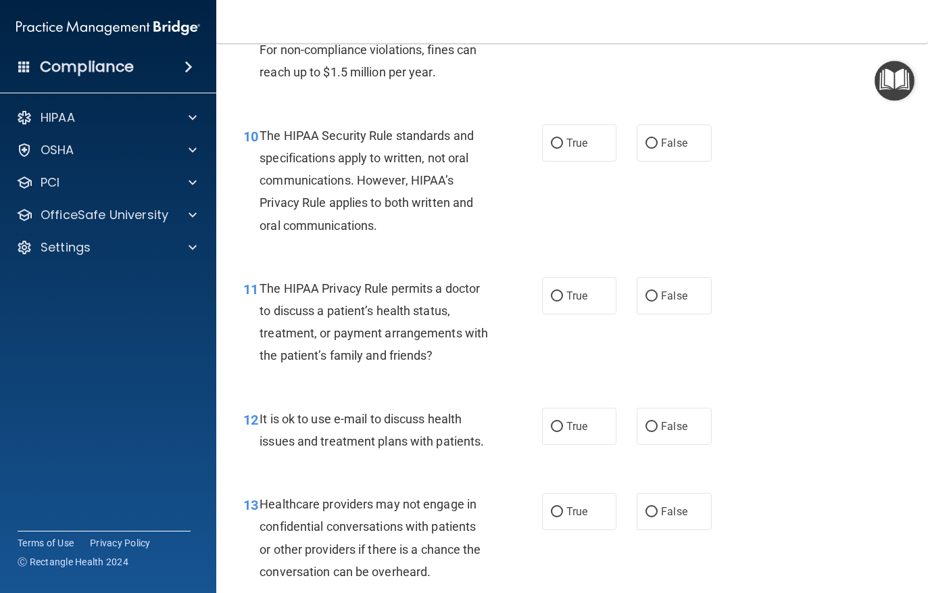
scroll to position [1231, 0]
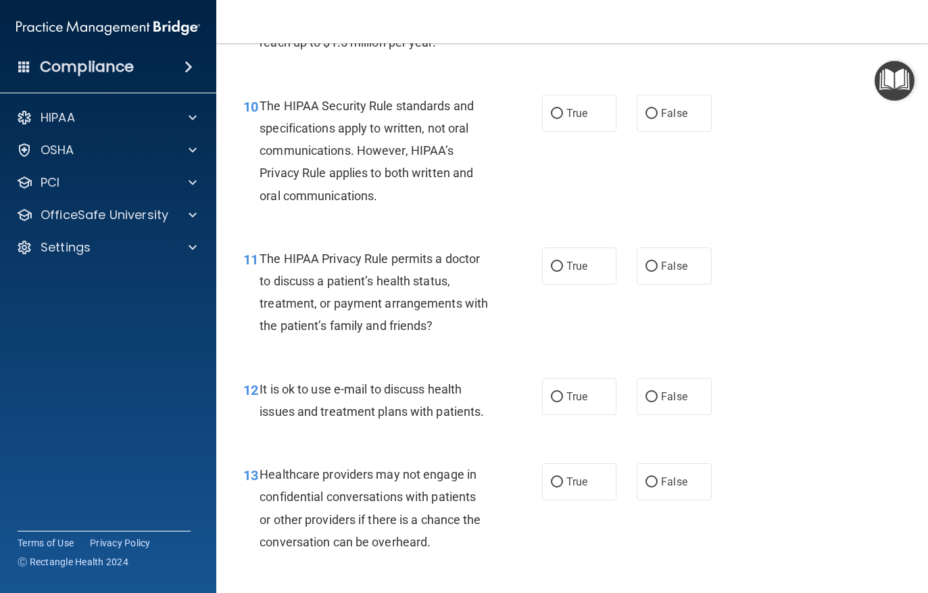
click at [568, 107] on span "True" at bounding box center [577, 113] width 21 height 13
click at [563, 109] on input "True" at bounding box center [557, 114] width 12 height 10
radio input "true"
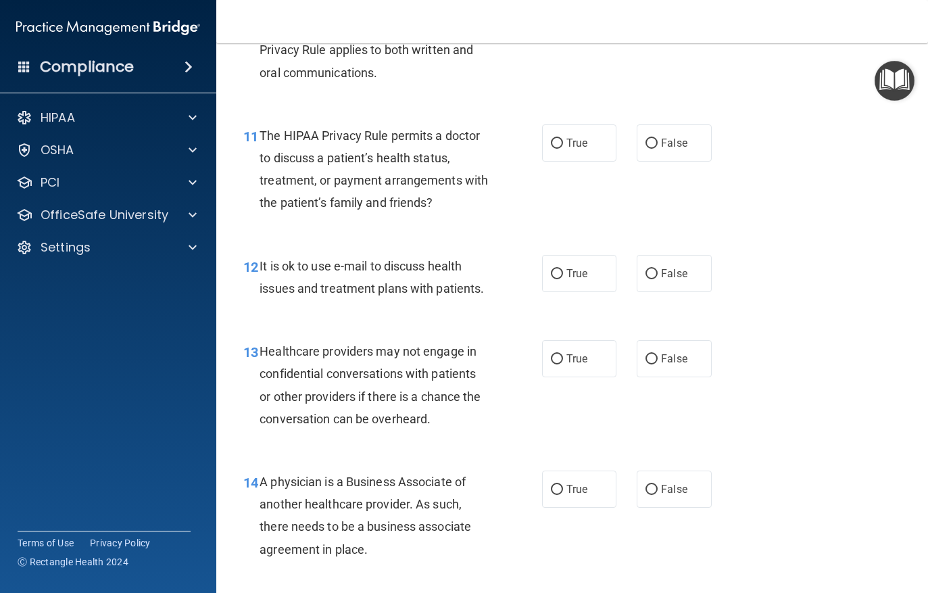
scroll to position [1354, 0]
click at [648, 143] on label "False" at bounding box center [674, 143] width 75 height 37
click at [648, 143] on input "False" at bounding box center [652, 144] width 12 height 10
radio input "true"
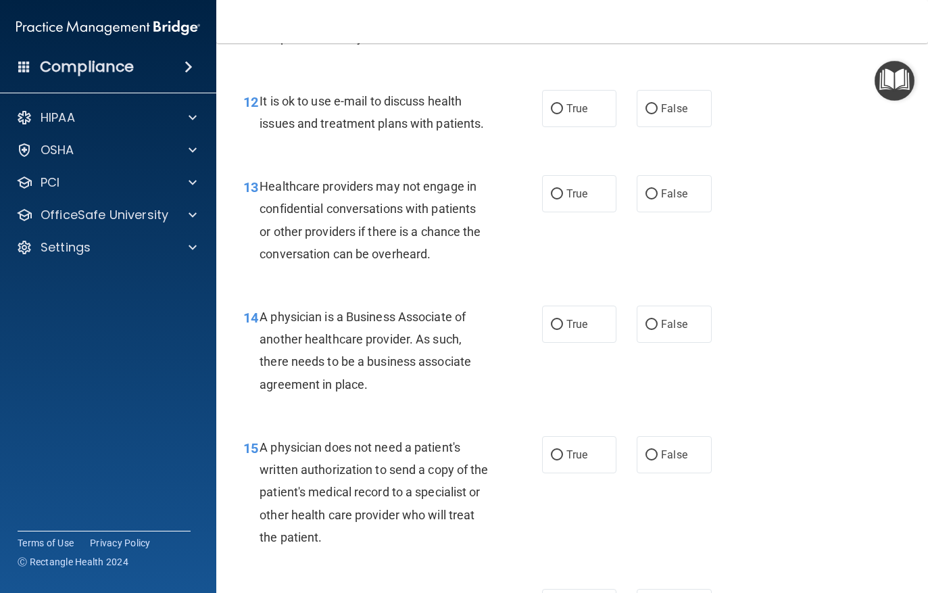
scroll to position [1542, 0]
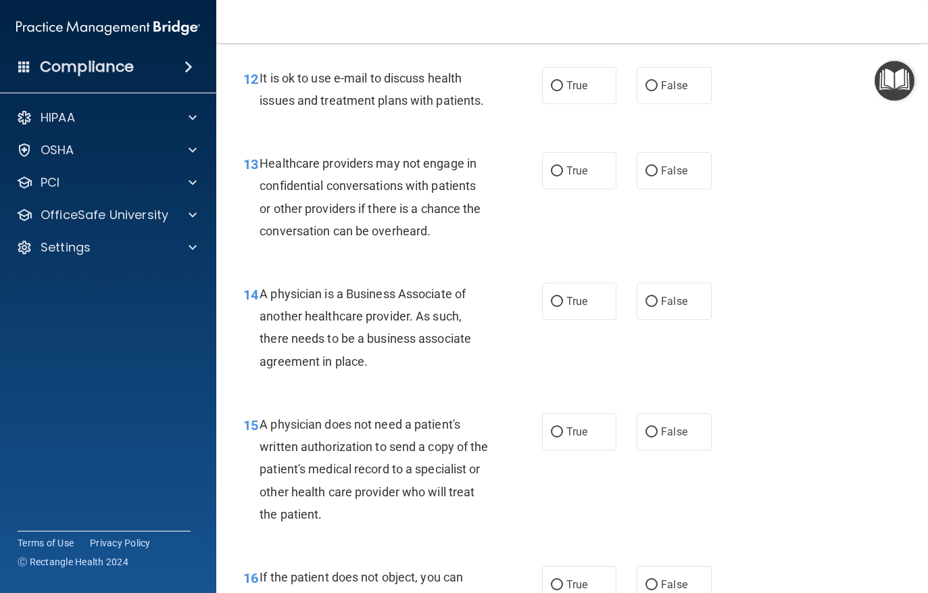
click at [556, 84] on input "True" at bounding box center [557, 86] width 12 height 10
radio input "true"
click at [655, 168] on input "False" at bounding box center [652, 171] width 12 height 10
radio input "true"
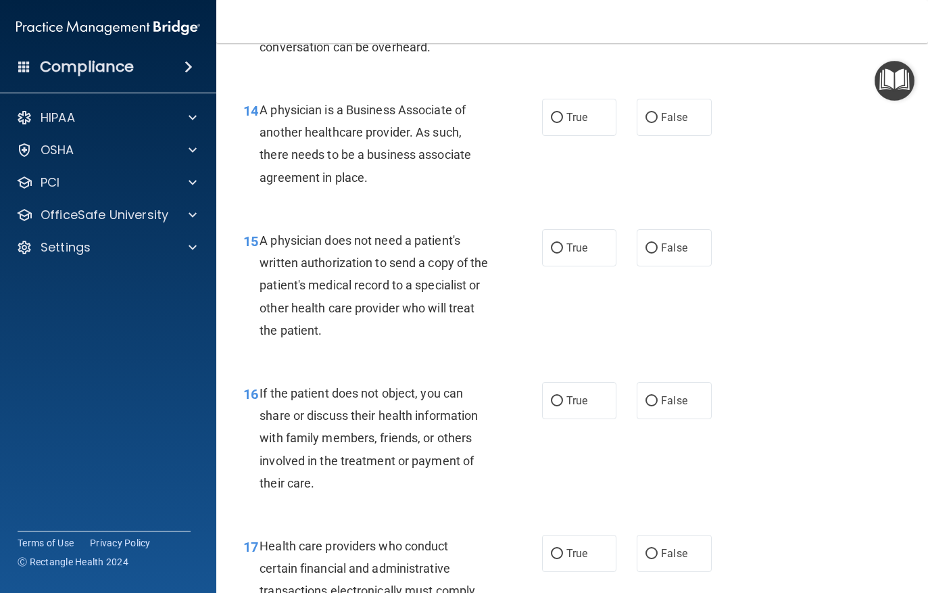
scroll to position [1736, 0]
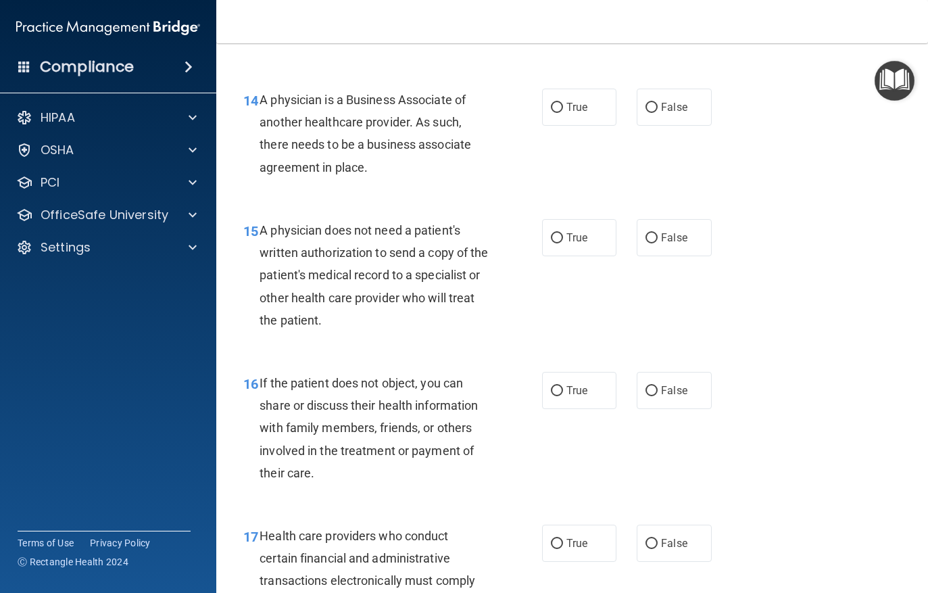
click at [653, 103] on input "False" at bounding box center [652, 108] width 12 height 10
radio input "true"
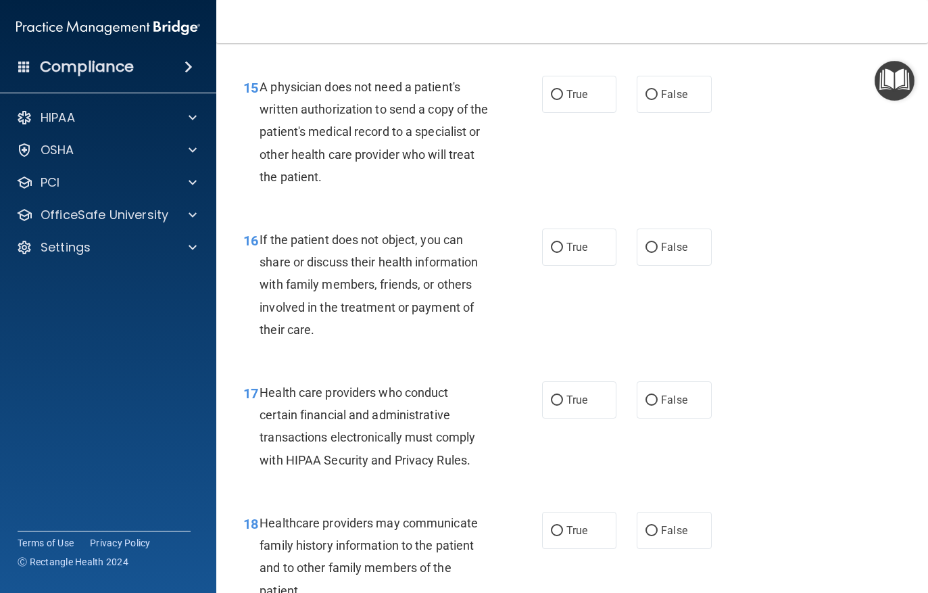
scroll to position [1881, 0]
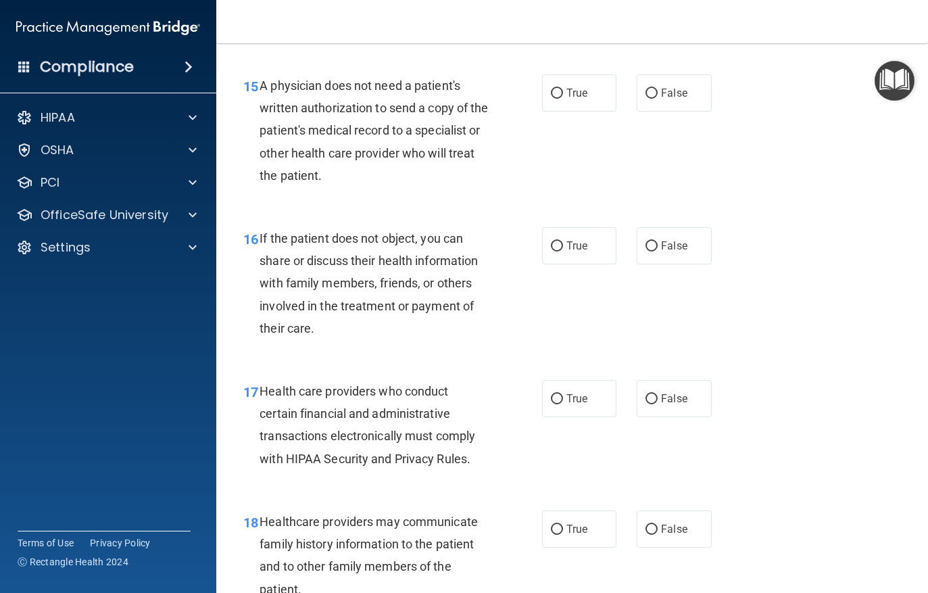
click at [560, 89] on input "True" at bounding box center [557, 94] width 12 height 10
radio input "true"
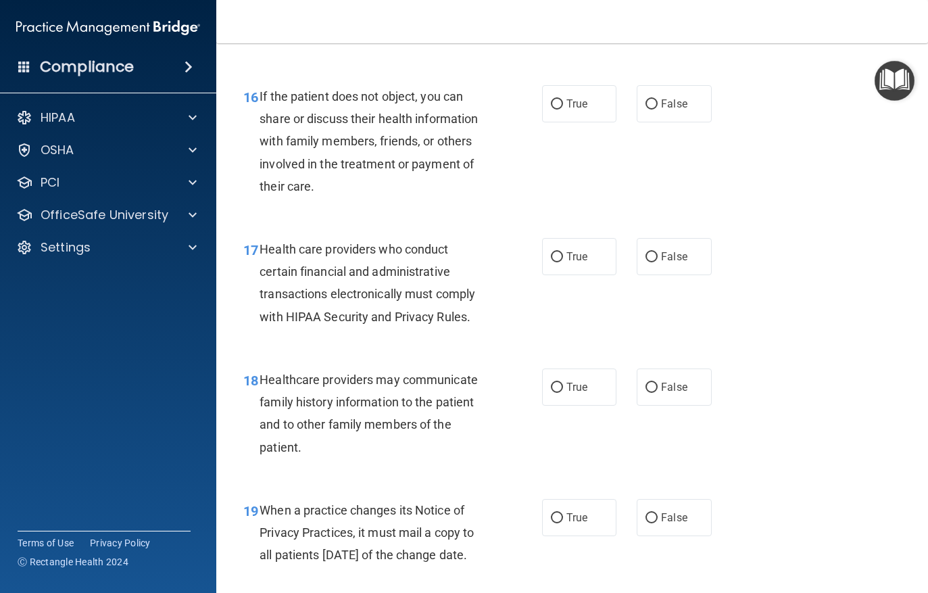
scroll to position [2034, 0]
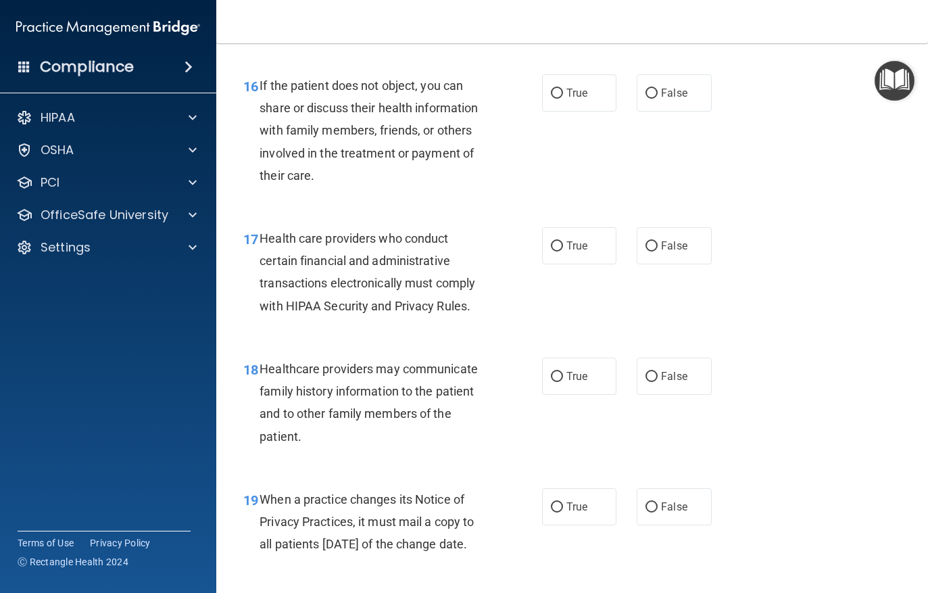
click at [560, 89] on input "True" at bounding box center [557, 94] width 12 height 10
radio input "true"
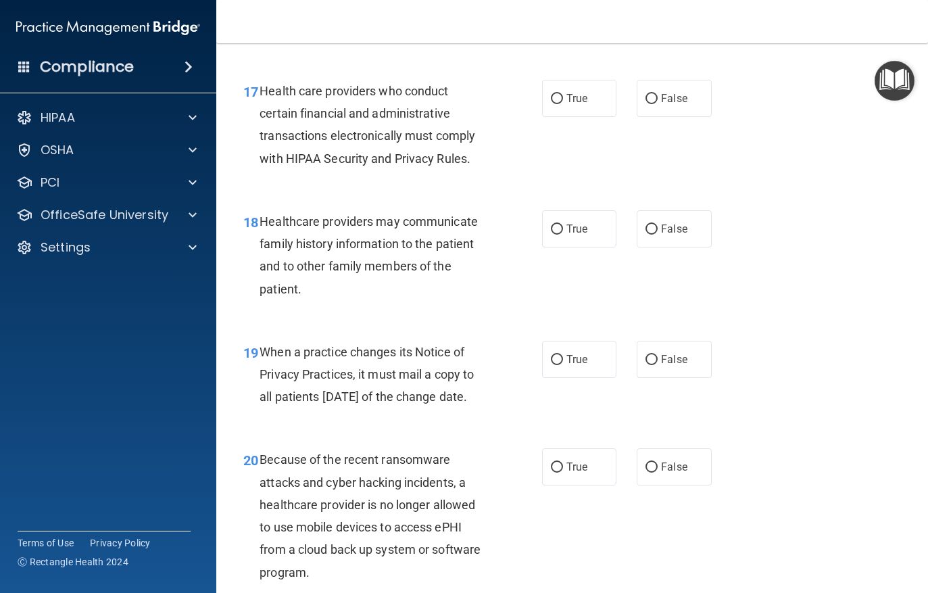
scroll to position [2201, 0]
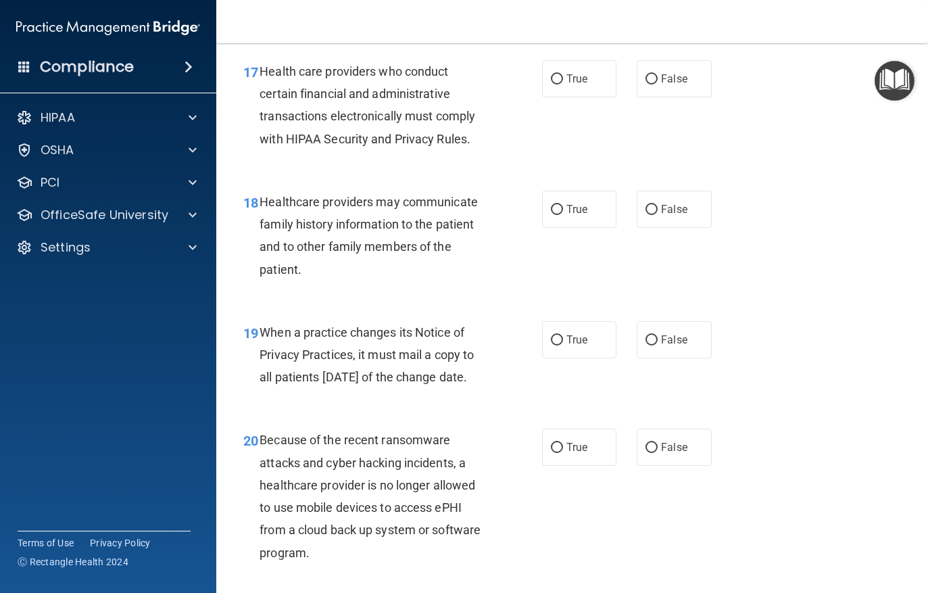
click at [558, 74] on input "True" at bounding box center [557, 79] width 12 height 10
radio input "true"
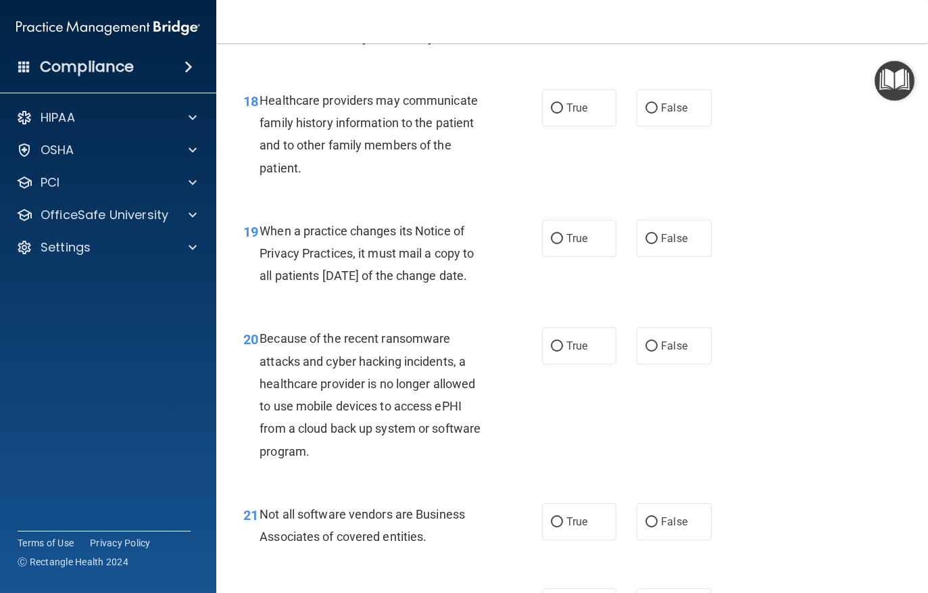
scroll to position [2304, 0]
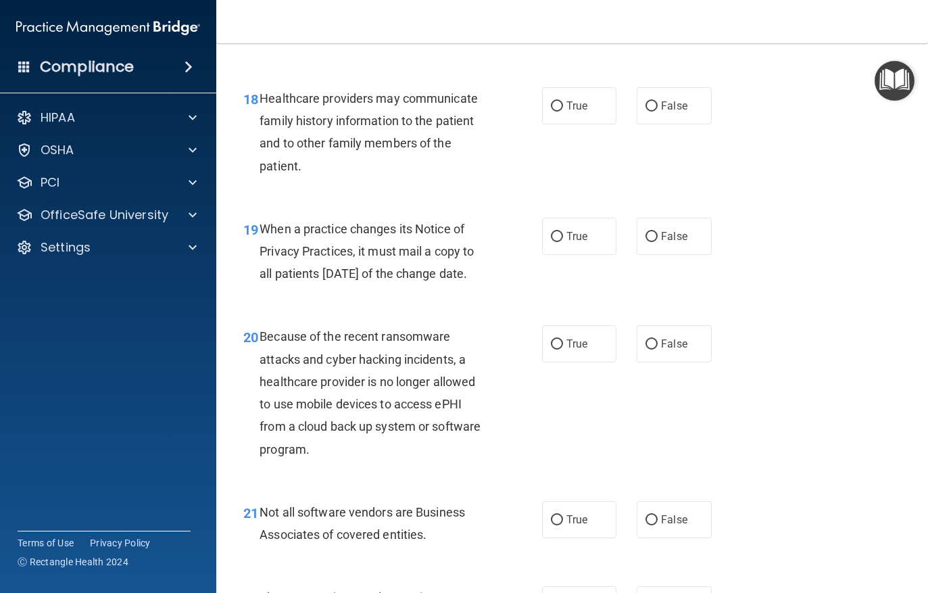
click at [656, 101] on input "False" at bounding box center [652, 106] width 12 height 10
radio input "true"
click at [654, 232] on input "False" at bounding box center [652, 237] width 12 height 10
radio input "true"
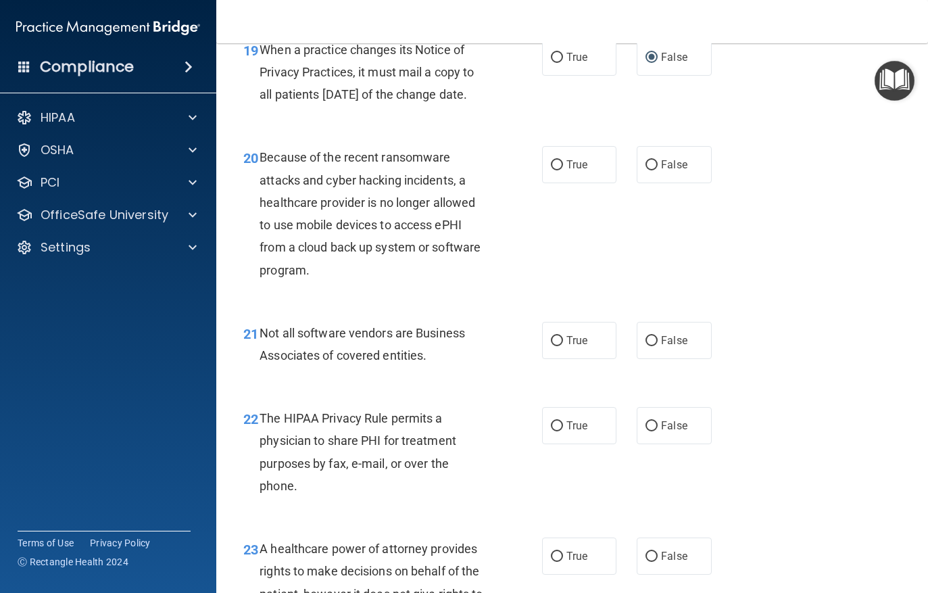
scroll to position [2484, 0]
click at [556, 170] on input "True" at bounding box center [557, 165] width 12 height 10
radio input "true"
click at [561, 345] on input "True" at bounding box center [557, 340] width 12 height 10
radio input "true"
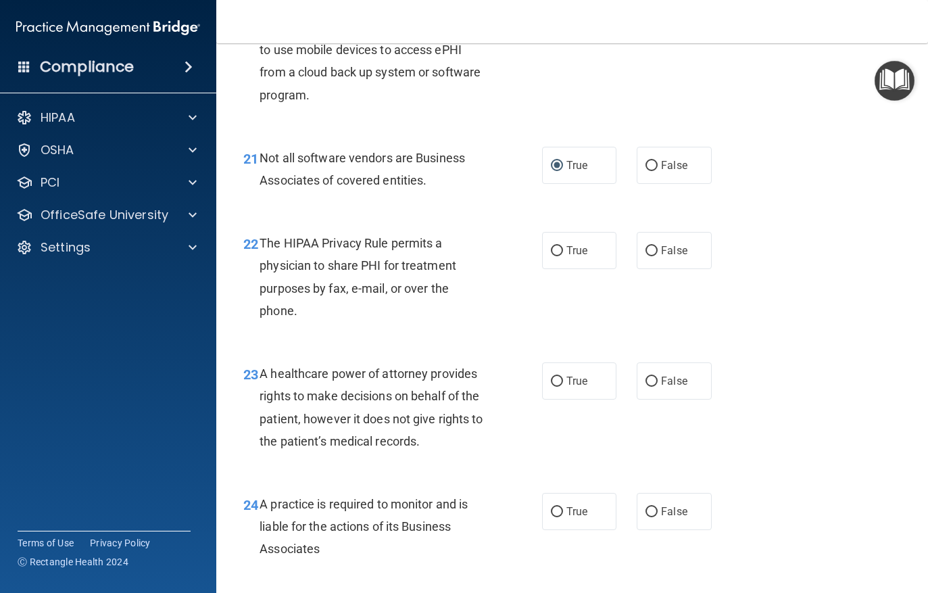
scroll to position [2675, 0]
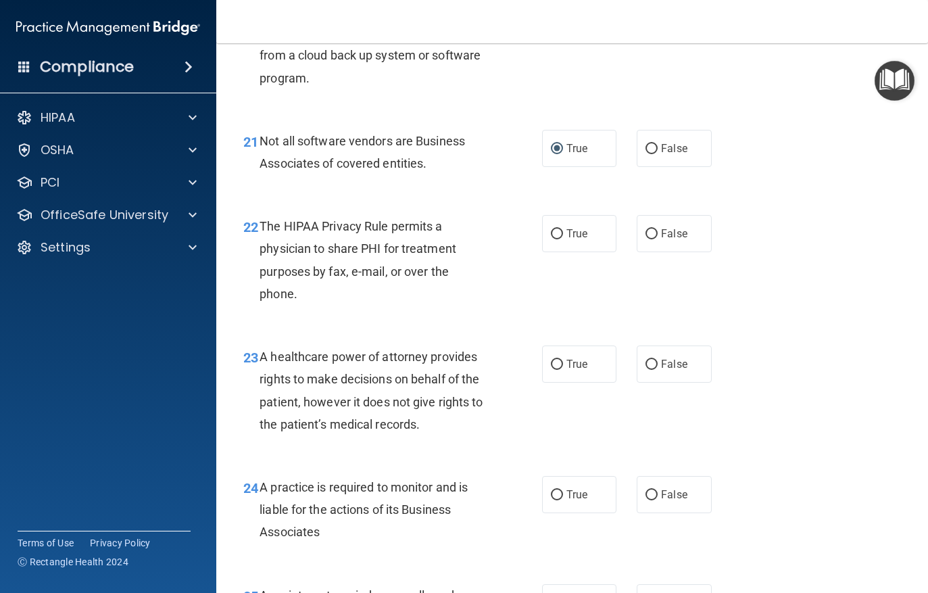
click at [567, 235] on label "True" at bounding box center [579, 233] width 75 height 37
click at [563, 235] on input "True" at bounding box center [557, 234] width 12 height 10
radio input "true"
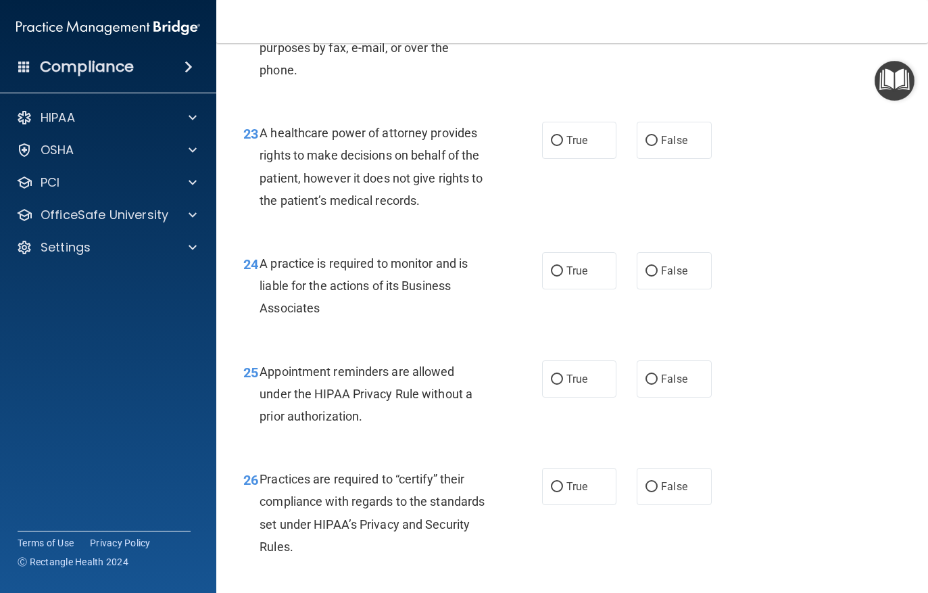
scroll to position [2900, 0]
click at [649, 145] on input "False" at bounding box center [652, 140] width 12 height 10
radio input "true"
click at [652, 275] on input "False" at bounding box center [652, 271] width 12 height 10
radio input "true"
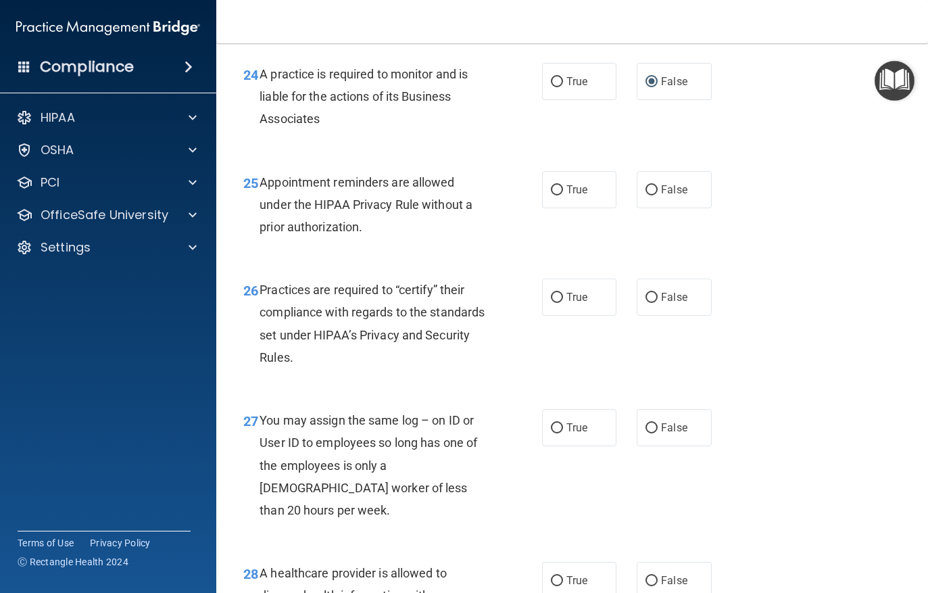
scroll to position [3105, 0]
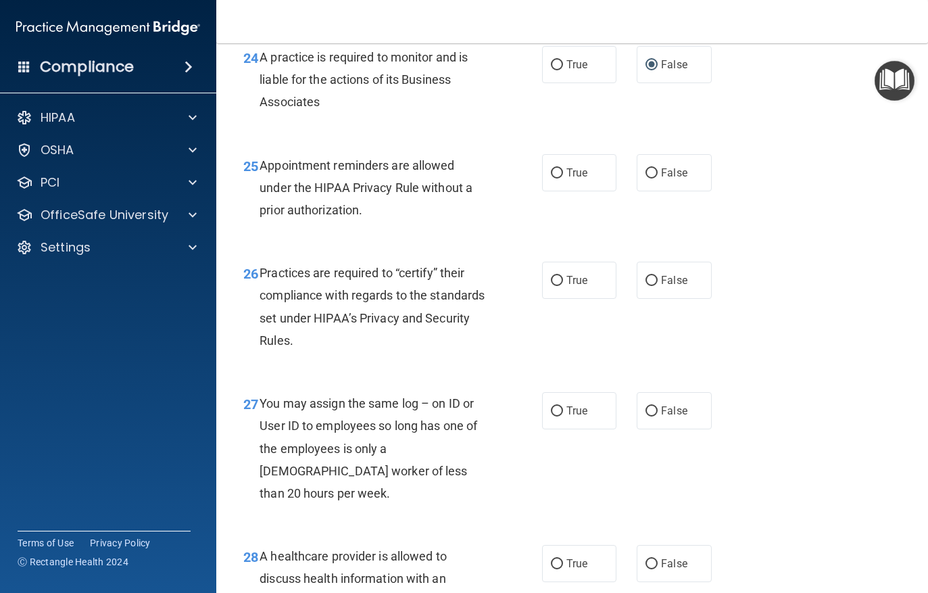
click at [558, 178] on input "True" at bounding box center [557, 173] width 12 height 10
radio input "true"
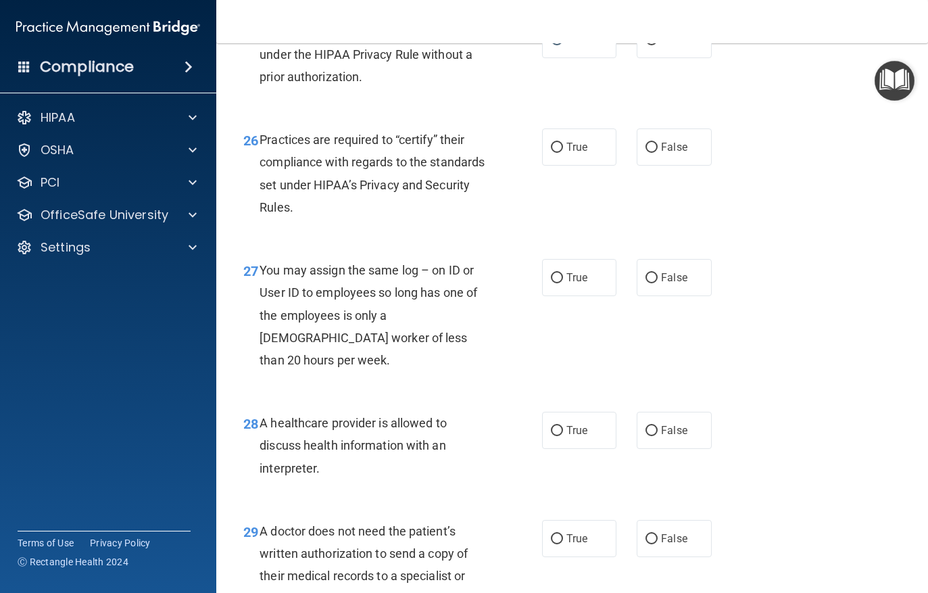
scroll to position [3245, 0]
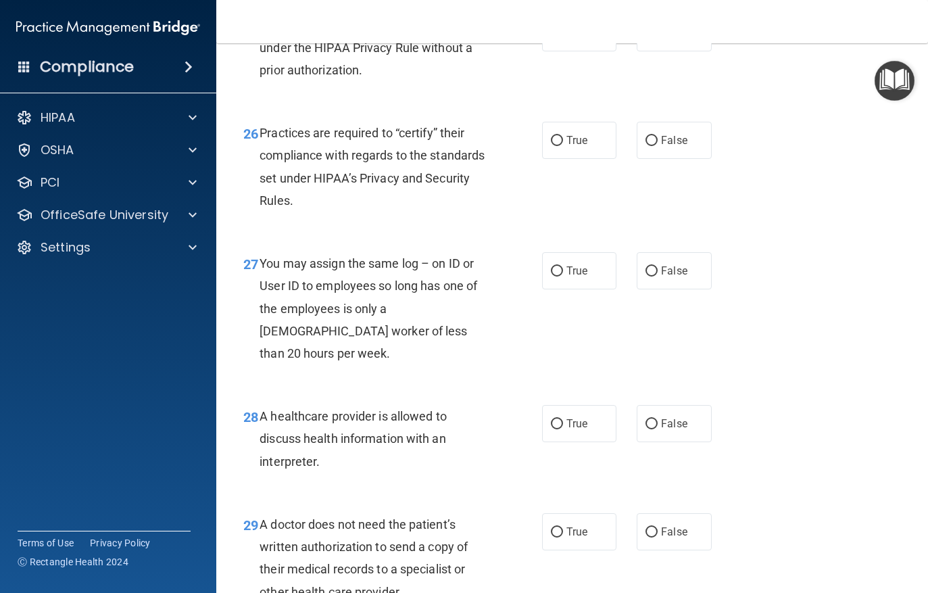
click at [653, 146] on input "False" at bounding box center [652, 141] width 12 height 10
radio input "true"
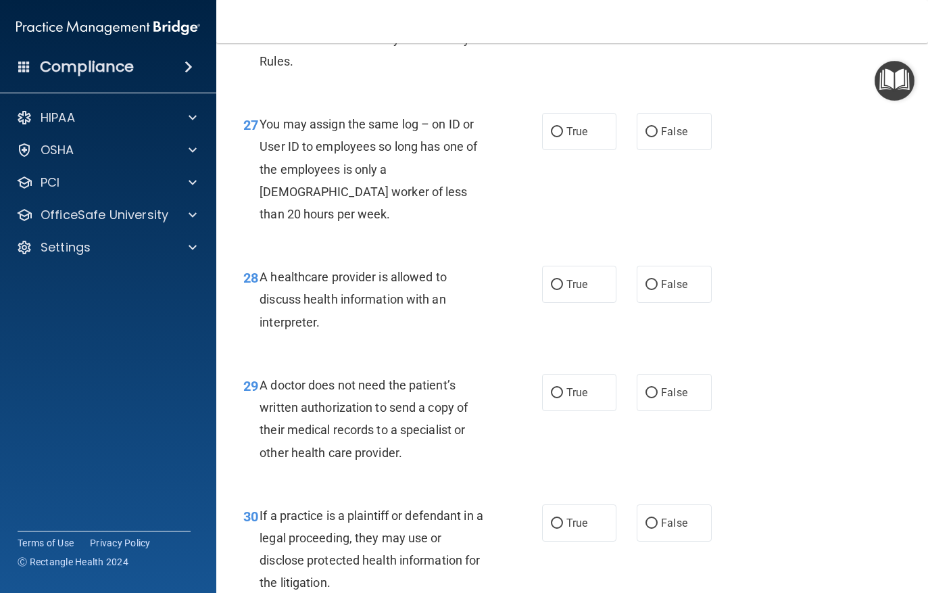
scroll to position [3394, 0]
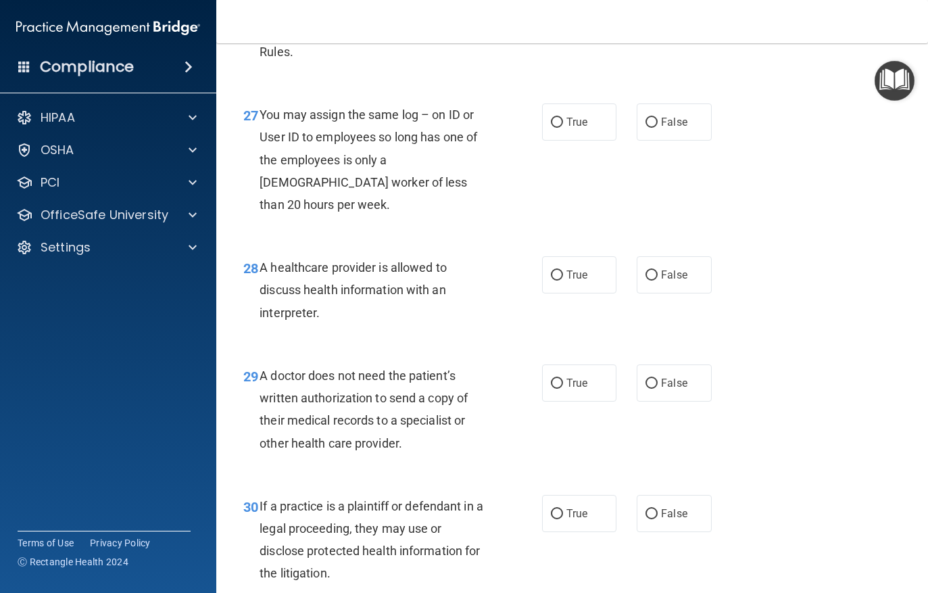
click at [655, 128] on input "False" at bounding box center [652, 123] width 12 height 10
radio input "true"
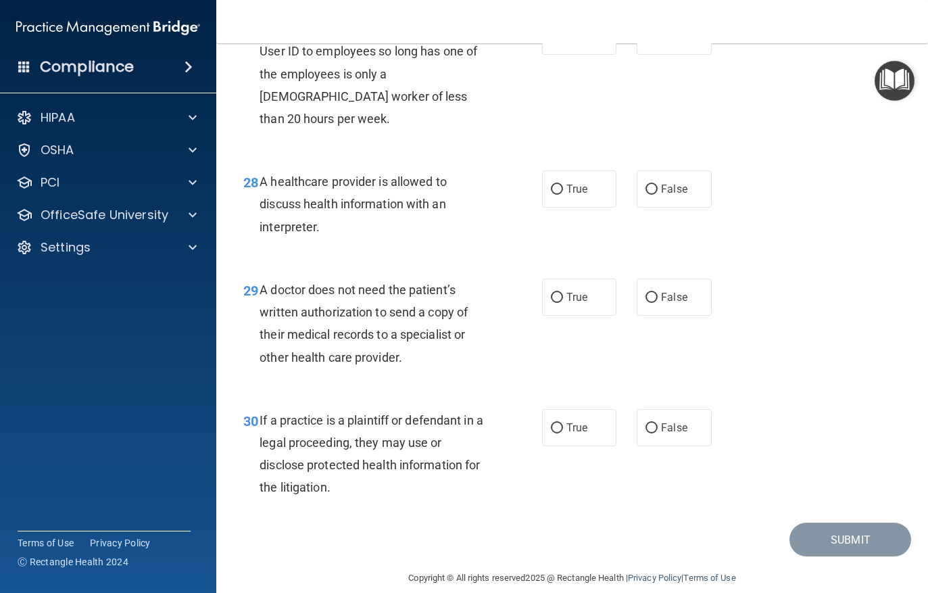
scroll to position [3479, 0]
click at [552, 180] on label "True" at bounding box center [579, 189] width 75 height 37
click at [552, 185] on input "True" at bounding box center [557, 190] width 12 height 10
radio input "true"
click at [560, 293] on input "True" at bounding box center [557, 298] width 12 height 10
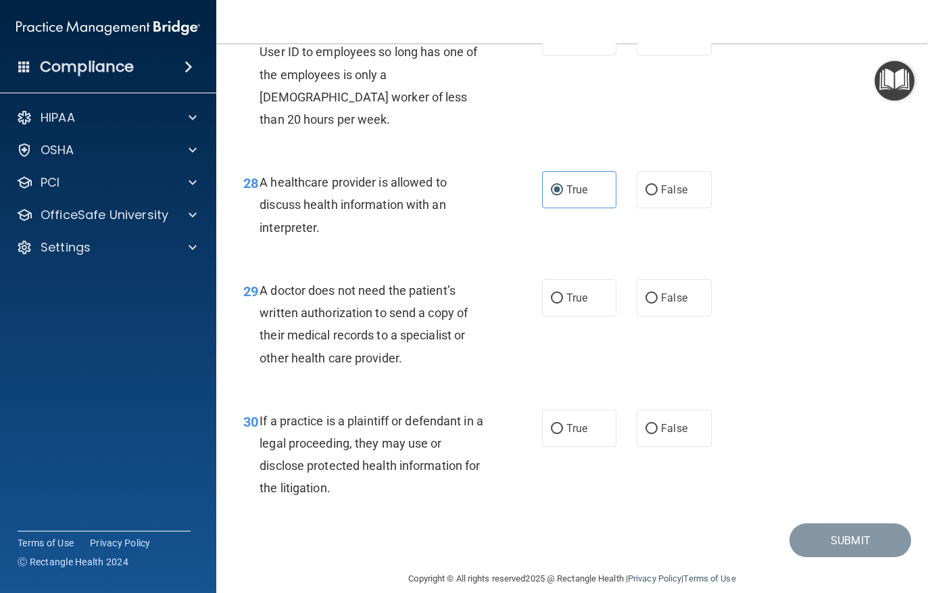
radio input "true"
click at [562, 424] on input "True" at bounding box center [557, 429] width 12 height 10
radio input "true"
click at [837, 531] on button "Submit" at bounding box center [851, 540] width 122 height 34
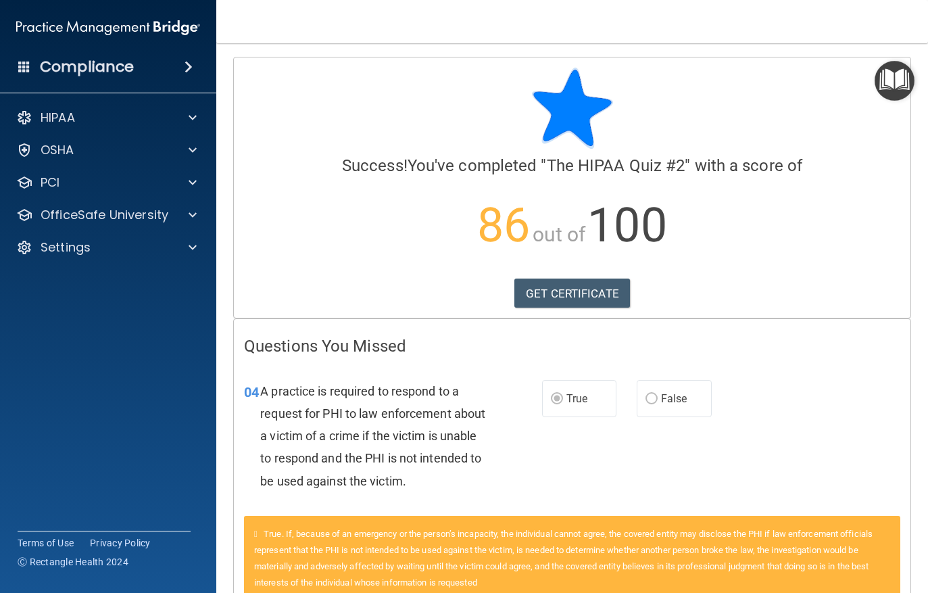
click at [563, 292] on link "GET CERTIFICATE" at bounding box center [572, 294] width 116 height 30
click at [63, 113] on p "HIPAA" at bounding box center [58, 118] width 34 height 16
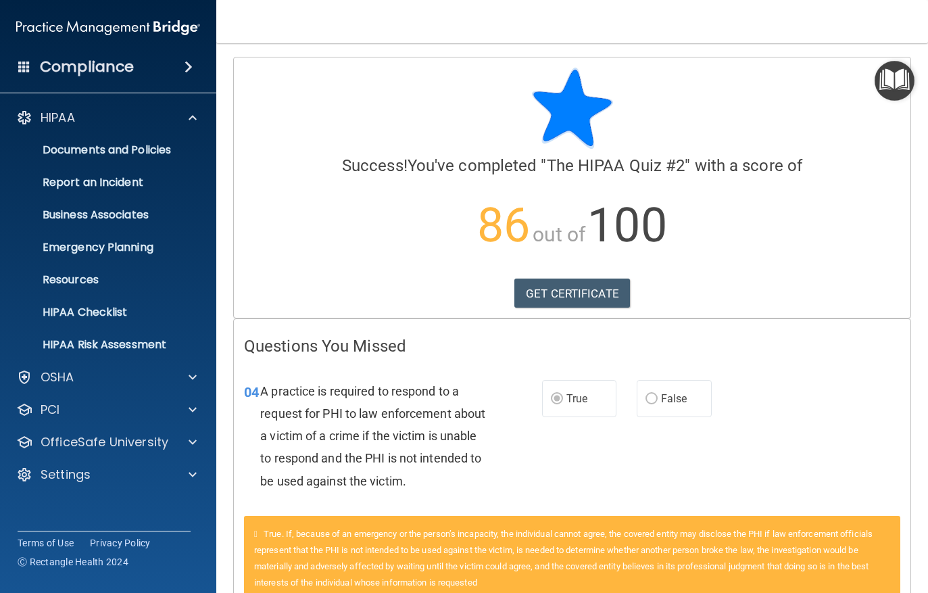
click at [195, 440] on span at bounding box center [193, 442] width 8 height 16
click at [103, 484] on link "HIPAA Training" at bounding box center [92, 474] width 213 height 27
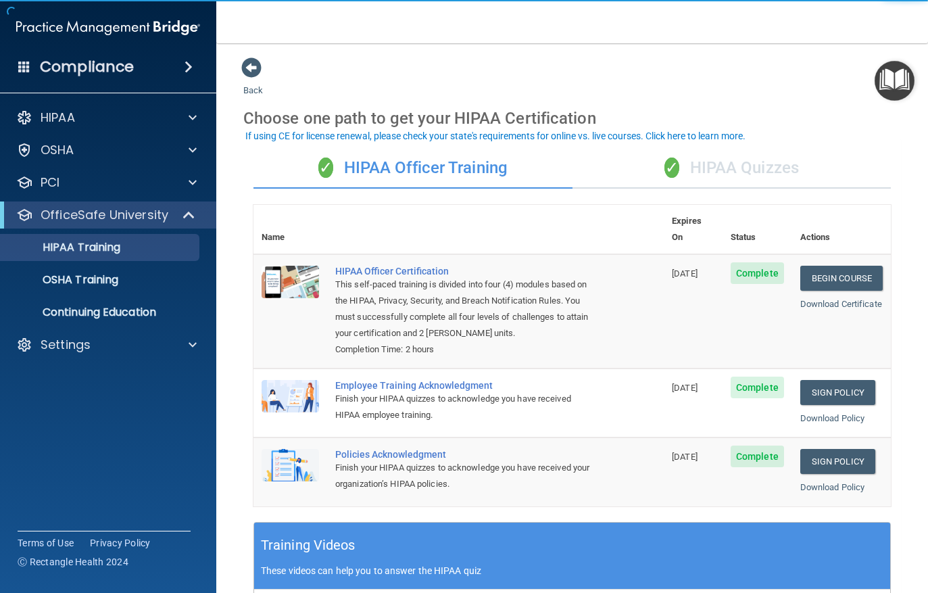
click at [658, 174] on div "✓ HIPAA Quizzes" at bounding box center [732, 168] width 319 height 41
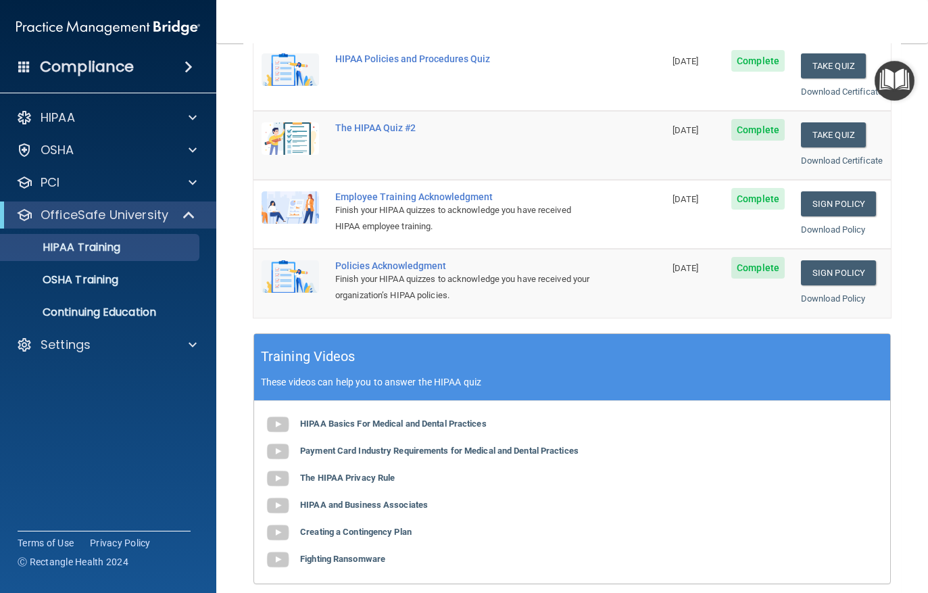
scroll to position [281, 0]
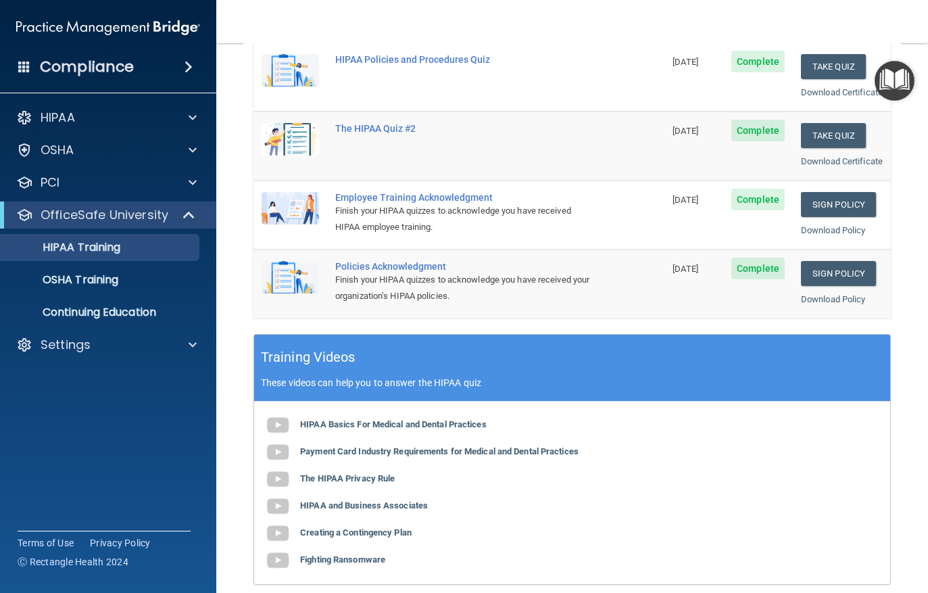
click at [97, 286] on p "OSHA Training" at bounding box center [64, 280] width 110 height 14
